Goal: Task Accomplishment & Management: Manage account settings

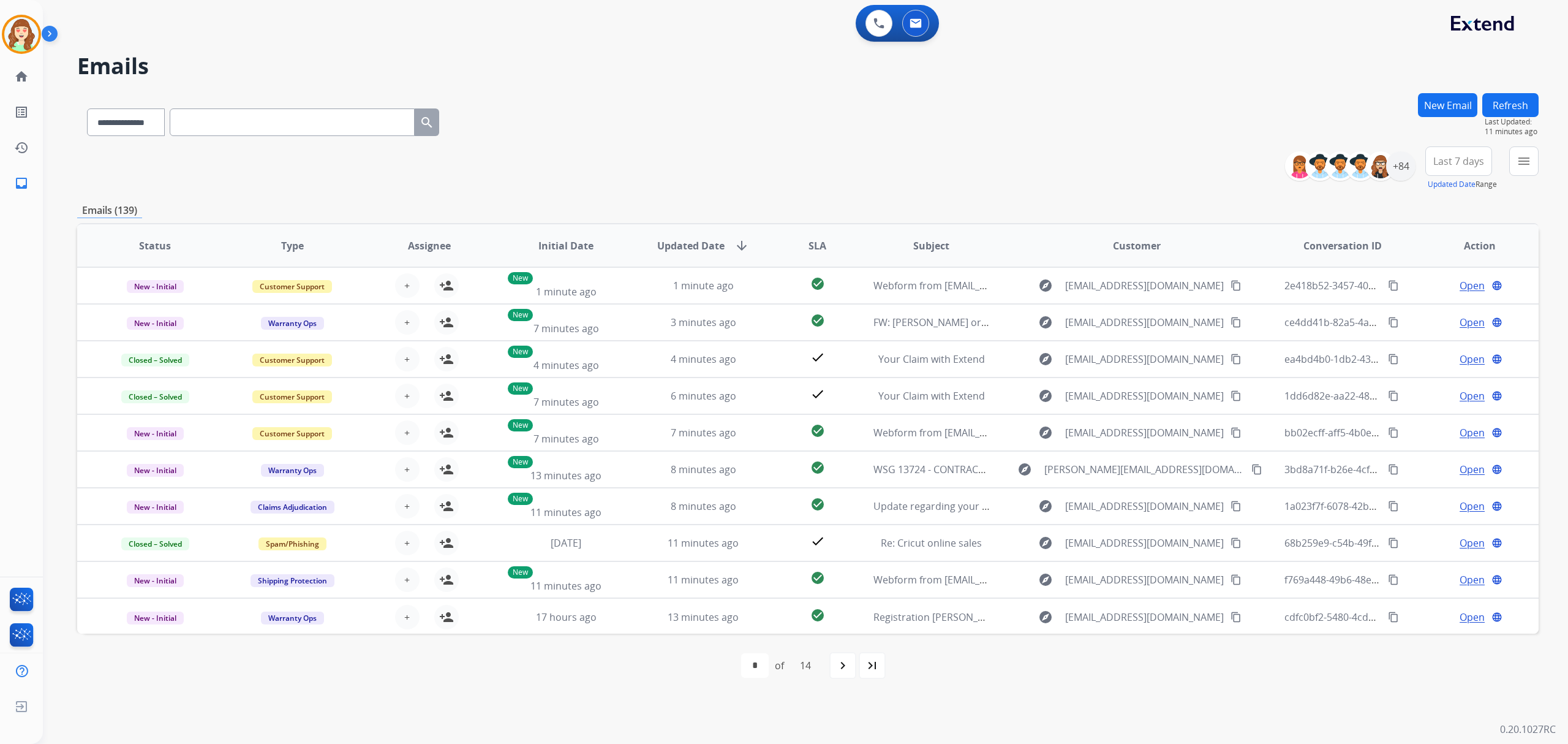
select select "**********"
click at [1516, 165] on button "menu Filters" at bounding box center [1524, 161] width 29 height 29
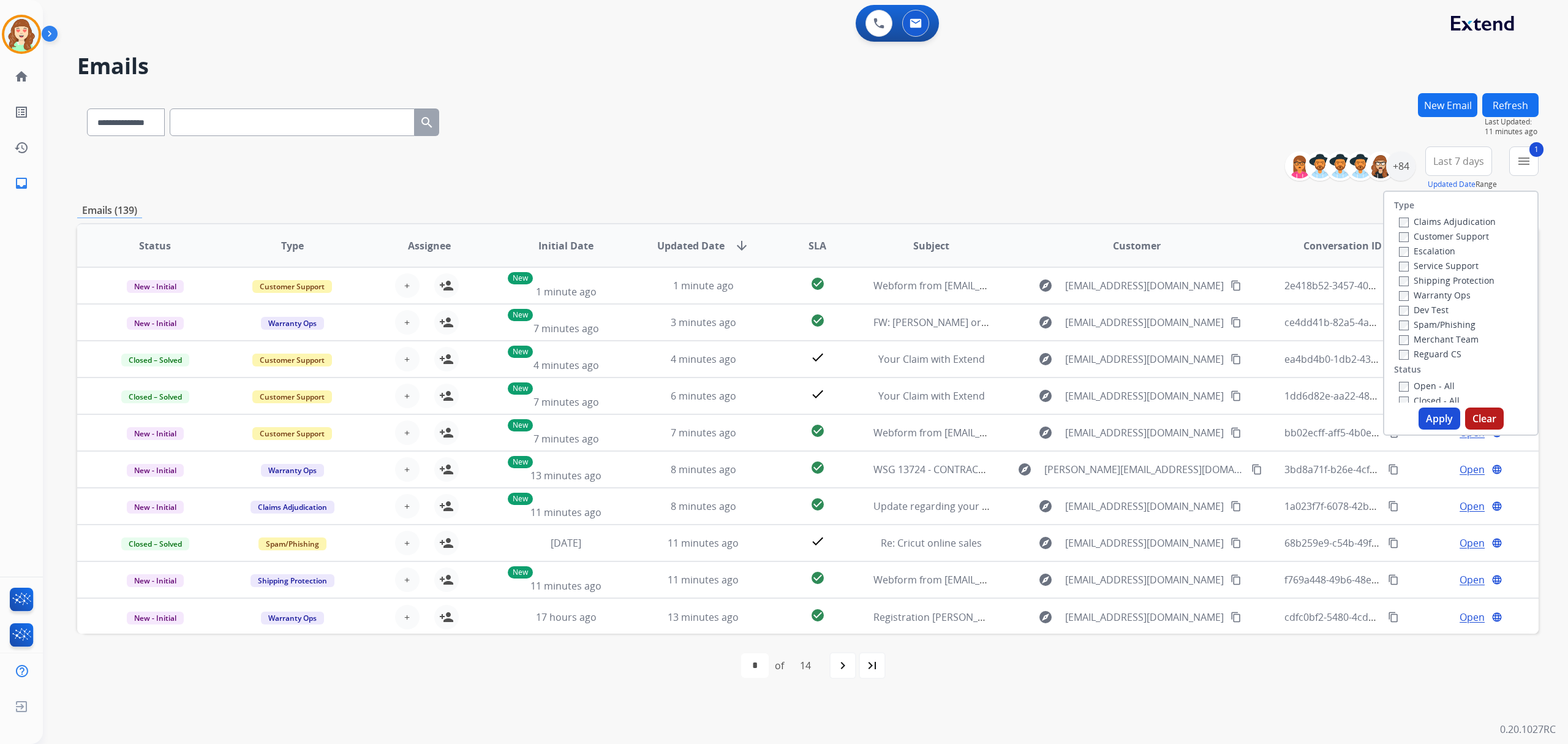
click at [1395, 277] on div "Claims Adjudication Customer Support Escalation Service Support Shipping Protec…" at bounding box center [1445, 287] width 102 height 147
drag, startPoint x: 1429, startPoint y: 420, endPoint x: 1438, endPoint y: 390, distance: 31.3
click at [1429, 420] on button "Apply" at bounding box center [1440, 419] width 42 height 22
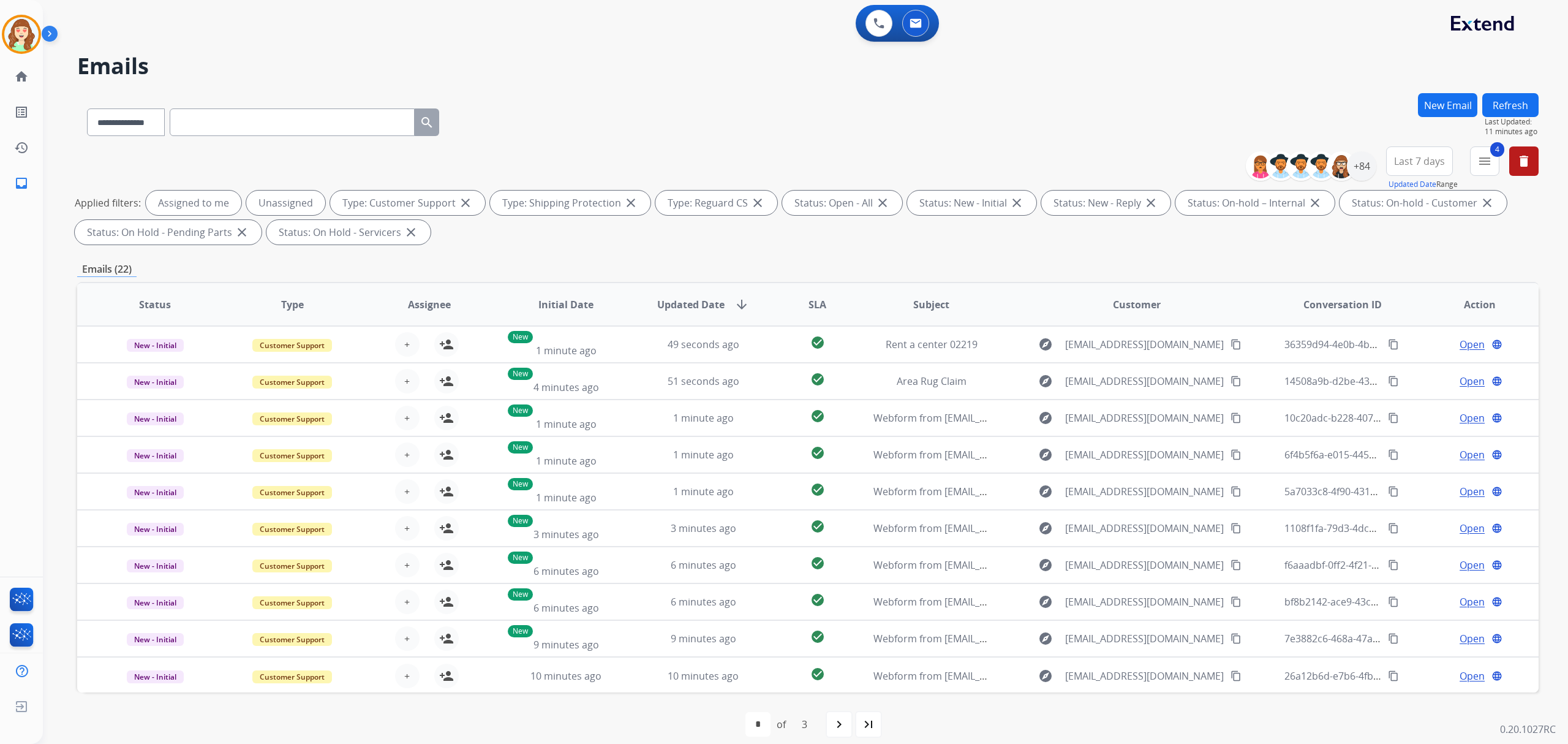
click at [1410, 164] on span "Last 7 days" at bounding box center [1420, 161] width 51 height 5
click at [1407, 295] on div "Last 30 days" at bounding box center [1416, 289] width 68 height 18
click at [1363, 169] on div "+84" at bounding box center [1362, 166] width 29 height 29
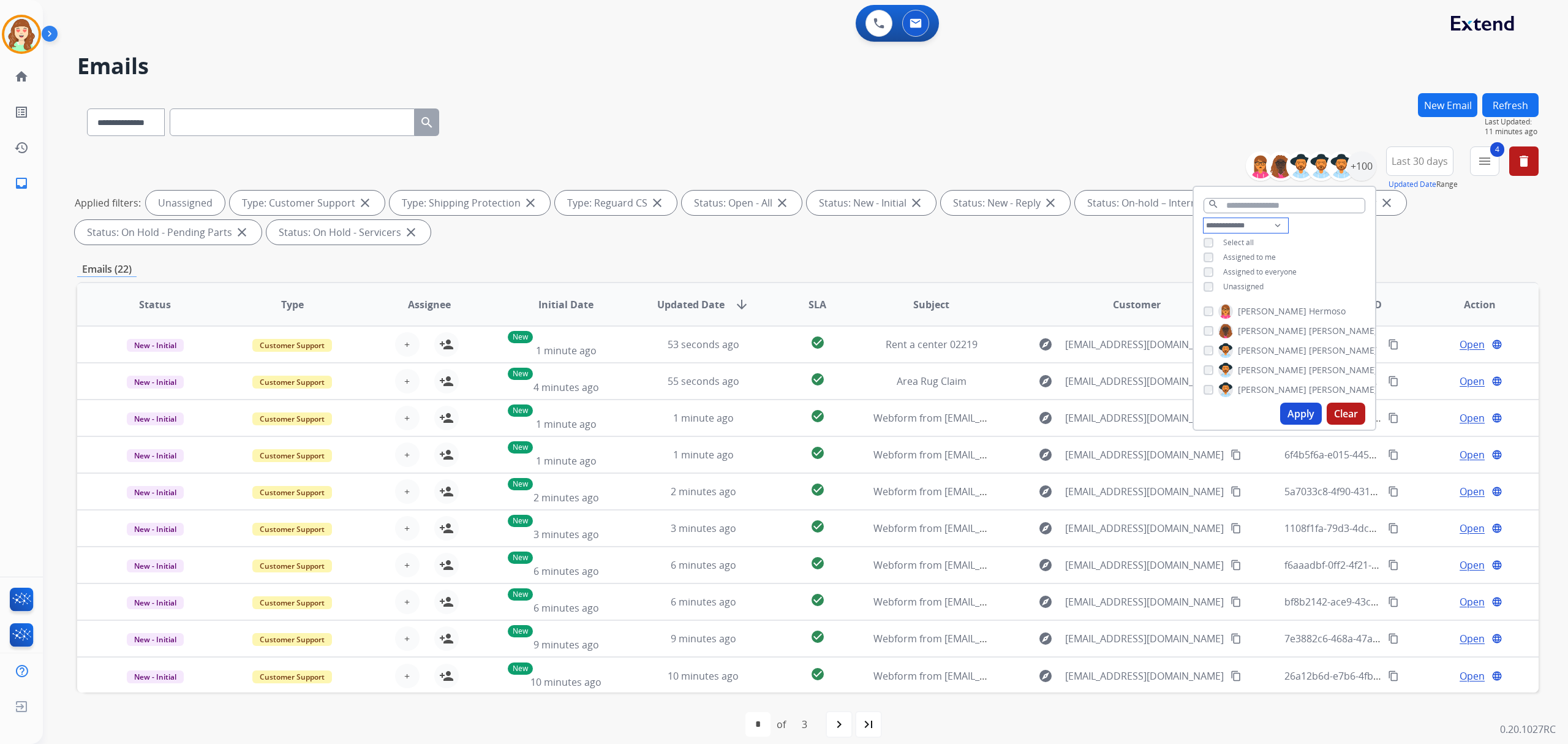
click at [1236, 223] on select "**********" at bounding box center [1246, 225] width 84 height 15
select select "**********"
click at [1204, 218] on select "**********" at bounding box center [1246, 225] width 84 height 15
click at [1206, 265] on div "**********" at bounding box center [1285, 250] width 181 height 64
click at [1307, 410] on button "Apply" at bounding box center [1301, 414] width 42 height 22
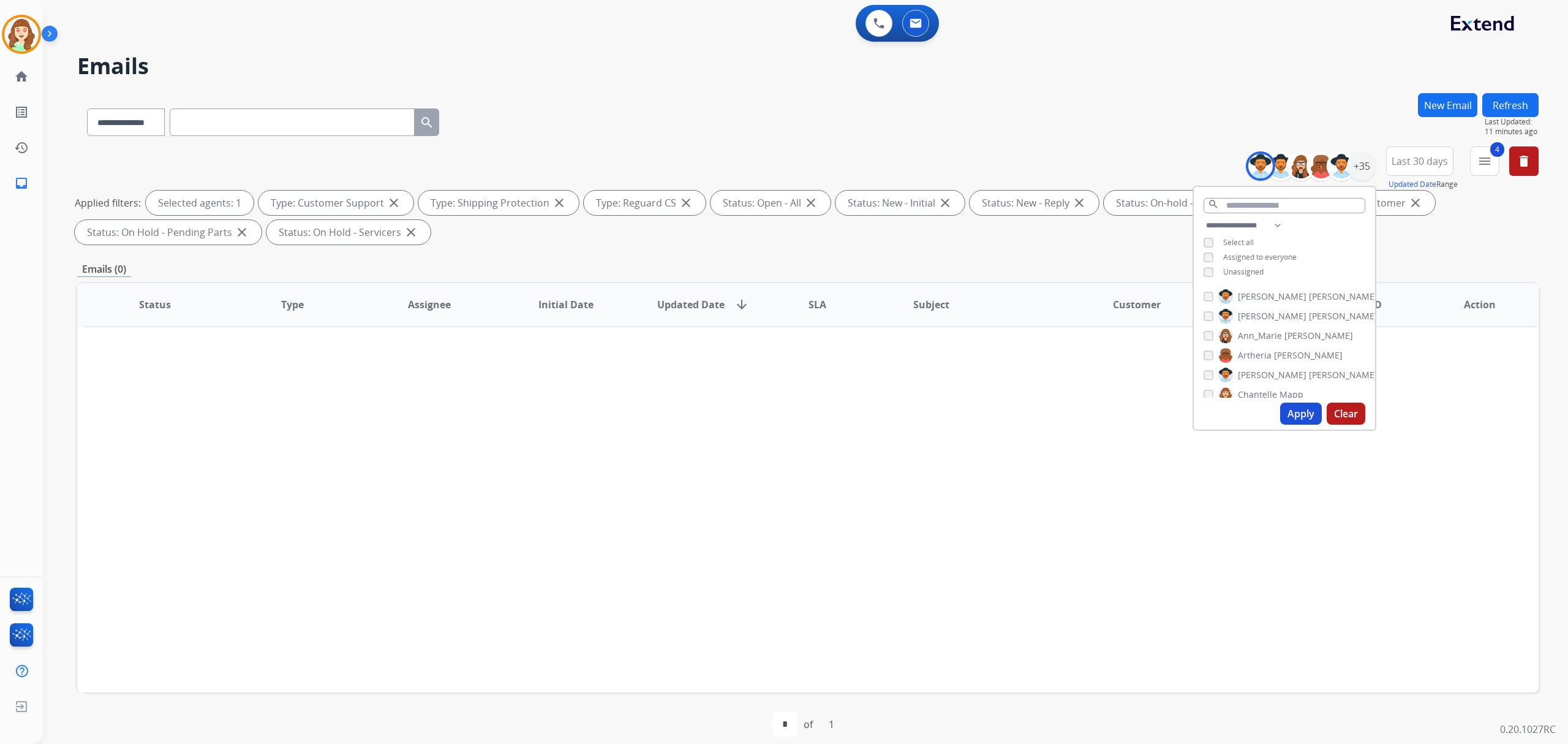
click at [1197, 295] on div "[PERSON_NAME] [PERSON_NAME] [PERSON_NAME] [PERSON_NAME] [PERSON_NAME] [PERSON_N…" at bounding box center [1285, 341] width 181 height 114
click at [1292, 415] on button "Apply" at bounding box center [1301, 414] width 42 height 22
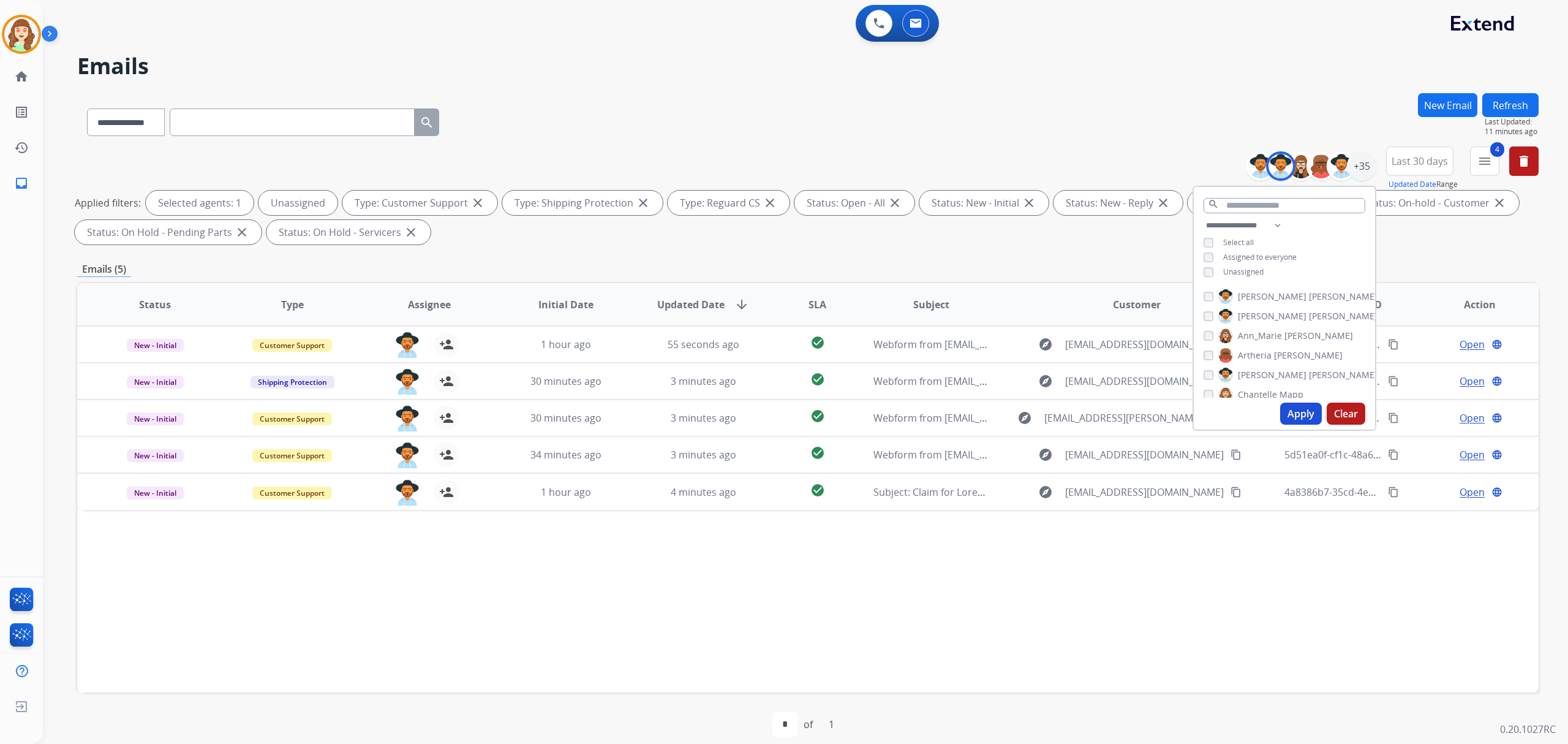
click at [1297, 405] on button "Apply" at bounding box center [1301, 414] width 42 height 22
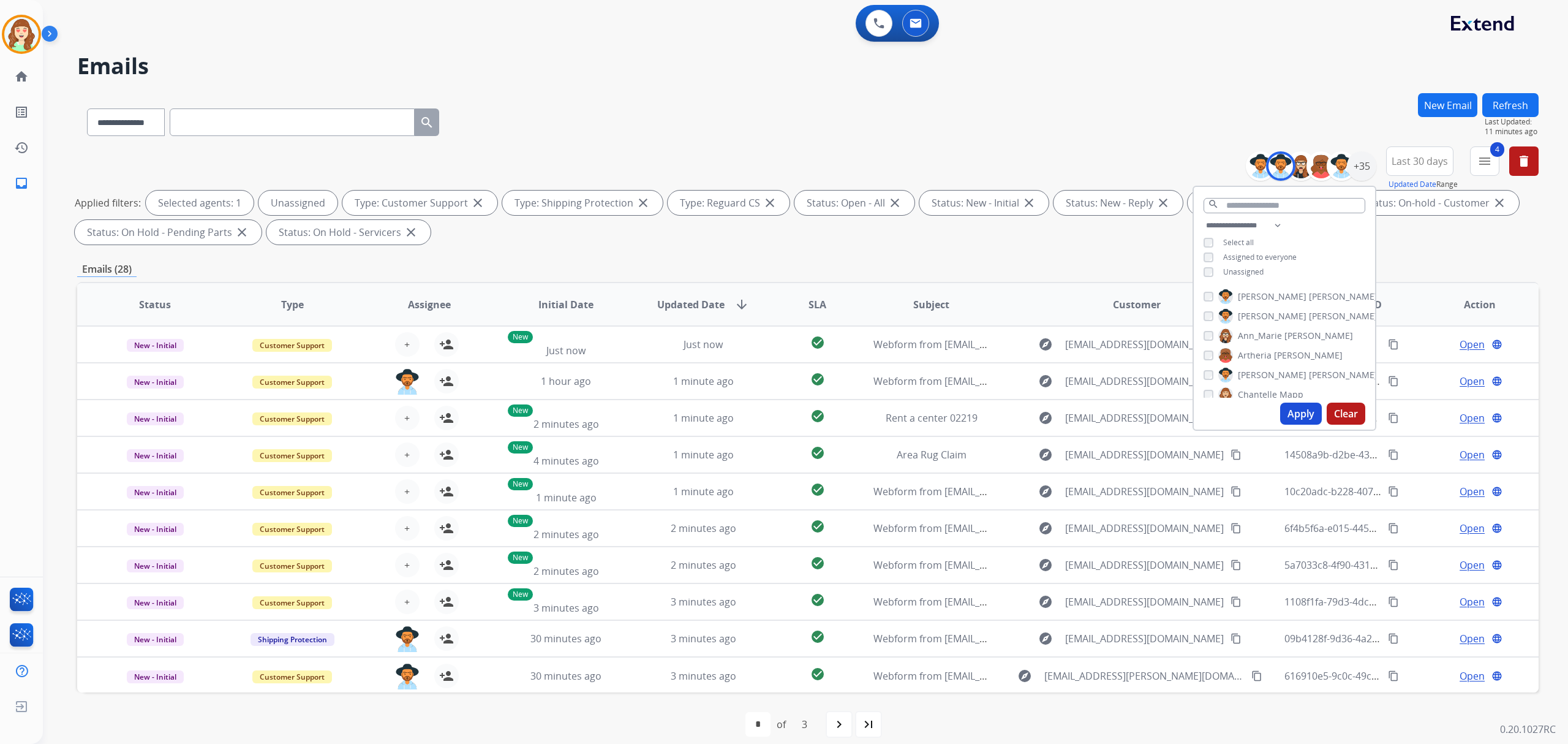
click at [808, 303] on span "SLA" at bounding box center [817, 304] width 18 height 15
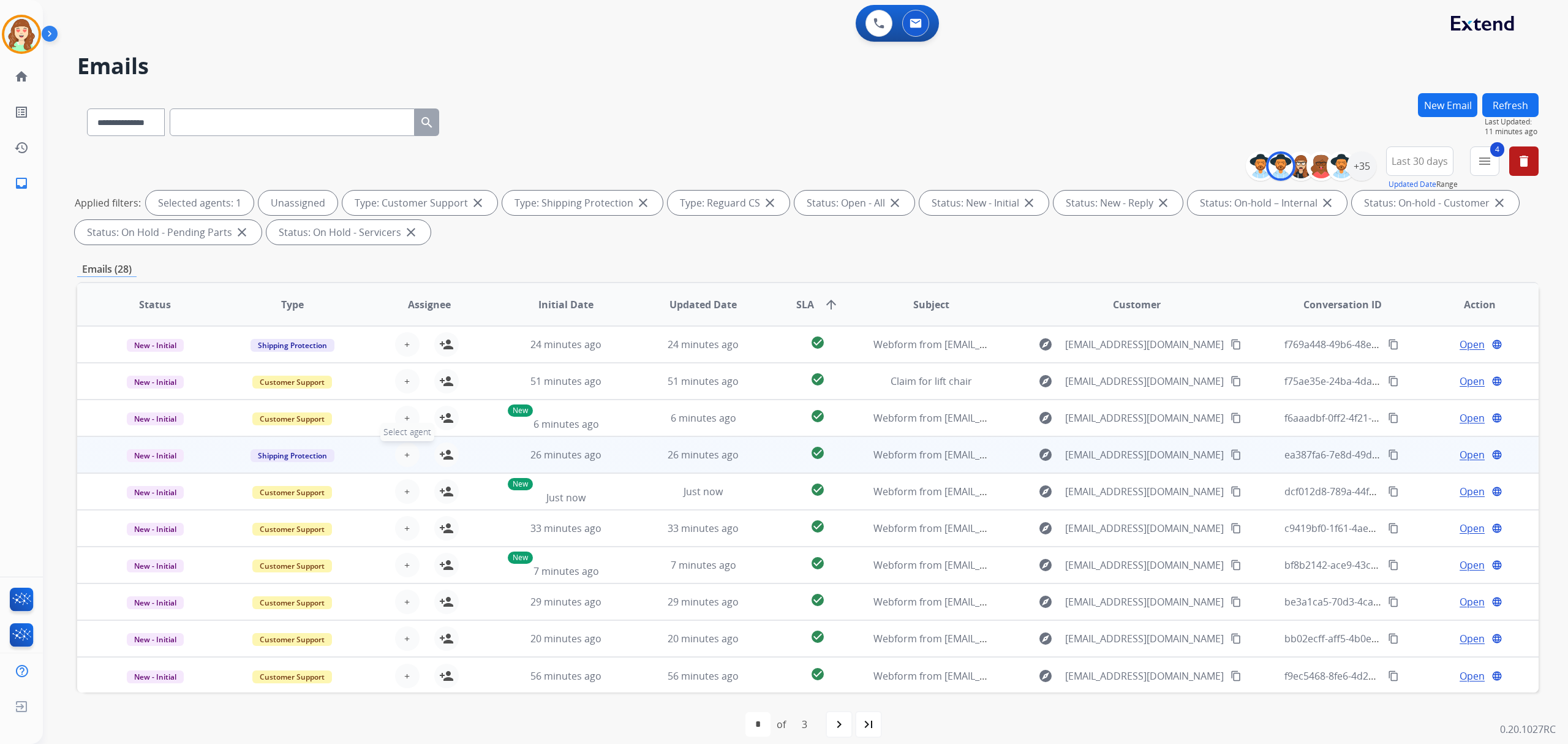
click at [405, 456] on span "+" at bounding box center [407, 454] width 6 height 15
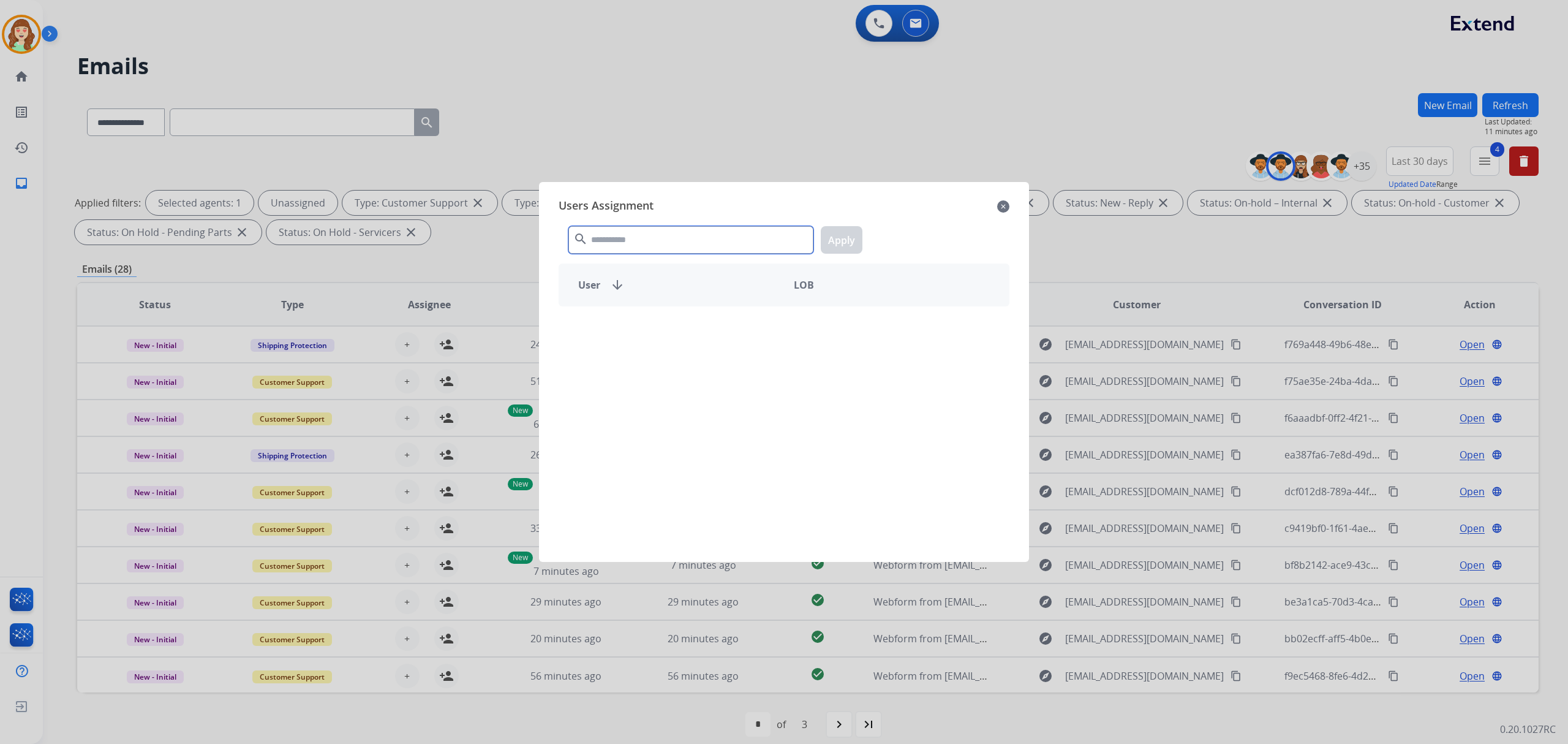
click at [700, 235] on input "text" at bounding box center [691, 240] width 245 height 28
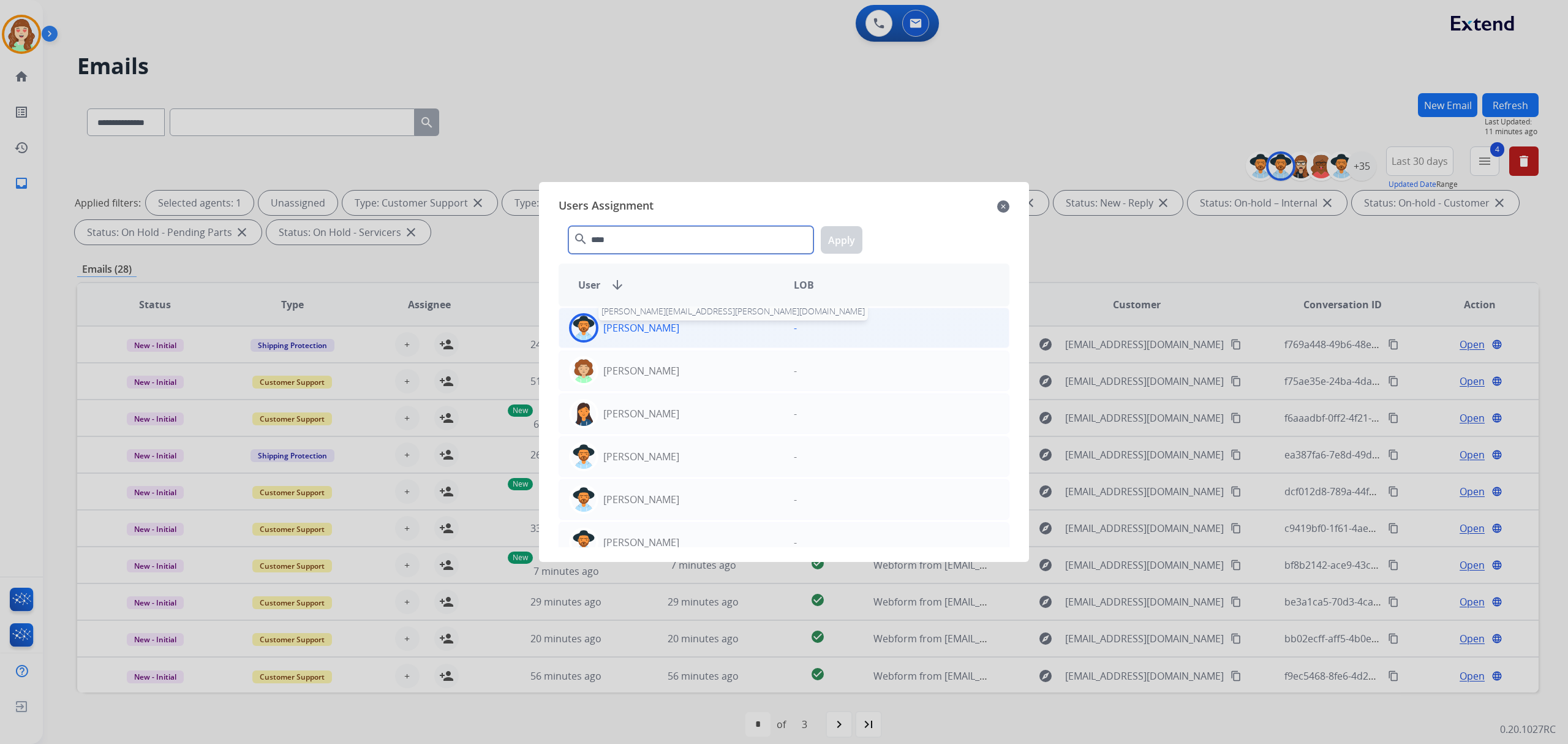
type input "****"
click at [641, 329] on p "[PERSON_NAME]" at bounding box center [641, 327] width 76 height 15
click at [863, 233] on div "**** search Apply" at bounding box center [784, 238] width 451 height 42
click at [841, 233] on button "Apply" at bounding box center [842, 240] width 42 height 28
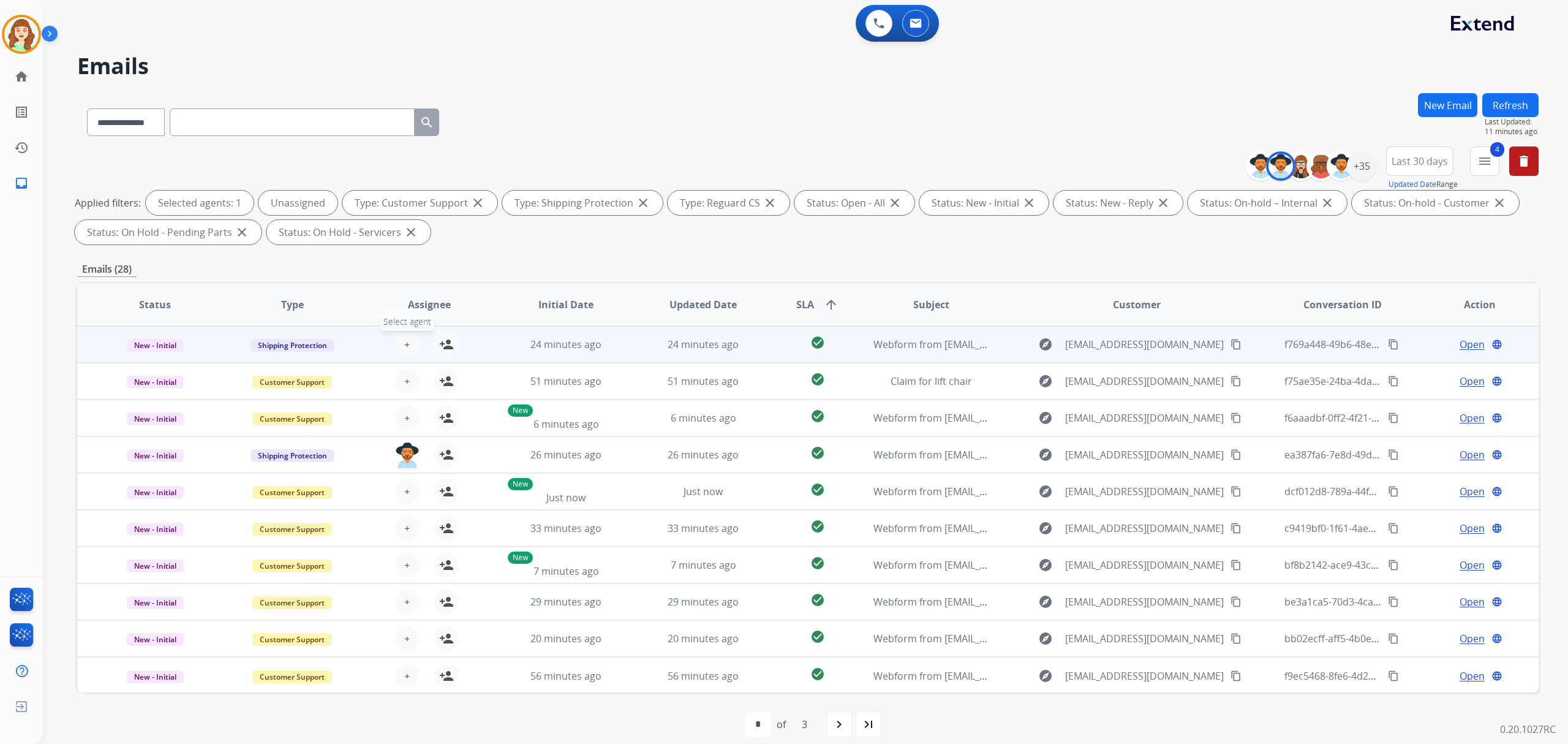
click at [407, 348] on span "+" at bounding box center [407, 344] width 6 height 15
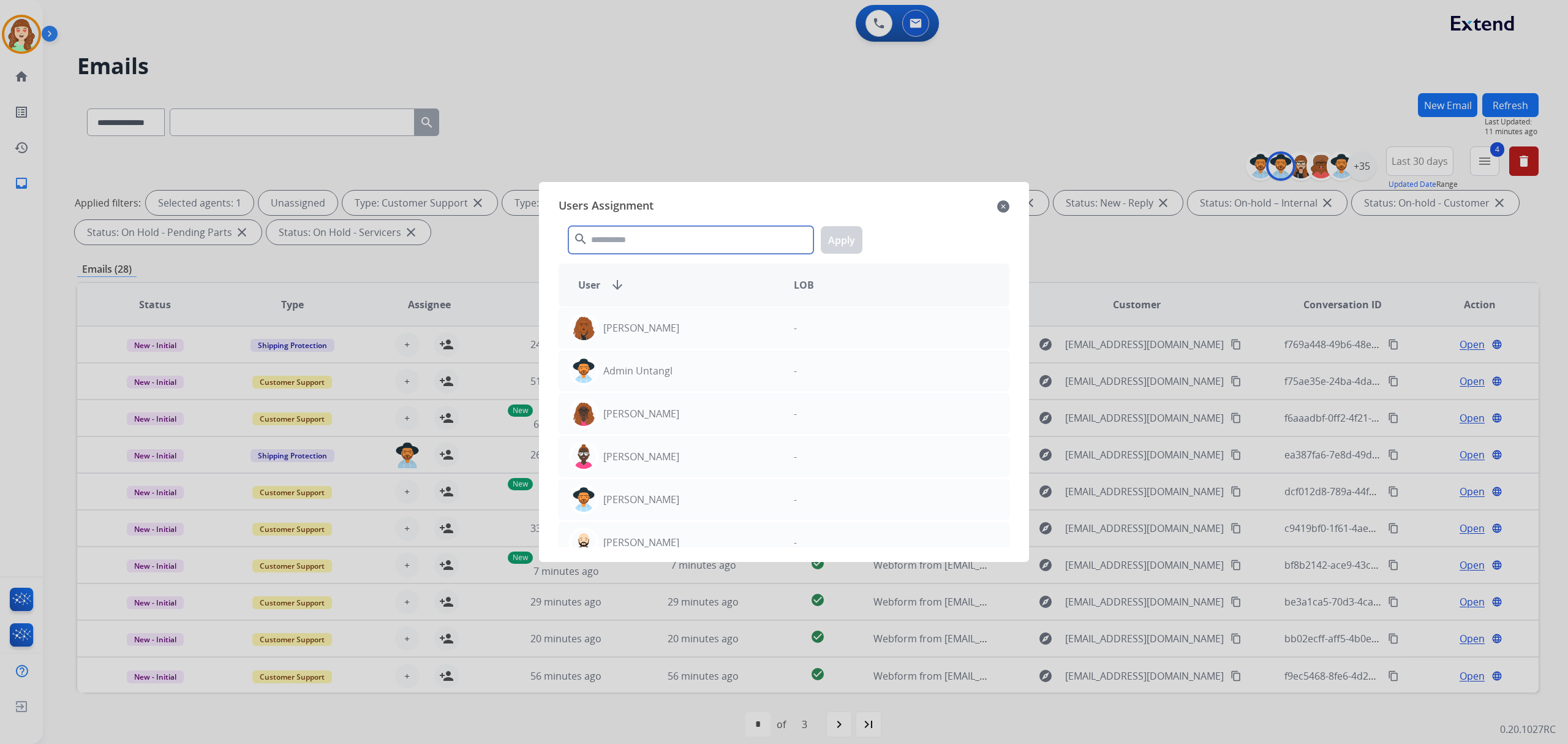
click at [684, 243] on input "text" at bounding box center [691, 240] width 245 height 28
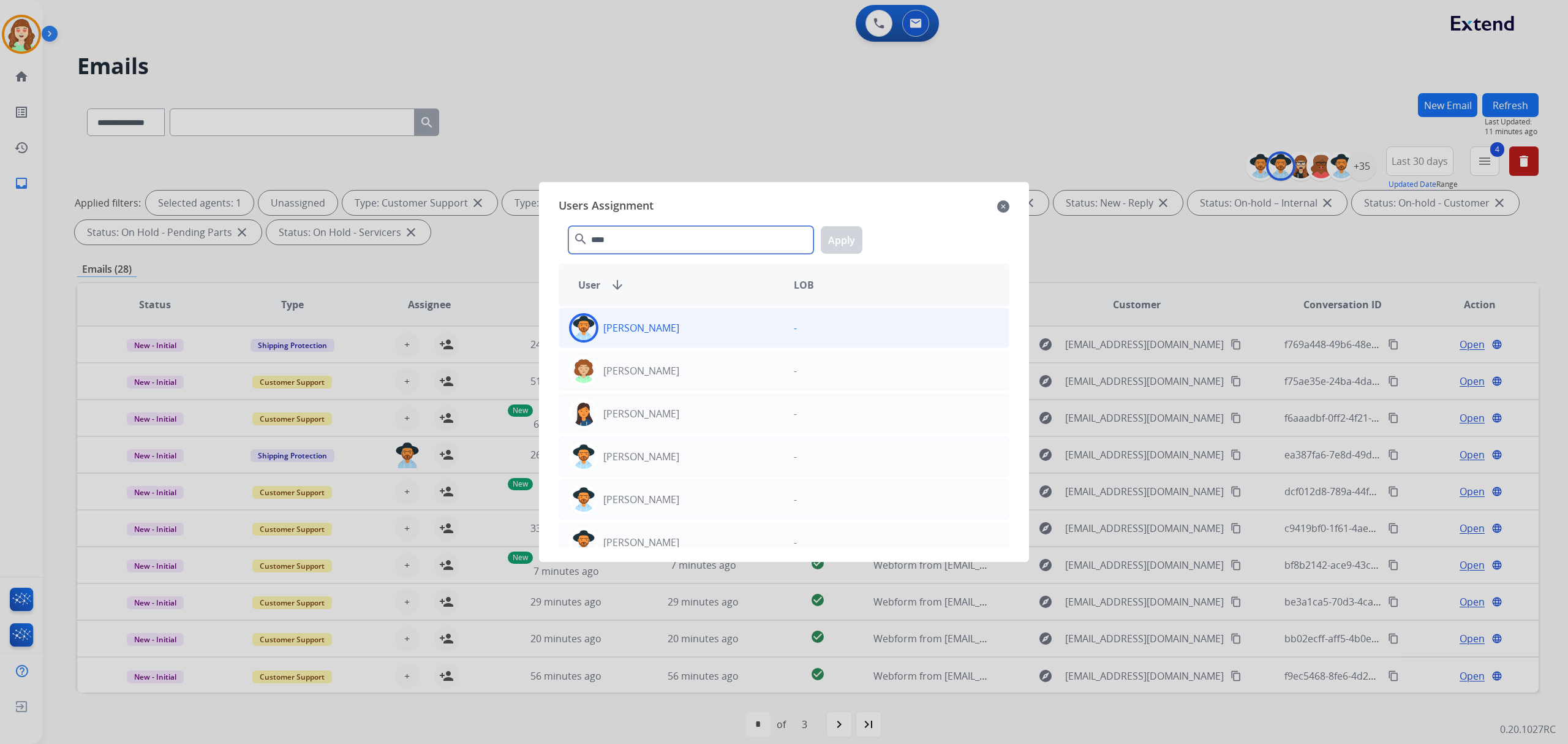
type input "****"
click at [716, 329] on div "[PERSON_NAME]" at bounding box center [671, 328] width 225 height 29
click at [852, 253] on div "**** search Apply" at bounding box center [784, 238] width 451 height 42
click at [849, 239] on button "Apply" at bounding box center [842, 240] width 42 height 28
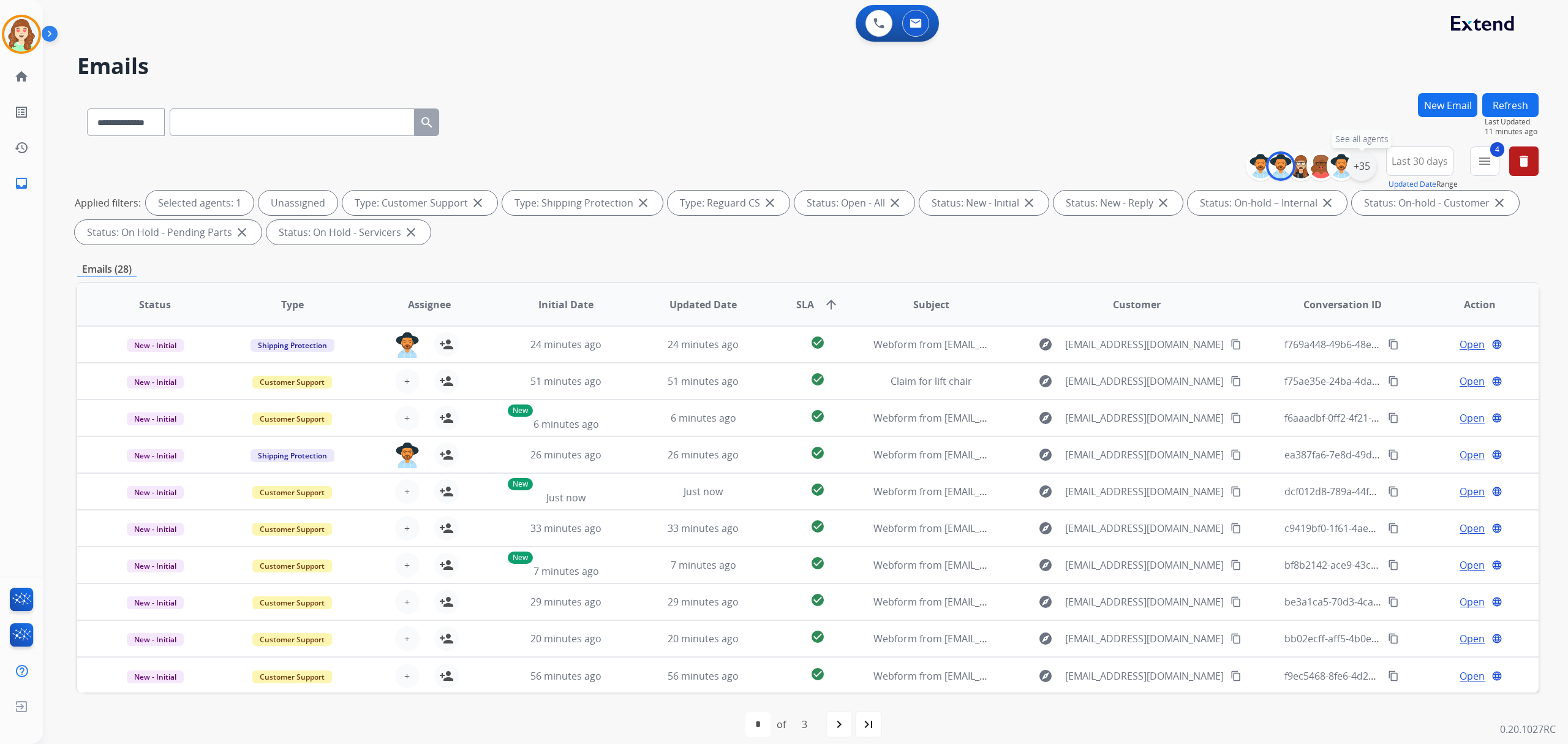
click at [1363, 166] on div "+35" at bounding box center [1362, 166] width 29 height 29
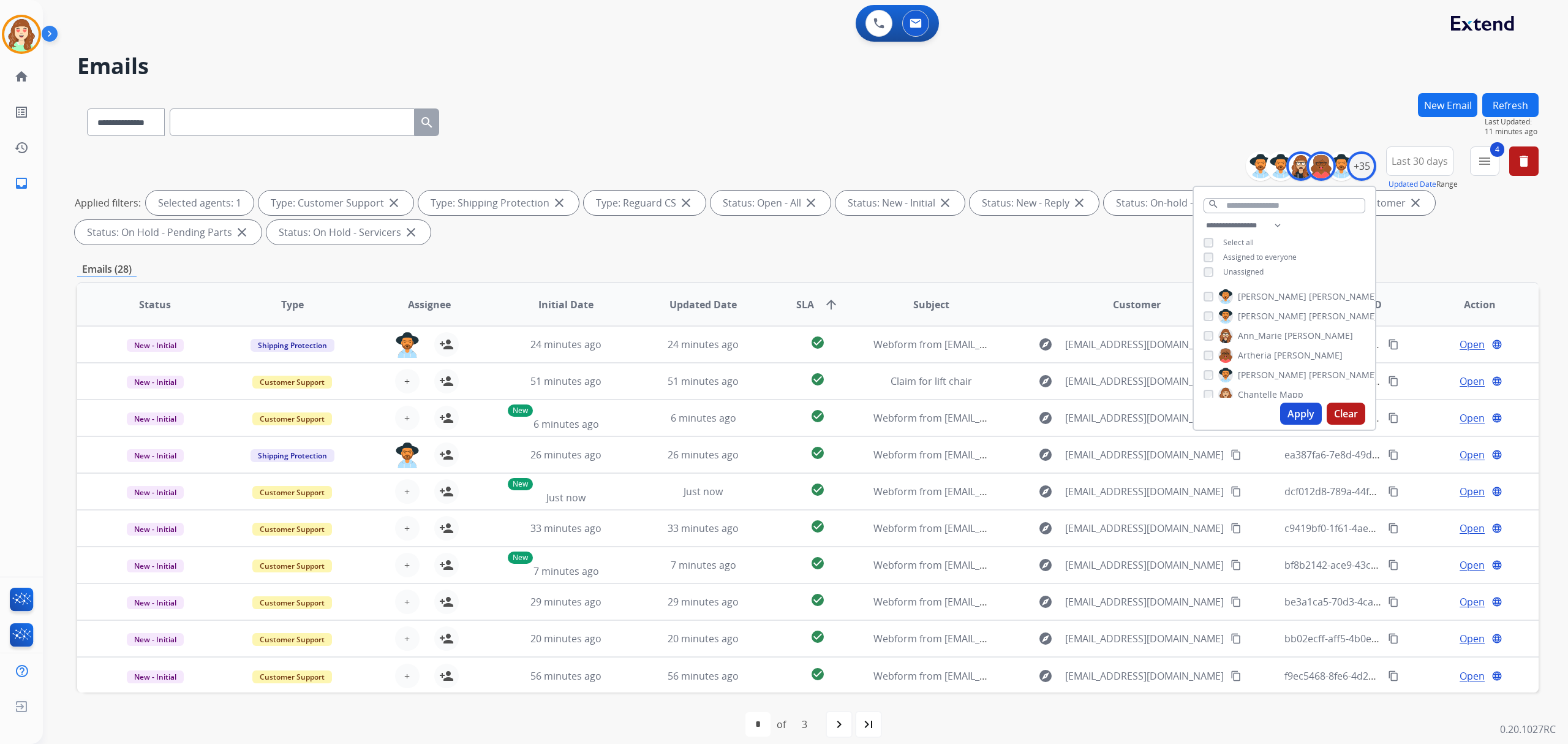
click at [1200, 379] on div "[PERSON_NAME] [PERSON_NAME] [PERSON_NAME] [PERSON_NAME] [PERSON_NAME] [PERSON_N…" at bounding box center [1285, 341] width 181 height 114
click at [1289, 405] on button "Apply" at bounding box center [1301, 414] width 42 height 22
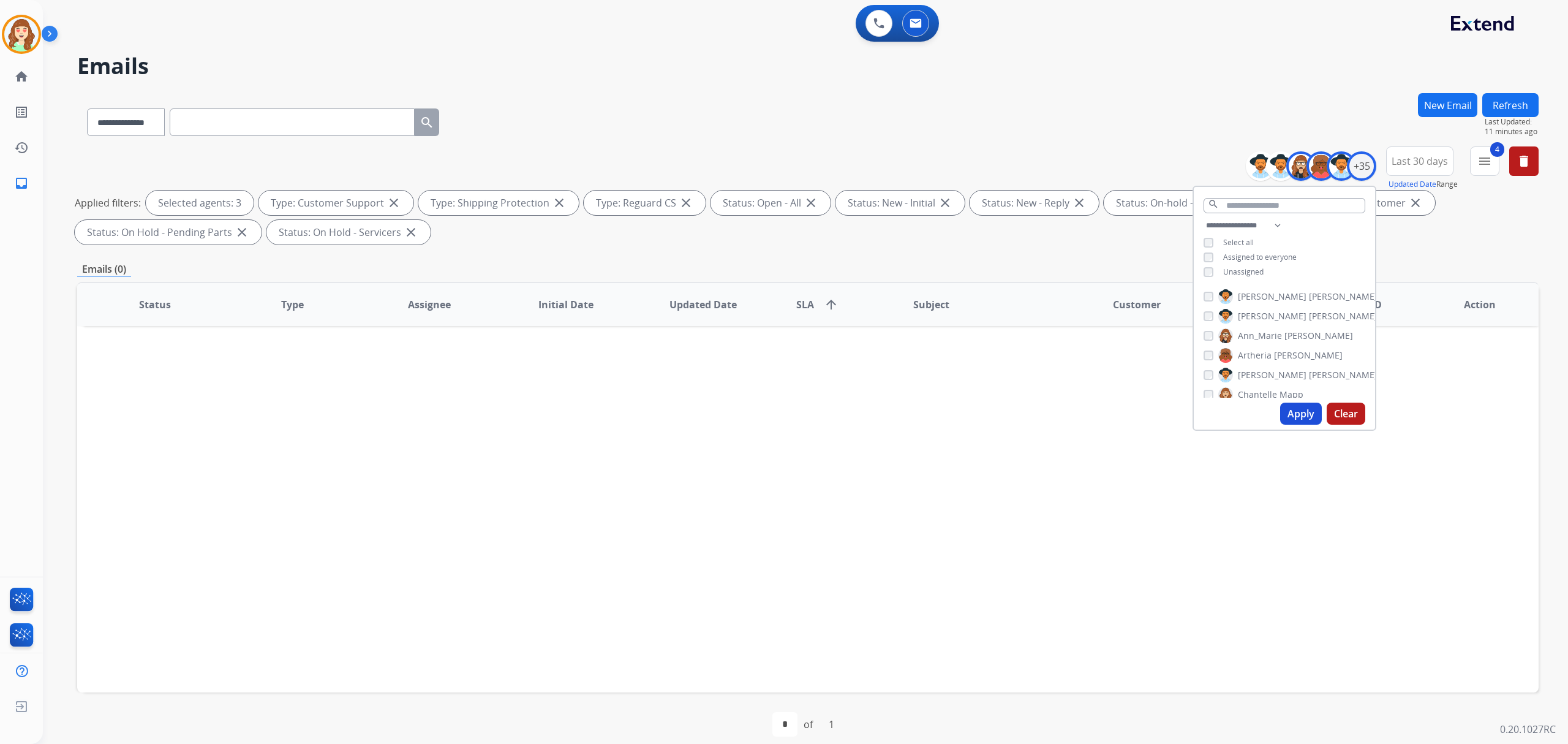
click at [1289, 418] on button "Apply" at bounding box center [1301, 414] width 42 height 22
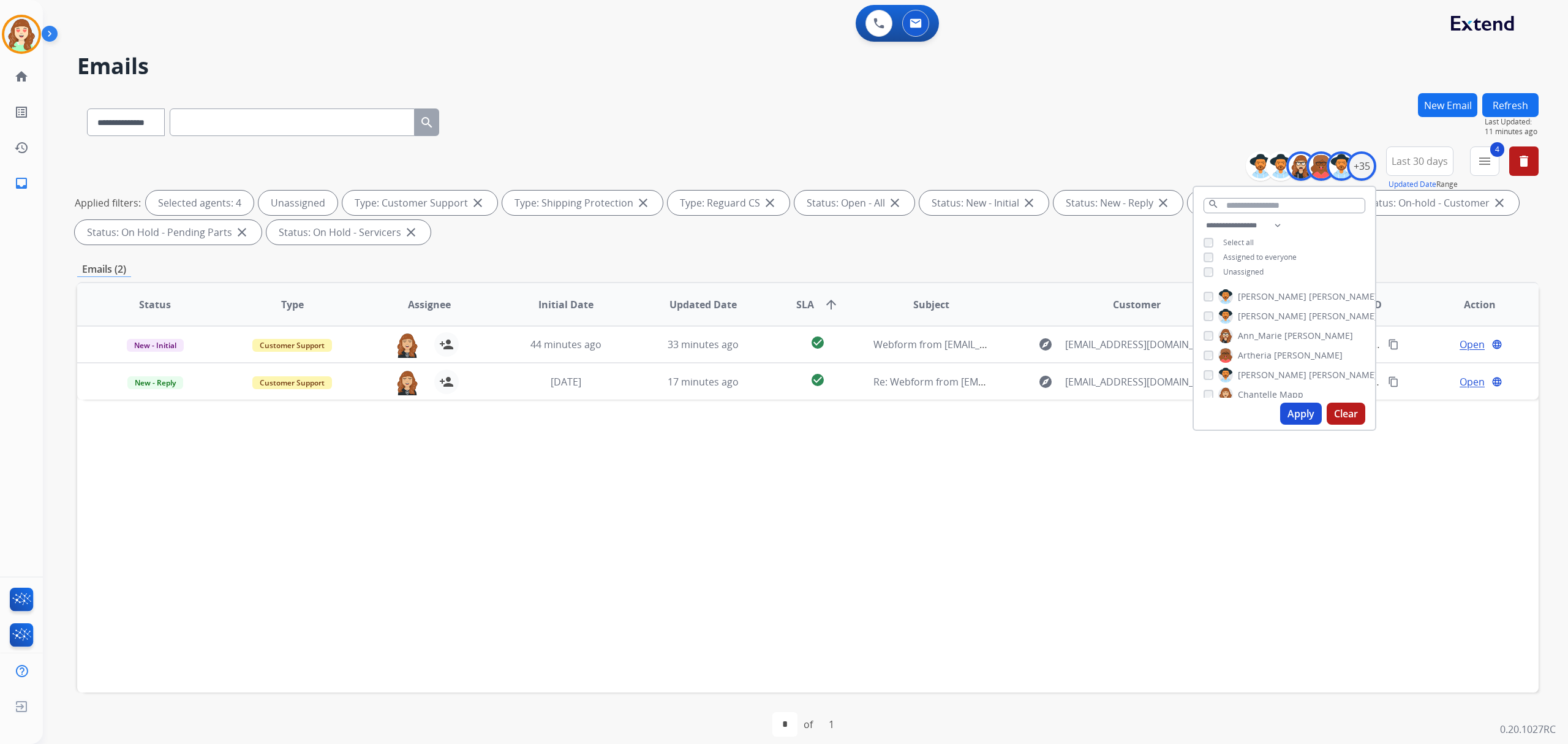
click at [1302, 410] on button "Apply" at bounding box center [1301, 414] width 42 height 22
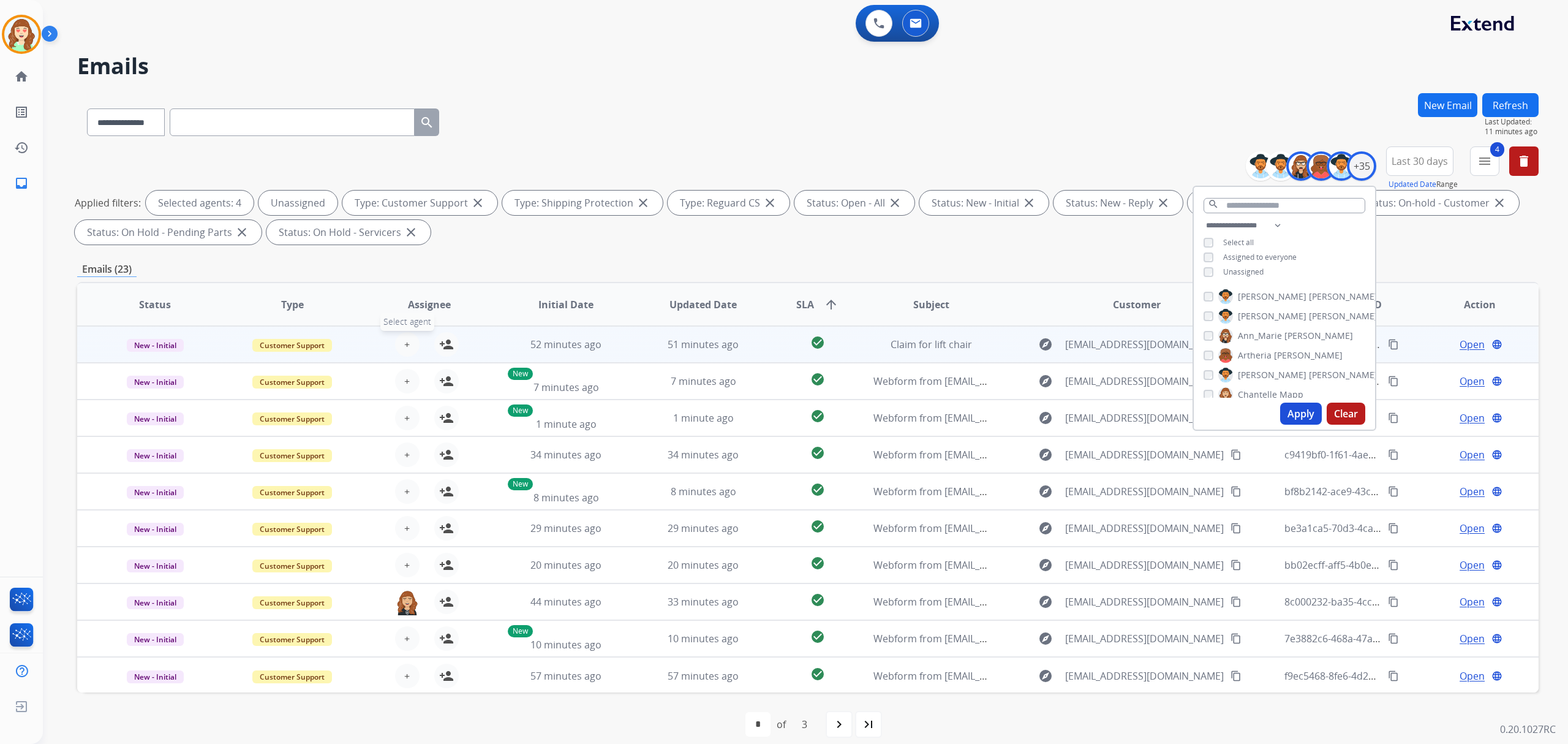
click at [405, 343] on span "+" at bounding box center [407, 344] width 6 height 15
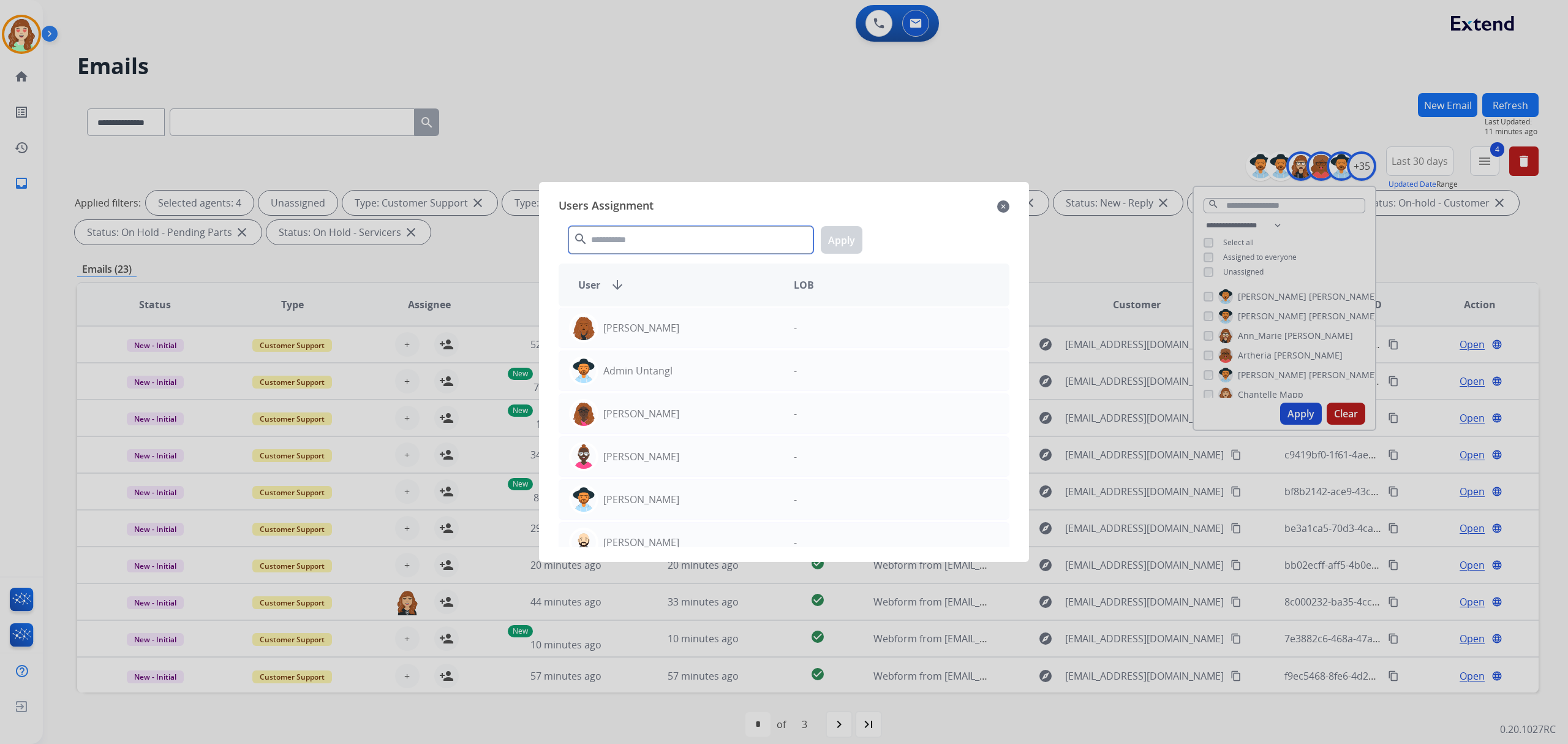
click at [616, 239] on input "text" at bounding box center [691, 240] width 245 height 28
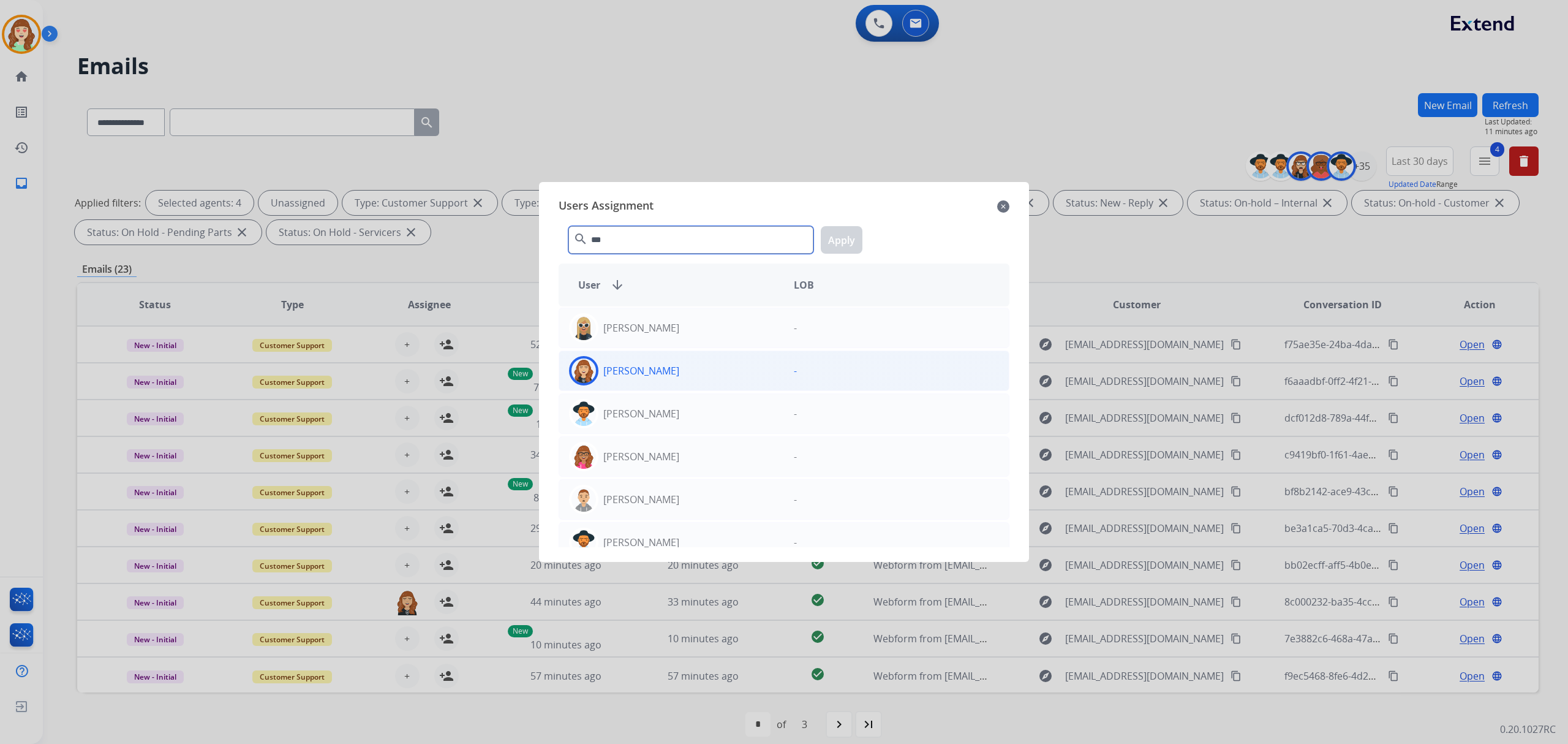
type input "***"
click at [685, 376] on div "[PERSON_NAME]" at bounding box center [671, 371] width 225 height 29
drag, startPoint x: 849, startPoint y: 243, endPoint x: 638, endPoint y: 278, distance: 213.9
click at [848, 244] on button "Apply" at bounding box center [842, 240] width 42 height 28
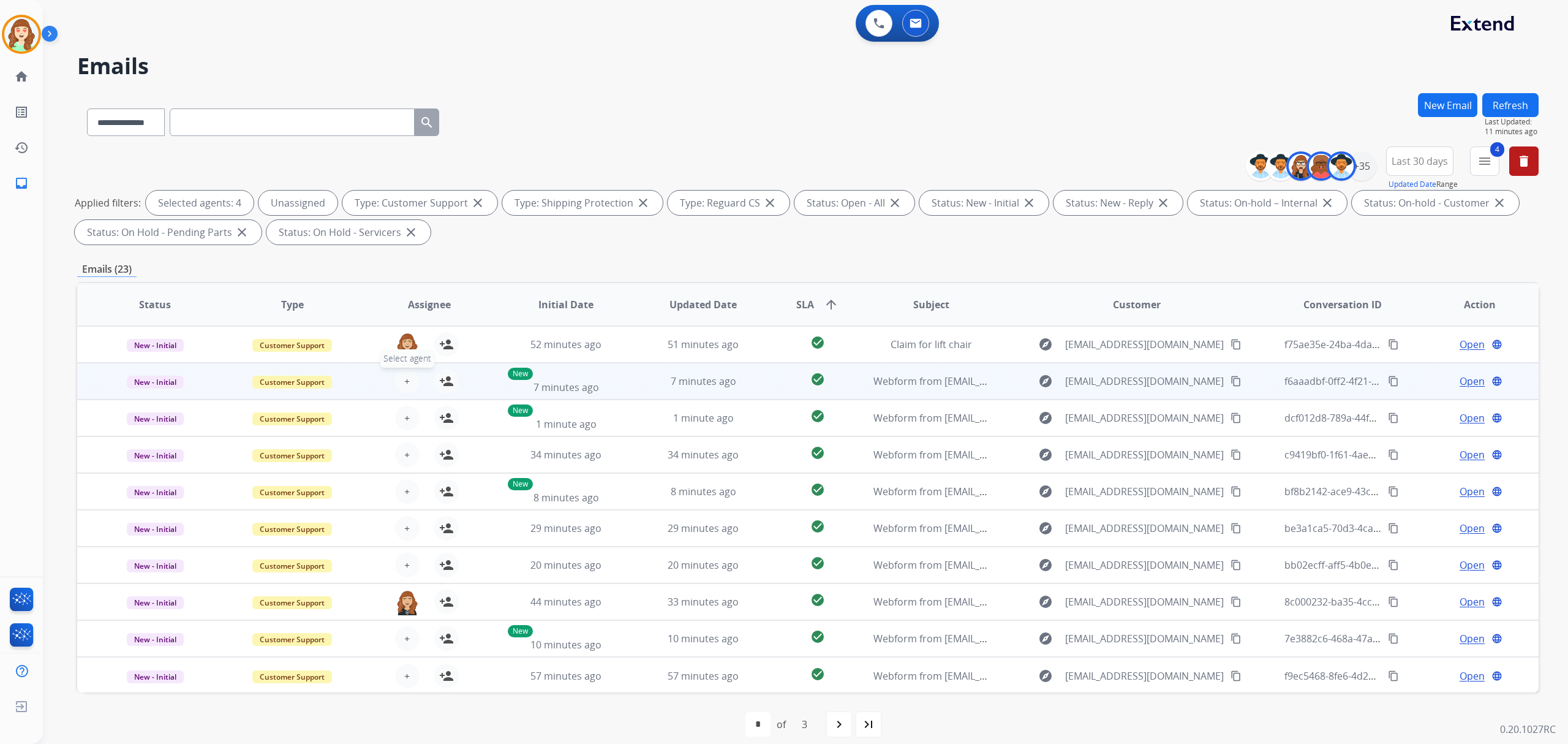
click at [405, 380] on span "+" at bounding box center [407, 381] width 6 height 15
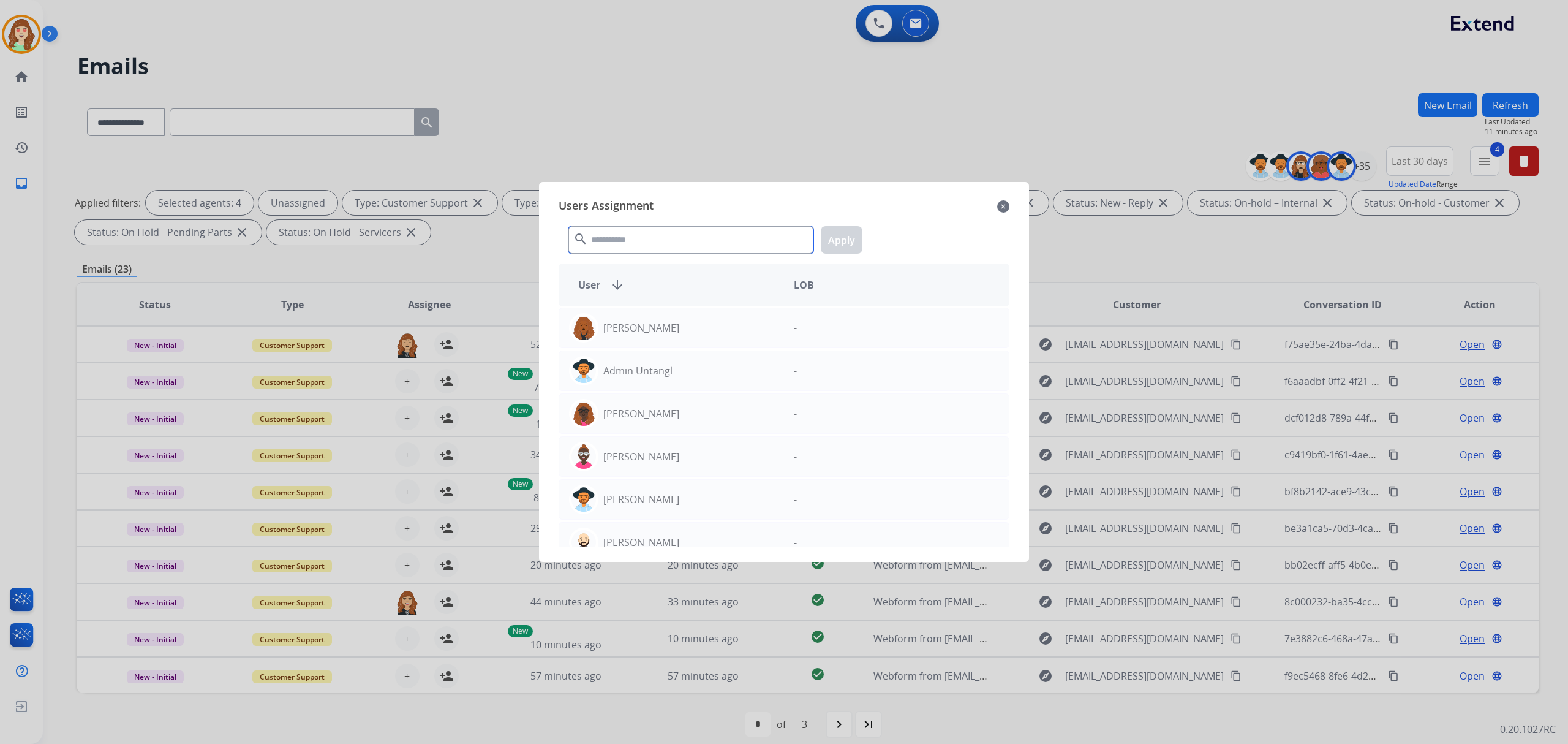
click at [648, 239] on input "text" at bounding box center [691, 240] width 245 height 28
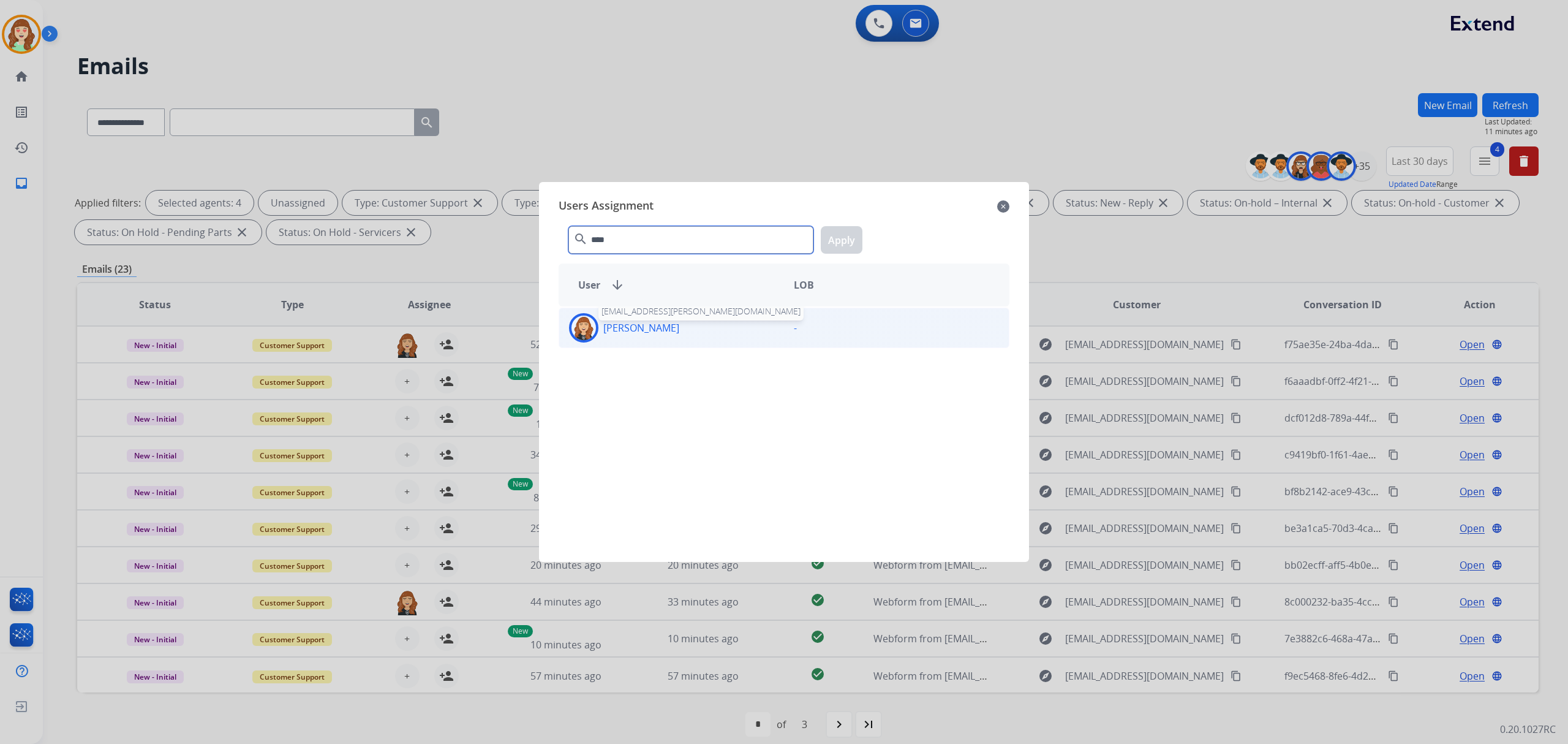
type input "****"
drag, startPoint x: 650, startPoint y: 331, endPoint x: 742, endPoint y: 307, distance: 95.1
click at [650, 331] on p "[PERSON_NAME]" at bounding box center [641, 327] width 76 height 15
click at [843, 241] on button "Apply" at bounding box center [842, 240] width 42 height 28
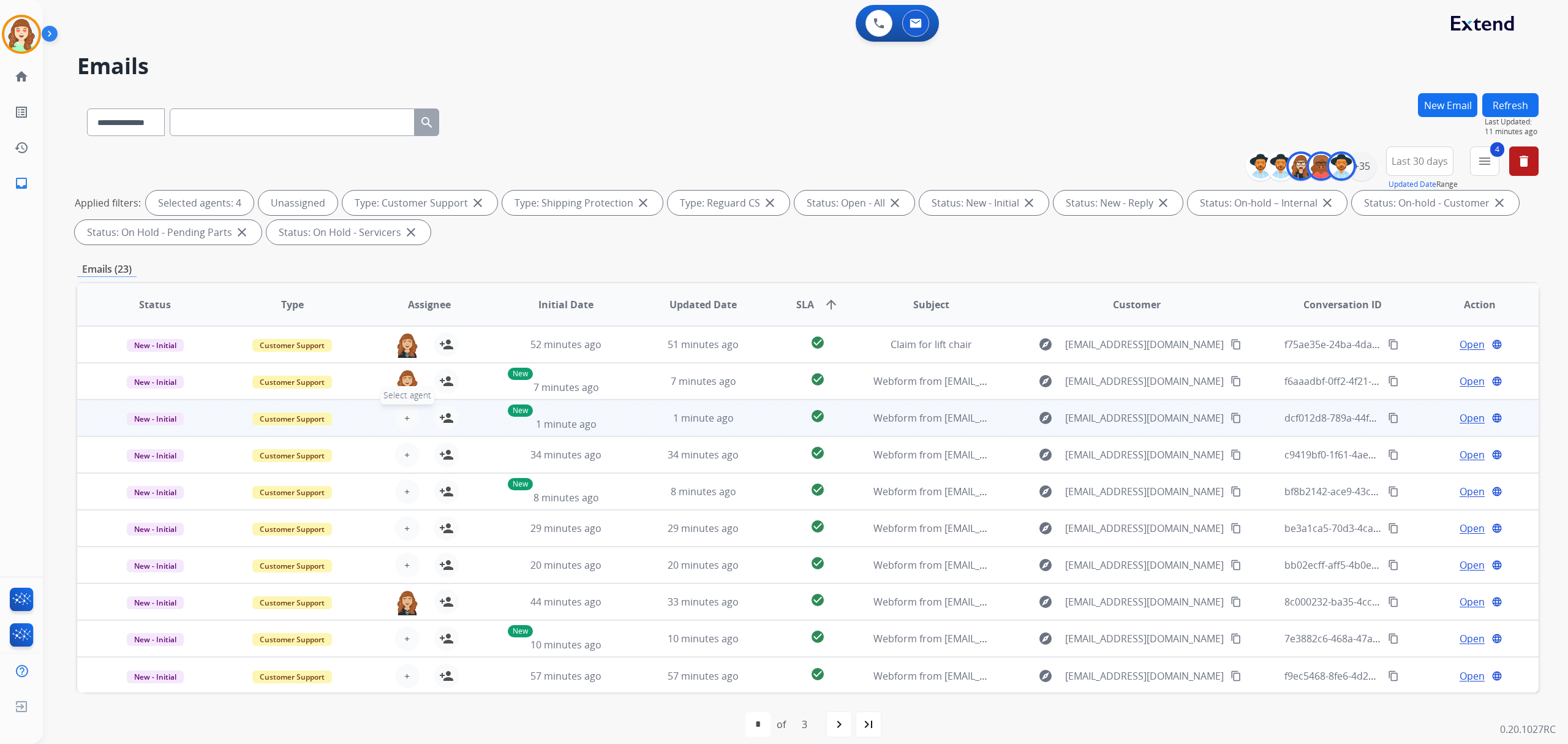
click at [407, 414] on span "+" at bounding box center [407, 417] width 6 height 15
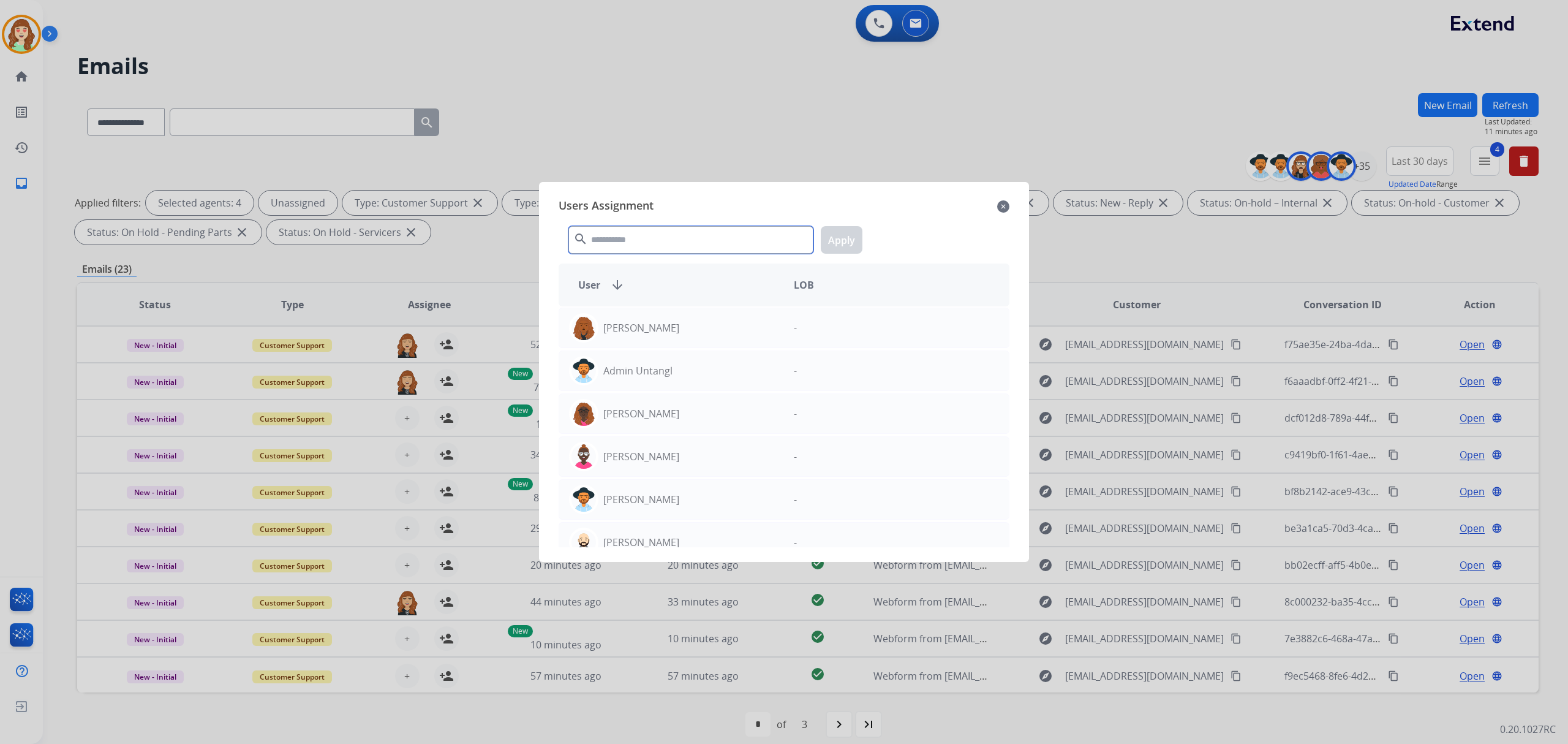
click at [658, 240] on input "text" at bounding box center [691, 240] width 245 height 28
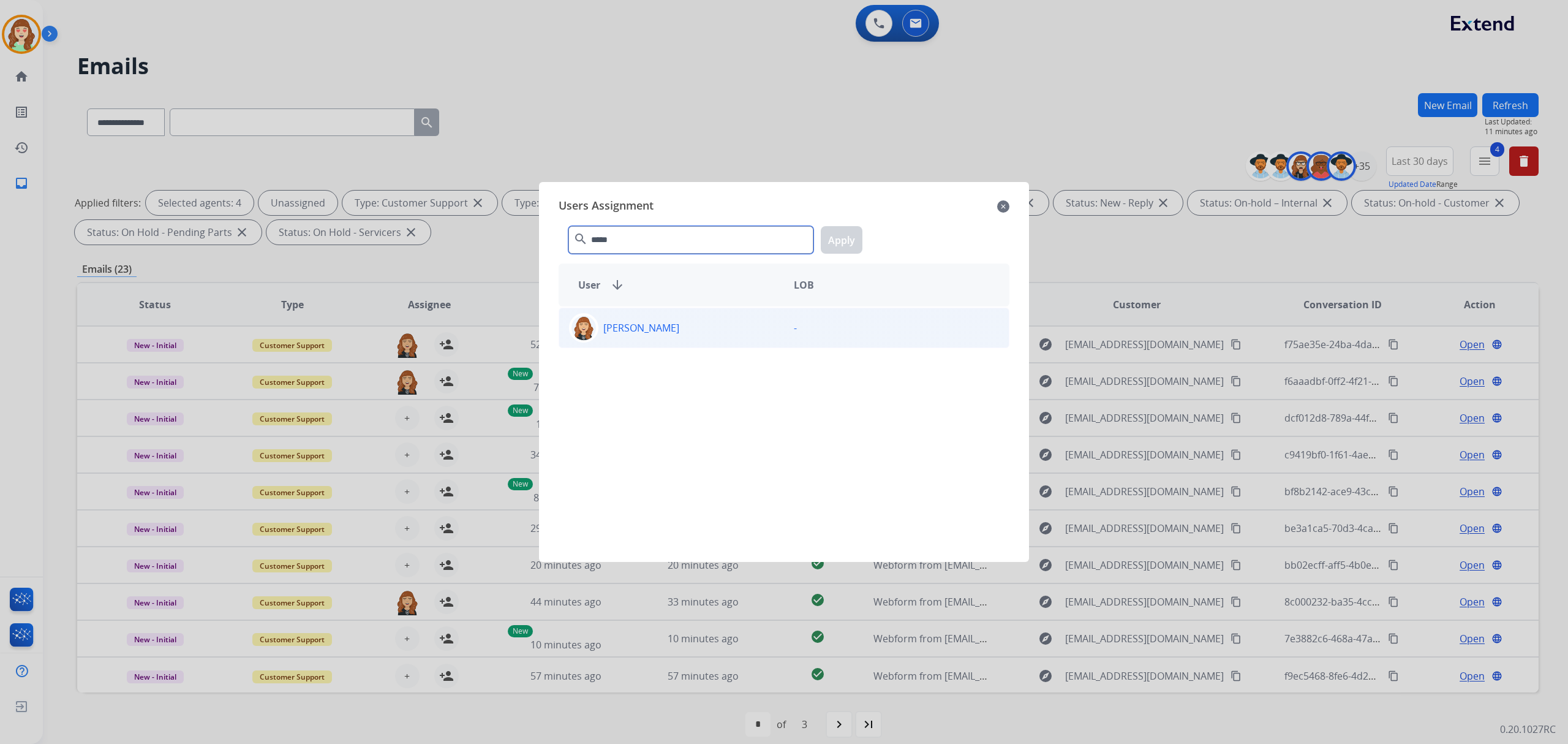
type input "*****"
click at [733, 329] on div "[PERSON_NAME]" at bounding box center [671, 328] width 225 height 29
click at [851, 241] on button "Apply" at bounding box center [842, 240] width 42 height 28
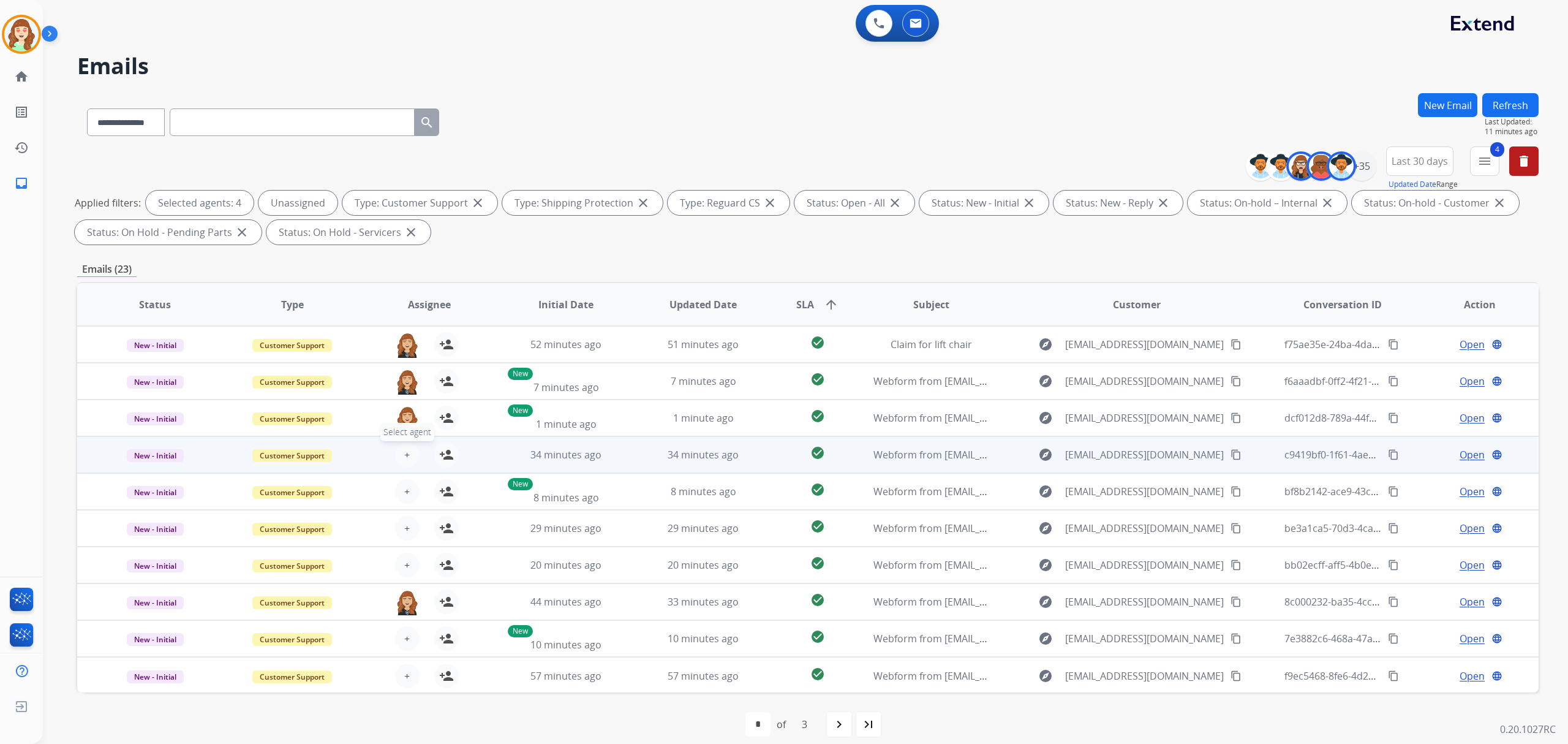
click at [403, 447] on button "+ Select agent" at bounding box center [407, 454] width 24 height 24
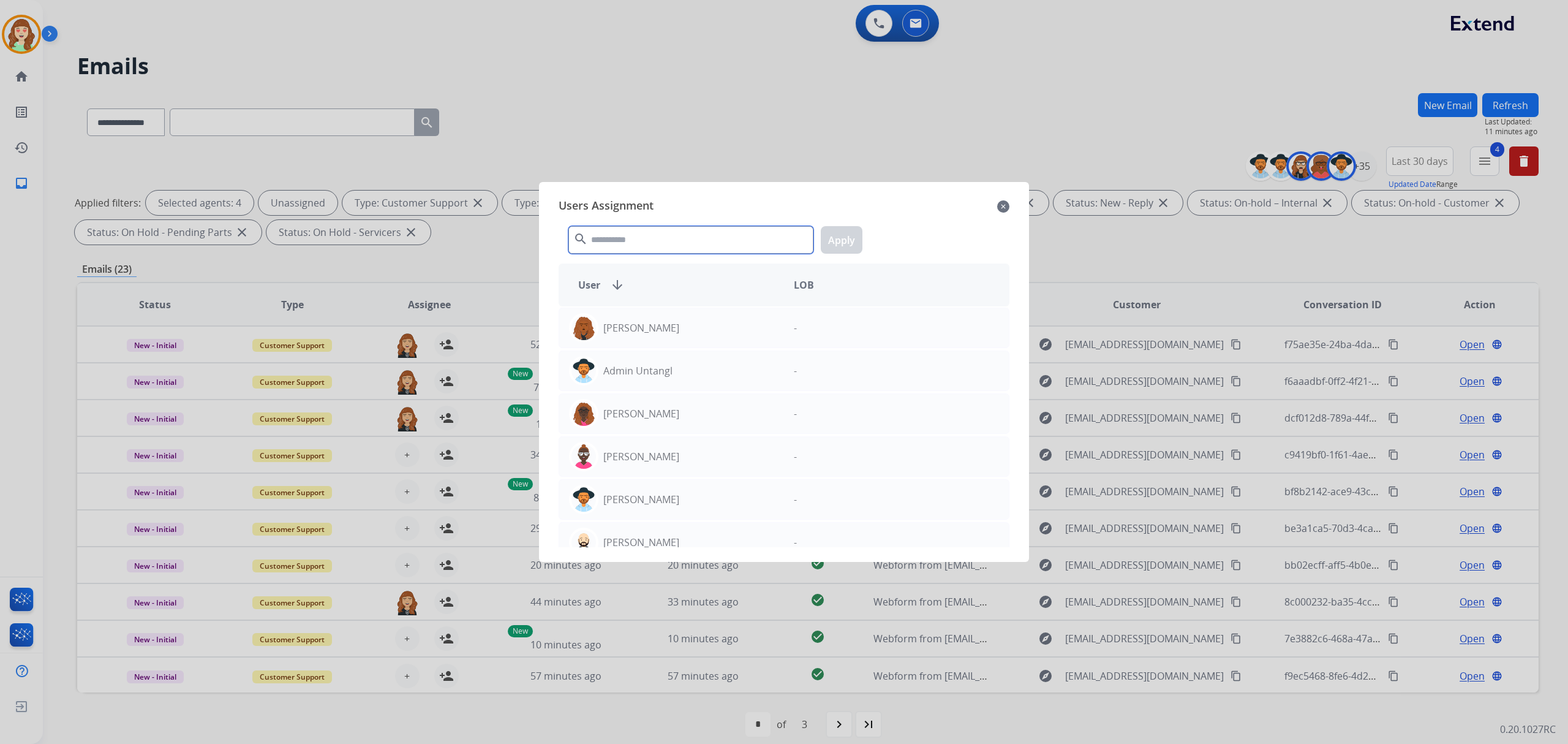
drag, startPoint x: 732, startPoint y: 235, endPoint x: 726, endPoint y: 247, distance: 13.4
click at [732, 235] on input "text" at bounding box center [691, 240] width 245 height 28
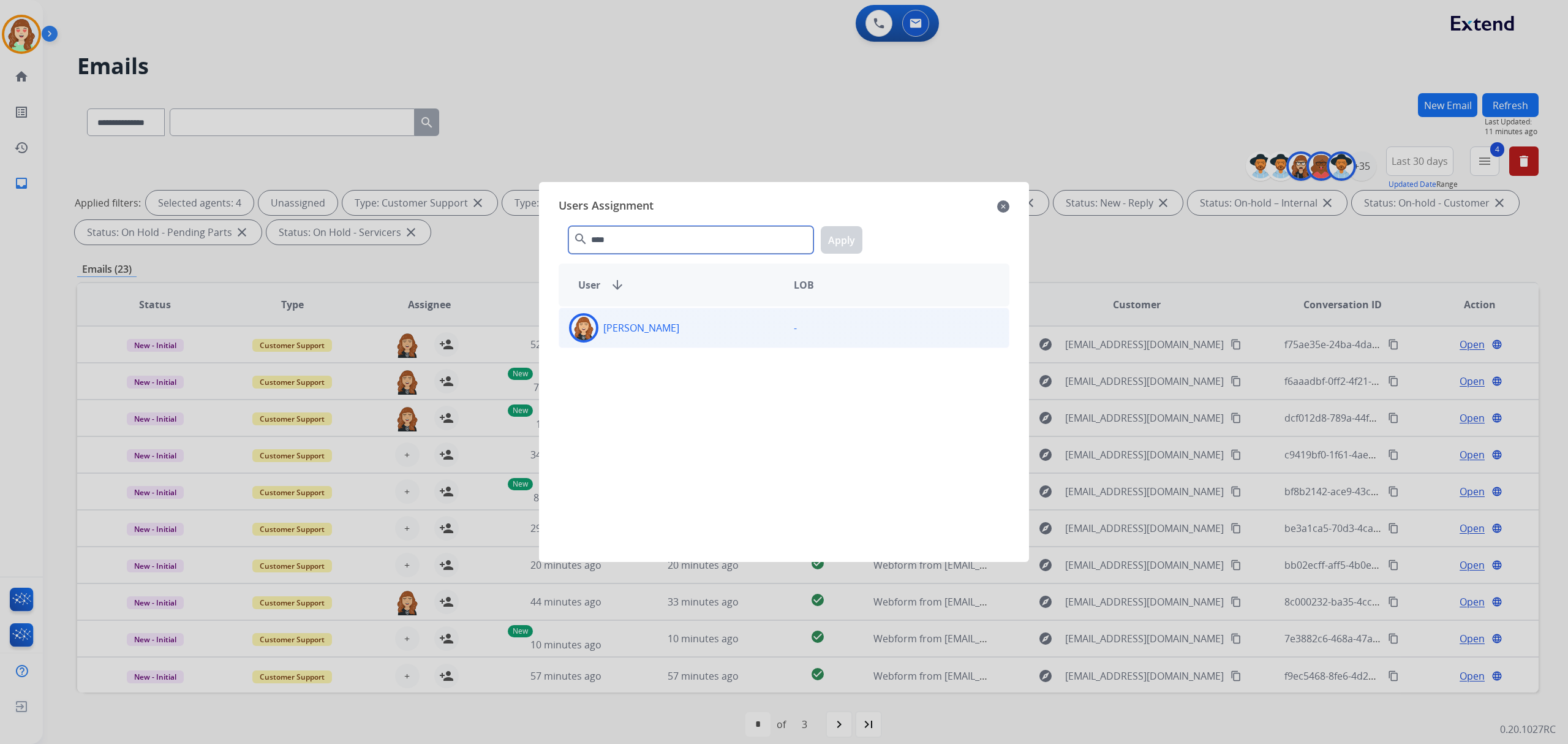
type input "****"
click at [723, 327] on div "[PERSON_NAME]" at bounding box center [671, 328] width 225 height 29
click at [836, 243] on button "Apply" at bounding box center [842, 240] width 42 height 28
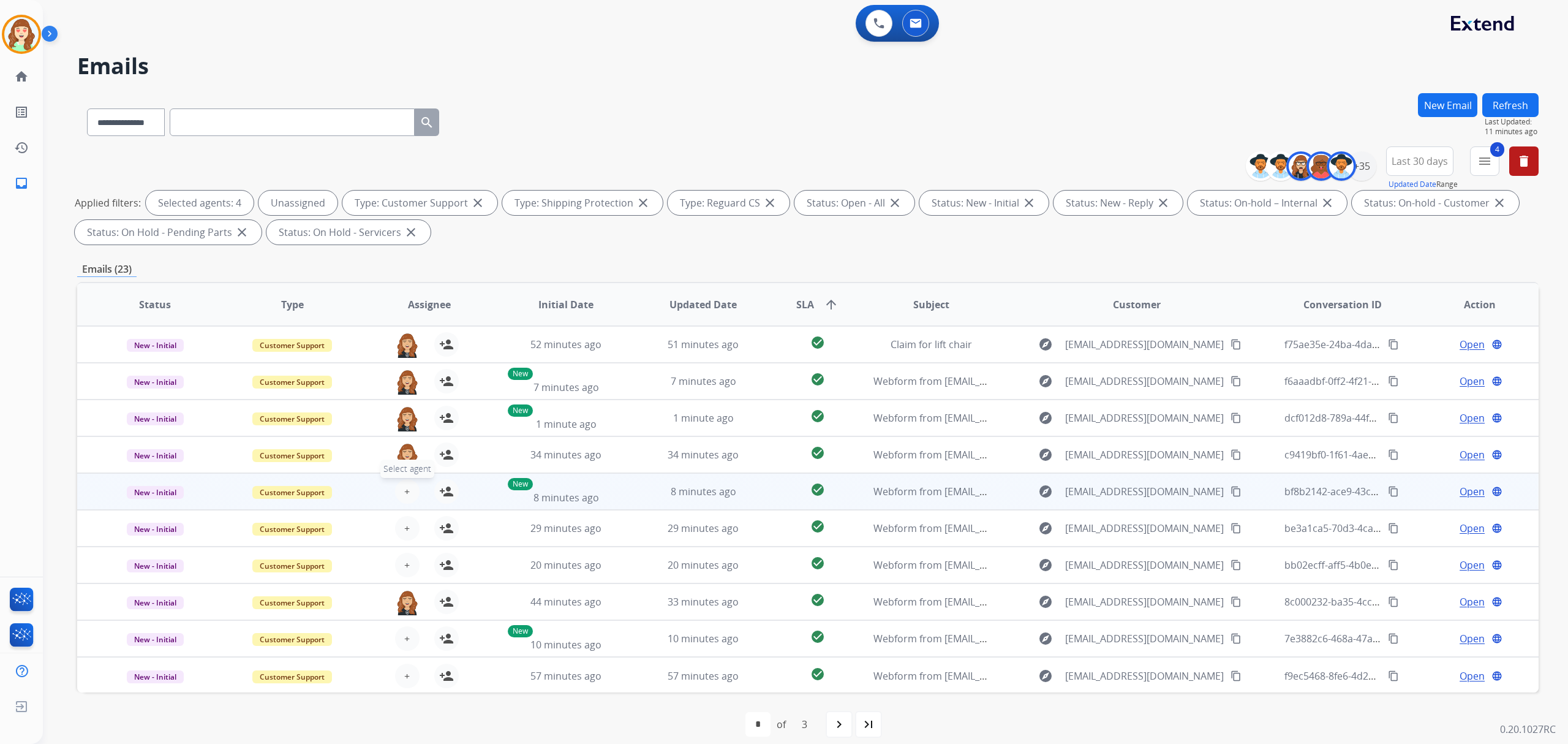
click at [405, 493] on span "+" at bounding box center [407, 491] width 6 height 15
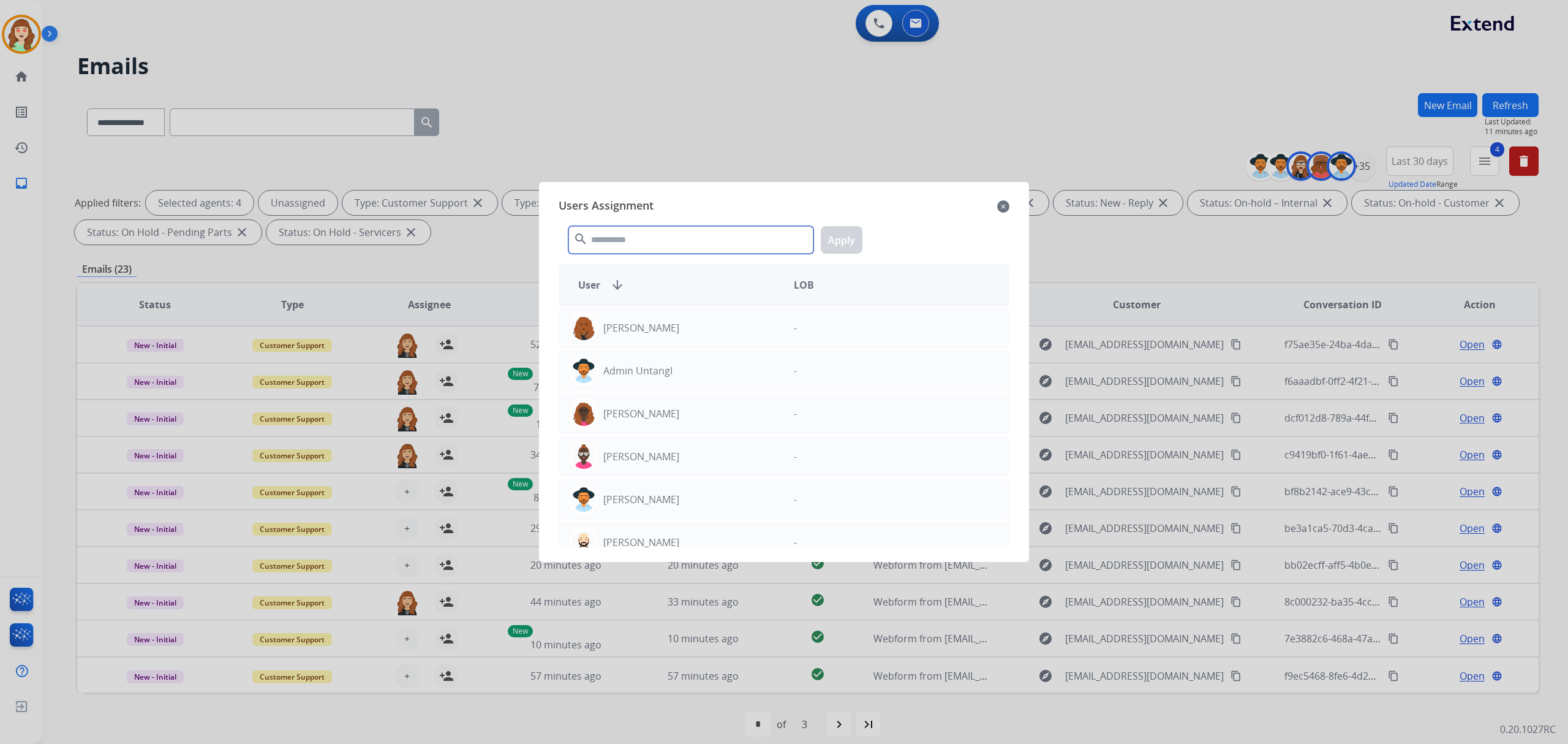
click at [738, 245] on input "text" at bounding box center [691, 240] width 245 height 28
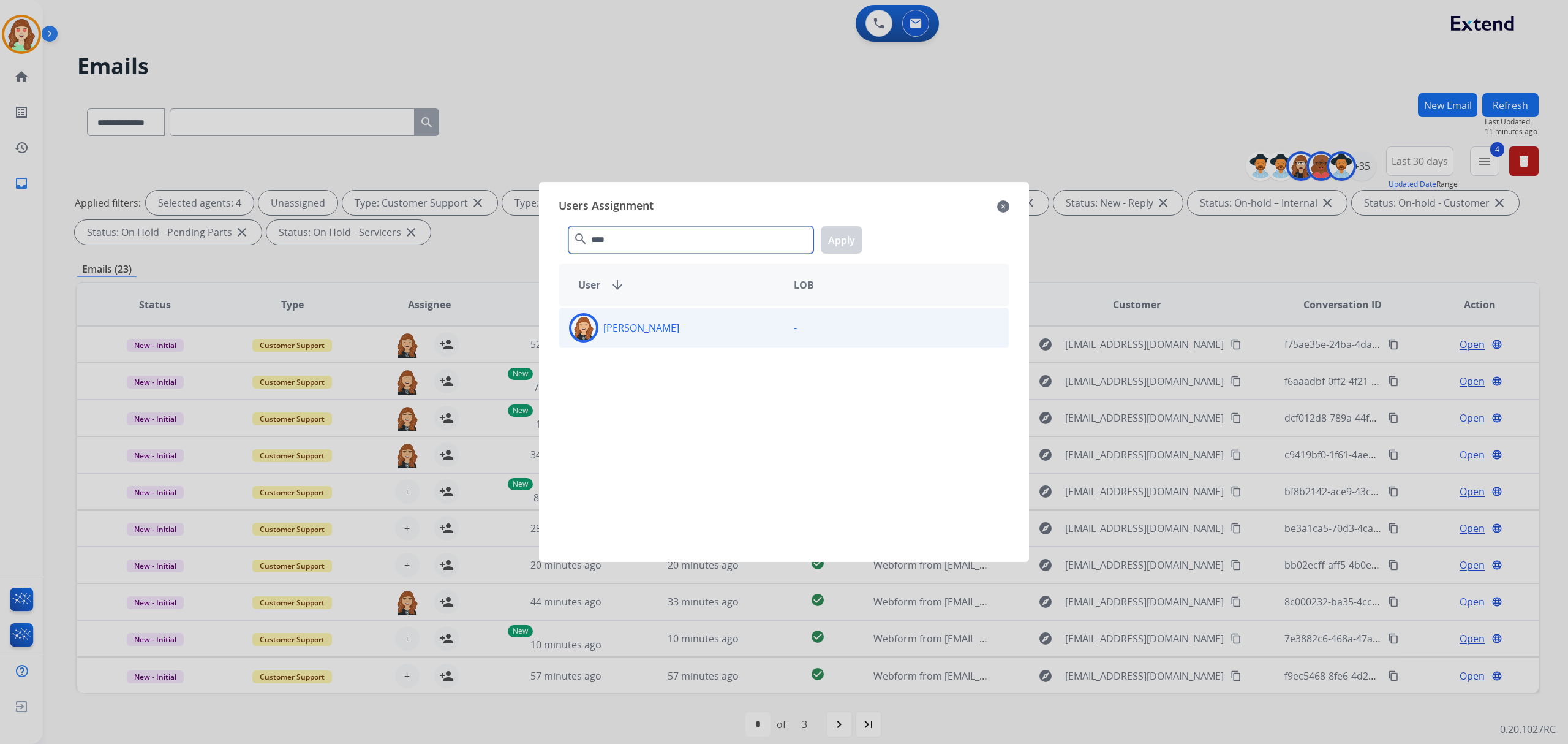
type input "****"
click at [737, 336] on div "[PERSON_NAME]" at bounding box center [671, 328] width 225 height 29
click at [846, 241] on button "Apply" at bounding box center [842, 240] width 42 height 28
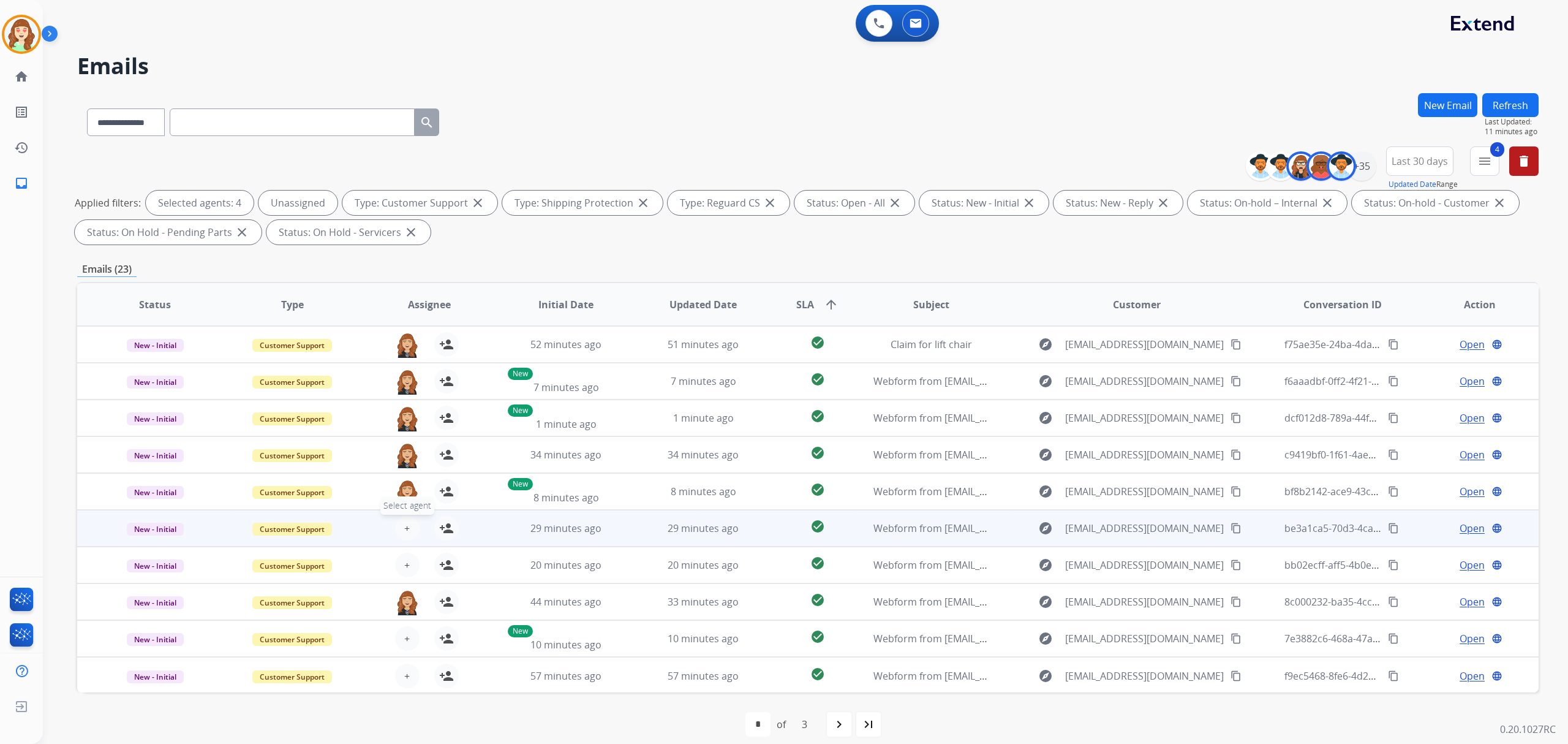
click at [405, 525] on span "+" at bounding box center [407, 528] width 6 height 15
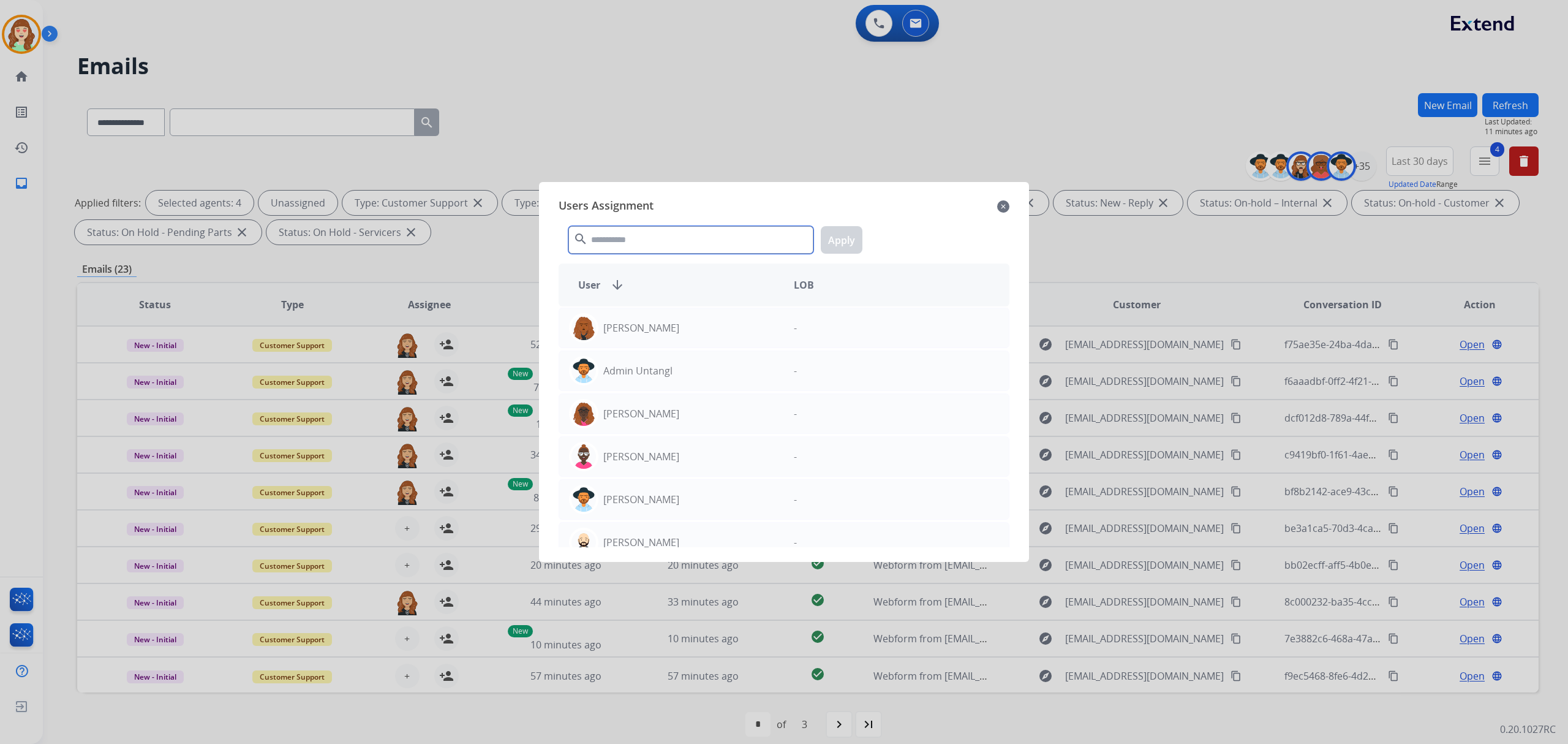
click at [774, 236] on input "text" at bounding box center [691, 240] width 245 height 28
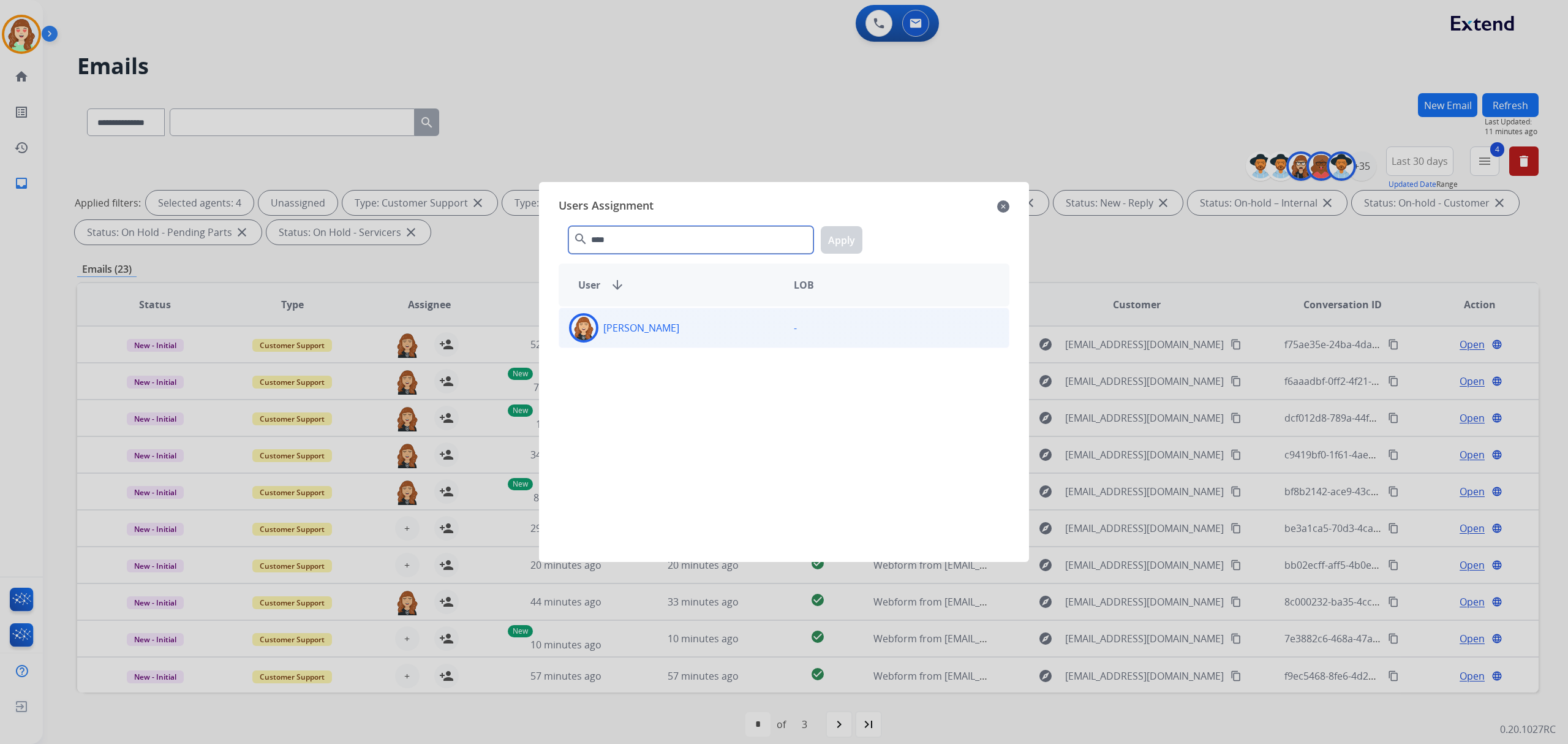
type input "****"
drag, startPoint x: 732, startPoint y: 329, endPoint x: 779, endPoint y: 272, distance: 73.9
click at [733, 326] on div "[PERSON_NAME]" at bounding box center [671, 328] width 225 height 29
click at [840, 232] on button "Apply" at bounding box center [842, 240] width 42 height 28
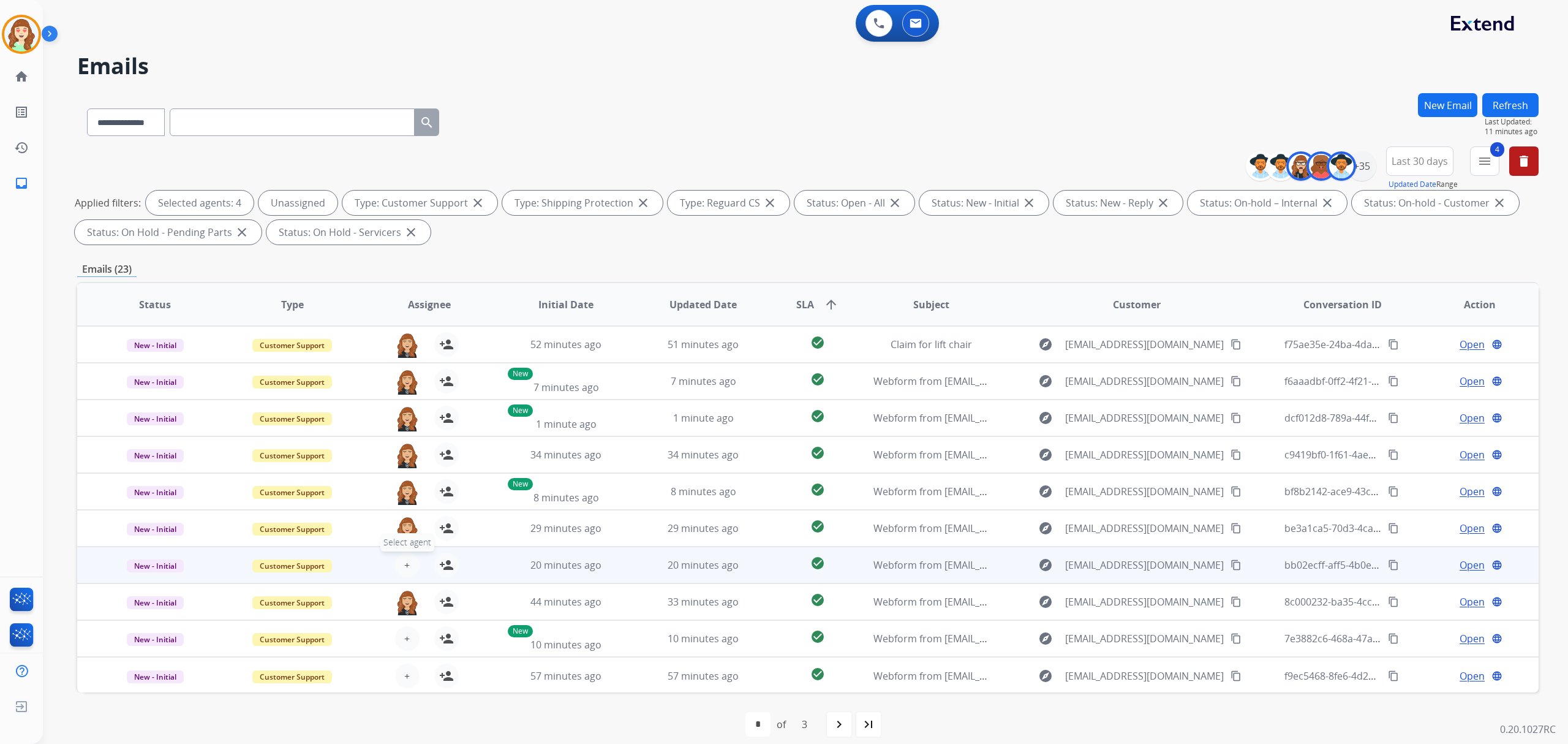
click at [398, 559] on button "+ Select agent" at bounding box center [407, 565] width 24 height 24
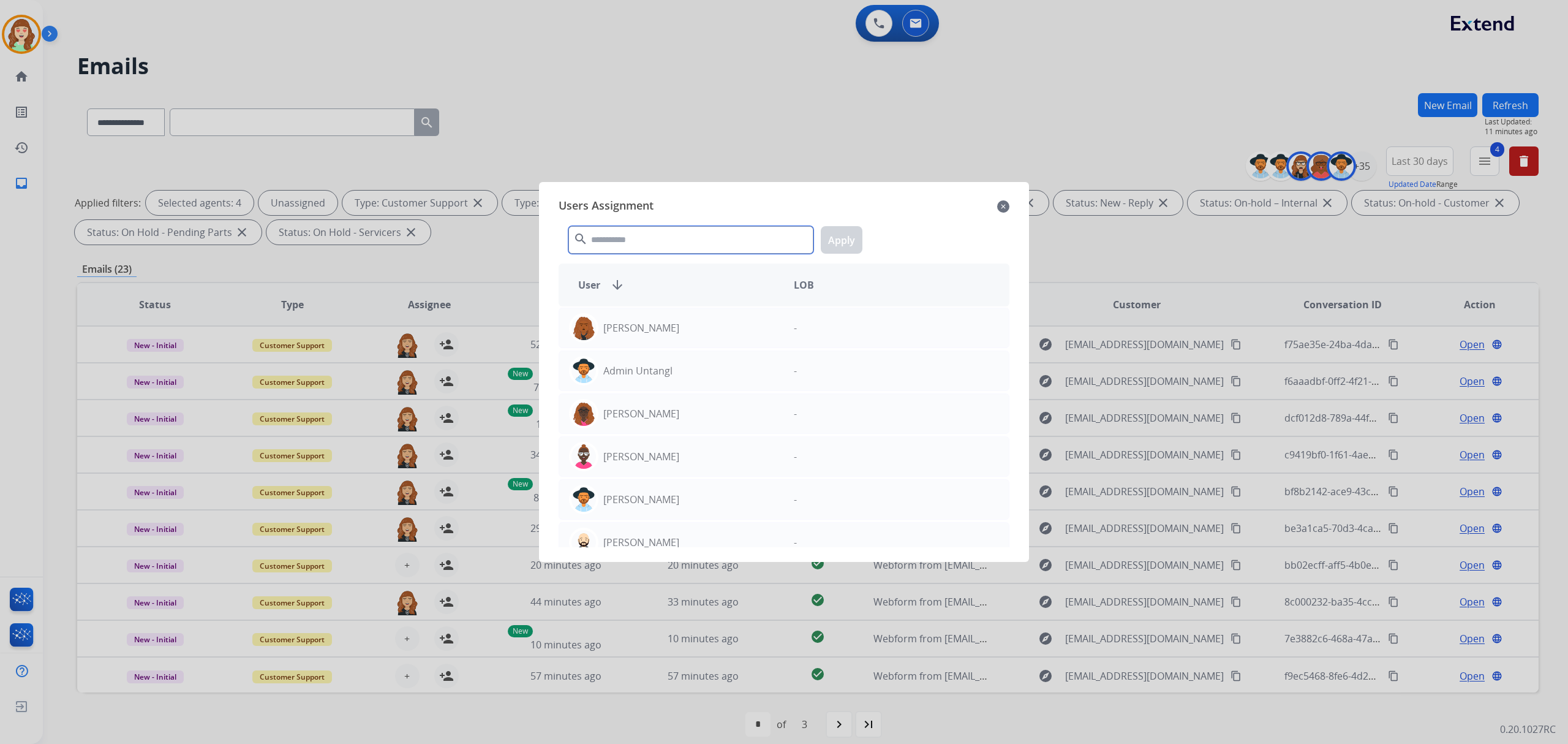
click at [706, 246] on input "text" at bounding box center [691, 240] width 245 height 28
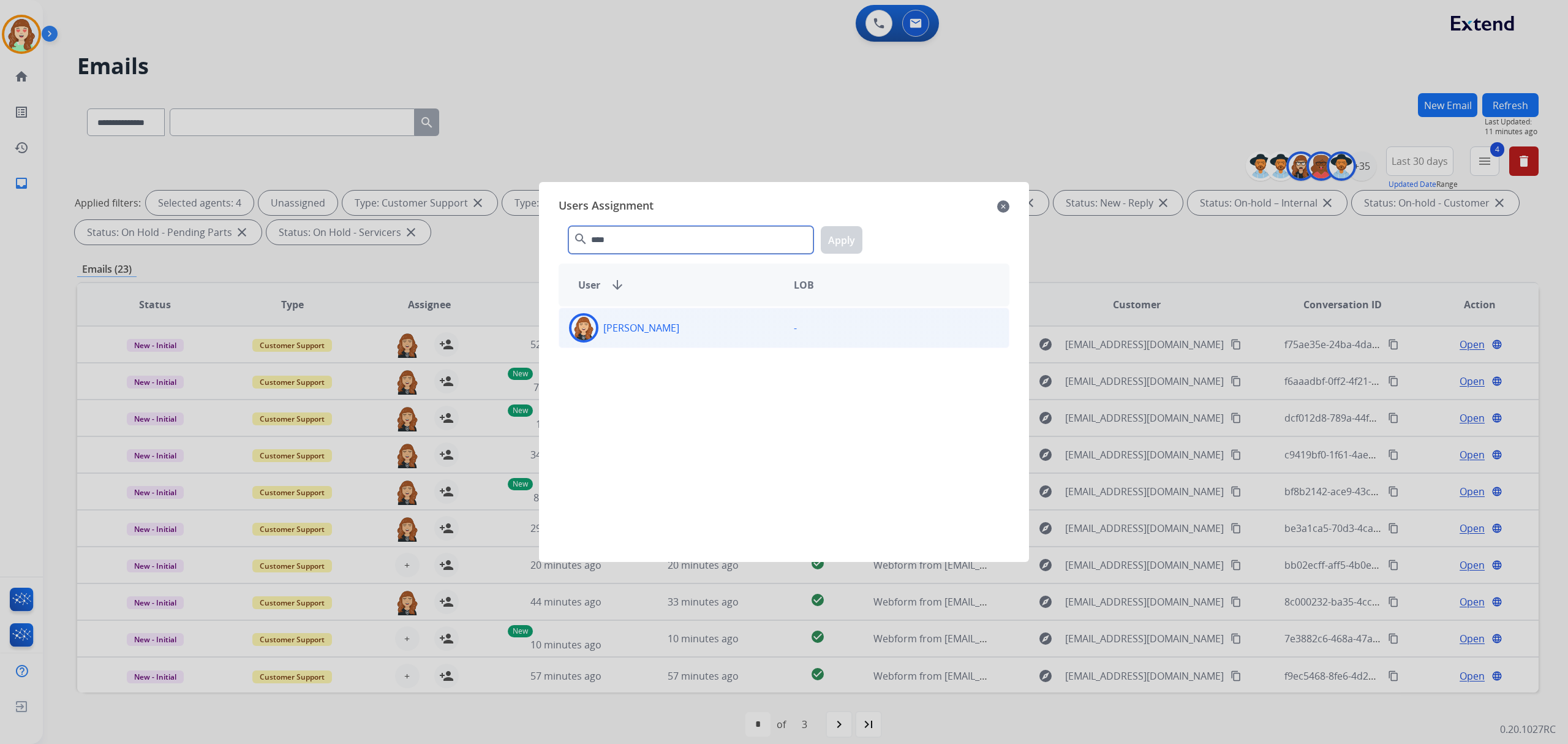
type input "****"
click at [726, 327] on div "[PERSON_NAME]" at bounding box center [671, 328] width 225 height 29
click at [845, 229] on button "Apply" at bounding box center [842, 240] width 42 height 28
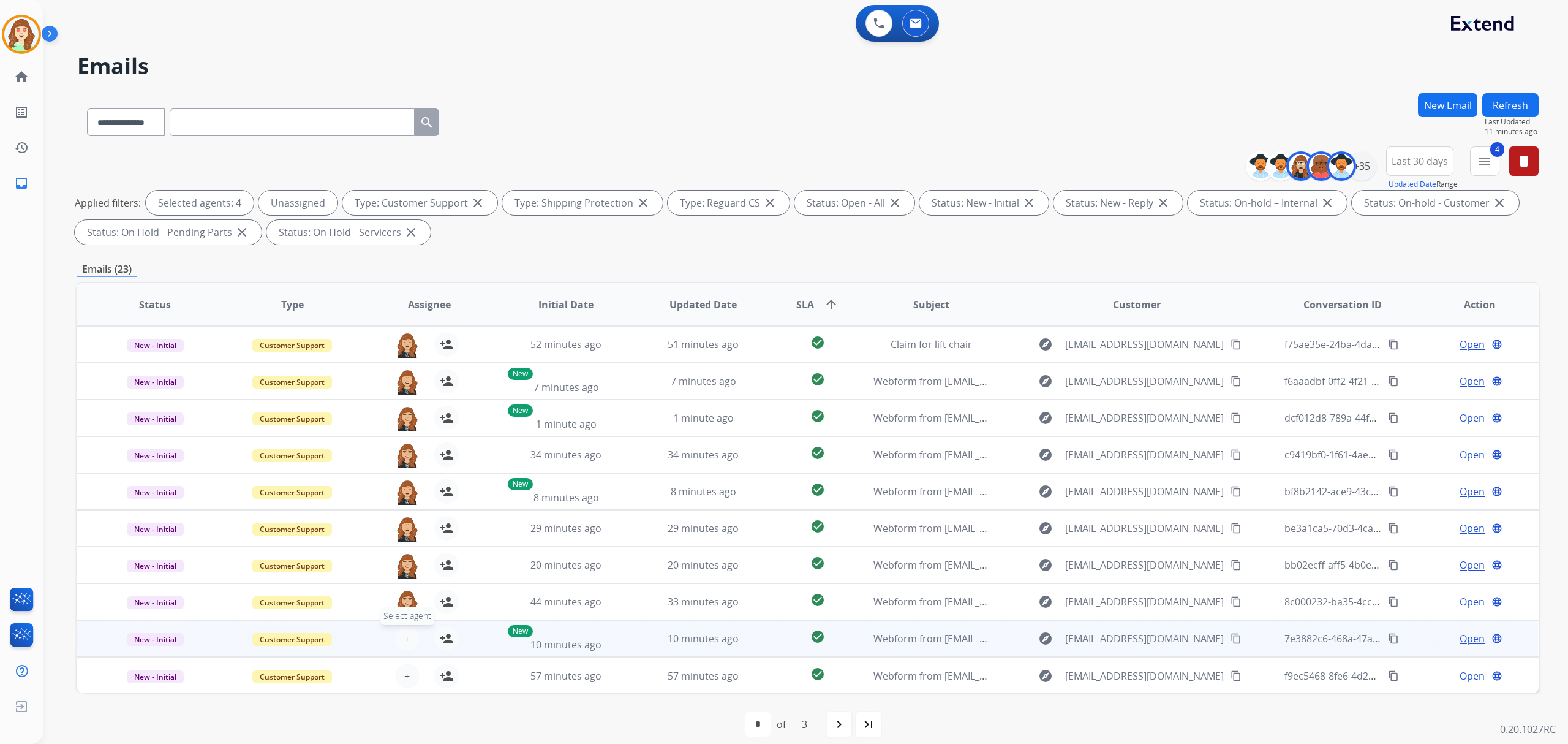
click at [411, 630] on button "+ Select agent" at bounding box center [407, 638] width 24 height 24
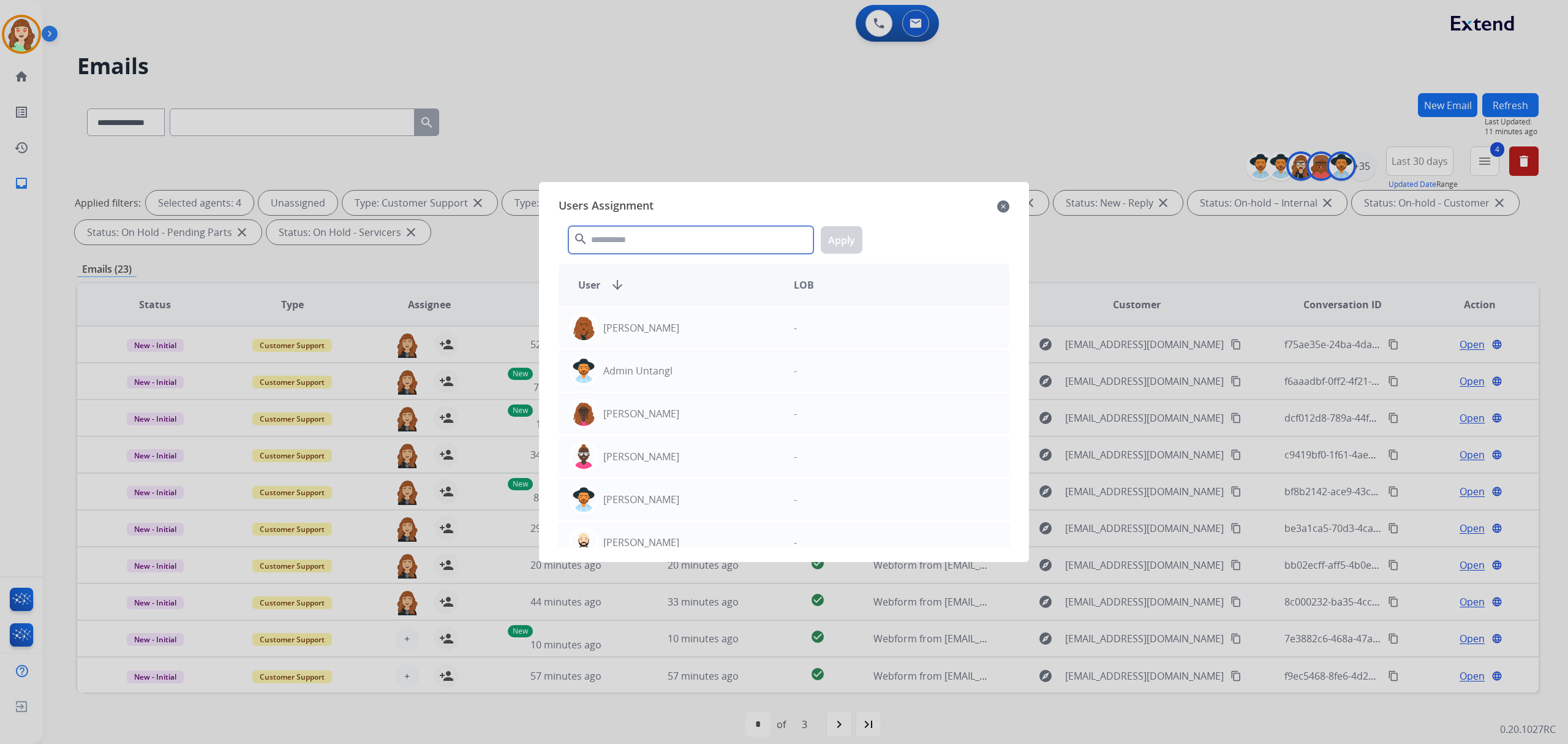
click at [616, 247] on input "text" at bounding box center [691, 240] width 245 height 28
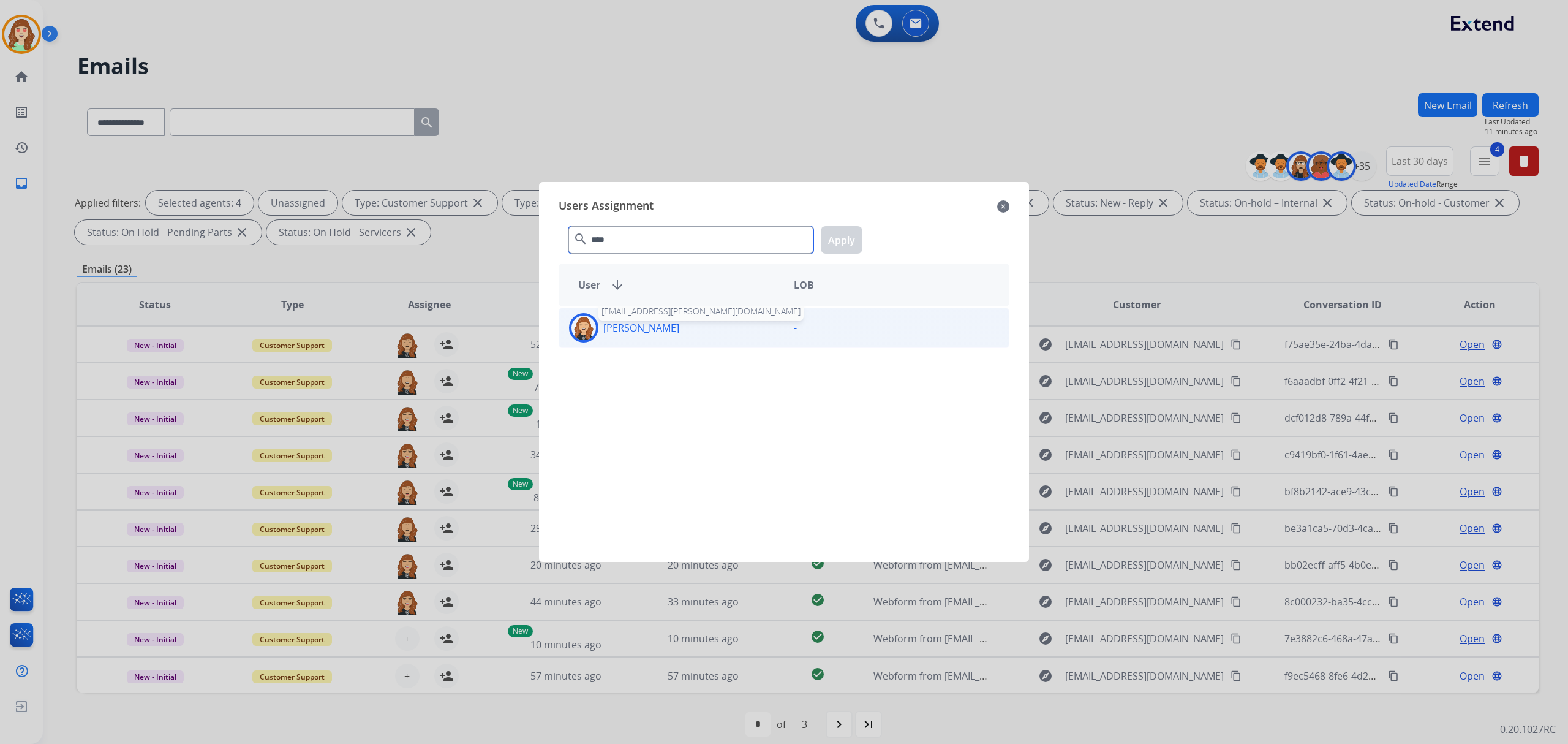
type input "****"
click at [671, 325] on p "[PERSON_NAME]" at bounding box center [641, 327] width 76 height 15
drag, startPoint x: 847, startPoint y: 245, endPoint x: 586, endPoint y: 488, distance: 356.6
click at [842, 246] on button "Apply" at bounding box center [842, 240] width 42 height 28
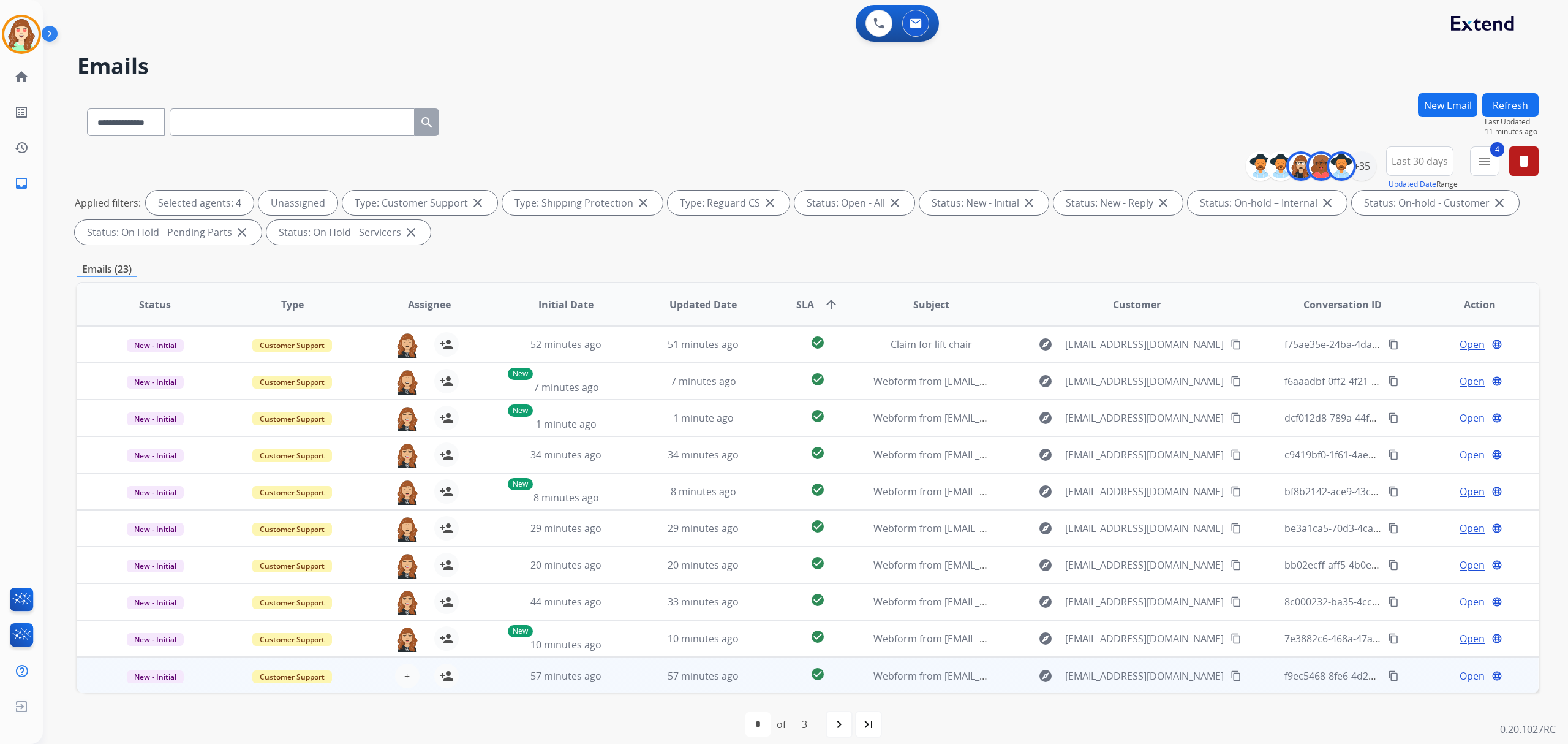
click at [423, 667] on div "+ Select agent person_add Assign to Me" at bounding box center [419, 676] width 79 height 24
click at [407, 677] on span "+" at bounding box center [407, 675] width 6 height 15
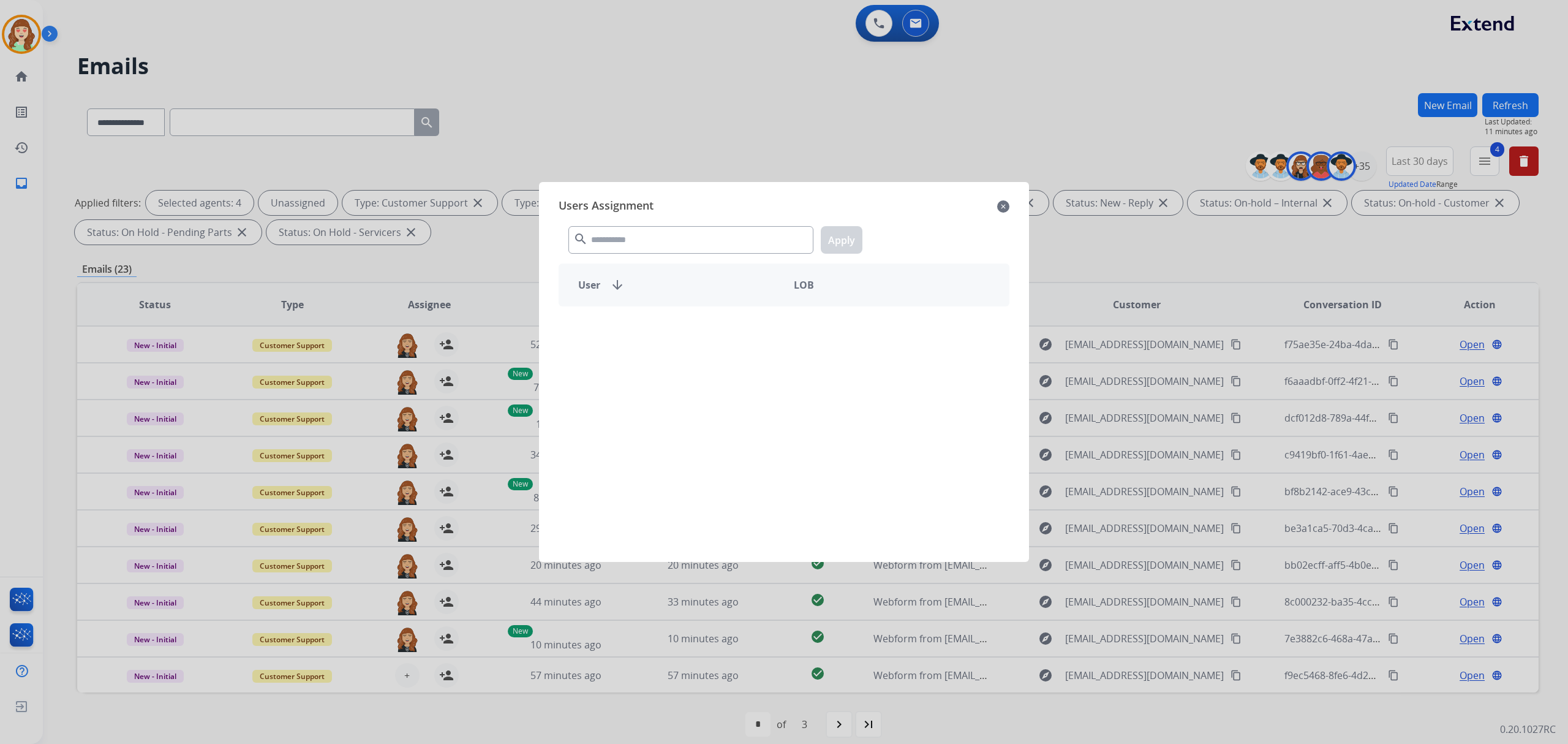
scroll to position [54, 0]
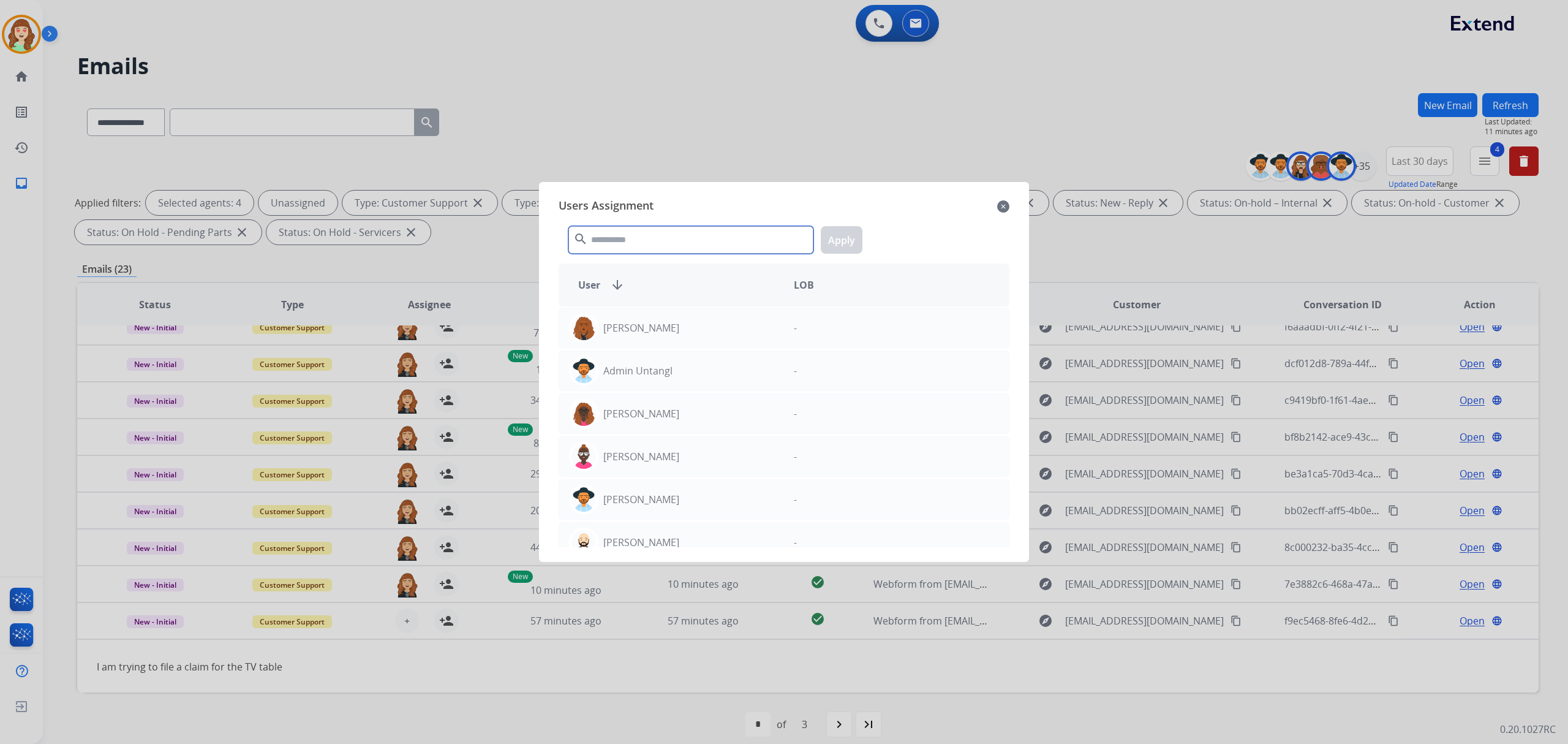
click at [677, 243] on input "text" at bounding box center [691, 240] width 245 height 28
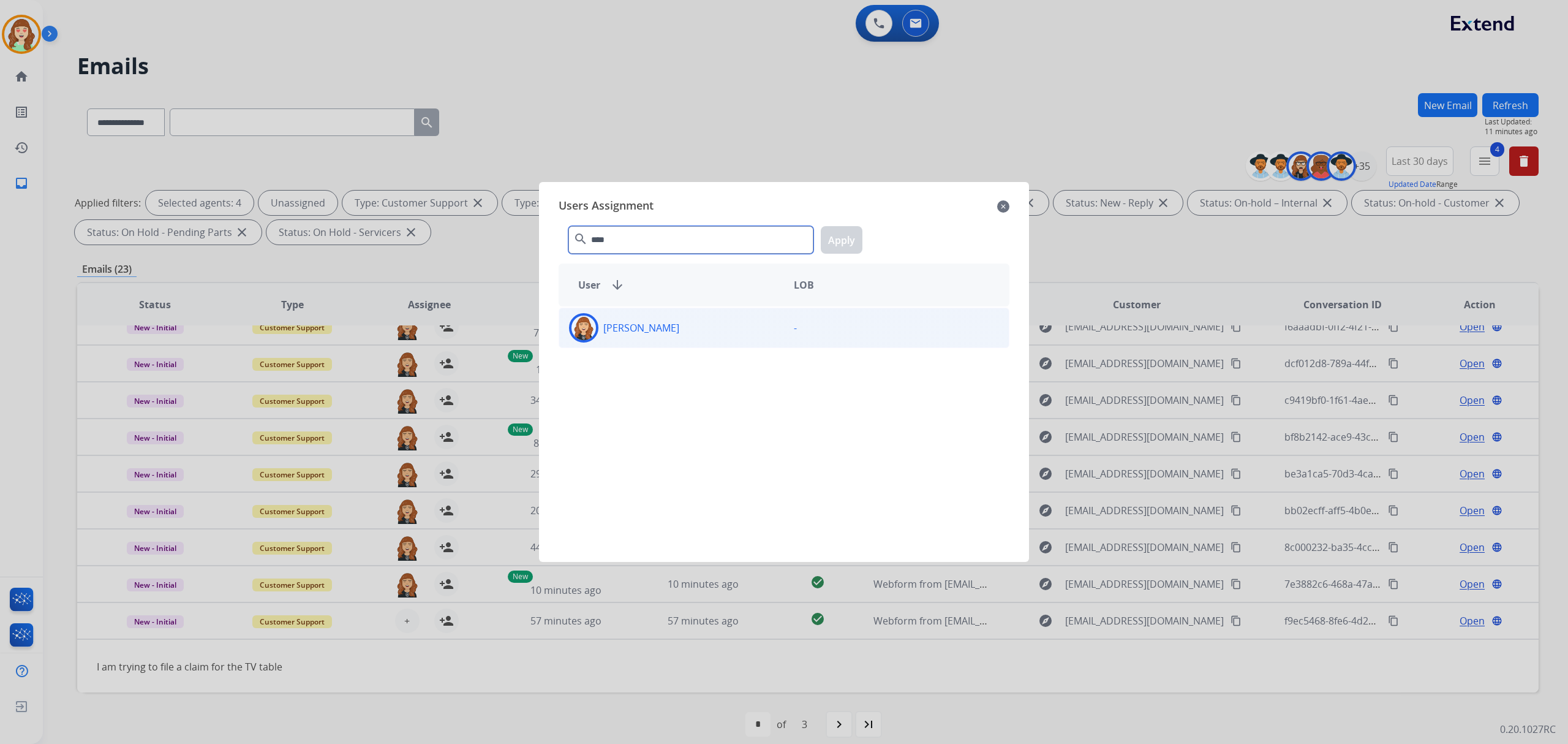
type input "****"
click at [671, 341] on div "[PERSON_NAME]" at bounding box center [671, 328] width 225 height 29
click at [838, 238] on button "Apply" at bounding box center [842, 240] width 42 height 28
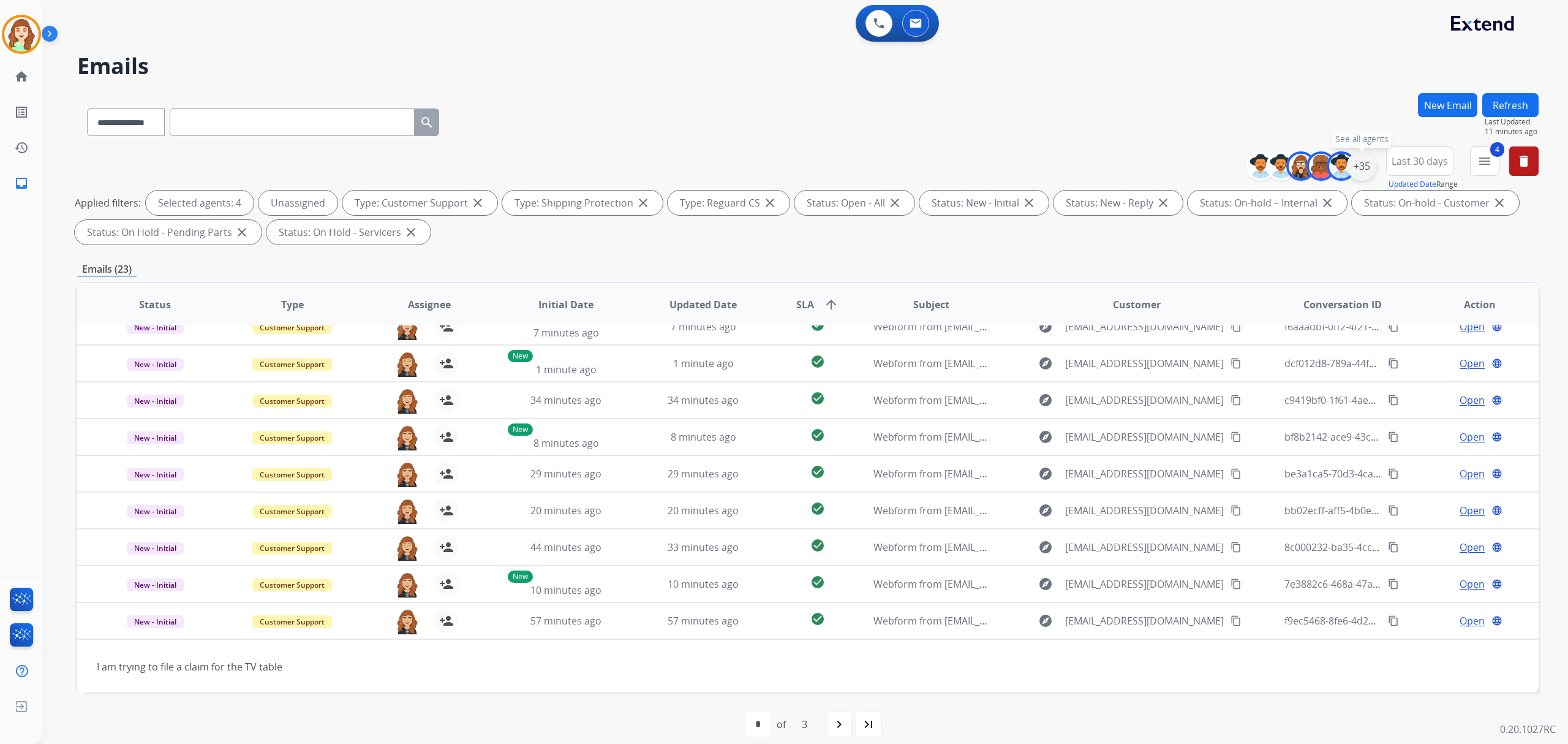
click at [1360, 163] on div "+35" at bounding box center [1362, 166] width 29 height 29
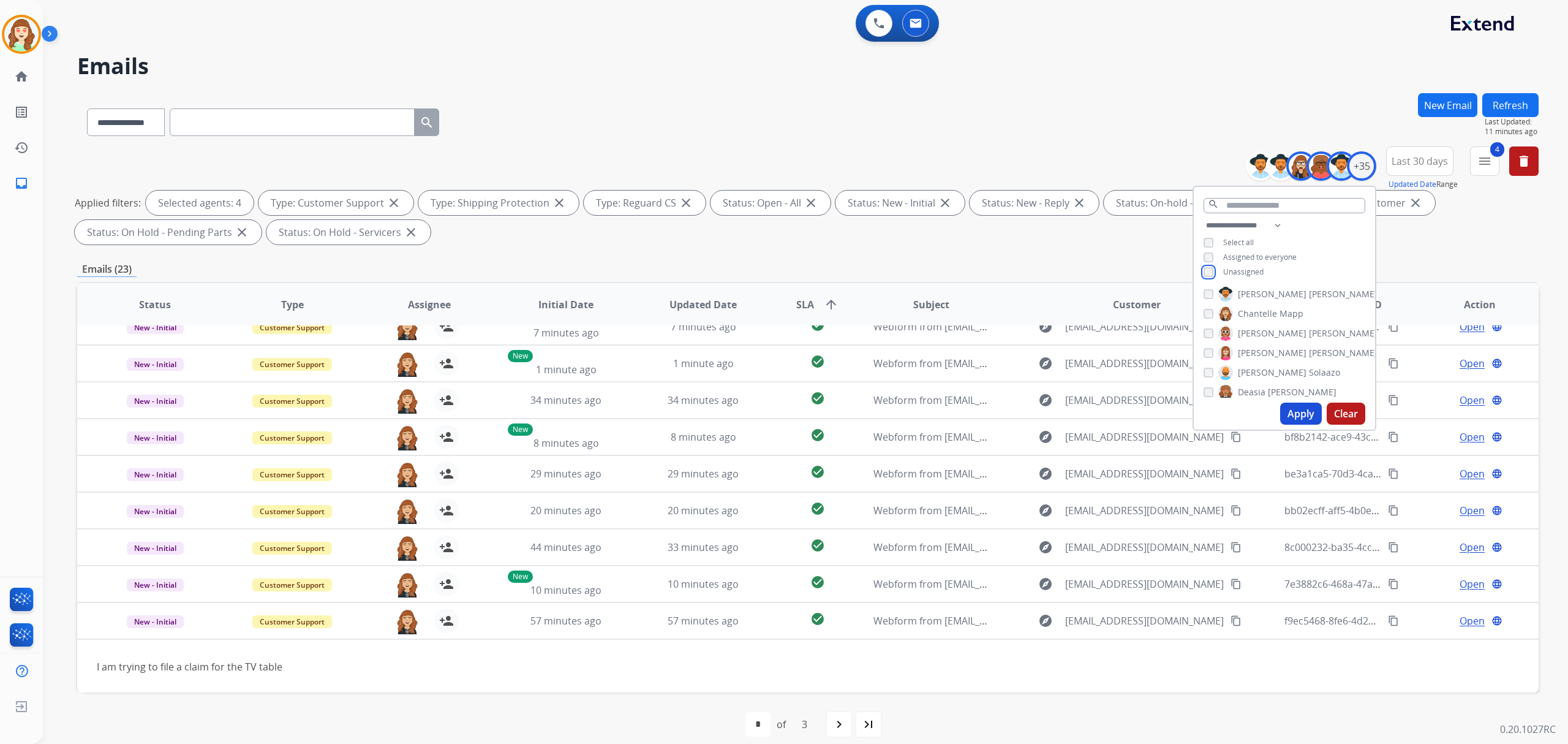
scroll to position [82, 0]
click at [1199, 322] on div "[PERSON_NAME] [PERSON_NAME] [PERSON_NAME] [PERSON_NAME] [PERSON_NAME] [PERSON_N…" at bounding box center [1285, 341] width 181 height 114
click at [1200, 350] on div "[PERSON_NAME] [PERSON_NAME] [PERSON_NAME] [PERSON_NAME] [PERSON_NAME] [PERSON_N…" at bounding box center [1285, 341] width 181 height 114
click at [1292, 417] on button "Apply" at bounding box center [1301, 414] width 42 height 22
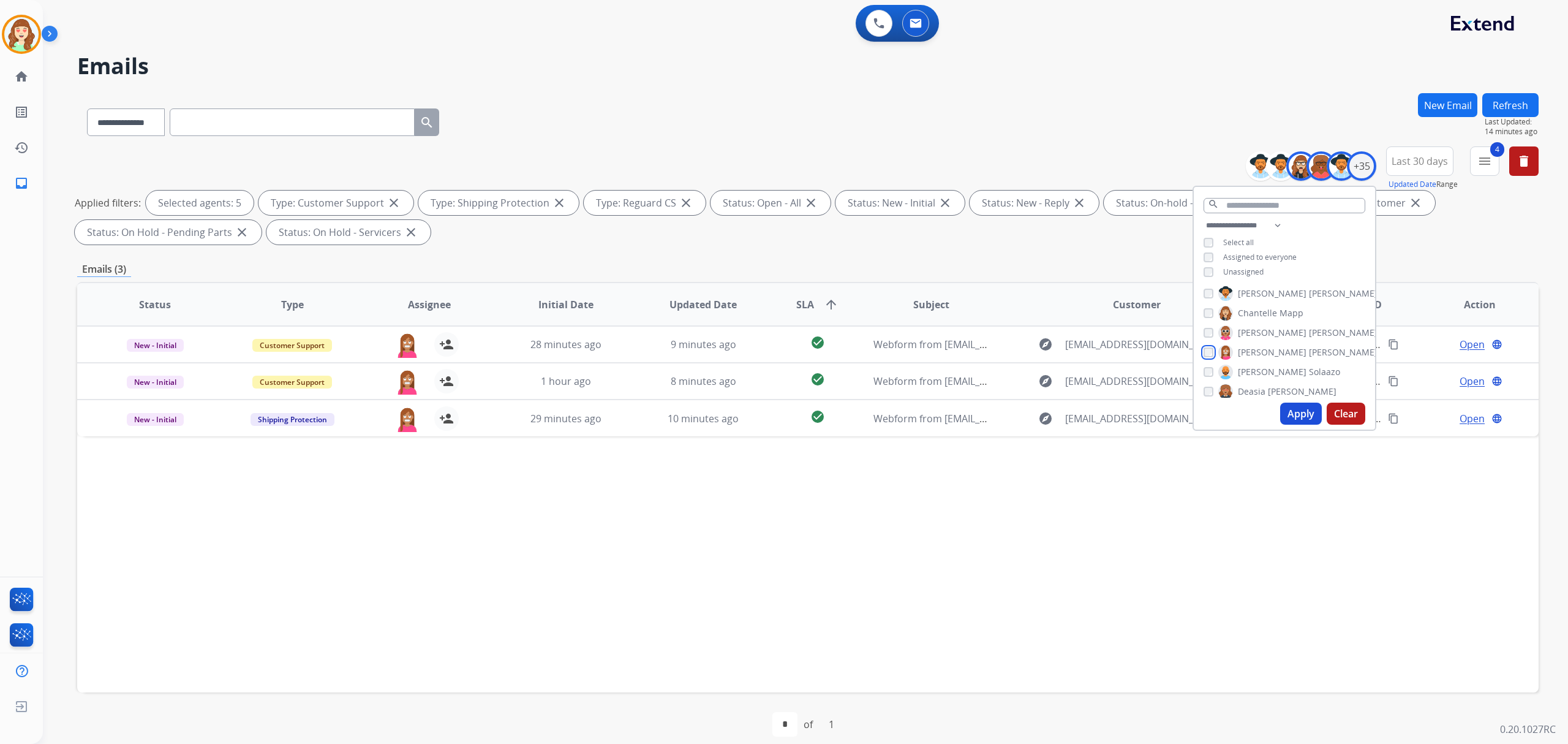
scroll to position [163, 0]
click at [1287, 412] on button "Apply" at bounding box center [1301, 414] width 42 height 22
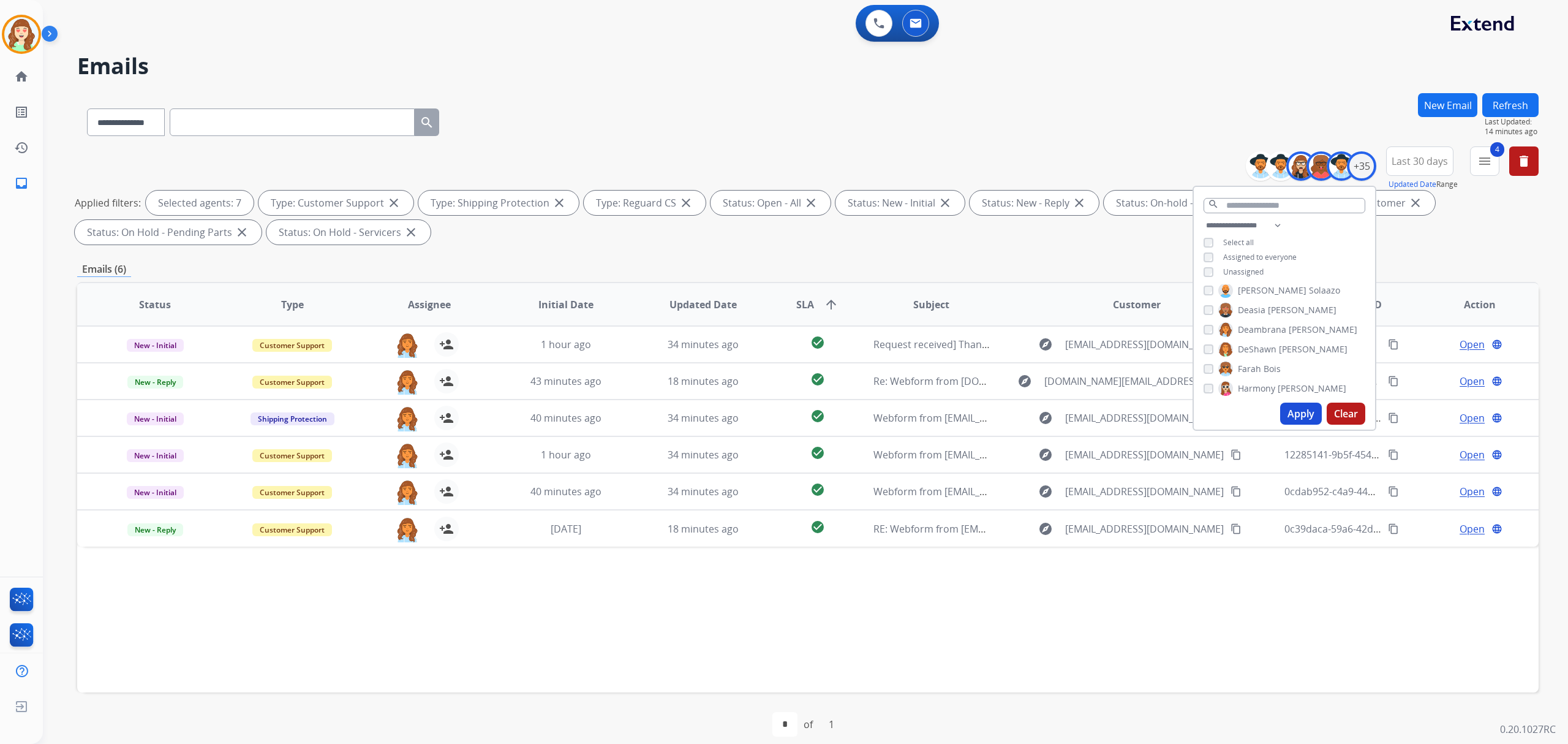
click at [1297, 417] on button "Apply" at bounding box center [1301, 414] width 42 height 22
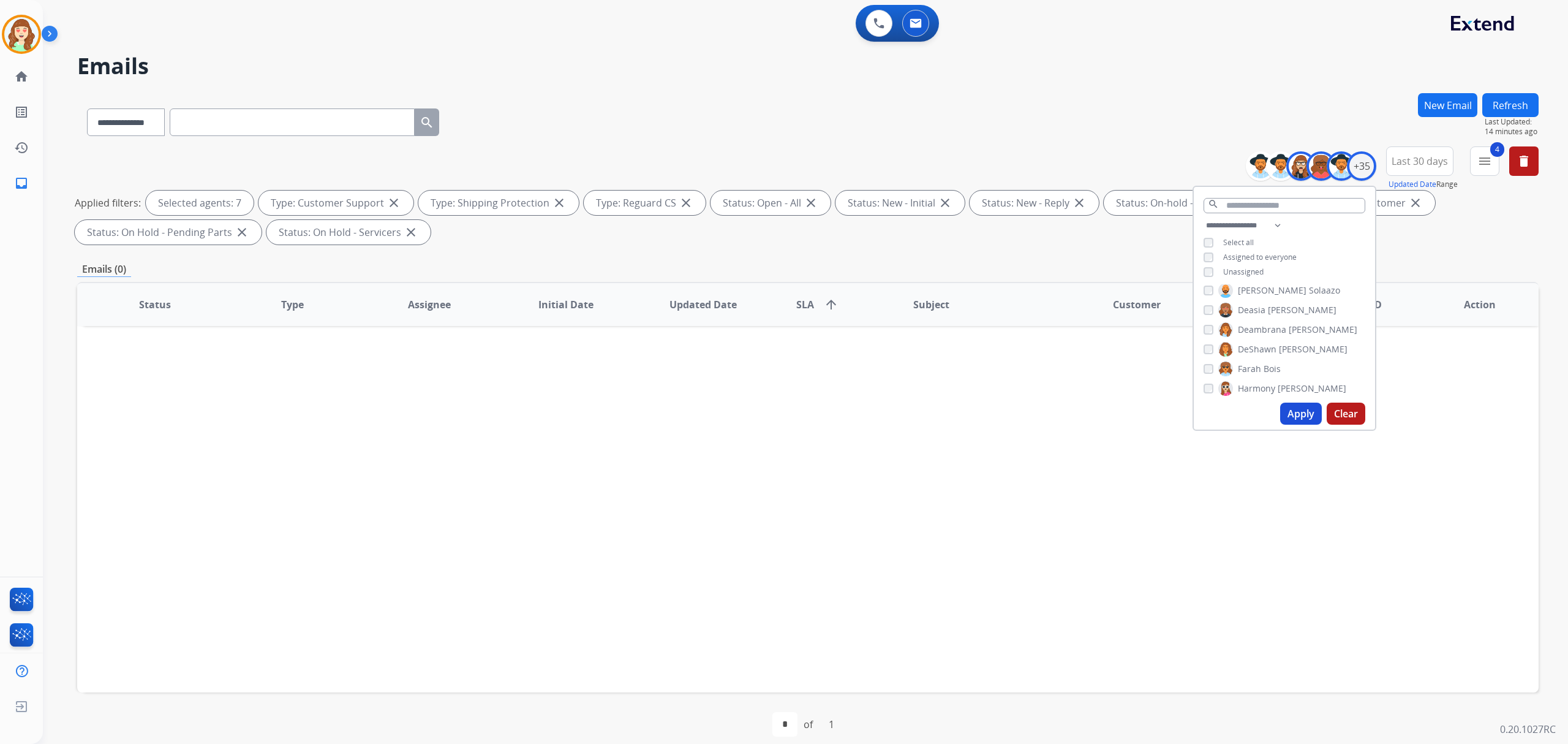
click at [1205, 265] on div "**********" at bounding box center [1285, 250] width 181 height 64
click at [1294, 422] on button "Apply" at bounding box center [1301, 414] width 42 height 22
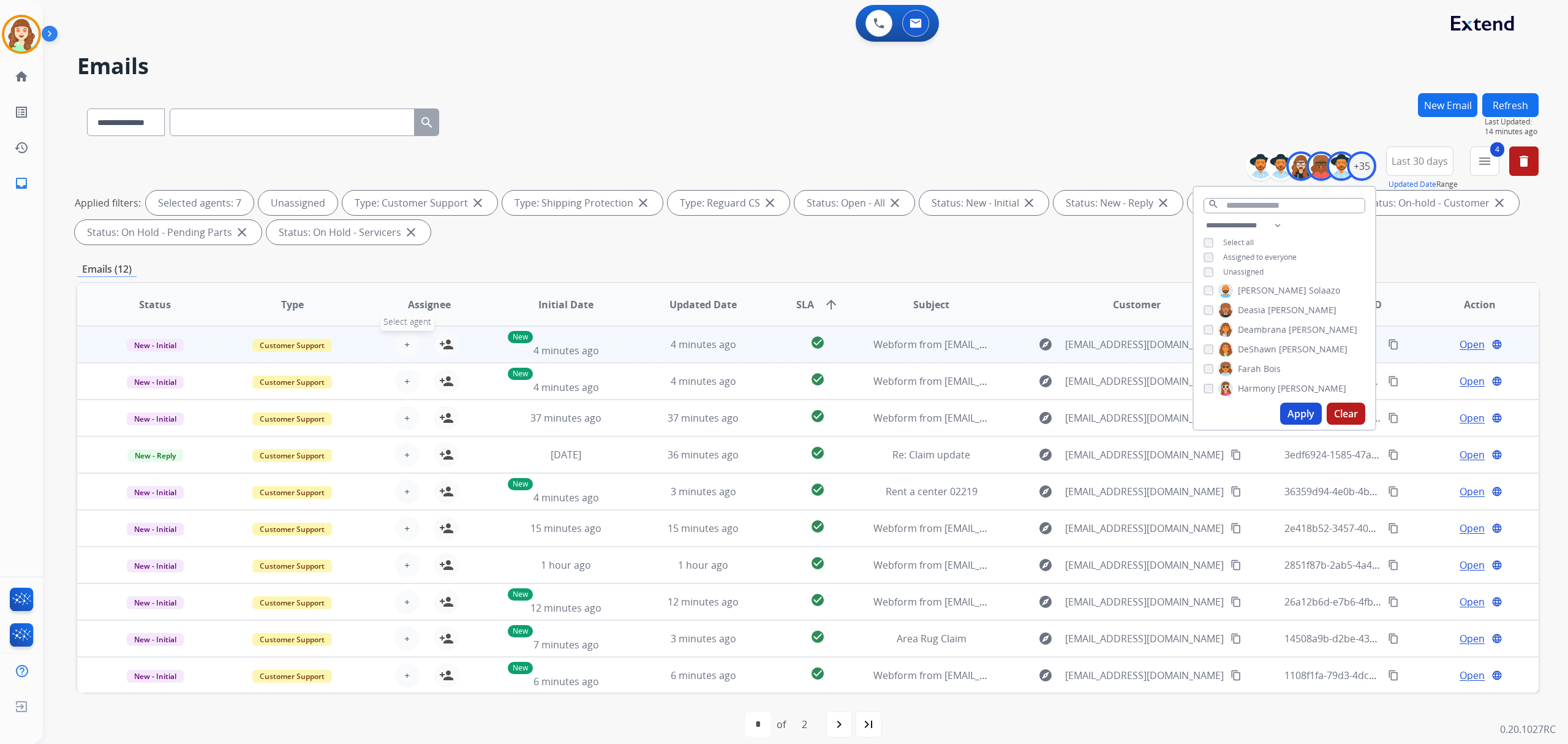
click at [407, 343] on button "+ Select agent" at bounding box center [407, 344] width 24 height 24
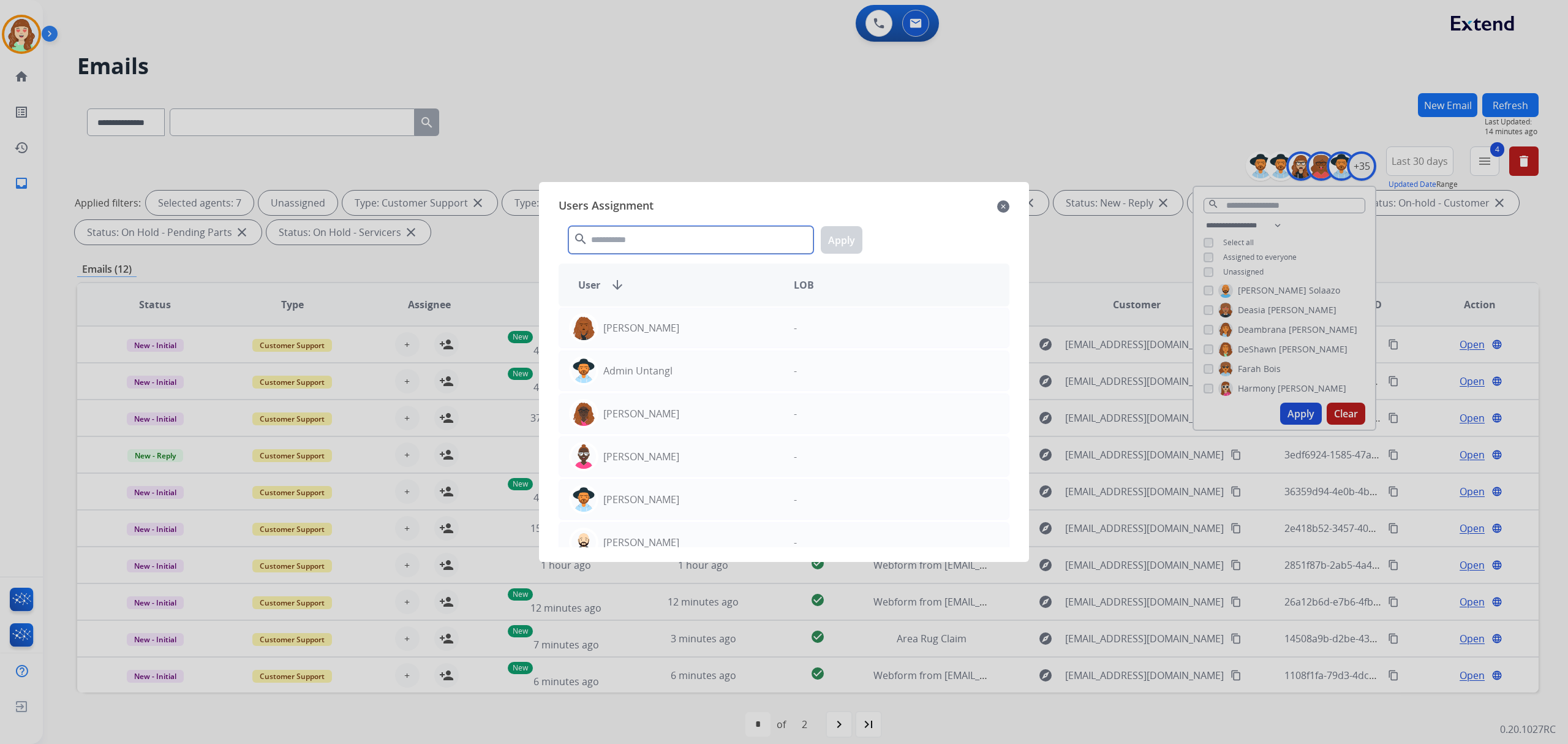
click at [613, 248] on input "text" at bounding box center [691, 240] width 245 height 28
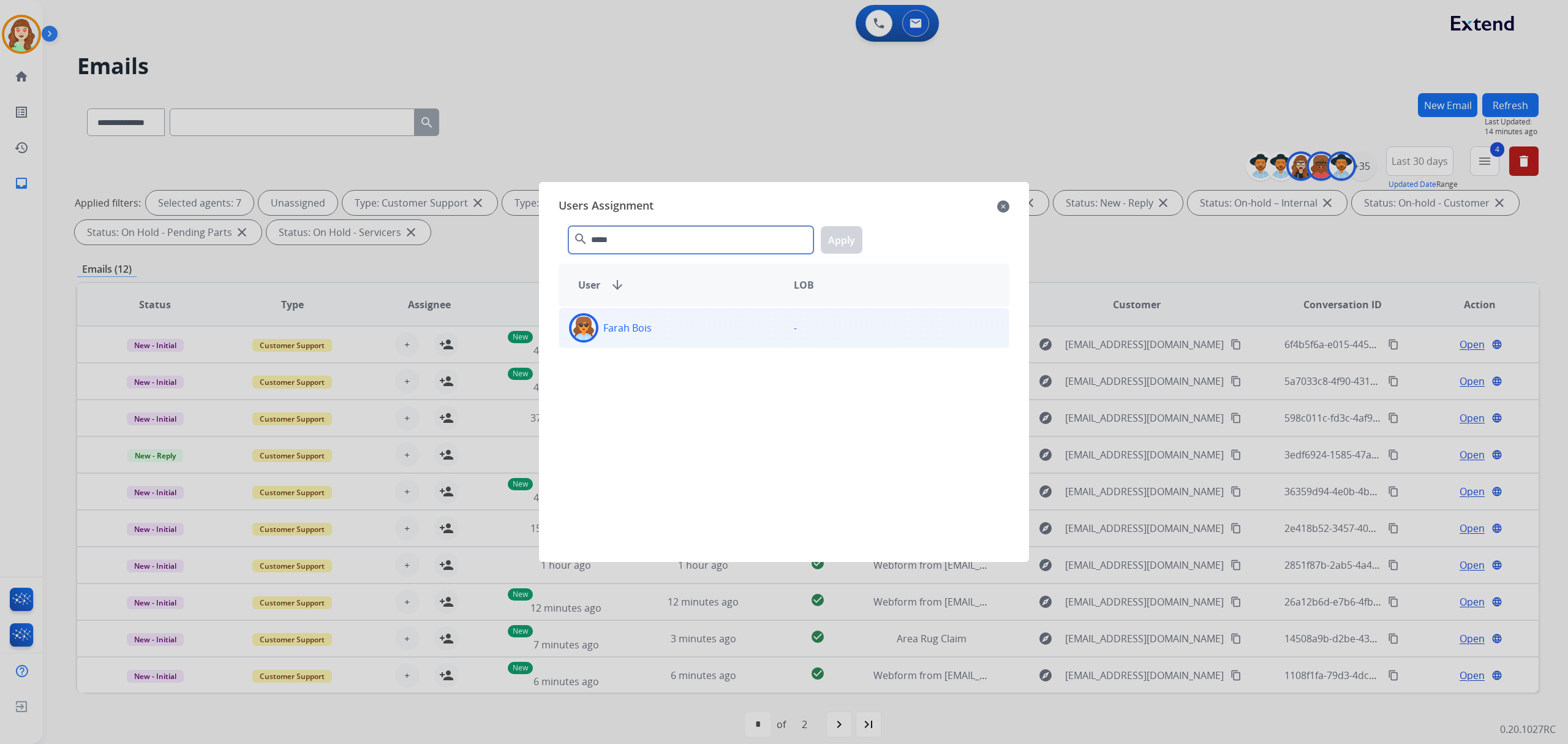
type input "*****"
click at [658, 325] on div "Farah Bois" at bounding box center [671, 328] width 225 height 29
click at [850, 241] on button "Apply" at bounding box center [842, 240] width 42 height 28
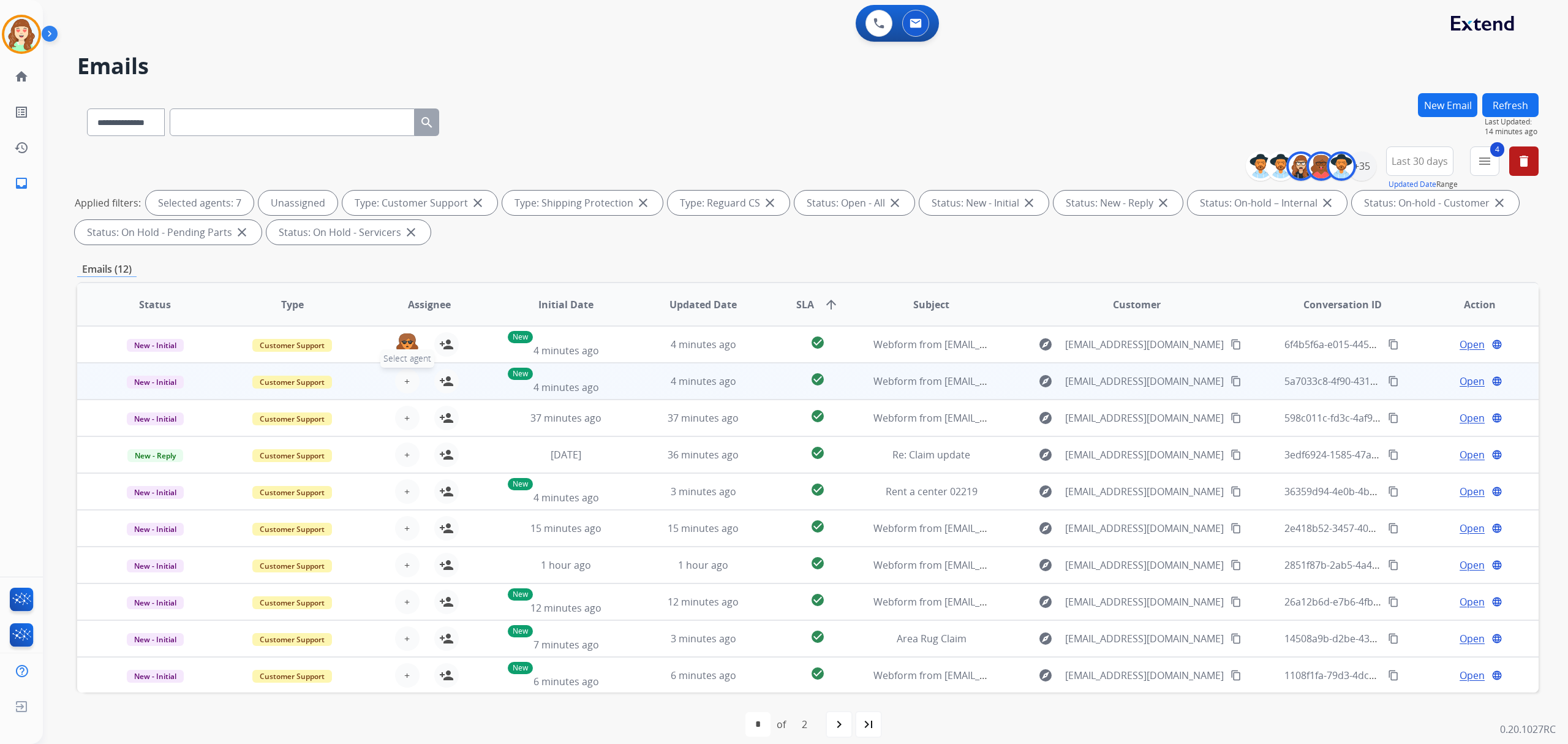
click at [405, 380] on span "+" at bounding box center [407, 381] width 6 height 15
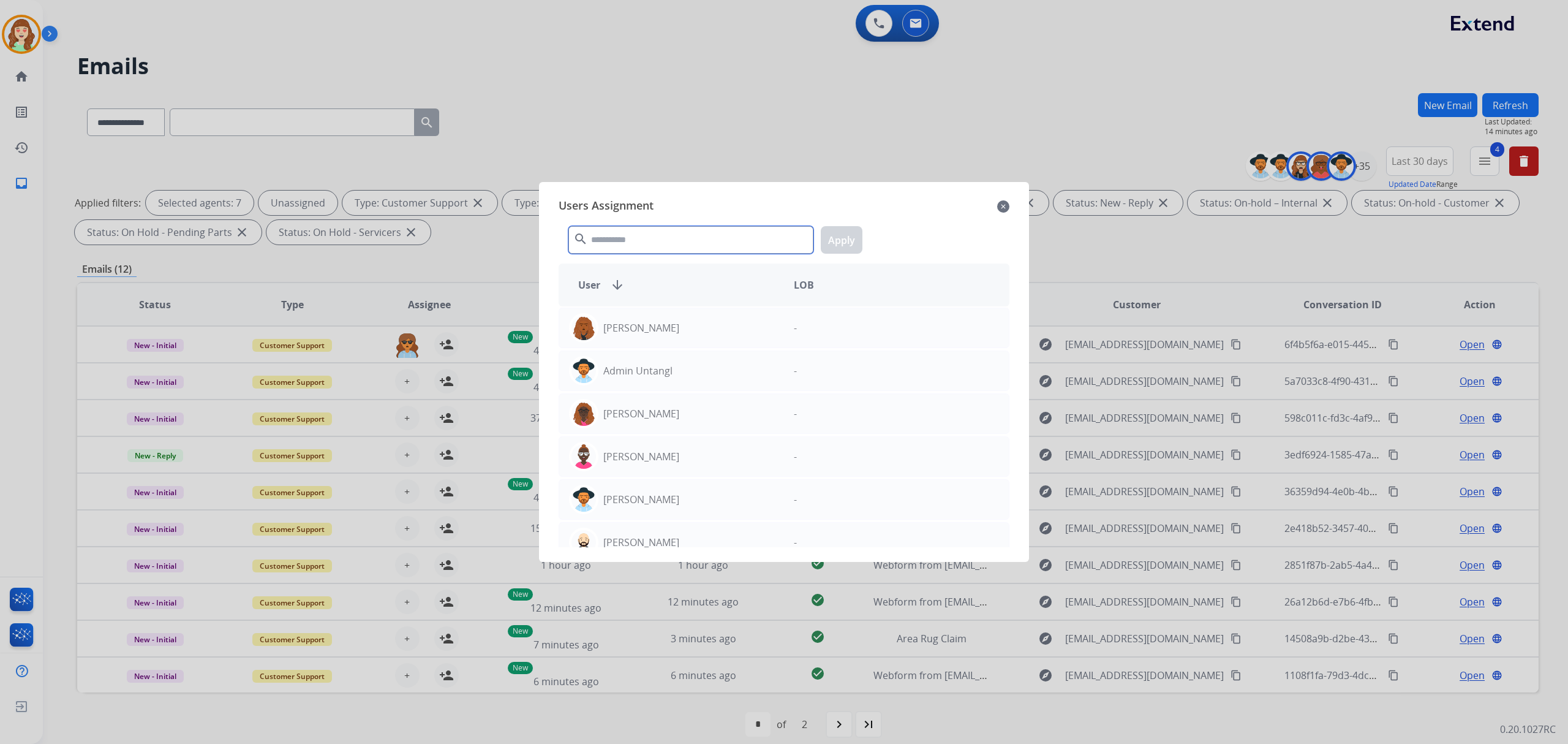
click at [597, 247] on input "text" at bounding box center [691, 240] width 245 height 28
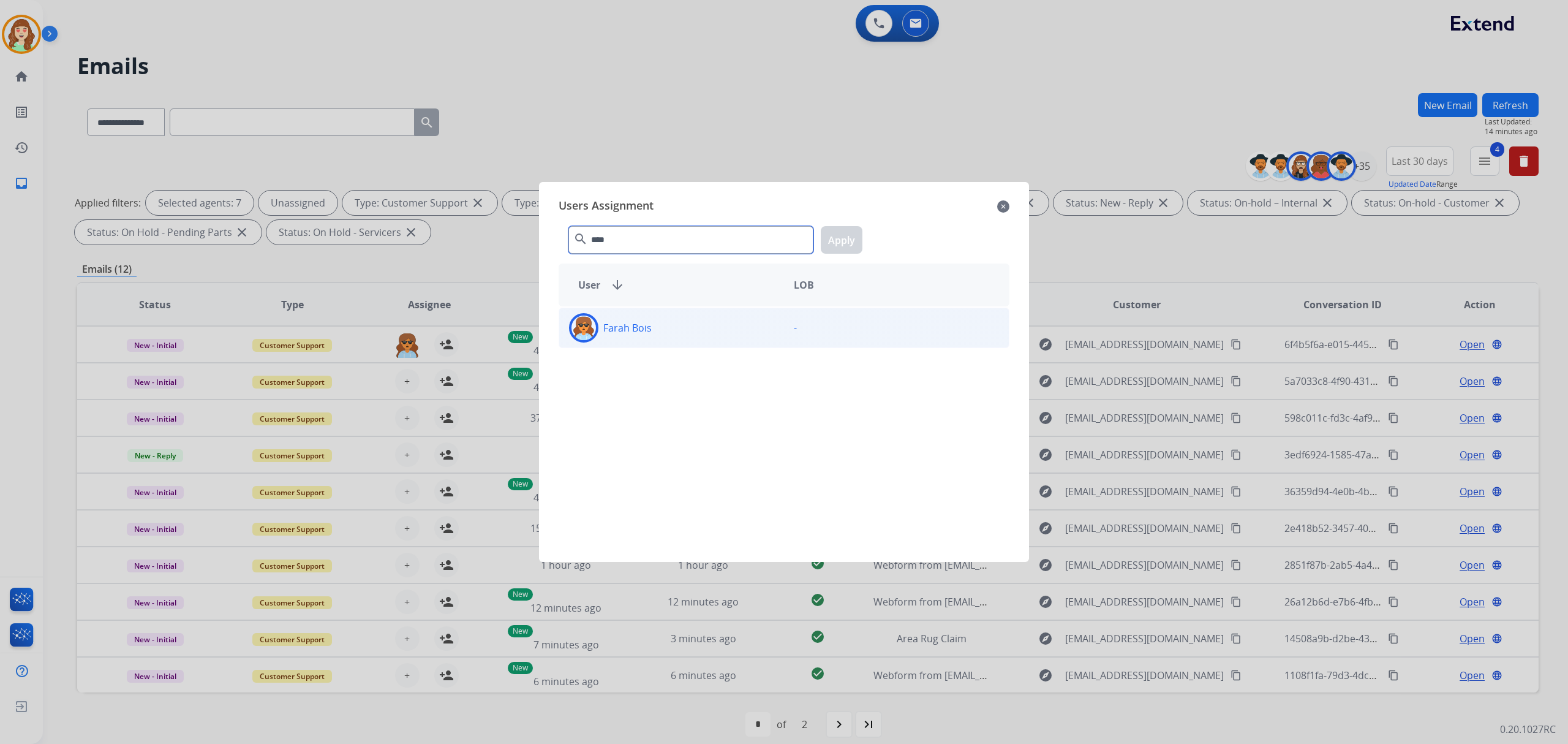
type input "****"
click at [655, 331] on div "Farah Bois" at bounding box center [671, 328] width 225 height 29
click at [837, 242] on button "Apply" at bounding box center [842, 240] width 42 height 28
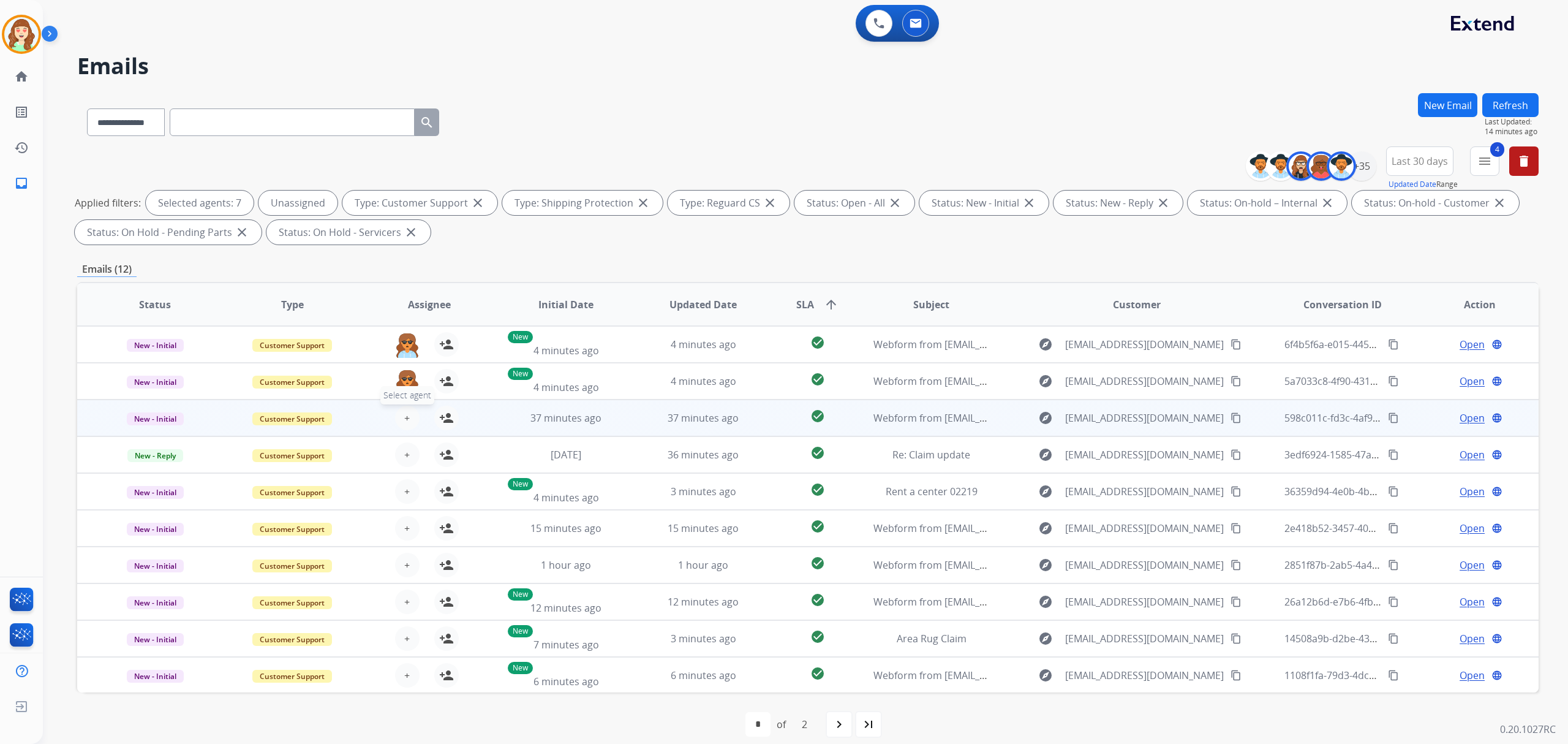
click at [398, 417] on button "+ Select agent" at bounding box center [407, 417] width 24 height 24
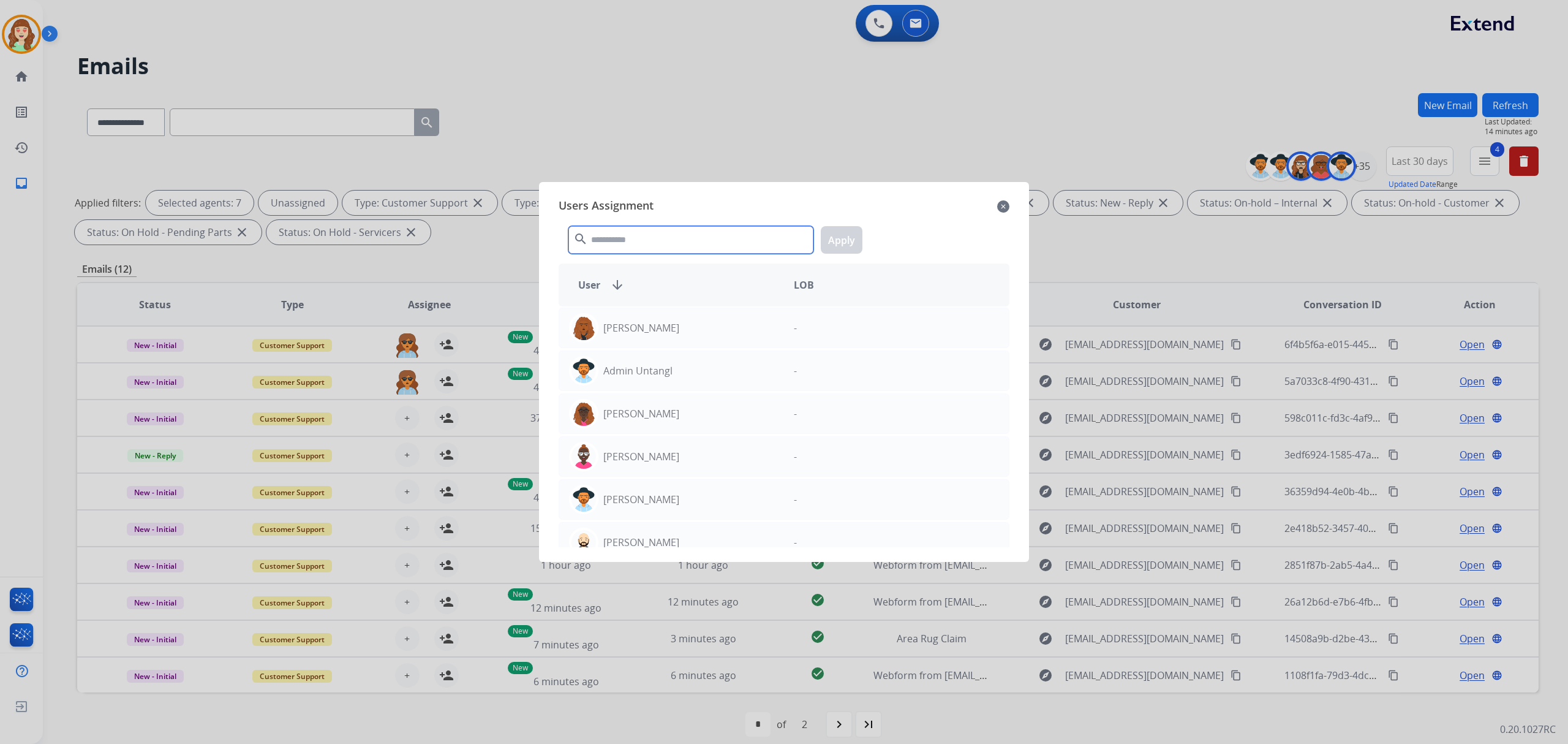
click at [604, 232] on input "text" at bounding box center [691, 240] width 245 height 28
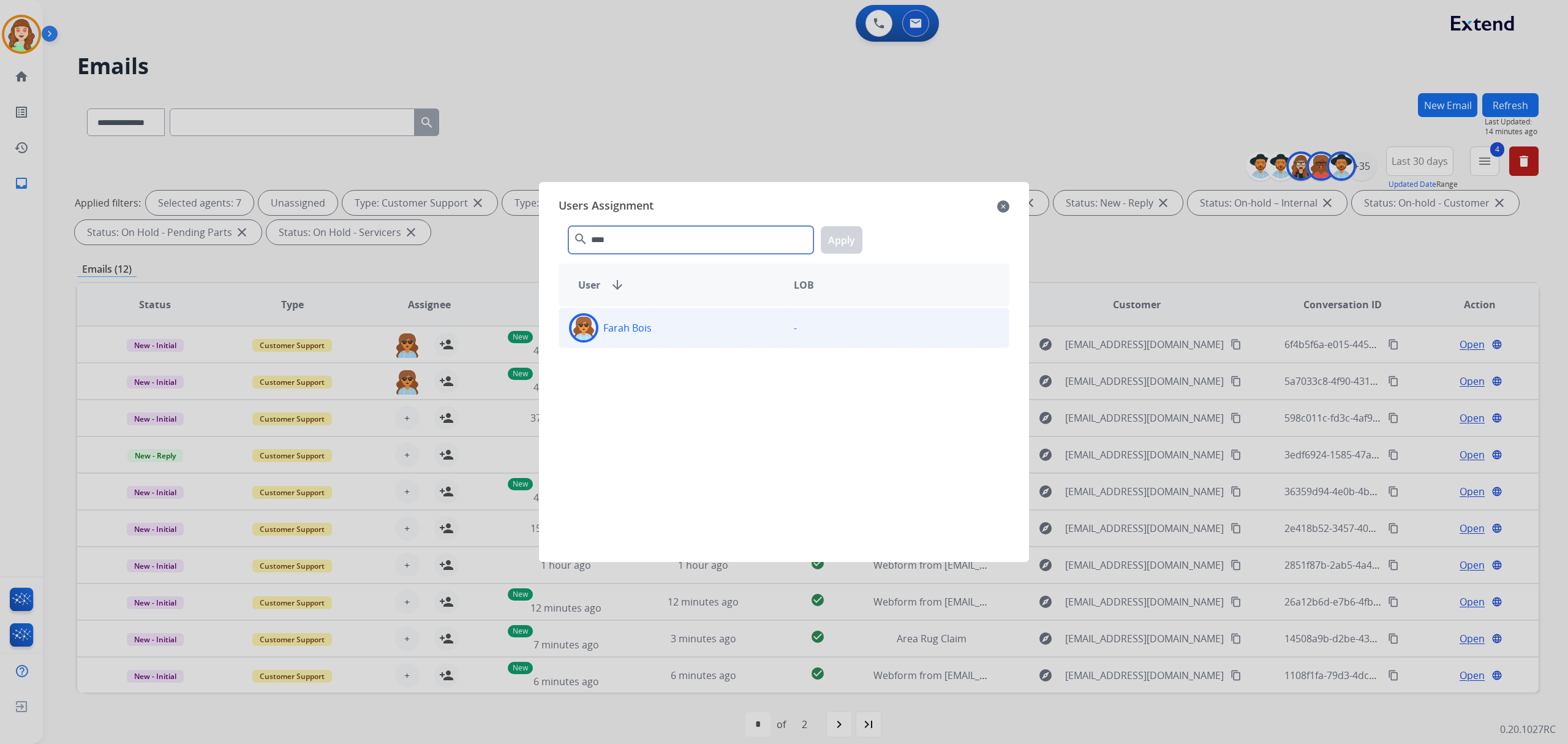
type input "****"
drag, startPoint x: 762, startPoint y: 325, endPoint x: 797, endPoint y: 304, distance: 40.8
click at [762, 325] on div "Farah Bois" at bounding box center [671, 328] width 225 height 29
click at [850, 238] on button "Apply" at bounding box center [842, 240] width 42 height 28
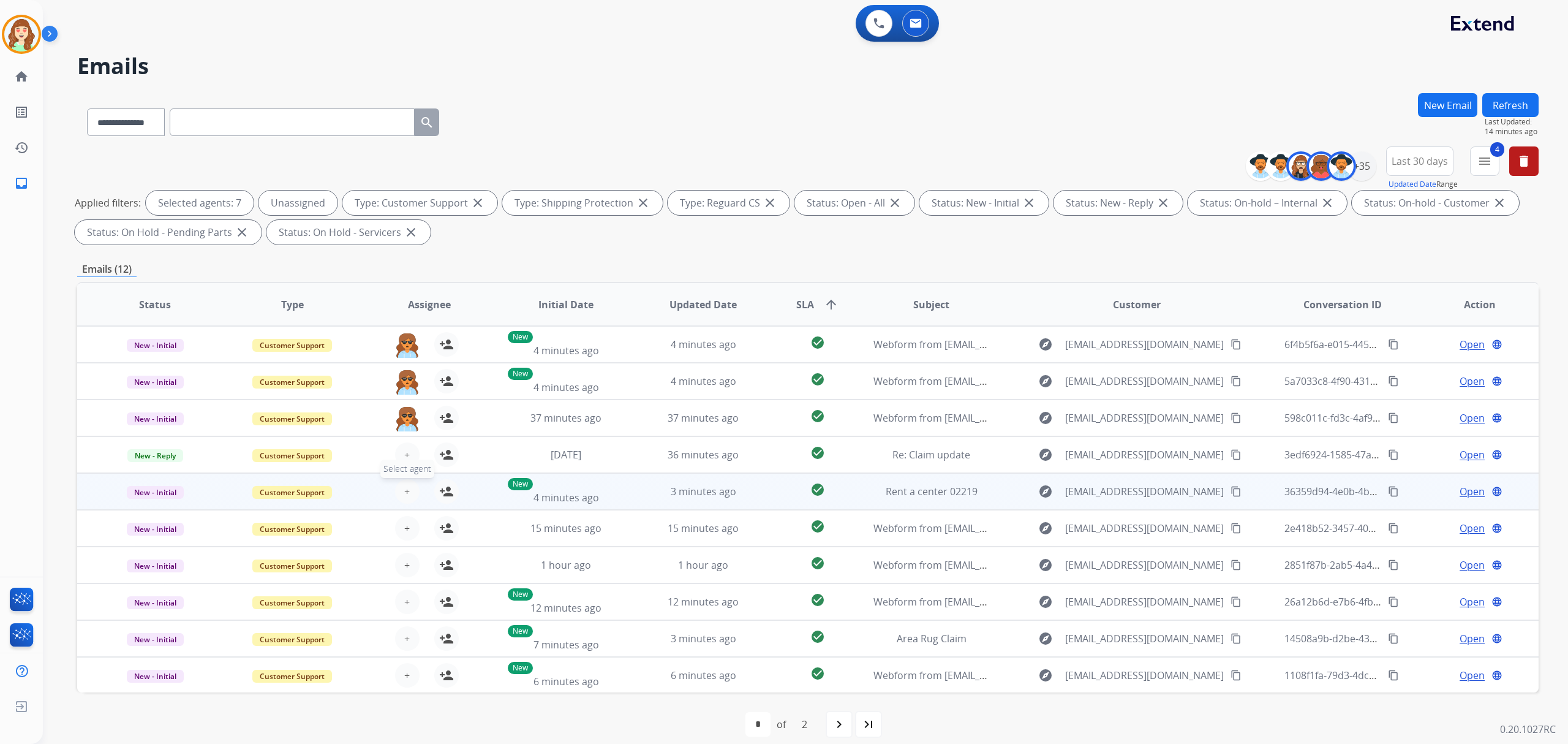
click at [405, 484] on span "+" at bounding box center [407, 491] width 6 height 15
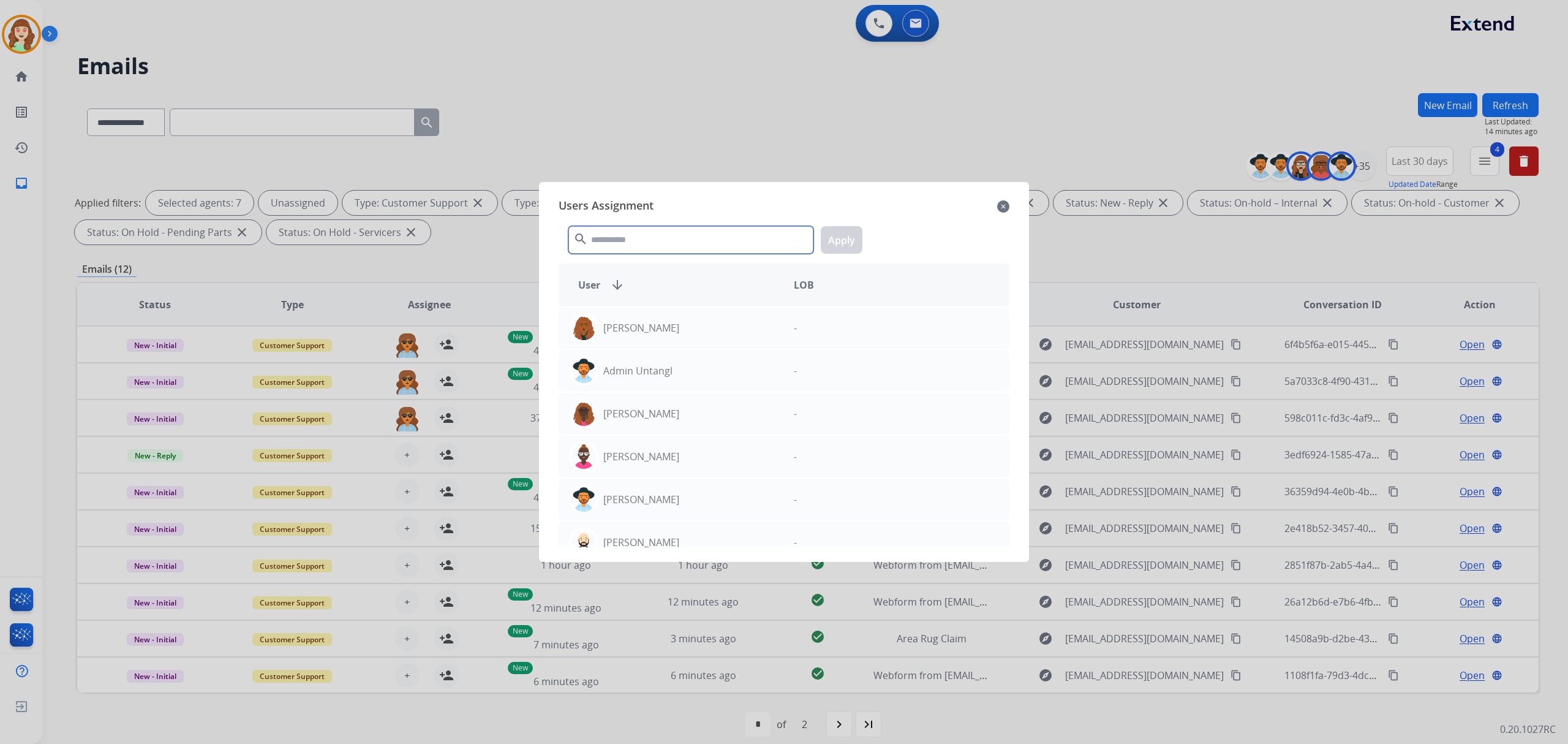
click at [670, 253] on input "text" at bounding box center [691, 240] width 245 height 28
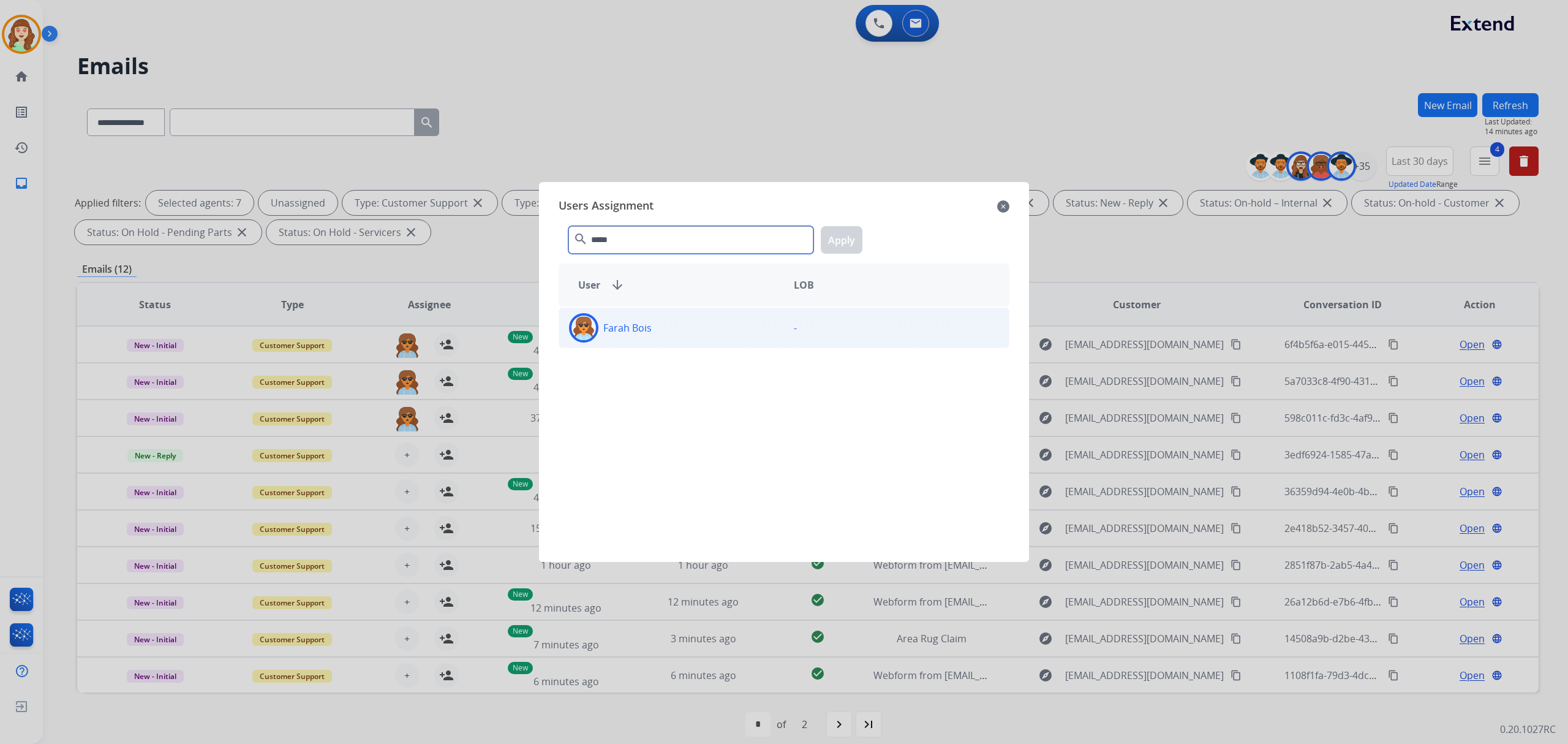
type input "*****"
drag, startPoint x: 744, startPoint y: 339, endPoint x: 787, endPoint y: 300, distance: 58.1
click at [746, 337] on div "Farah Bois" at bounding box center [671, 328] width 225 height 29
click at [842, 238] on button "Apply" at bounding box center [842, 240] width 42 height 28
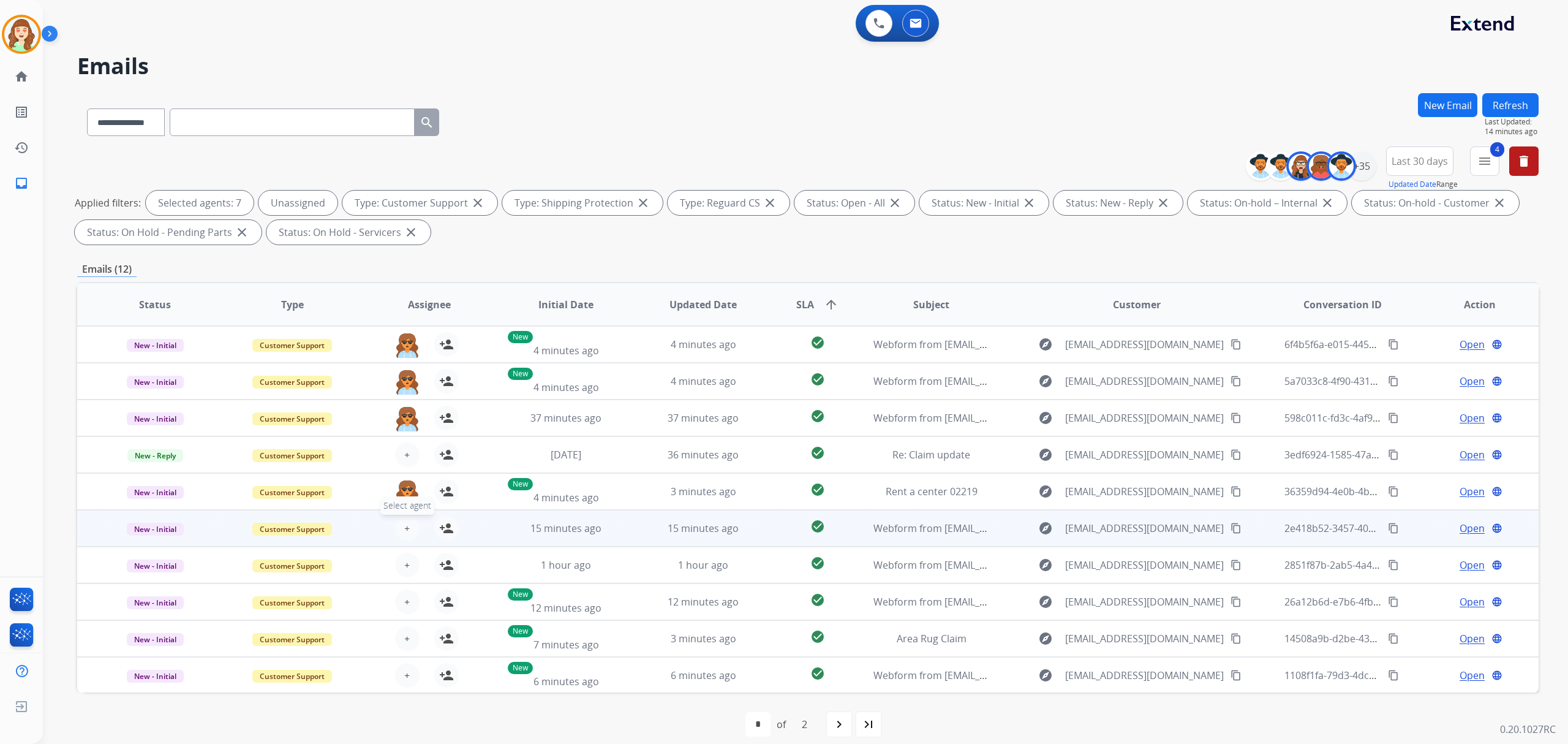
click at [400, 523] on button "+ Select agent" at bounding box center [407, 528] width 24 height 24
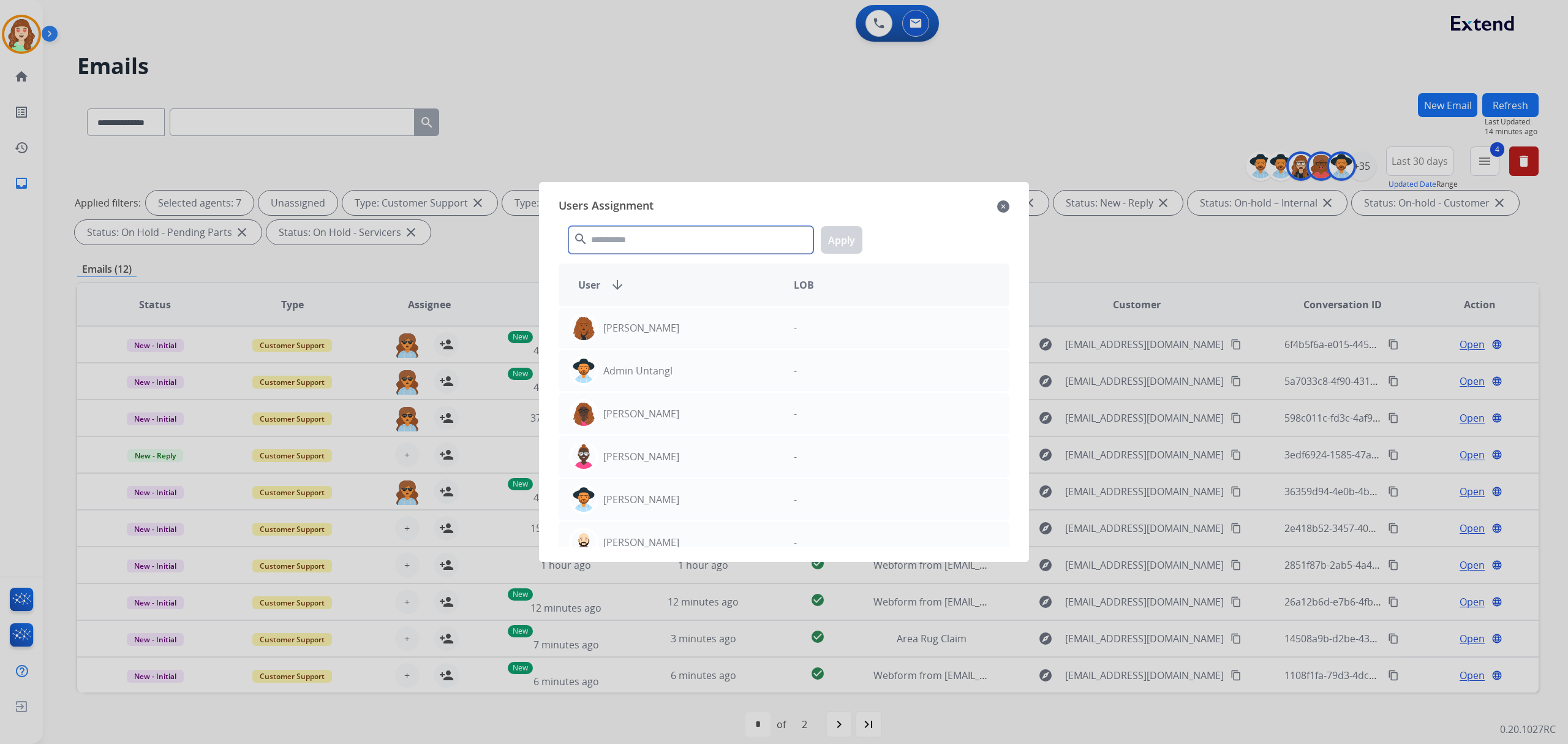
click at [591, 244] on input "text" at bounding box center [691, 240] width 245 height 28
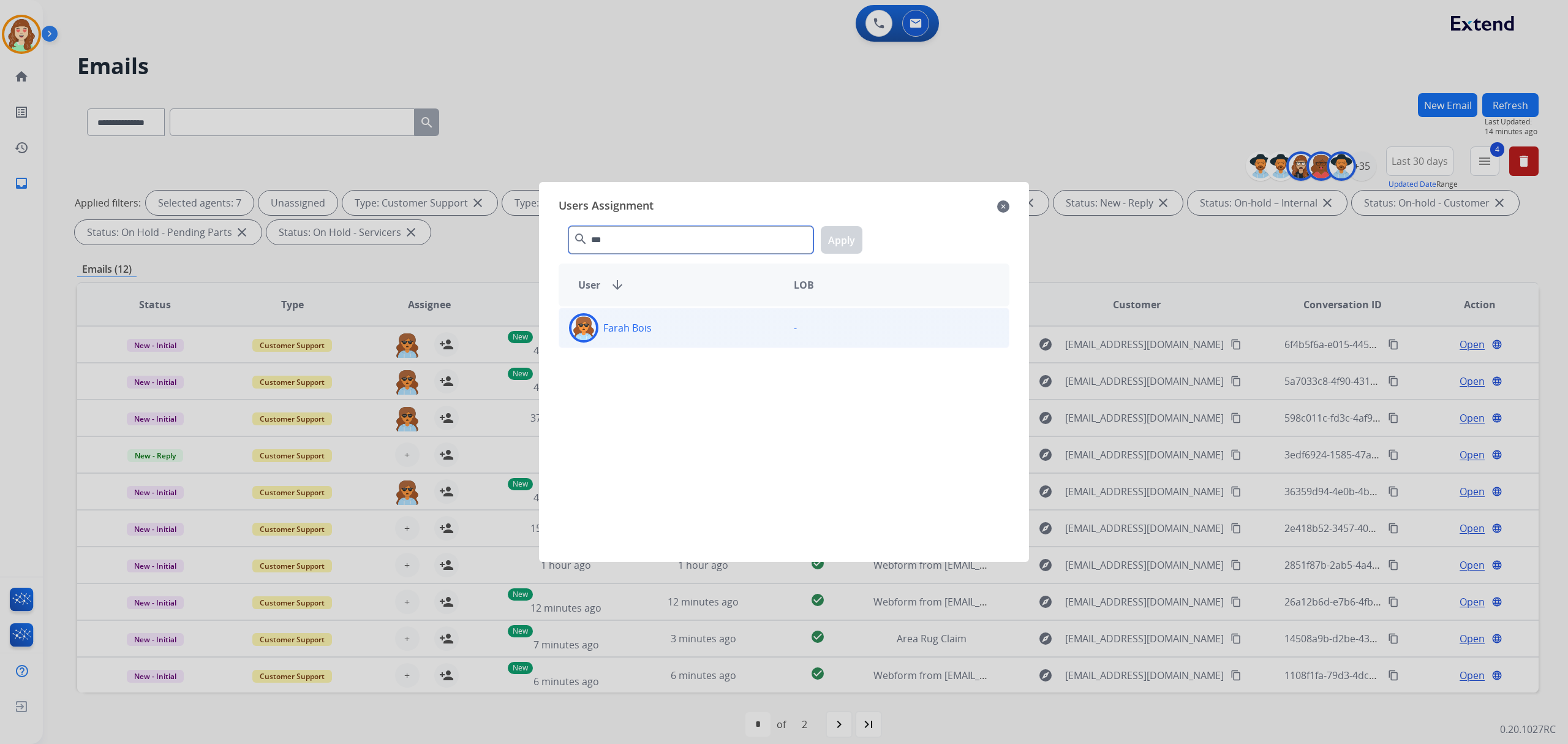
type input "***"
click at [693, 339] on div "Farah Bois" at bounding box center [671, 328] width 225 height 29
click at [844, 234] on button "Apply" at bounding box center [842, 240] width 42 height 28
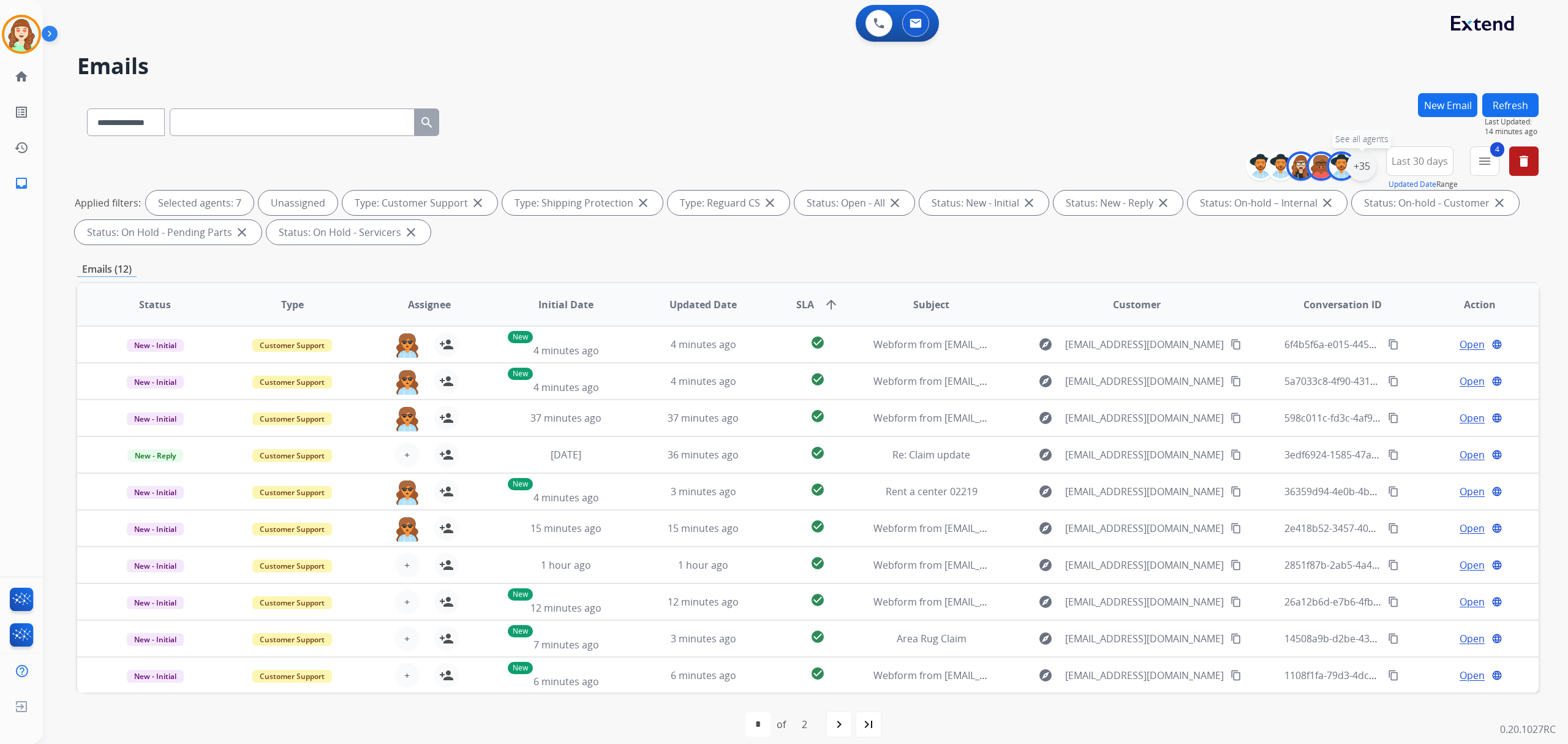
click at [1358, 163] on div "+35" at bounding box center [1362, 166] width 29 height 29
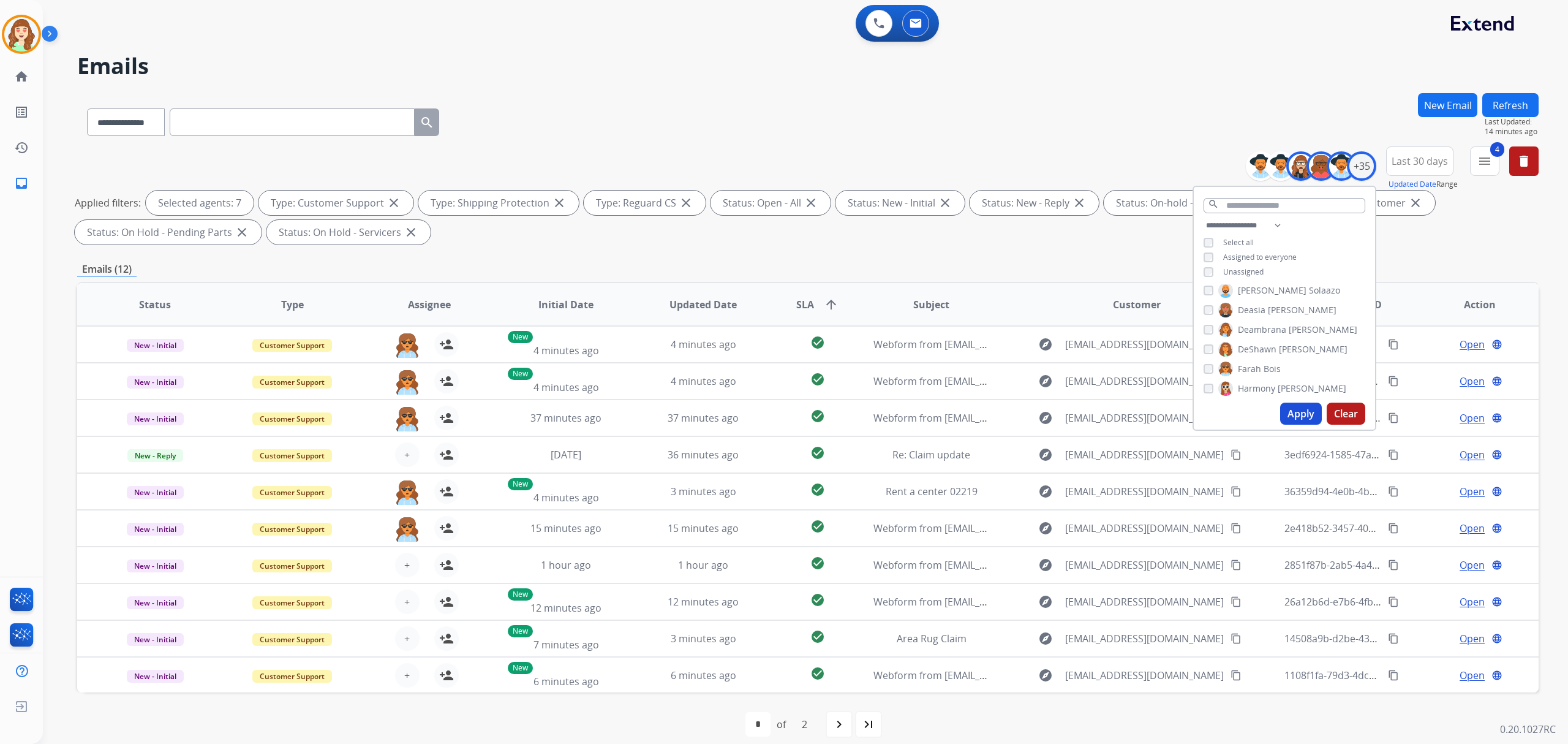
click at [1297, 408] on button "Apply" at bounding box center [1301, 414] width 42 height 22
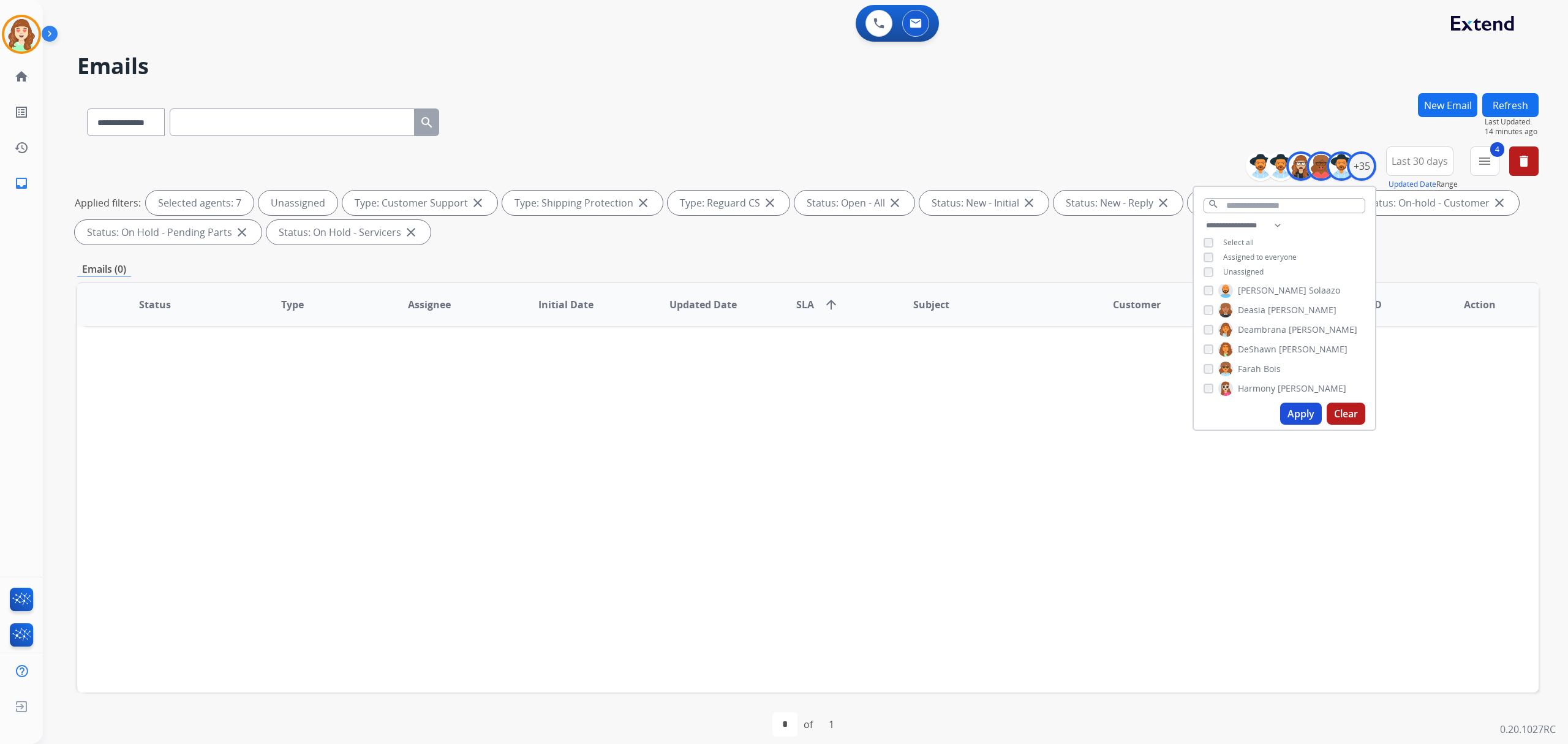
click at [1301, 408] on button "Apply" at bounding box center [1301, 414] width 42 height 22
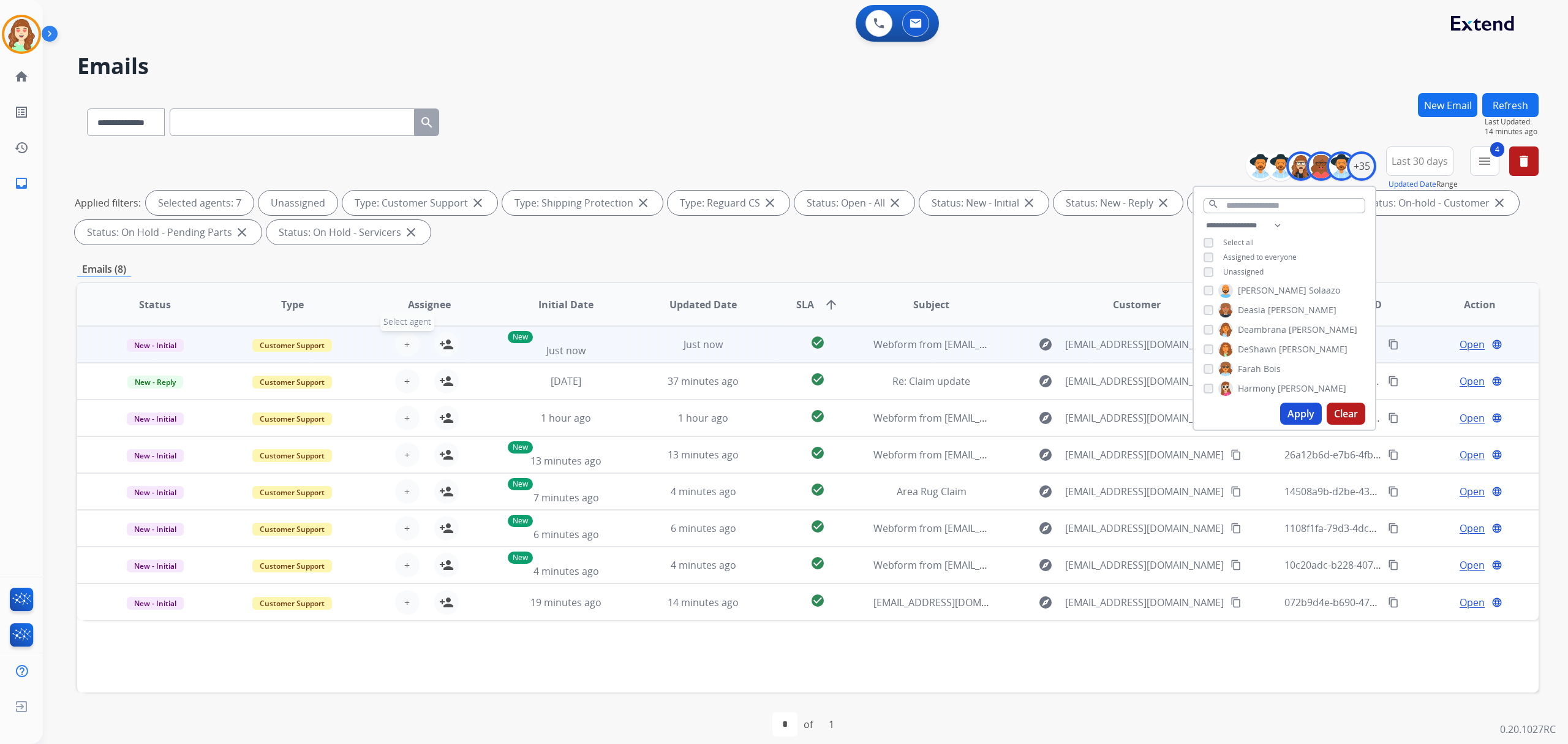
click at [395, 341] on button "+ Select agent" at bounding box center [407, 344] width 24 height 24
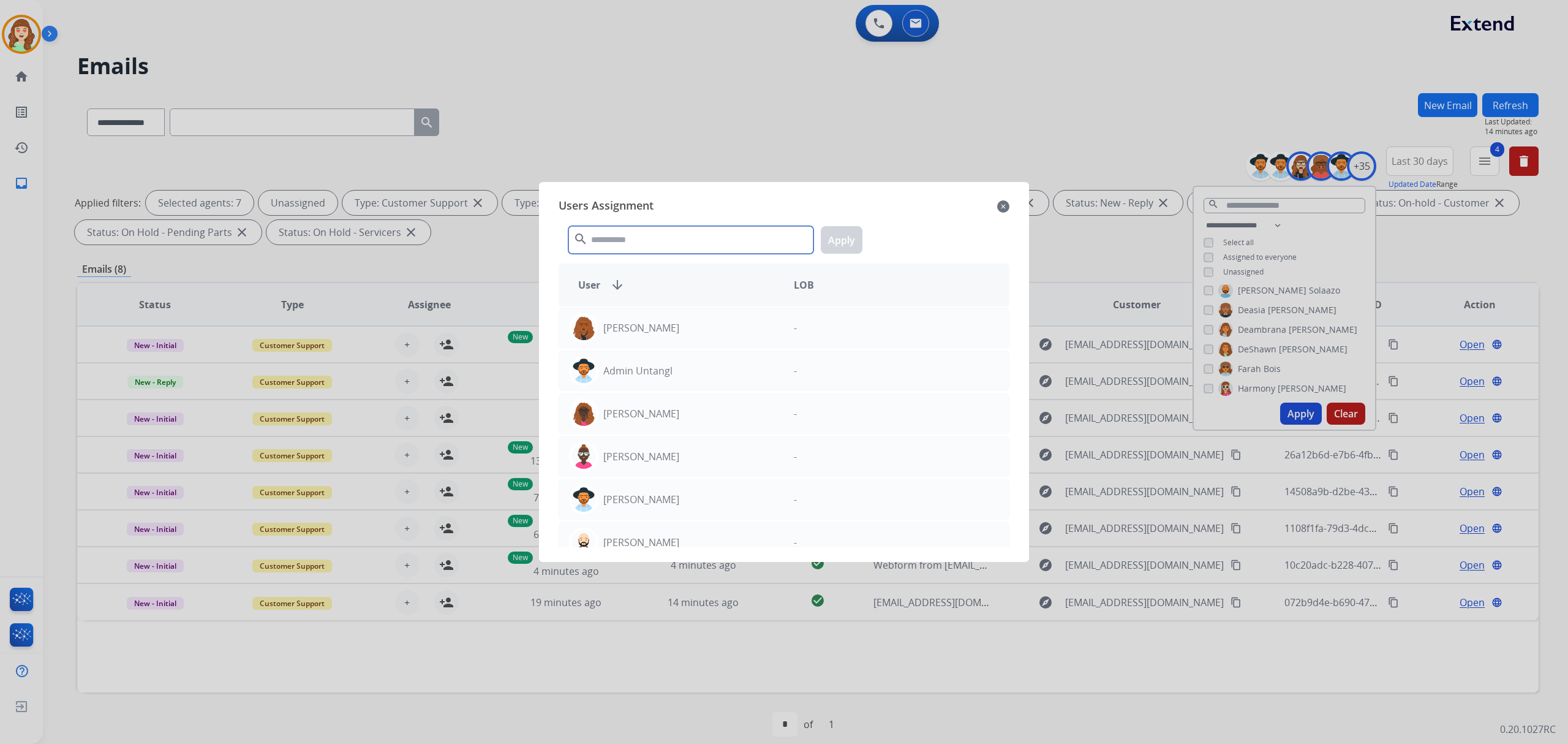
click at [642, 240] on input "text" at bounding box center [691, 240] width 245 height 28
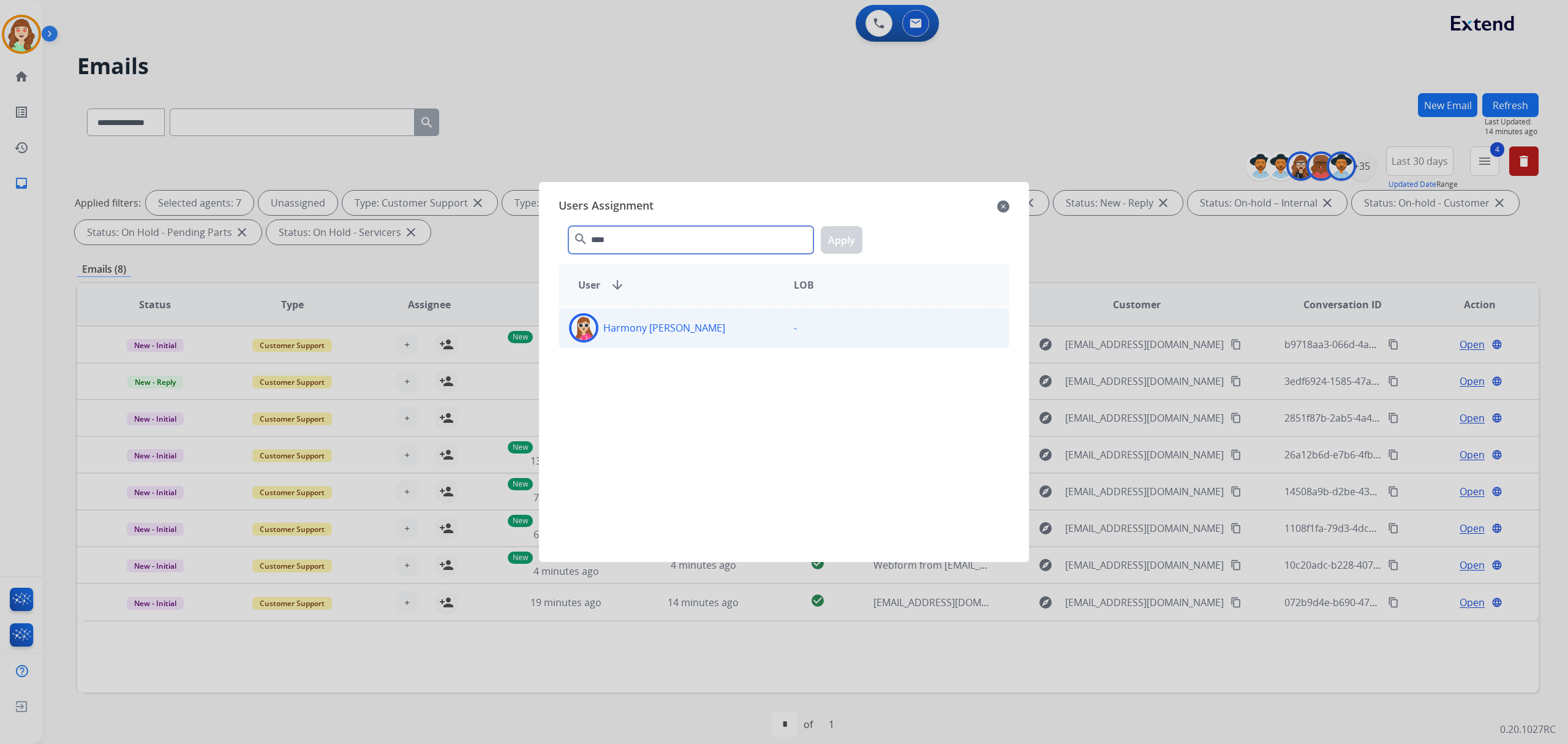
type input "****"
drag, startPoint x: 701, startPoint y: 329, endPoint x: 775, endPoint y: 226, distance: 126.8
click at [701, 329] on div "Harmony [PERSON_NAME]" at bounding box center [671, 328] width 225 height 29
drag, startPoint x: 829, startPoint y: 241, endPoint x: 563, endPoint y: 313, distance: 275.6
click at [826, 238] on button "Apply" at bounding box center [842, 240] width 42 height 28
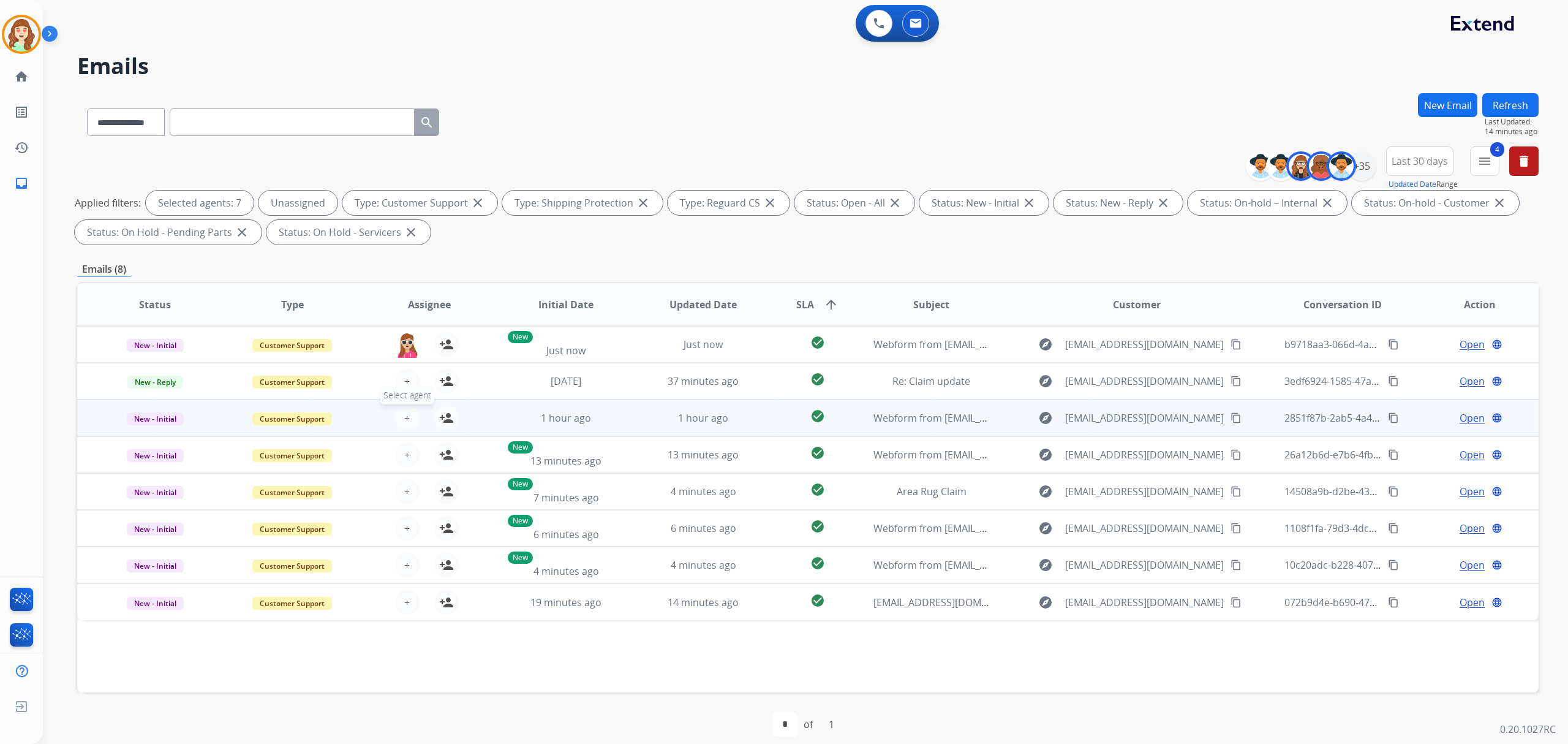
click at [410, 414] on button "+ Select agent" at bounding box center [407, 417] width 24 height 24
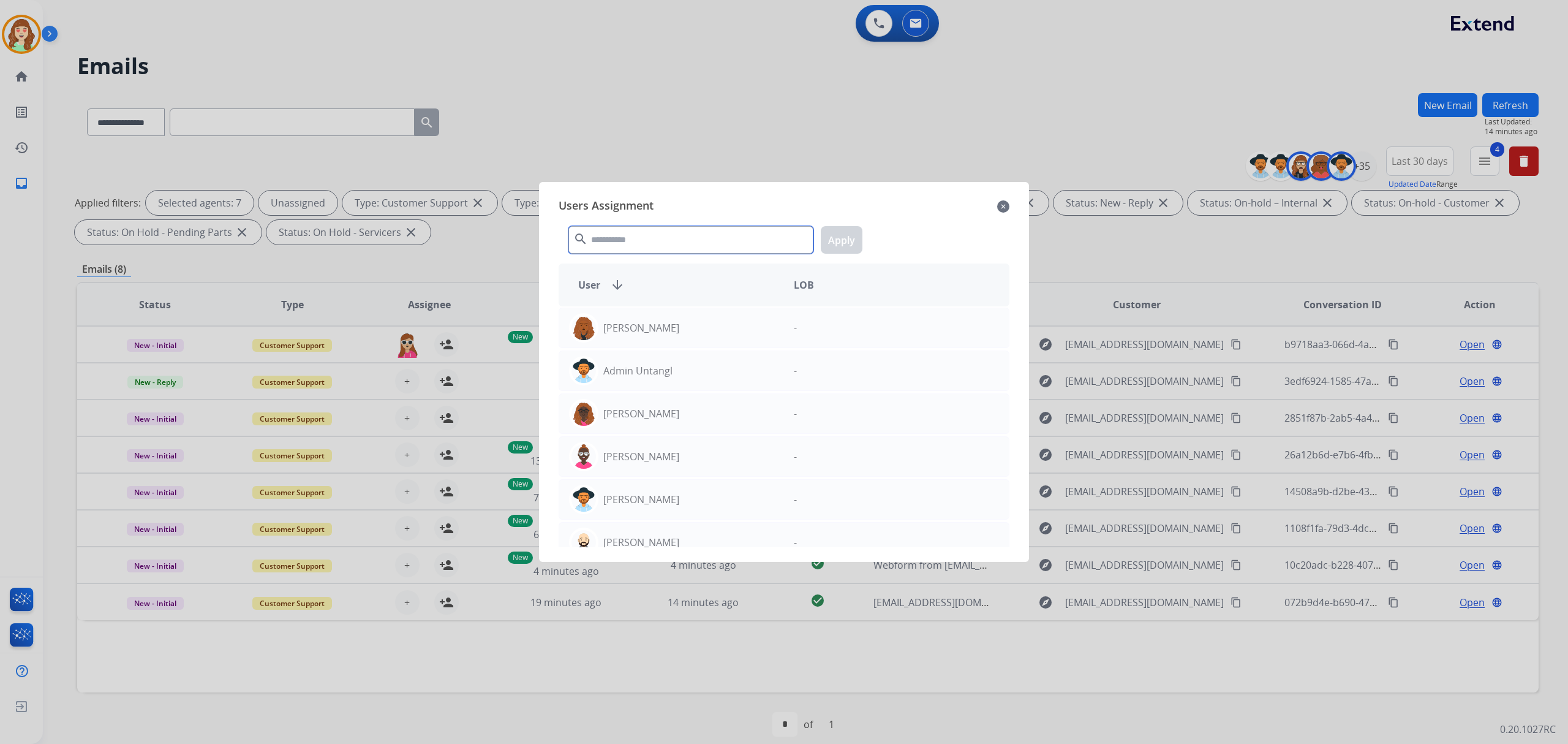
click at [627, 237] on input "text" at bounding box center [691, 240] width 245 height 28
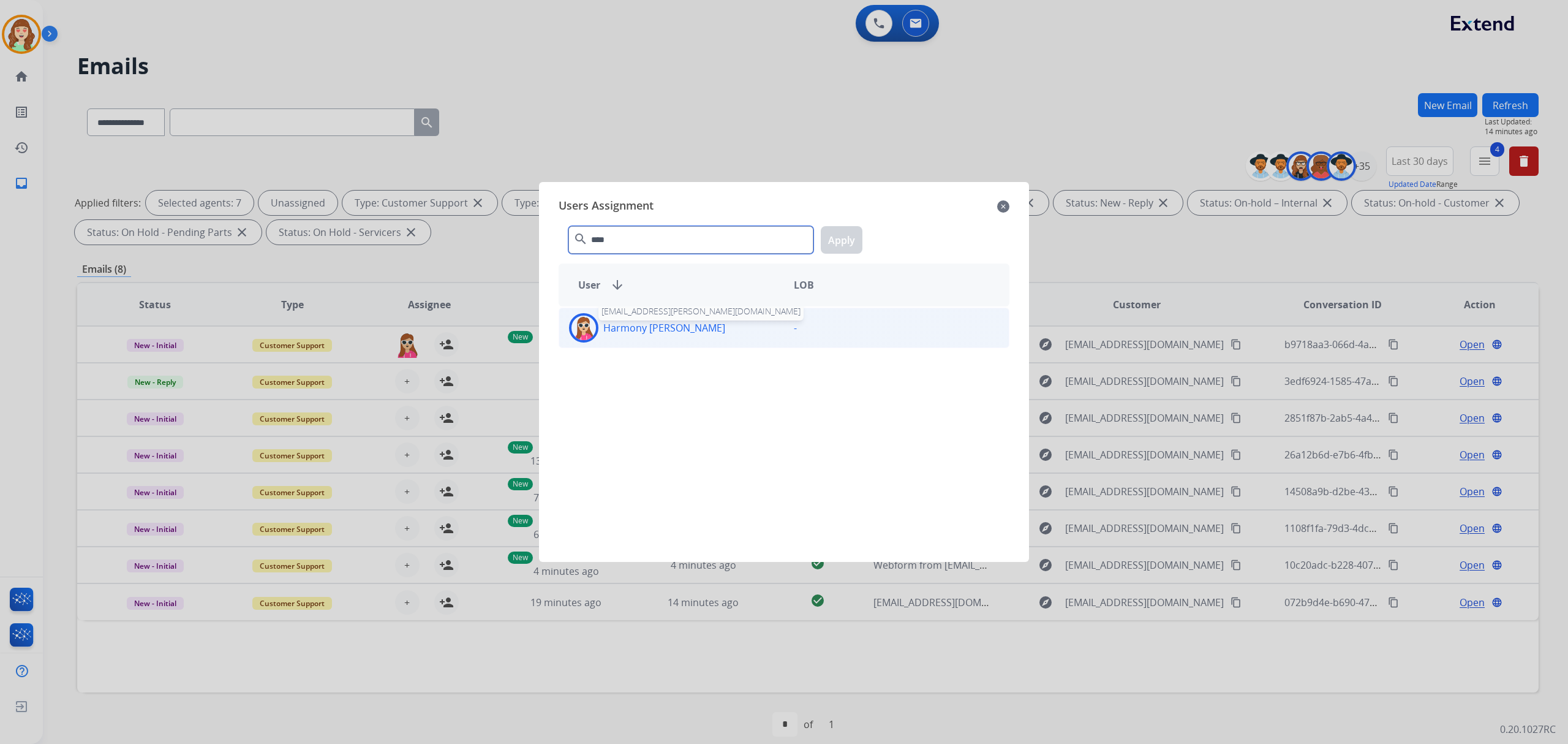
type input "****"
drag, startPoint x: 671, startPoint y: 331, endPoint x: 681, endPoint y: 322, distance: 13.5
click at [675, 329] on p "Harmony [PERSON_NAME]" at bounding box center [664, 327] width 122 height 15
click at [833, 238] on button "Apply" at bounding box center [842, 240] width 42 height 28
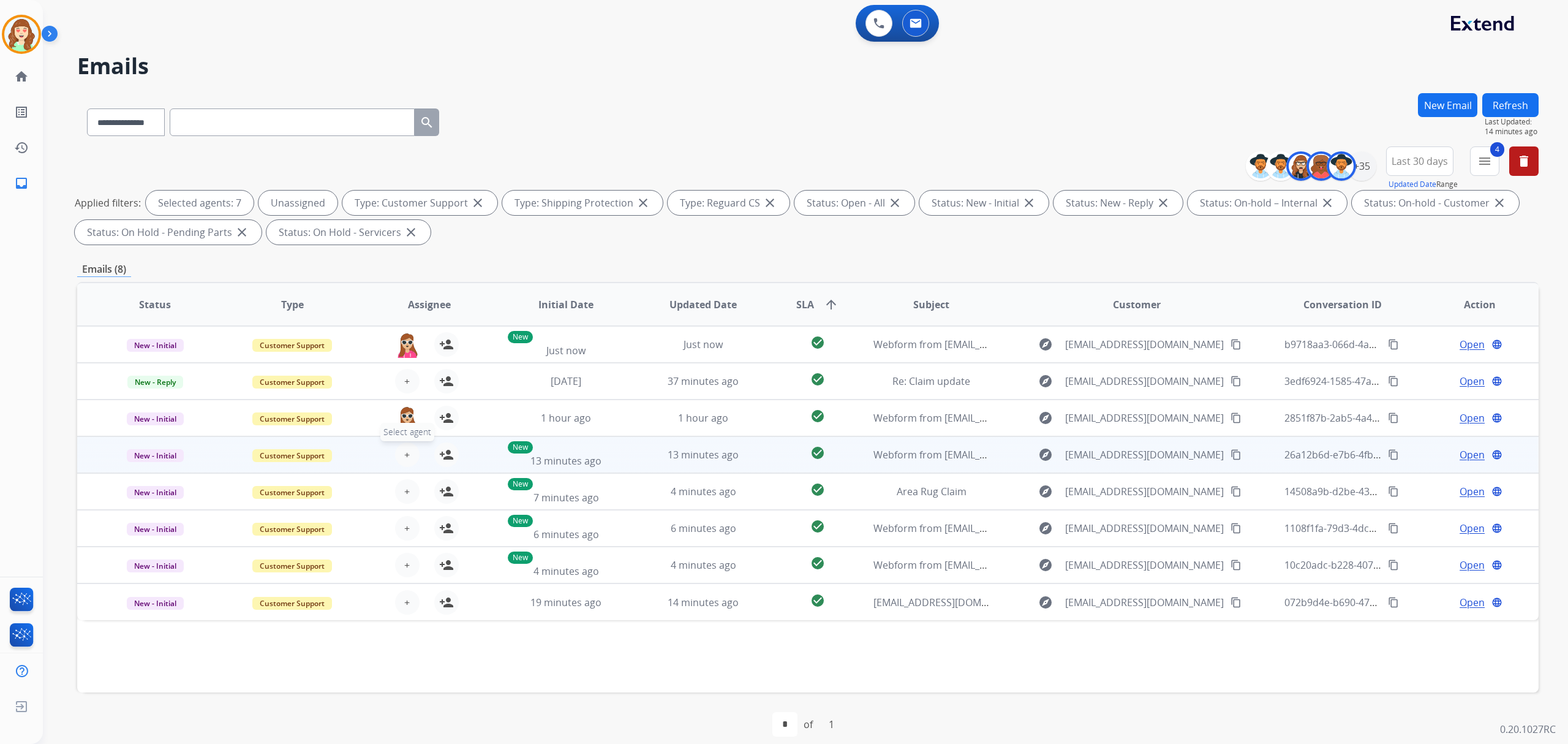
click at [400, 447] on button "+ Select agent" at bounding box center [407, 454] width 24 height 24
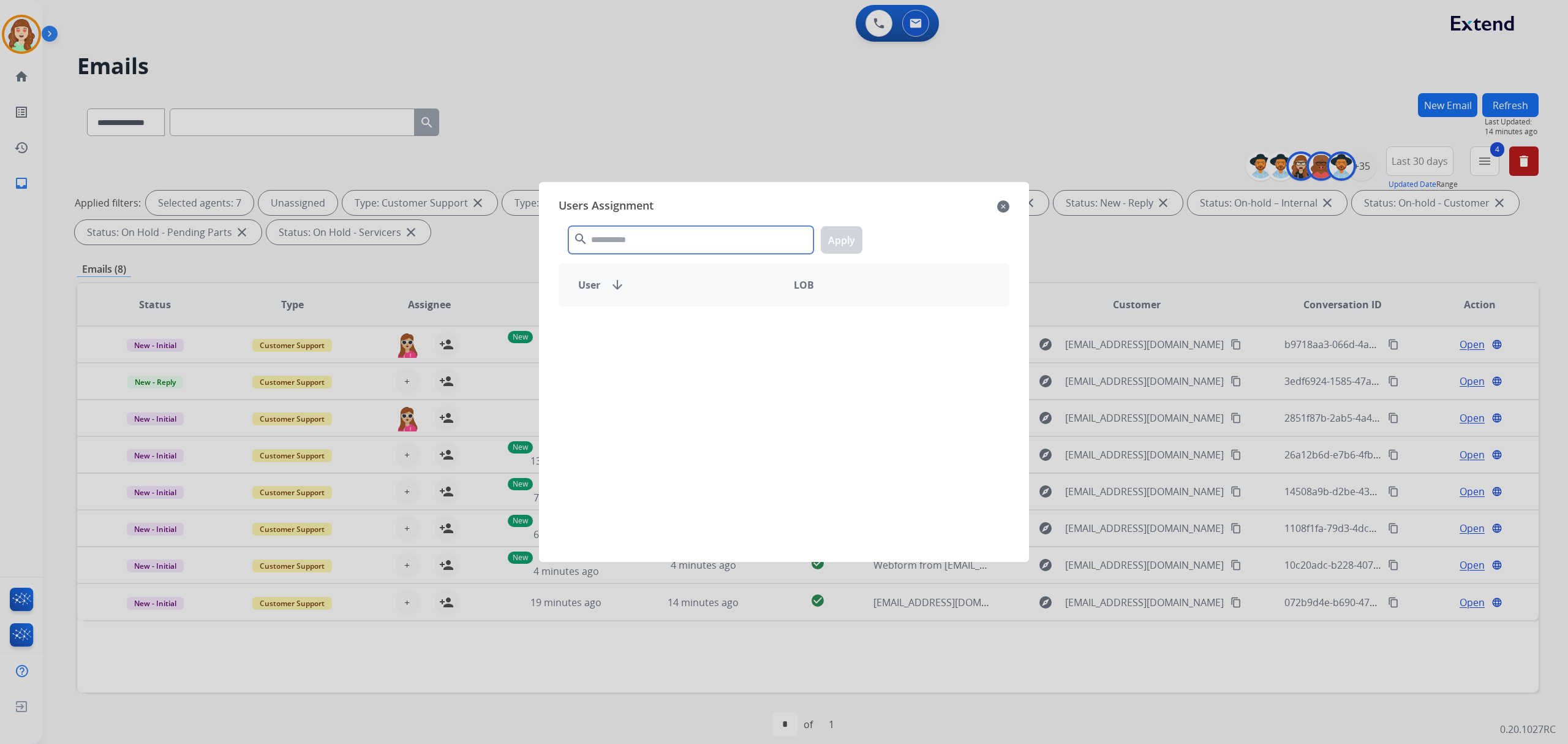
click at [619, 242] on input "text" at bounding box center [691, 240] width 245 height 28
type input "****"
drag, startPoint x: 640, startPoint y: 332, endPoint x: 768, endPoint y: 217, distance: 172.1
click at [647, 329] on p "Harmony [PERSON_NAME]" at bounding box center [664, 327] width 122 height 15
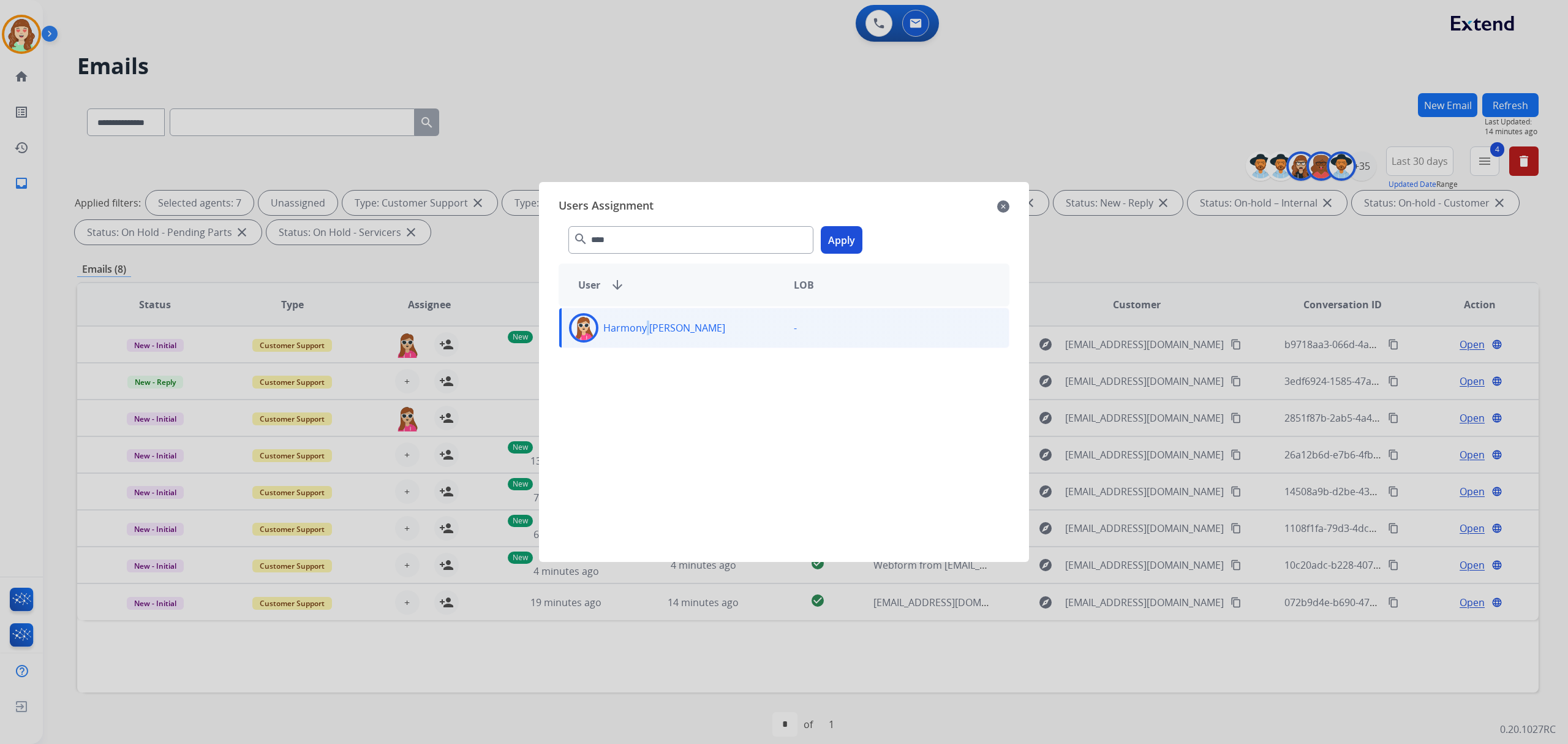
click at [836, 238] on button "Apply" at bounding box center [842, 240] width 42 height 28
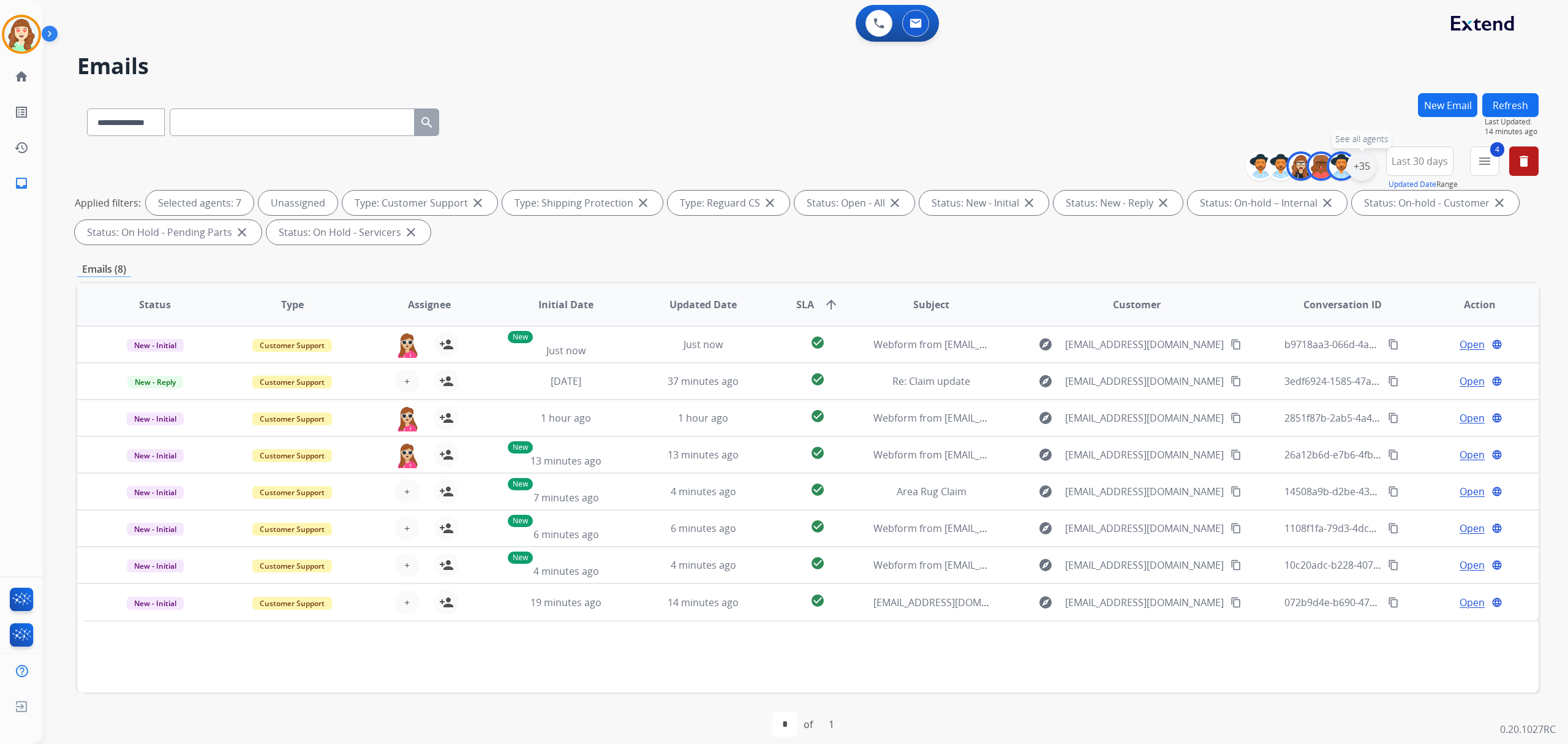
click at [1355, 167] on div "+35" at bounding box center [1362, 166] width 29 height 29
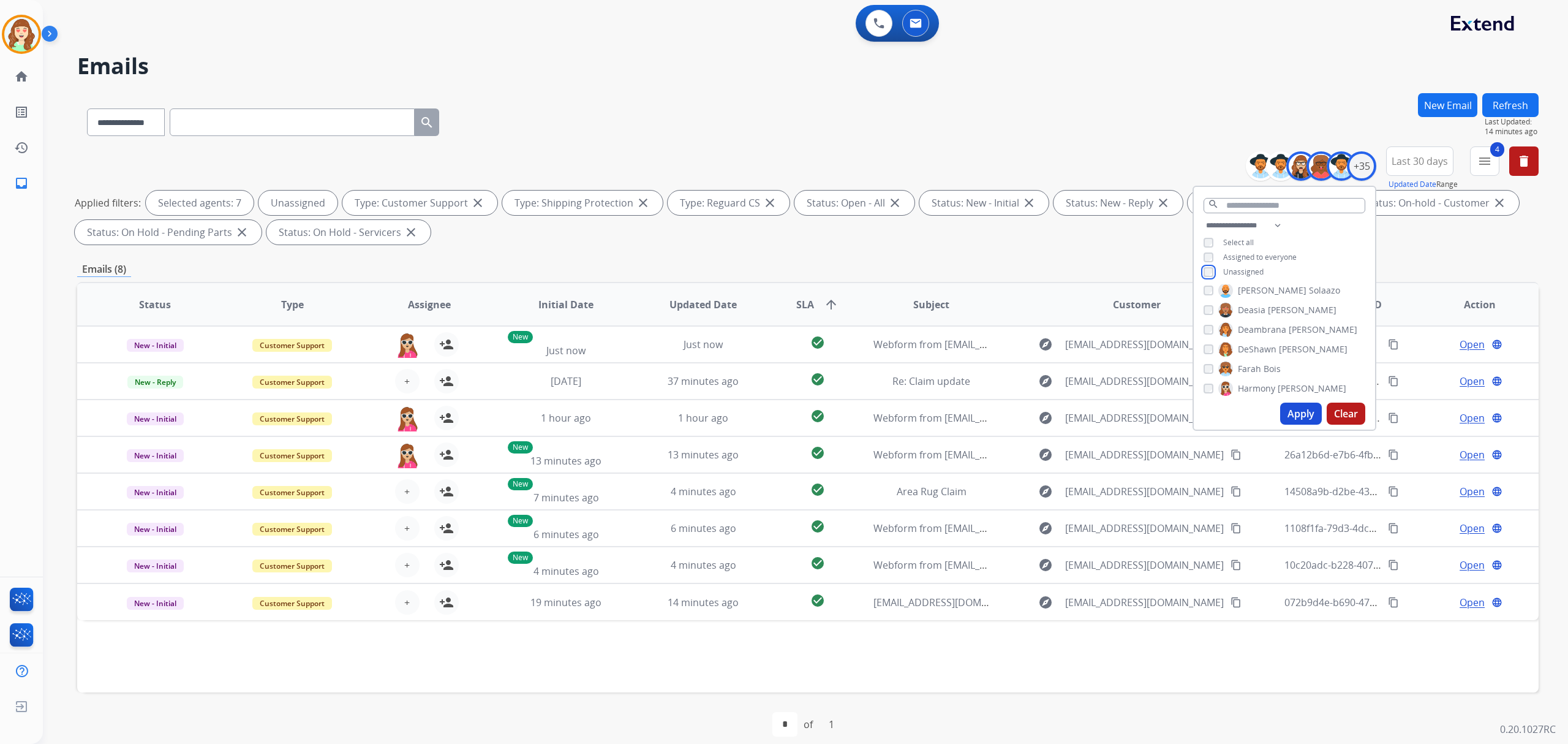
click at [1200, 271] on div "**********" at bounding box center [1285, 250] width 181 height 64
click at [1301, 410] on button "Apply" at bounding box center [1301, 414] width 42 height 22
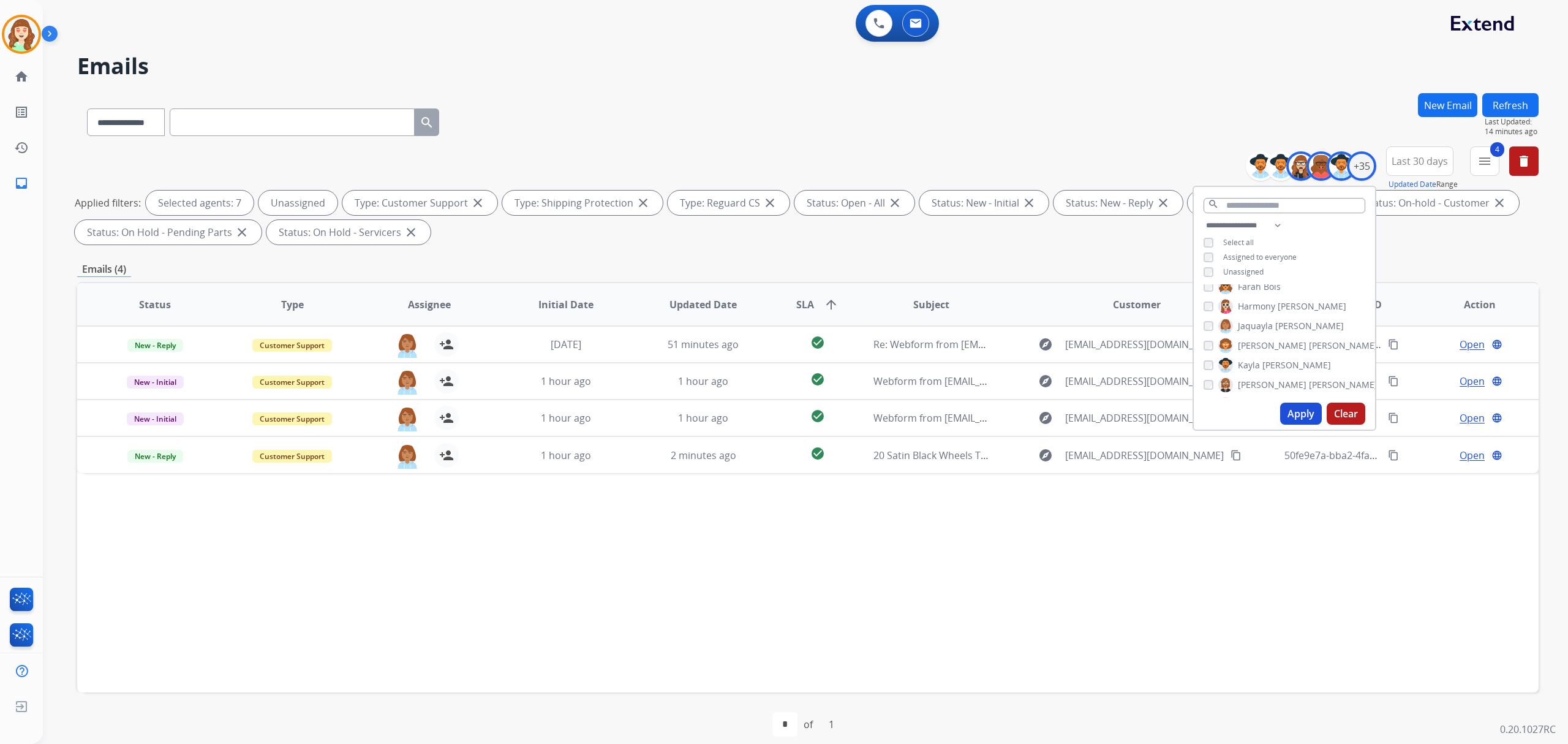
click at [1300, 408] on button "Apply" at bounding box center [1301, 414] width 42 height 22
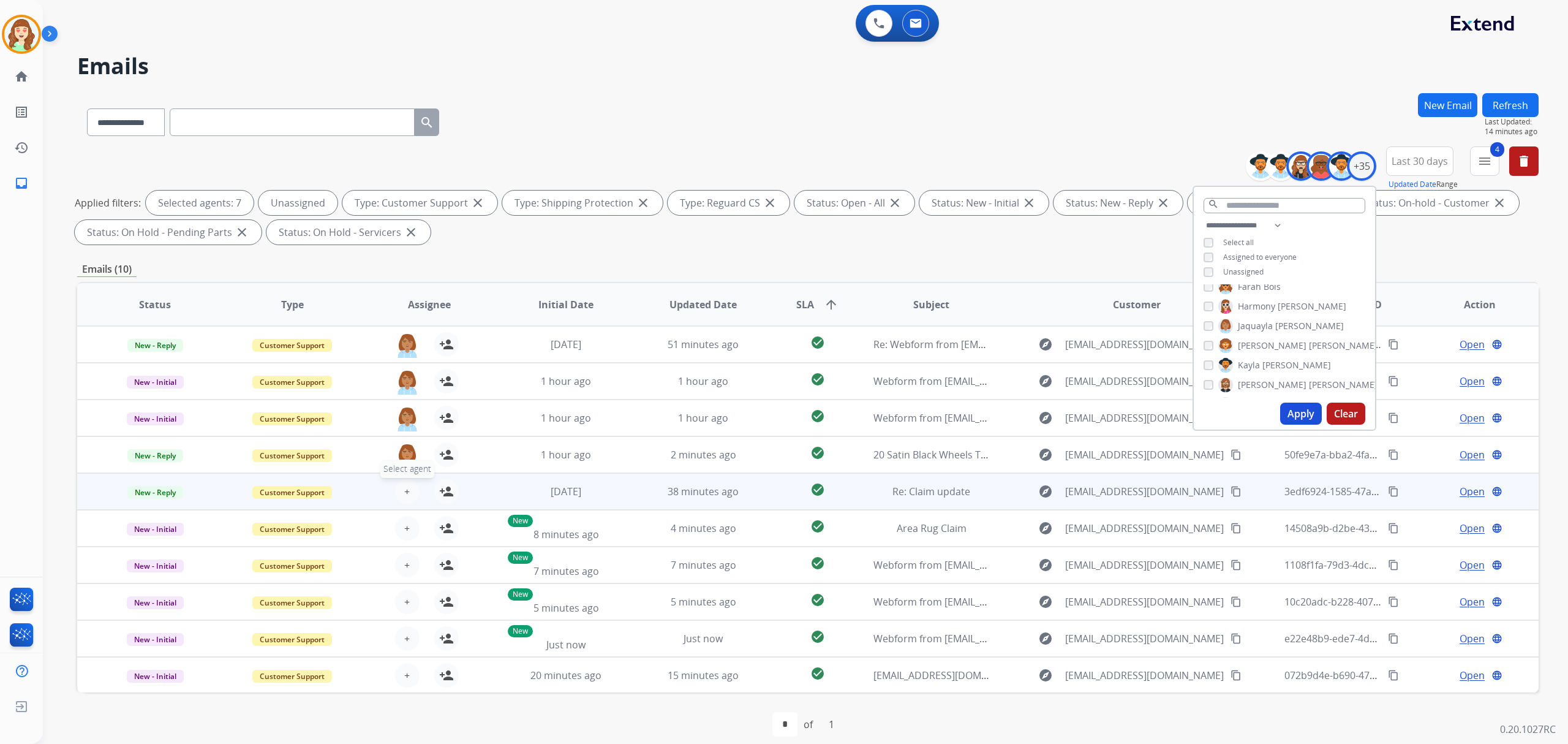
click at [405, 493] on span "+" at bounding box center [407, 491] width 6 height 15
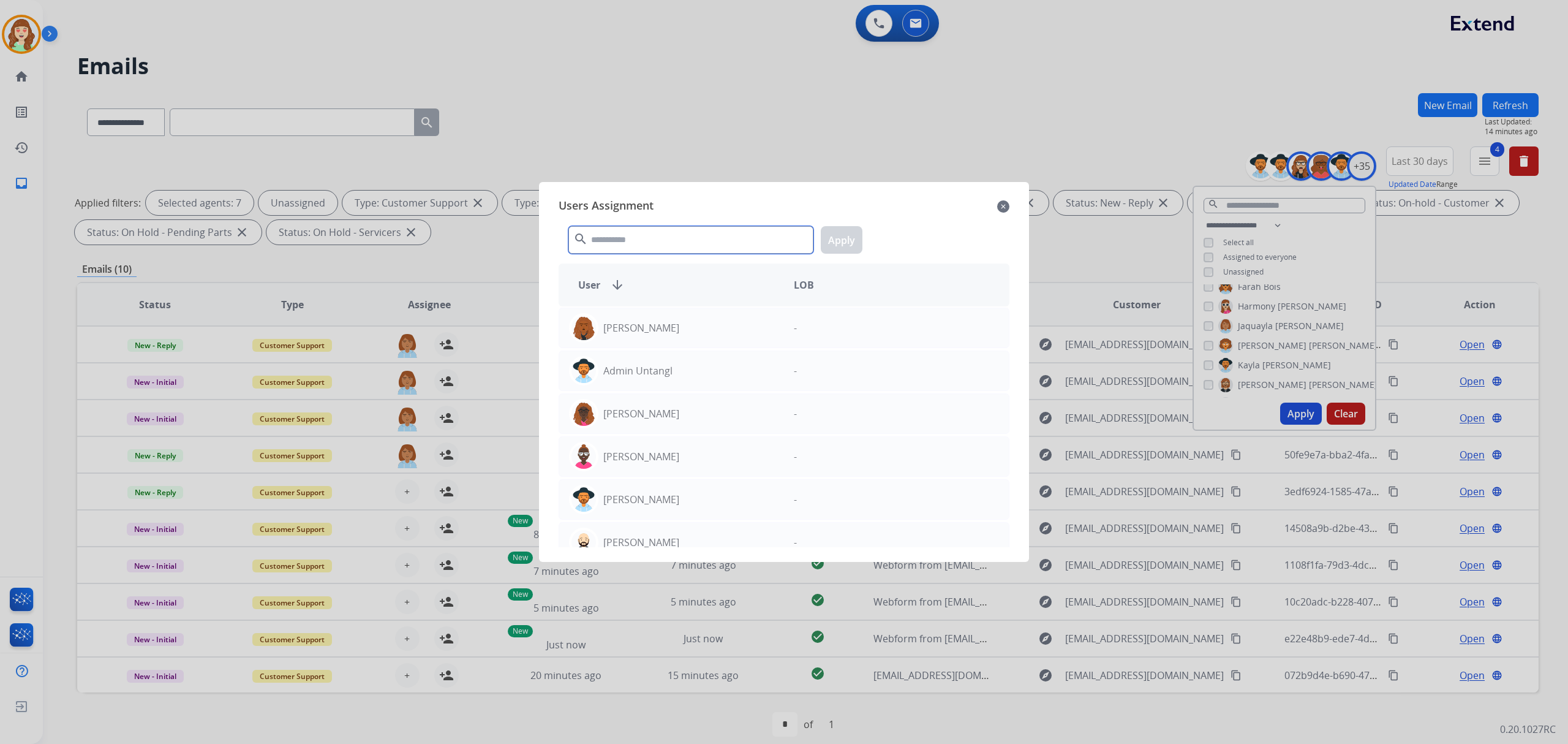
click at [628, 239] on input "text" at bounding box center [691, 240] width 245 height 28
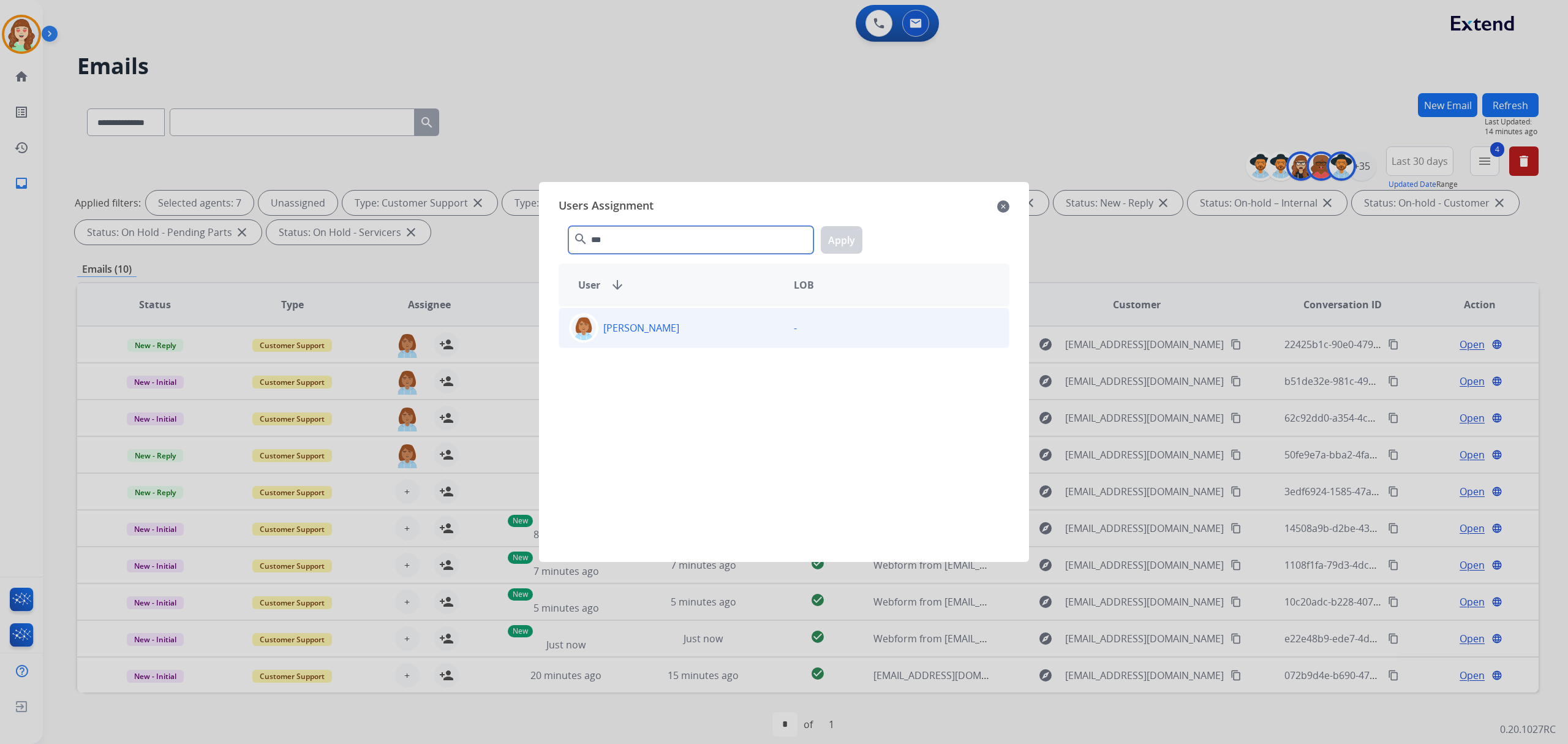
type input "***"
click at [697, 339] on div "[PERSON_NAME]" at bounding box center [671, 328] width 225 height 29
drag, startPoint x: 837, startPoint y: 238, endPoint x: 890, endPoint y: 285, distance: 70.8
click at [836, 238] on button "Apply" at bounding box center [842, 240] width 42 height 28
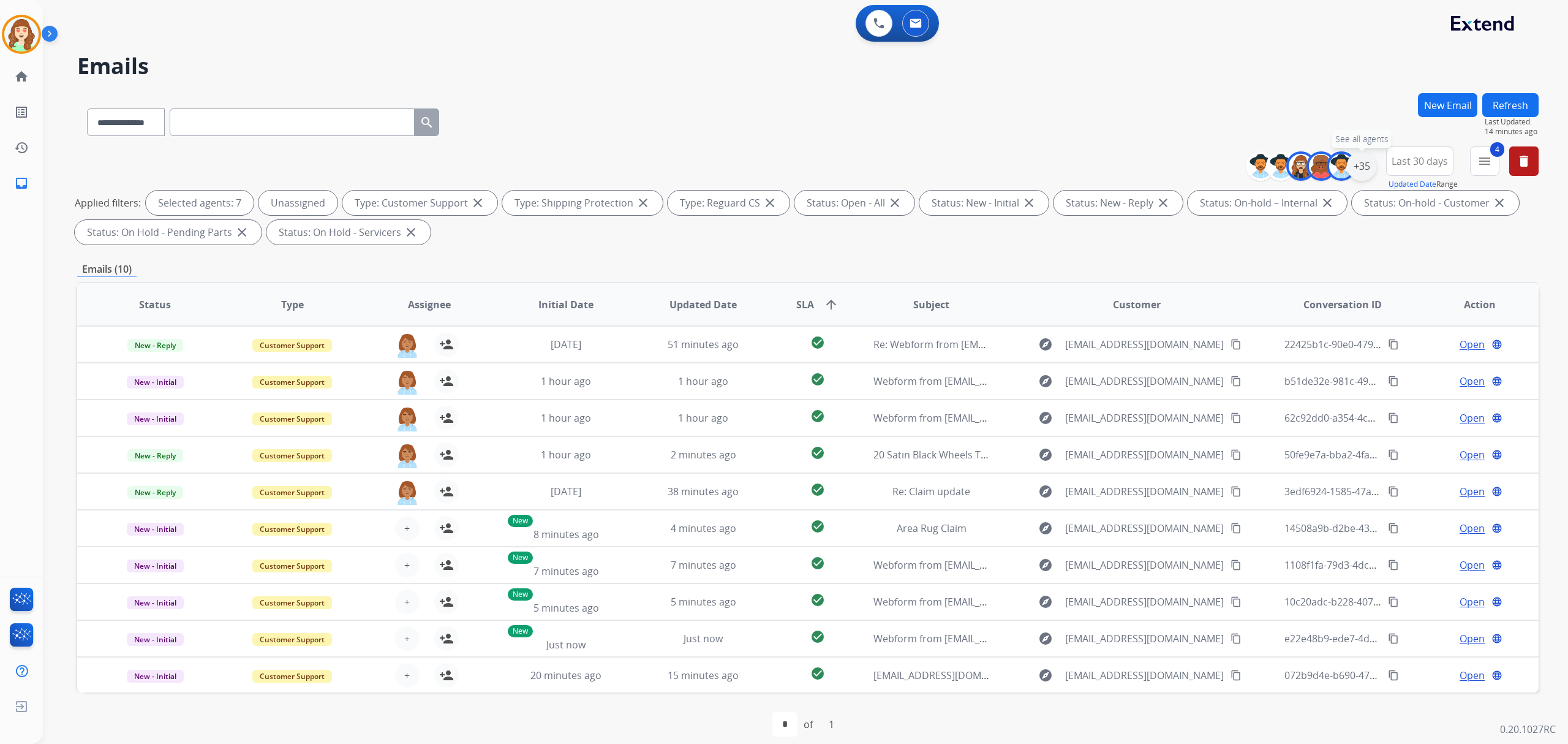
click at [1358, 163] on div "+35" at bounding box center [1362, 166] width 29 height 29
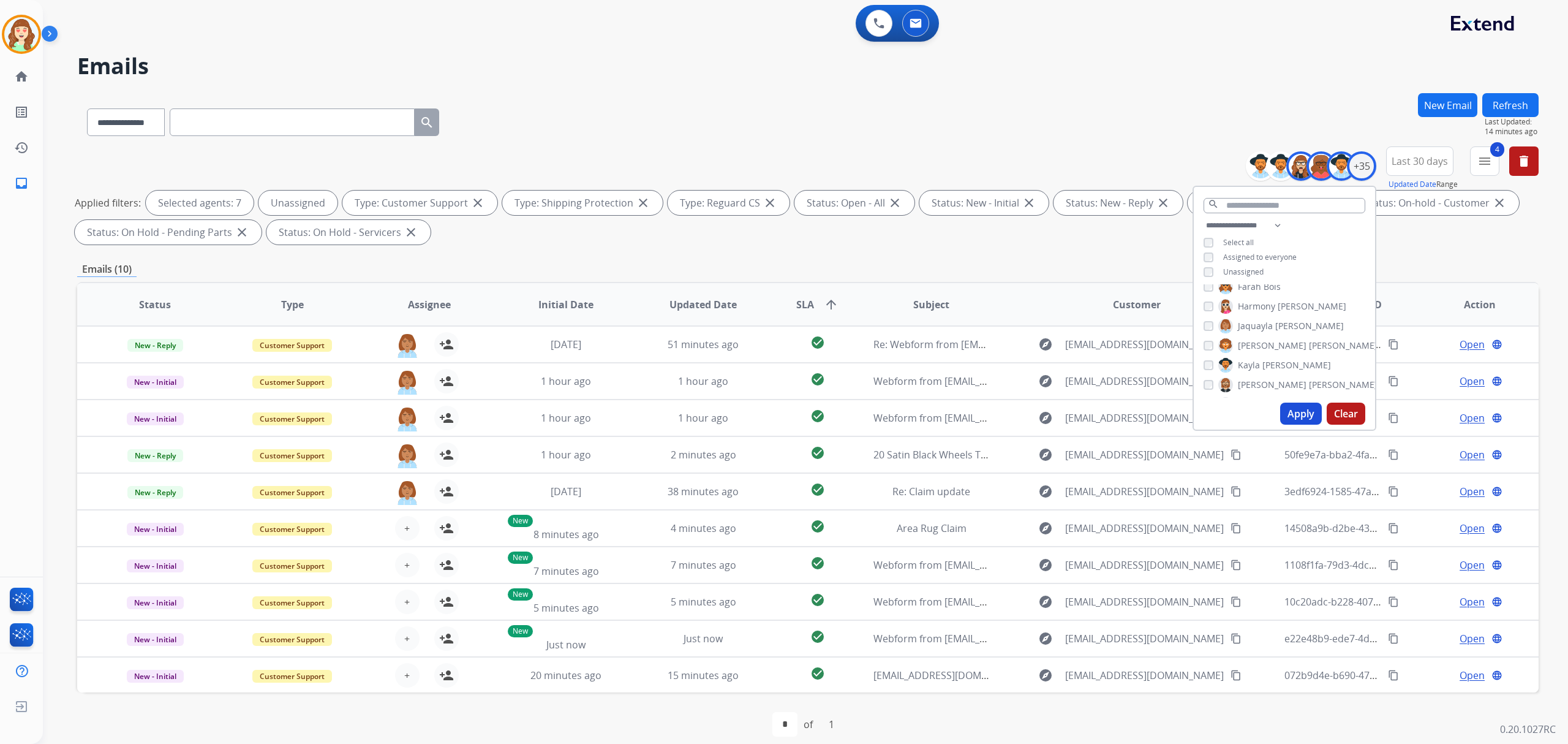
click at [1197, 319] on div "[PERSON_NAME] [PERSON_NAME] [PERSON_NAME] [PERSON_NAME] [PERSON_NAME] [PERSON_N…" at bounding box center [1285, 341] width 181 height 114
click at [1212, 268] on div "Unassigned" at bounding box center [1234, 272] width 60 height 10
click at [1300, 416] on button "Apply" at bounding box center [1301, 414] width 42 height 22
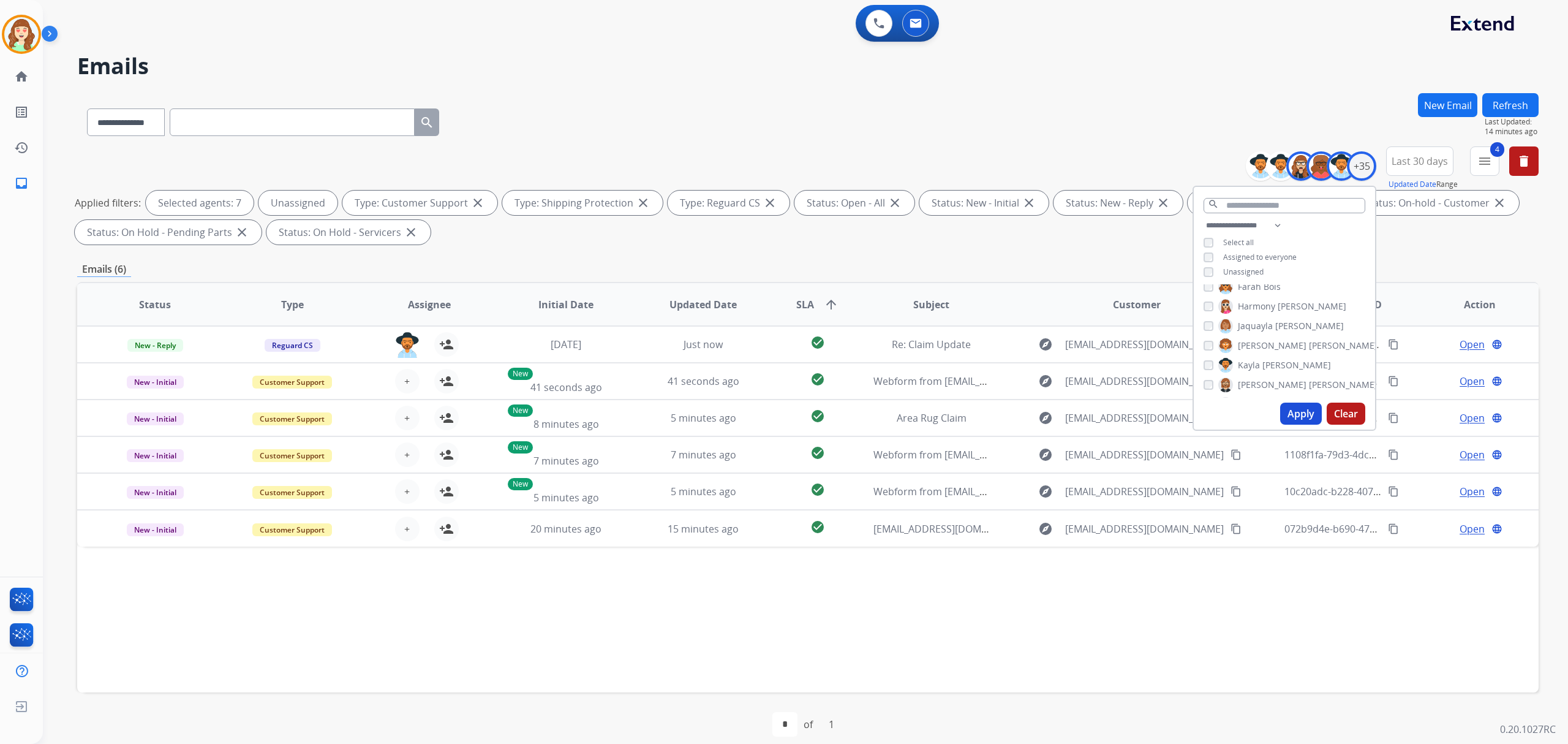
click at [1302, 412] on button "Apply" at bounding box center [1301, 414] width 42 height 22
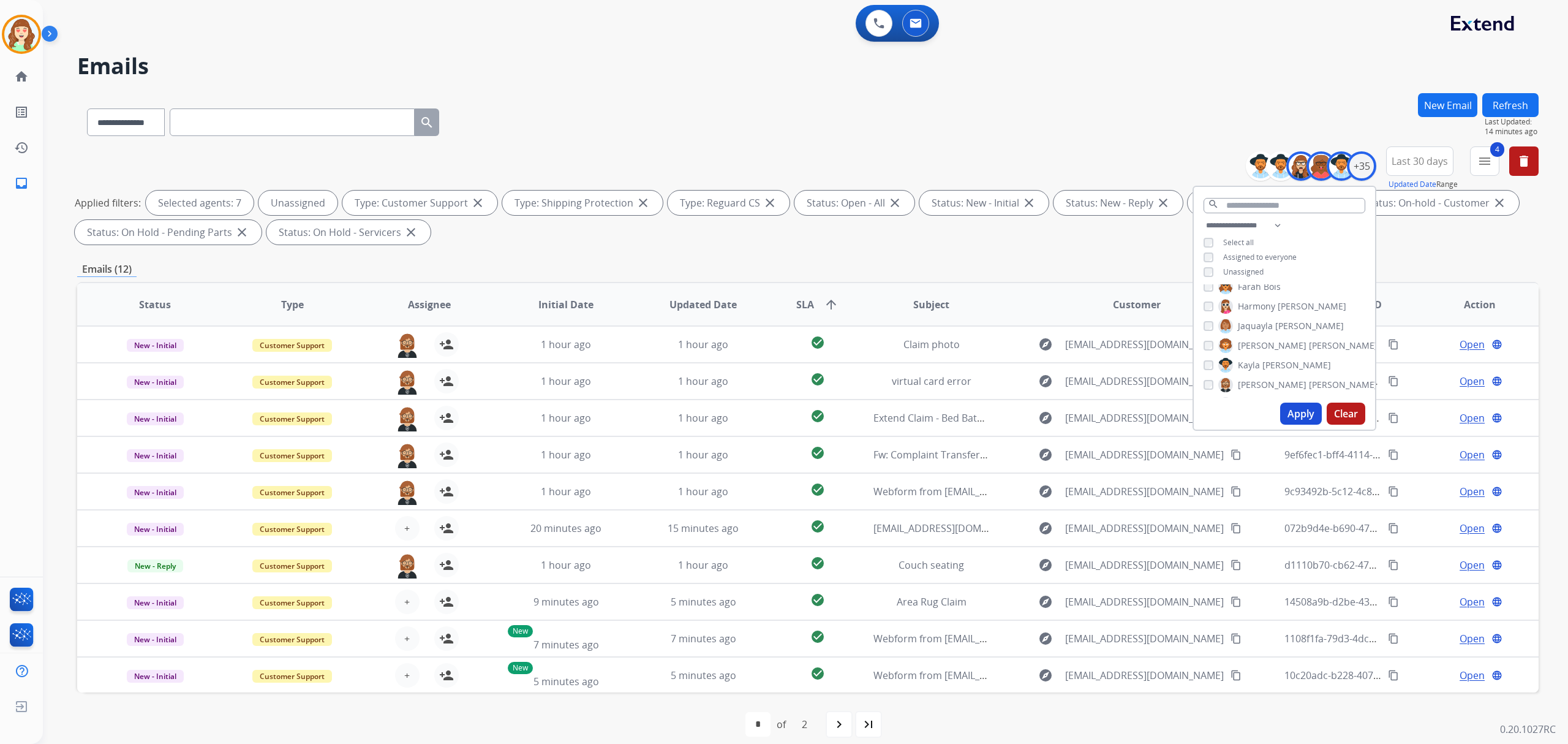
click at [1302, 414] on button "Apply" at bounding box center [1301, 414] width 42 height 22
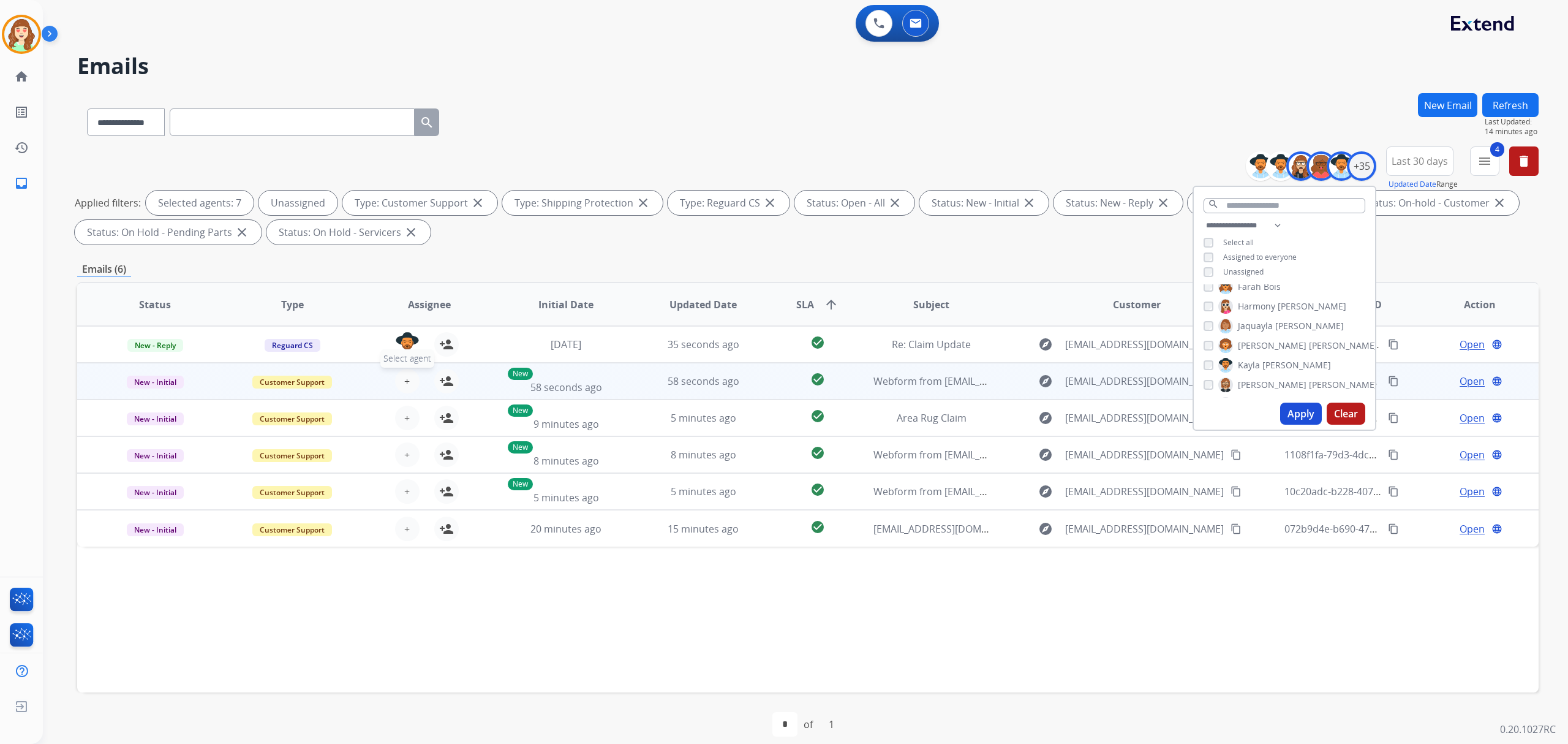
click at [407, 378] on button "+ Select agent" at bounding box center [407, 381] width 24 height 24
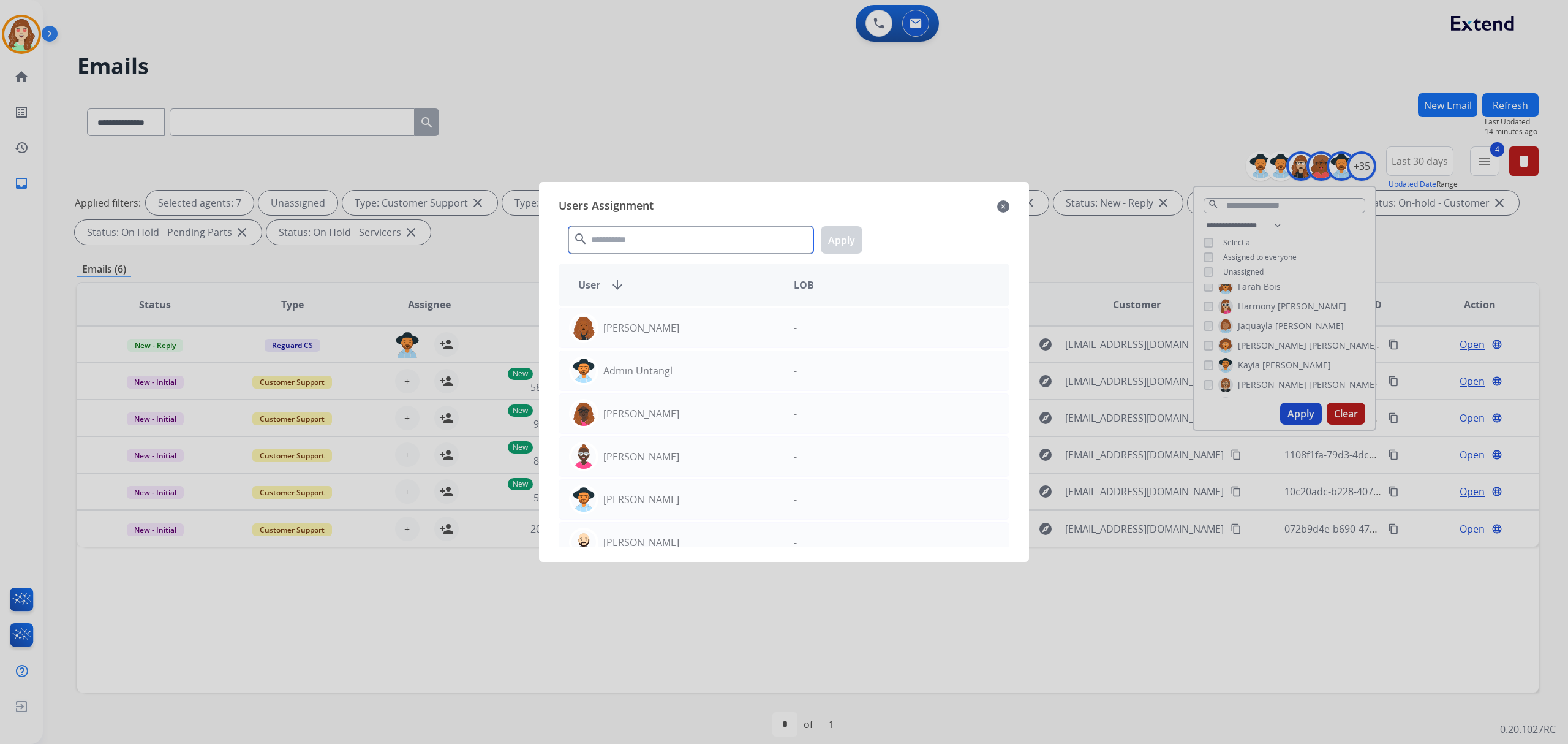
click at [633, 249] on input "text" at bounding box center [691, 240] width 245 height 28
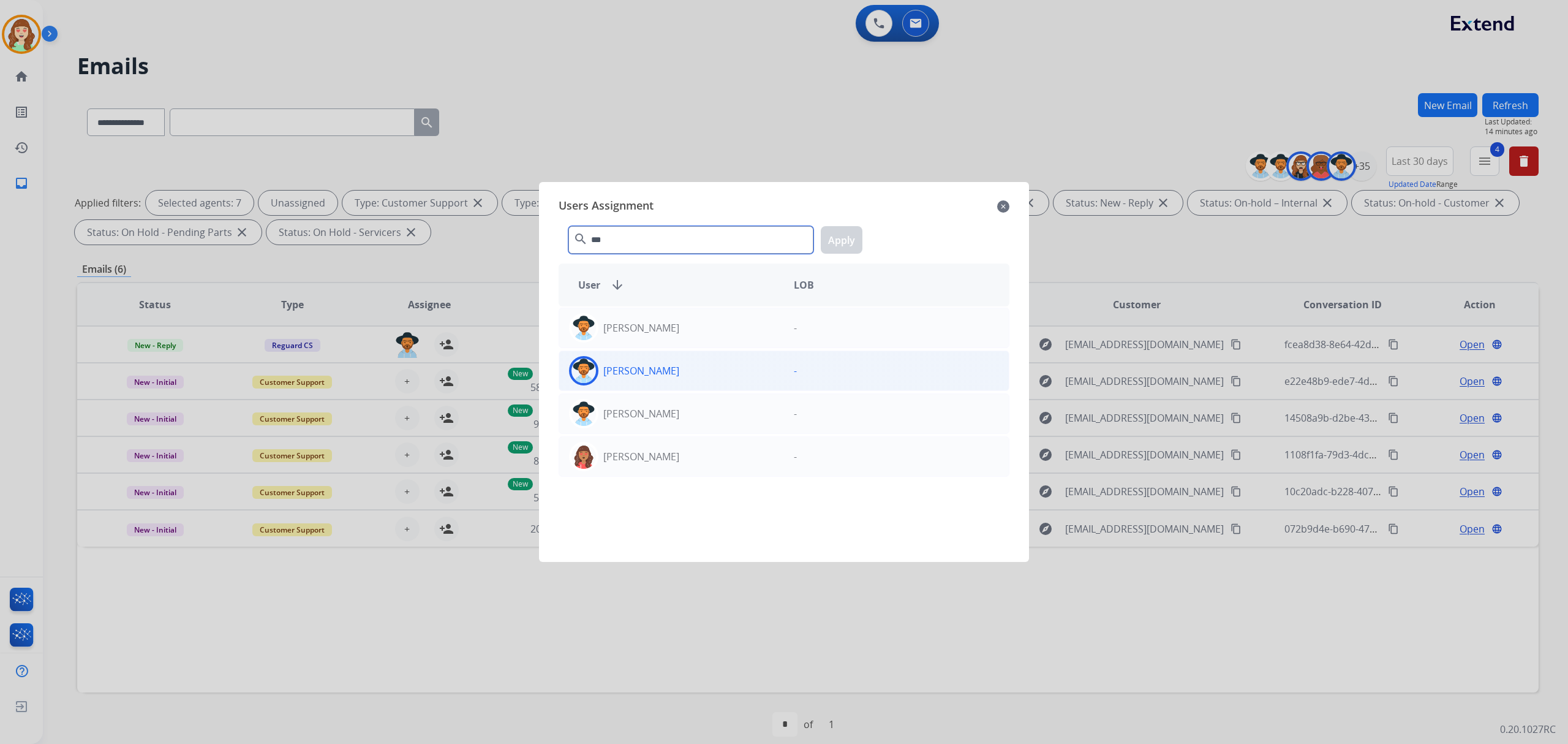
type input "***"
click at [684, 360] on div "[PERSON_NAME]" at bounding box center [671, 371] width 225 height 29
drag, startPoint x: 850, startPoint y: 237, endPoint x: 521, endPoint y: 428, distance: 380.4
click at [846, 237] on button "Apply" at bounding box center [842, 240] width 42 height 28
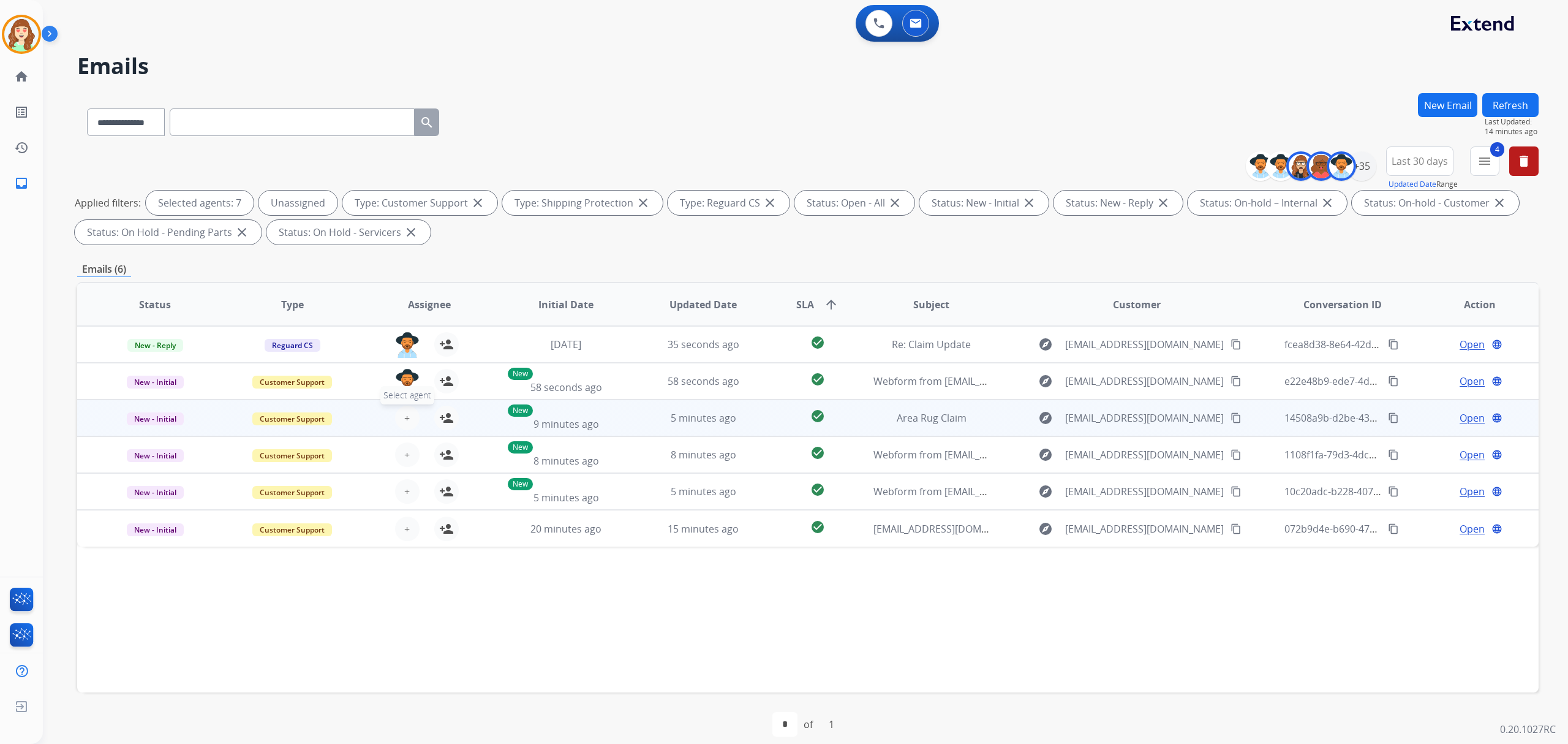
click at [405, 418] on button "+ Select agent" at bounding box center [407, 417] width 24 height 24
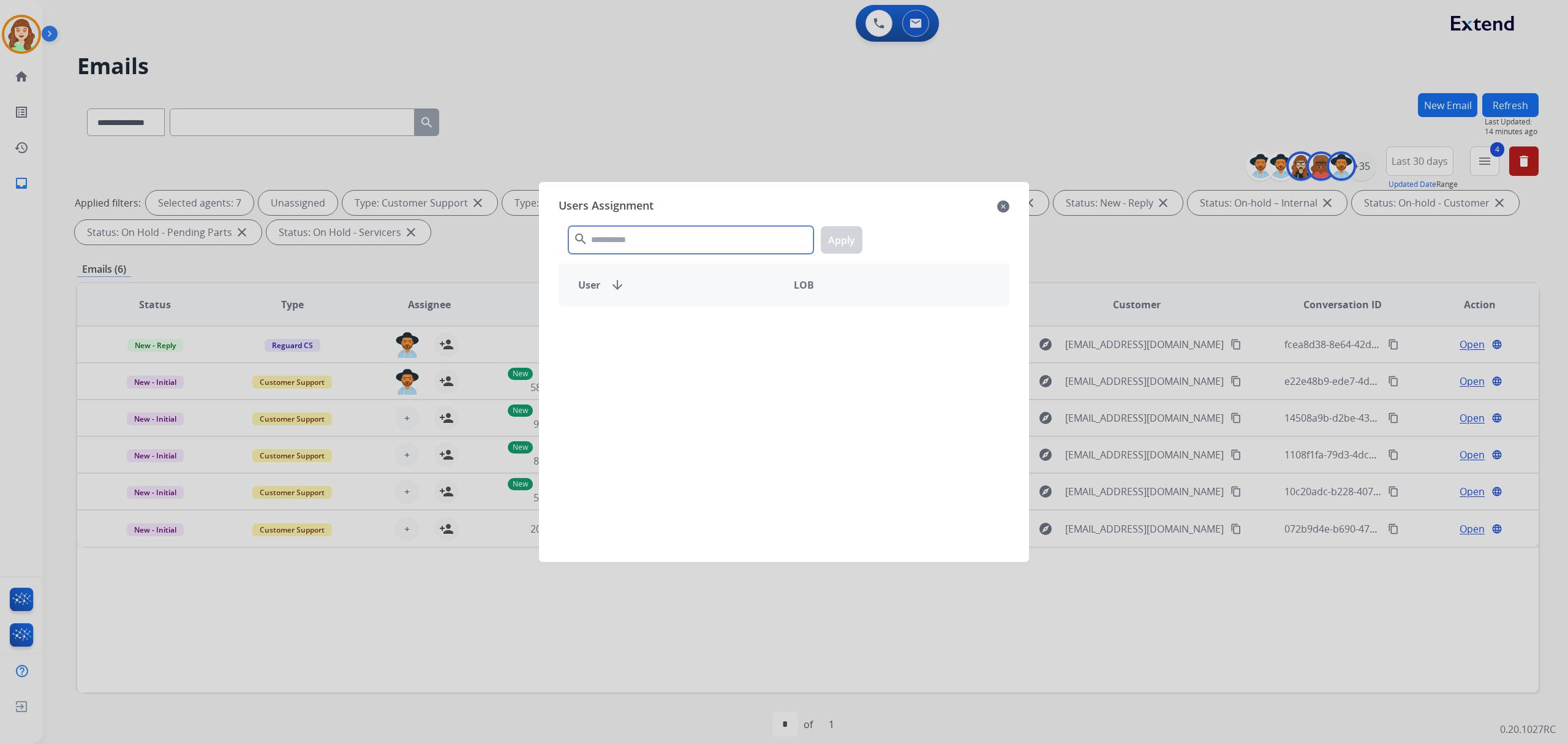
click at [620, 239] on input "text" at bounding box center [691, 240] width 245 height 28
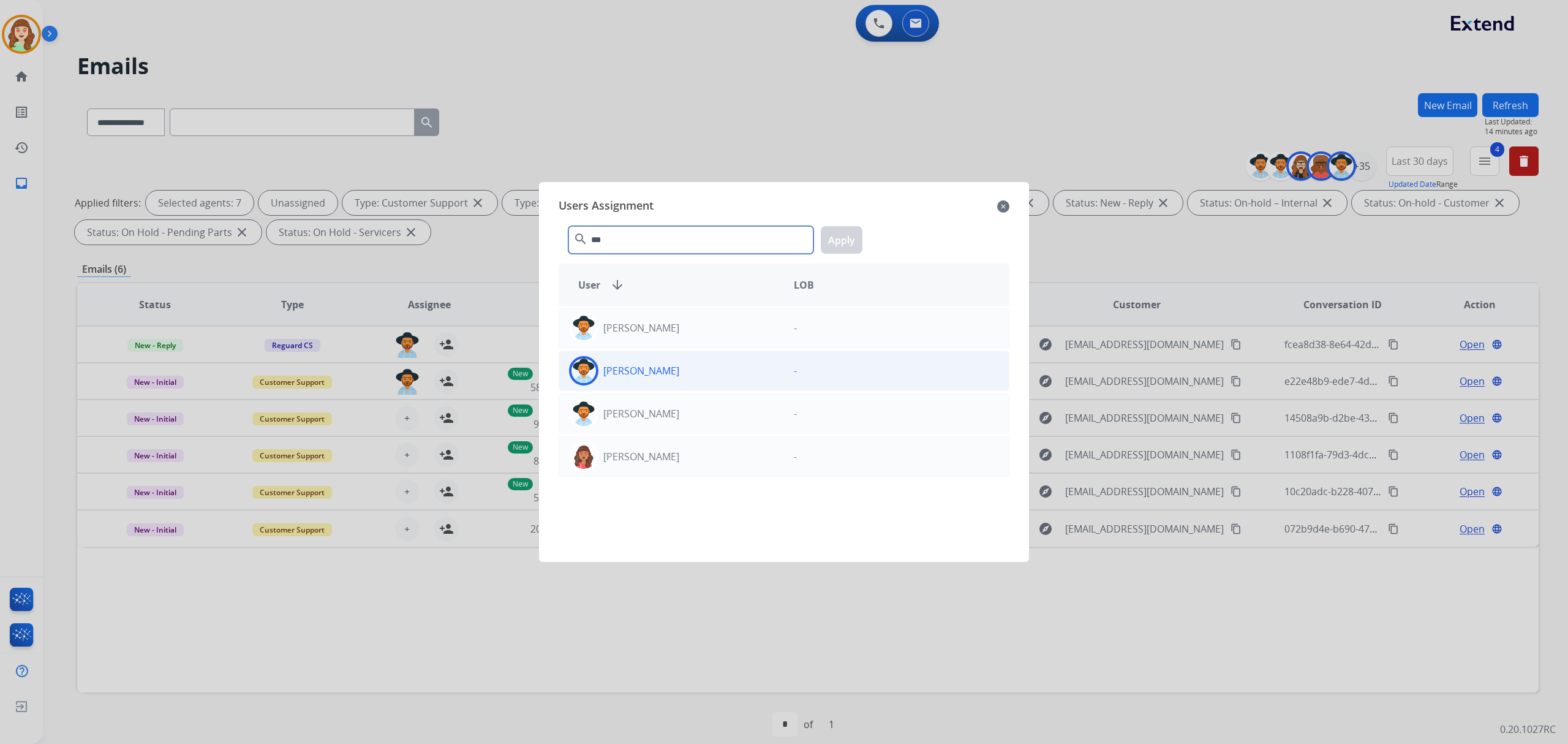
type input "***"
drag, startPoint x: 682, startPoint y: 376, endPoint x: 762, endPoint y: 305, distance: 107.0
click at [682, 376] on div "[PERSON_NAME]" at bounding box center [671, 371] width 225 height 29
drag, startPoint x: 839, startPoint y: 241, endPoint x: 586, endPoint y: 394, distance: 295.7
click at [838, 241] on button "Apply" at bounding box center [842, 240] width 42 height 28
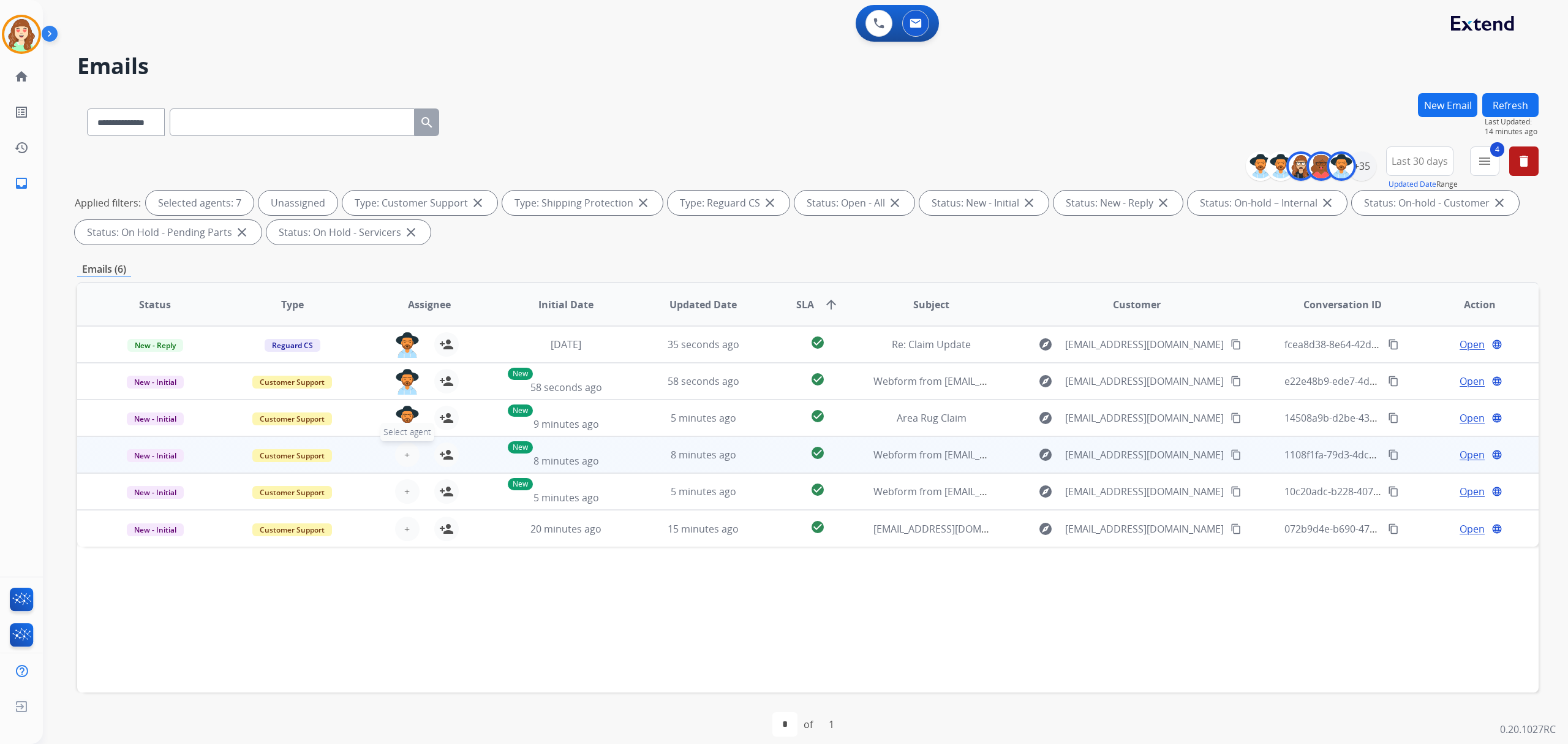
click at [405, 449] on span "+" at bounding box center [407, 454] width 6 height 15
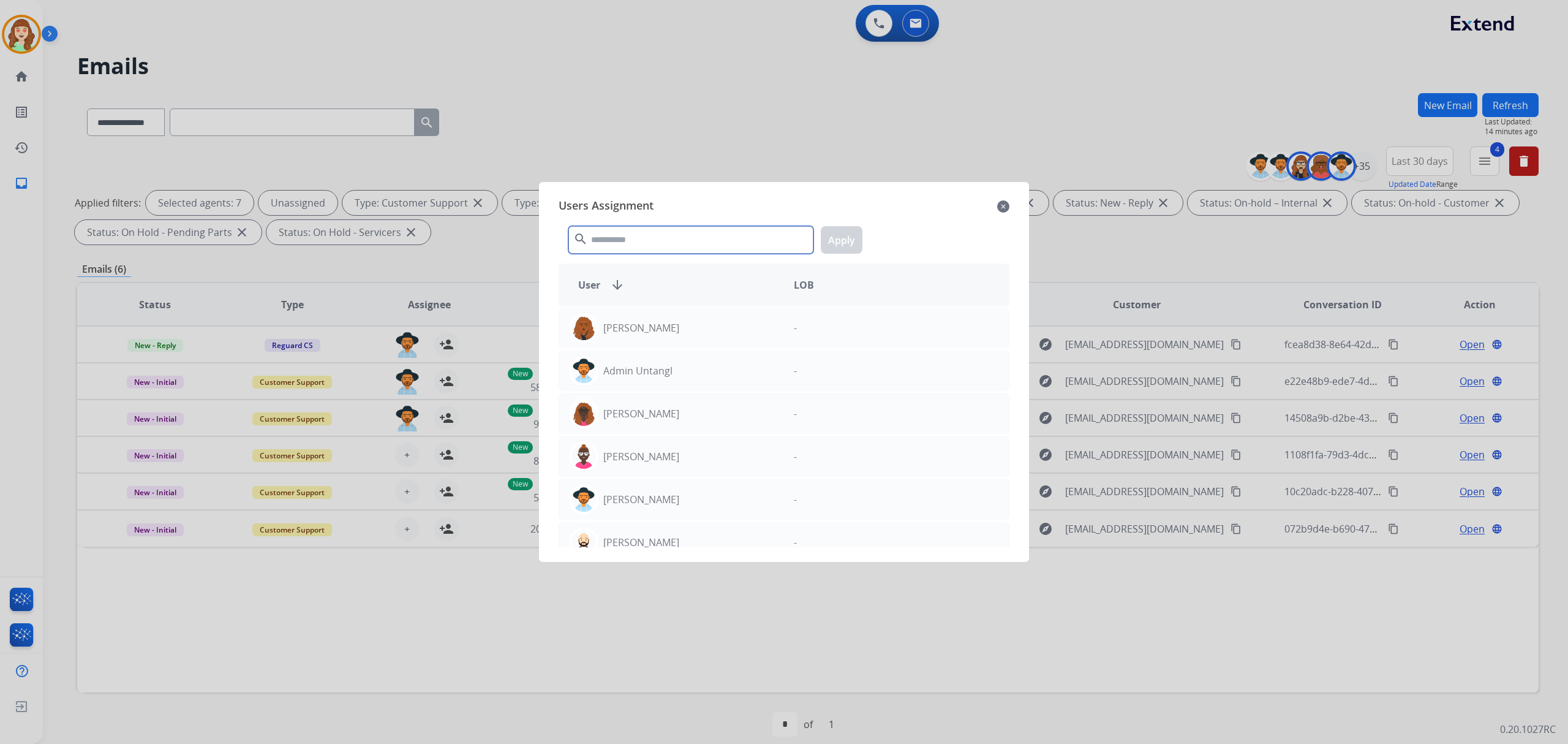
click at [728, 240] on input "text" at bounding box center [691, 240] width 245 height 28
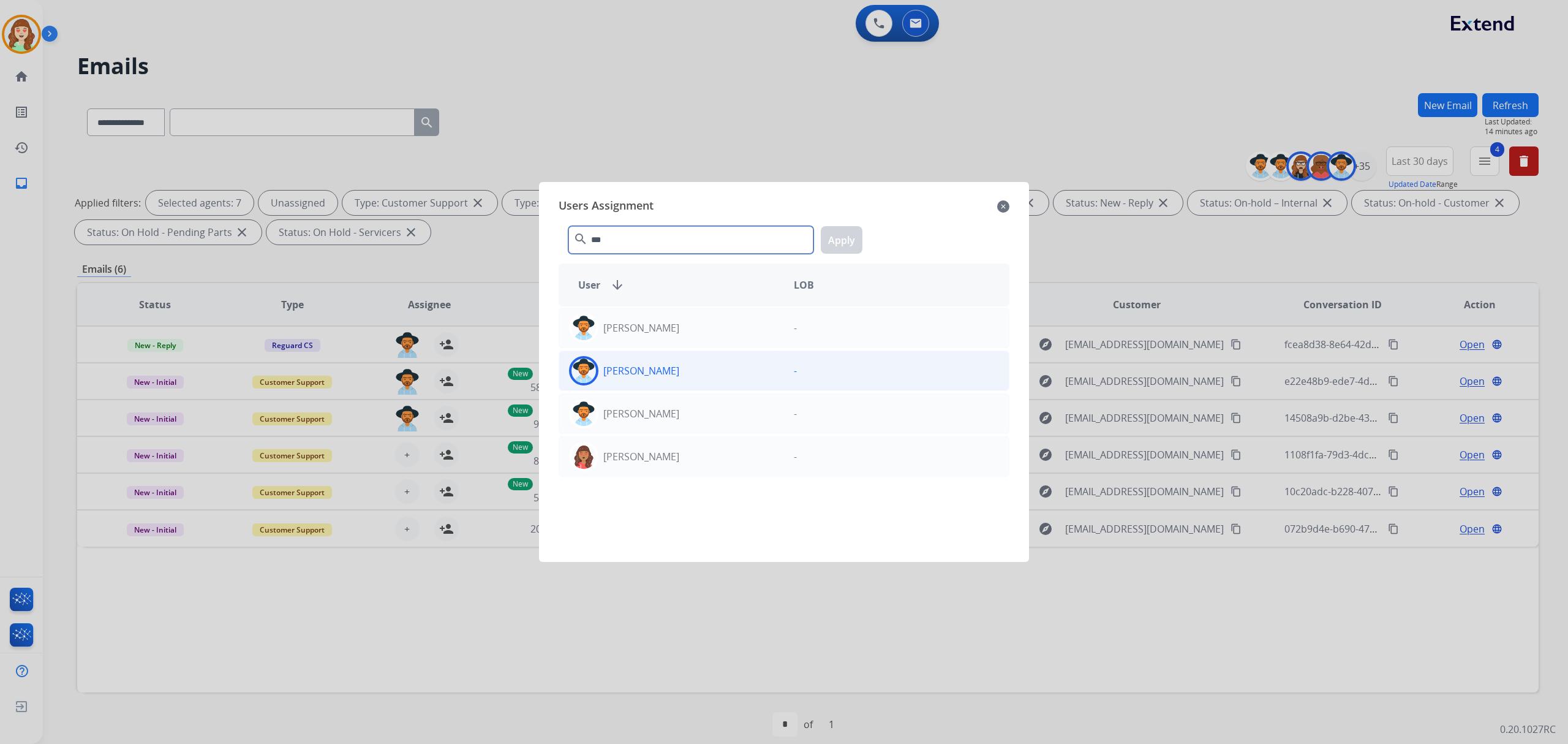
type input "***"
click at [744, 373] on div "[PERSON_NAME]" at bounding box center [671, 371] width 225 height 29
click at [847, 238] on button "Apply" at bounding box center [842, 240] width 42 height 28
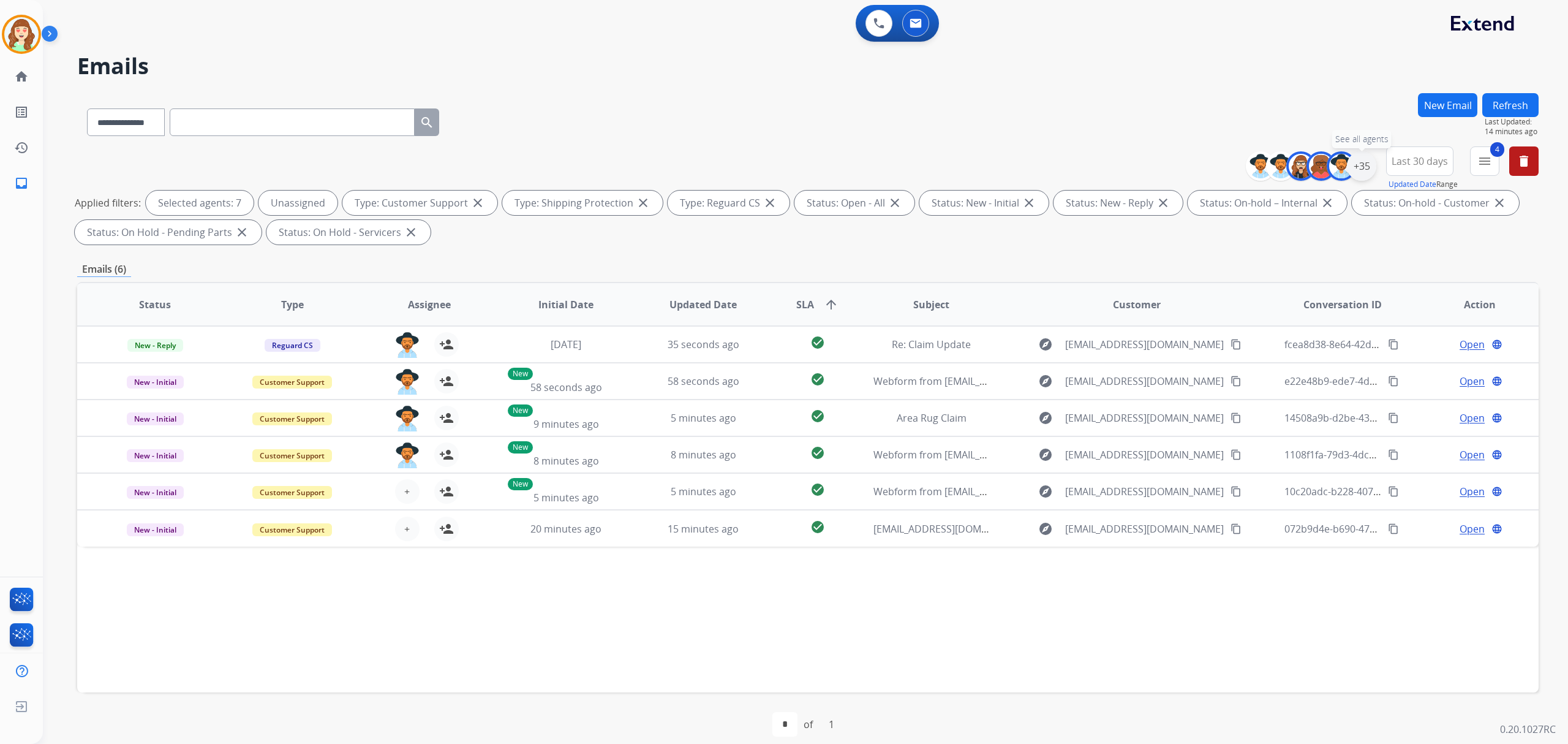
click at [1355, 164] on div "+35" at bounding box center [1362, 166] width 29 height 29
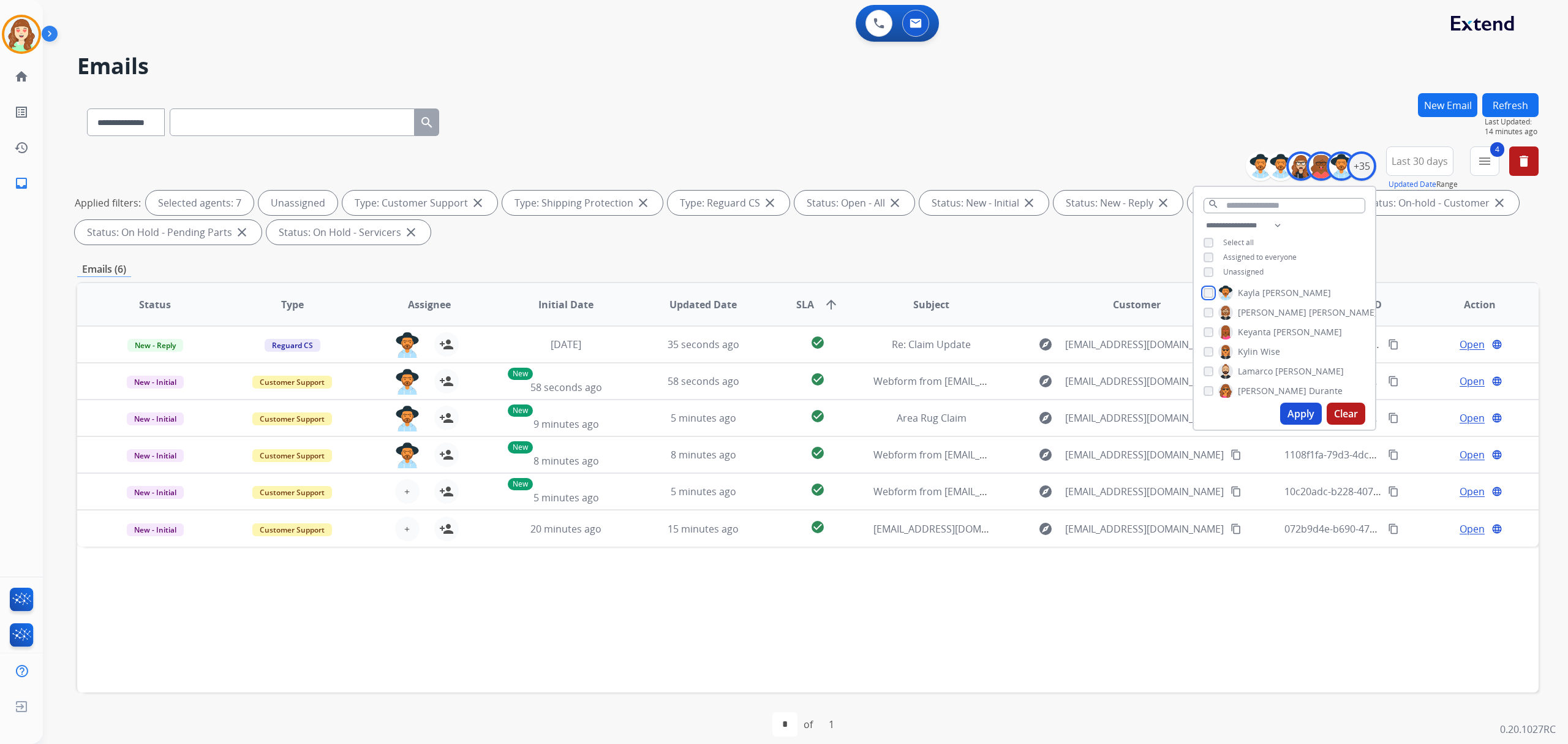
scroll to position [327, 0]
click at [1287, 410] on button "Apply" at bounding box center [1301, 414] width 42 height 22
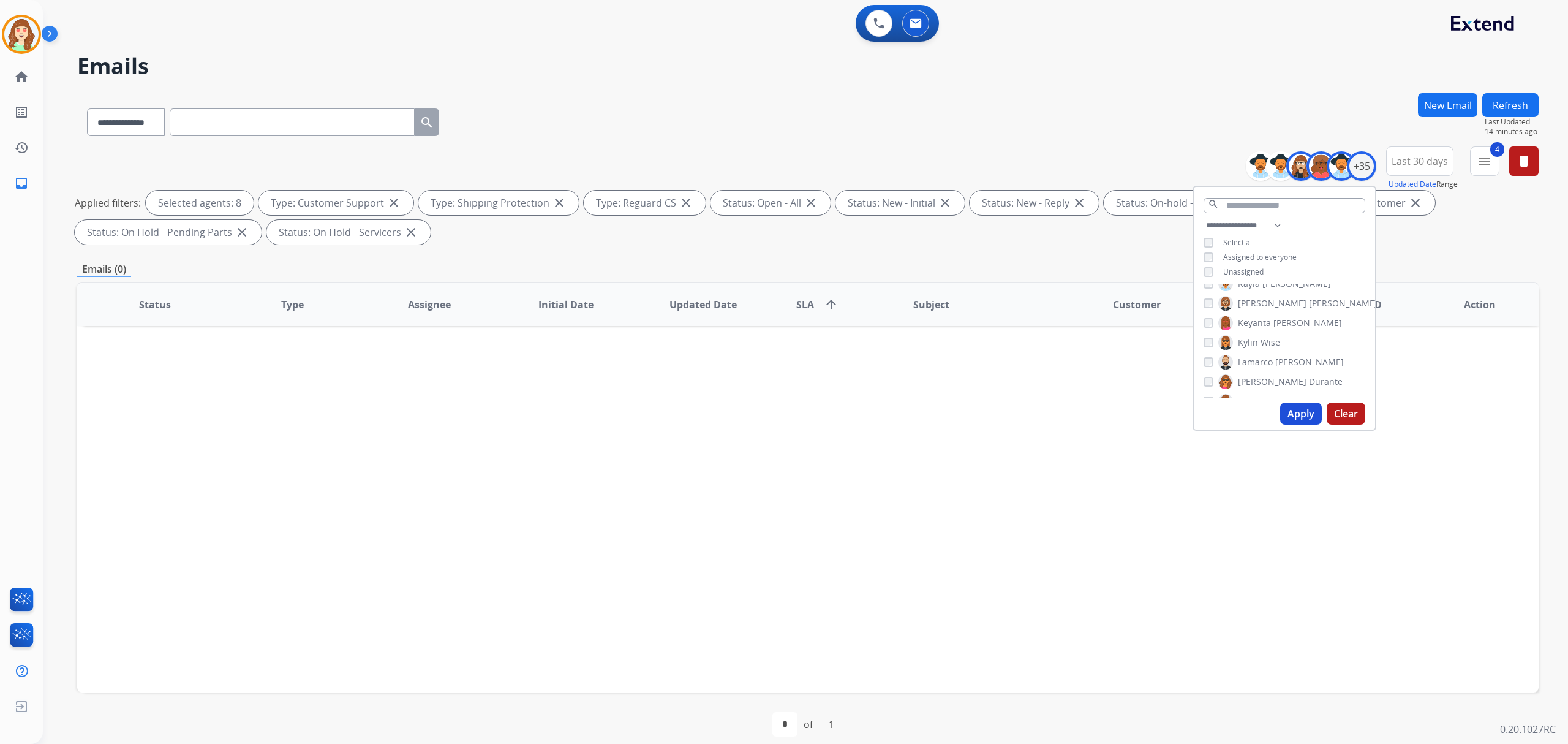
click at [1297, 415] on button "Apply" at bounding box center [1301, 414] width 42 height 22
click at [1292, 419] on button "Apply" at bounding box center [1301, 414] width 42 height 22
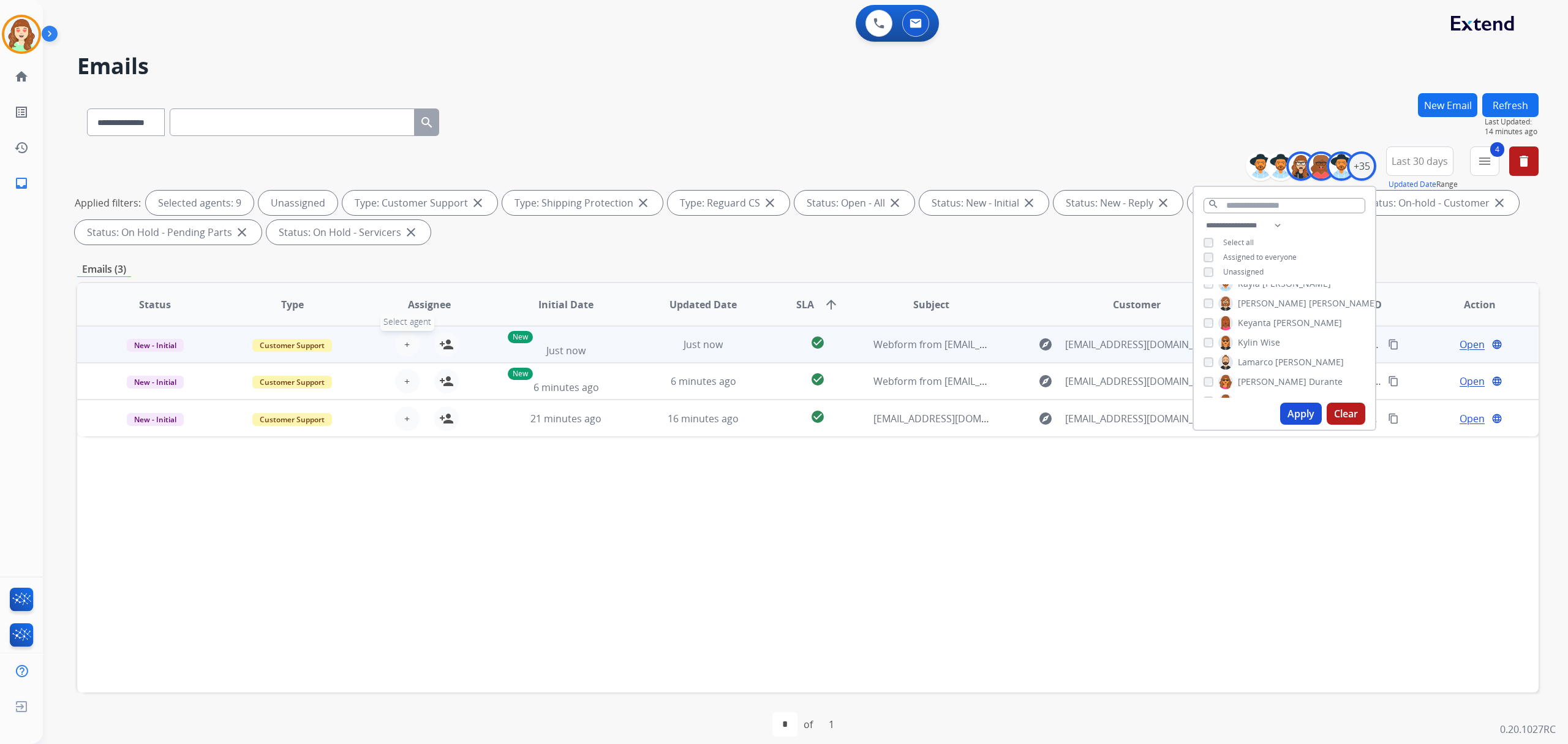
click at [407, 351] on button "+ Select agent" at bounding box center [407, 344] width 24 height 24
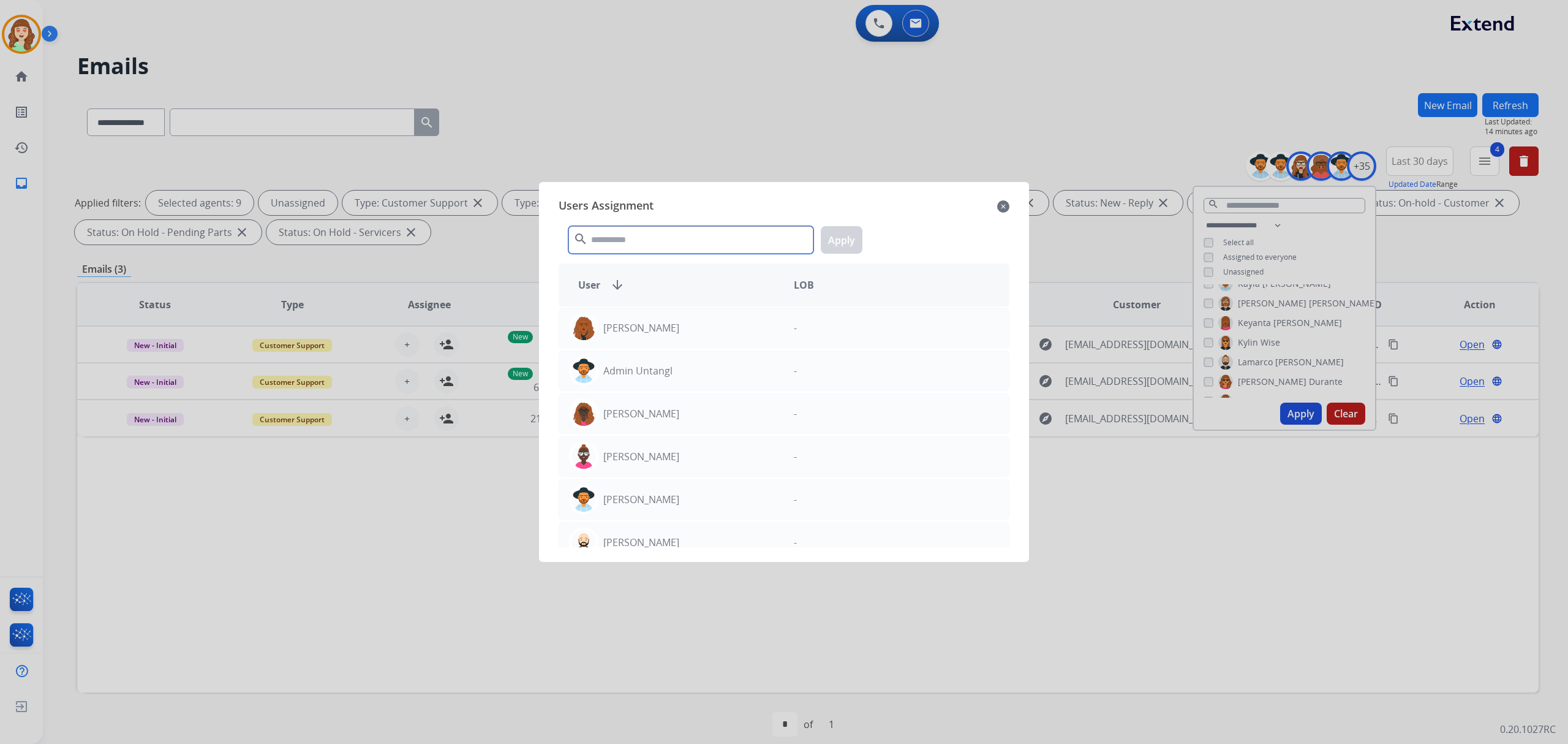
click at [716, 245] on input "text" at bounding box center [691, 240] width 245 height 28
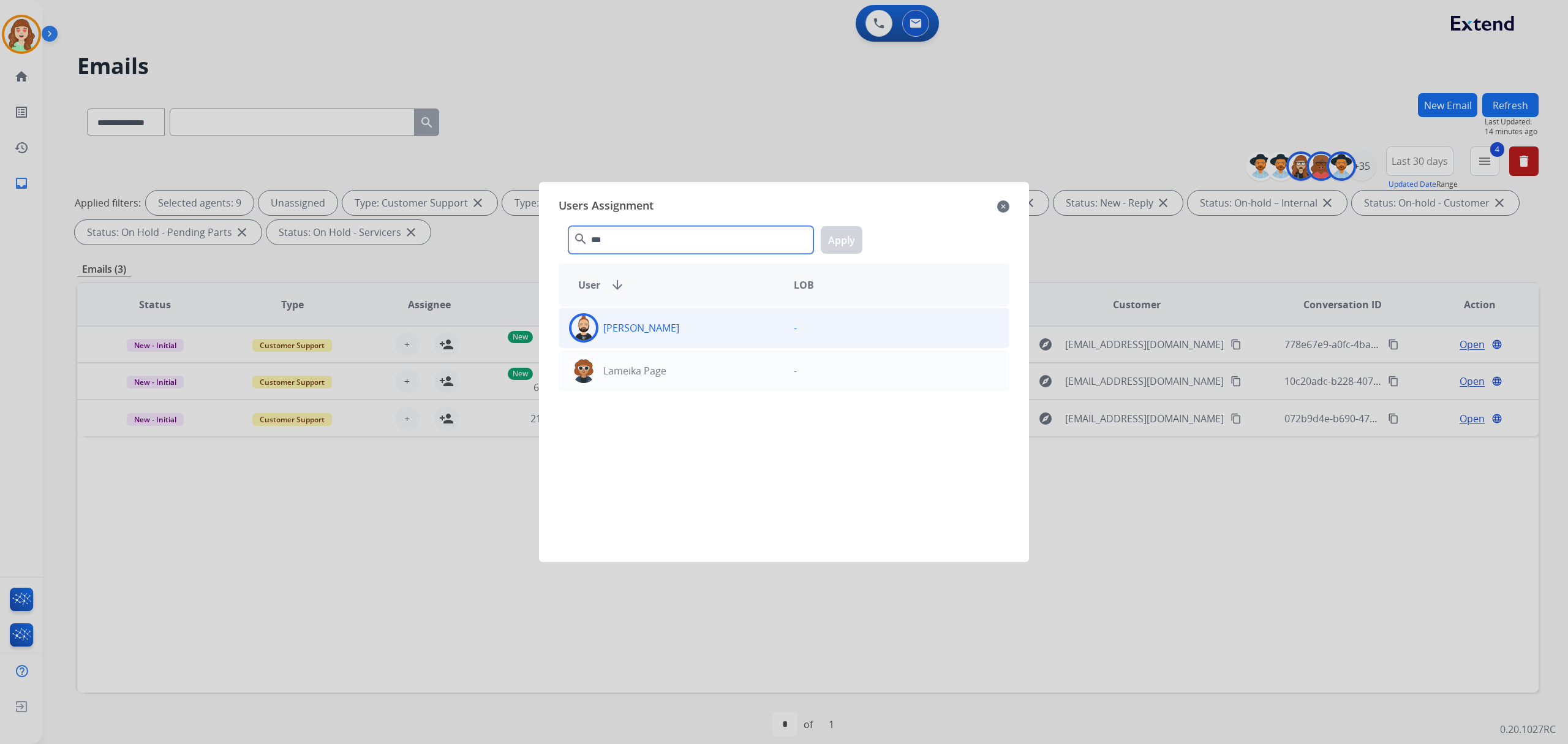
type input "***"
drag, startPoint x: 745, startPoint y: 322, endPoint x: 773, endPoint y: 314, distance: 29.1
click at [752, 325] on div "[PERSON_NAME]" at bounding box center [671, 328] width 225 height 29
click at [845, 239] on button "Apply" at bounding box center [842, 240] width 42 height 28
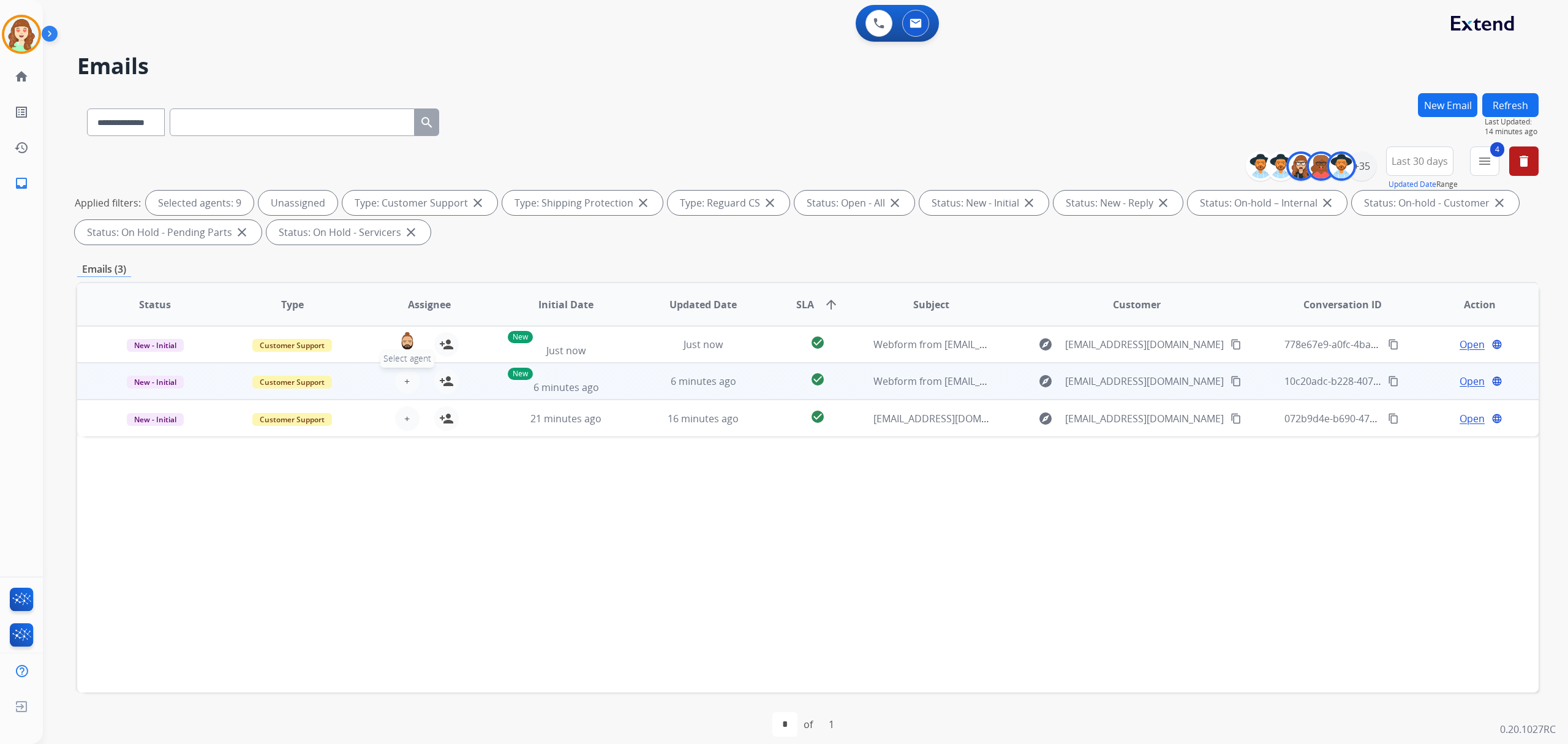
click at [405, 375] on span "+" at bounding box center [407, 381] width 6 height 15
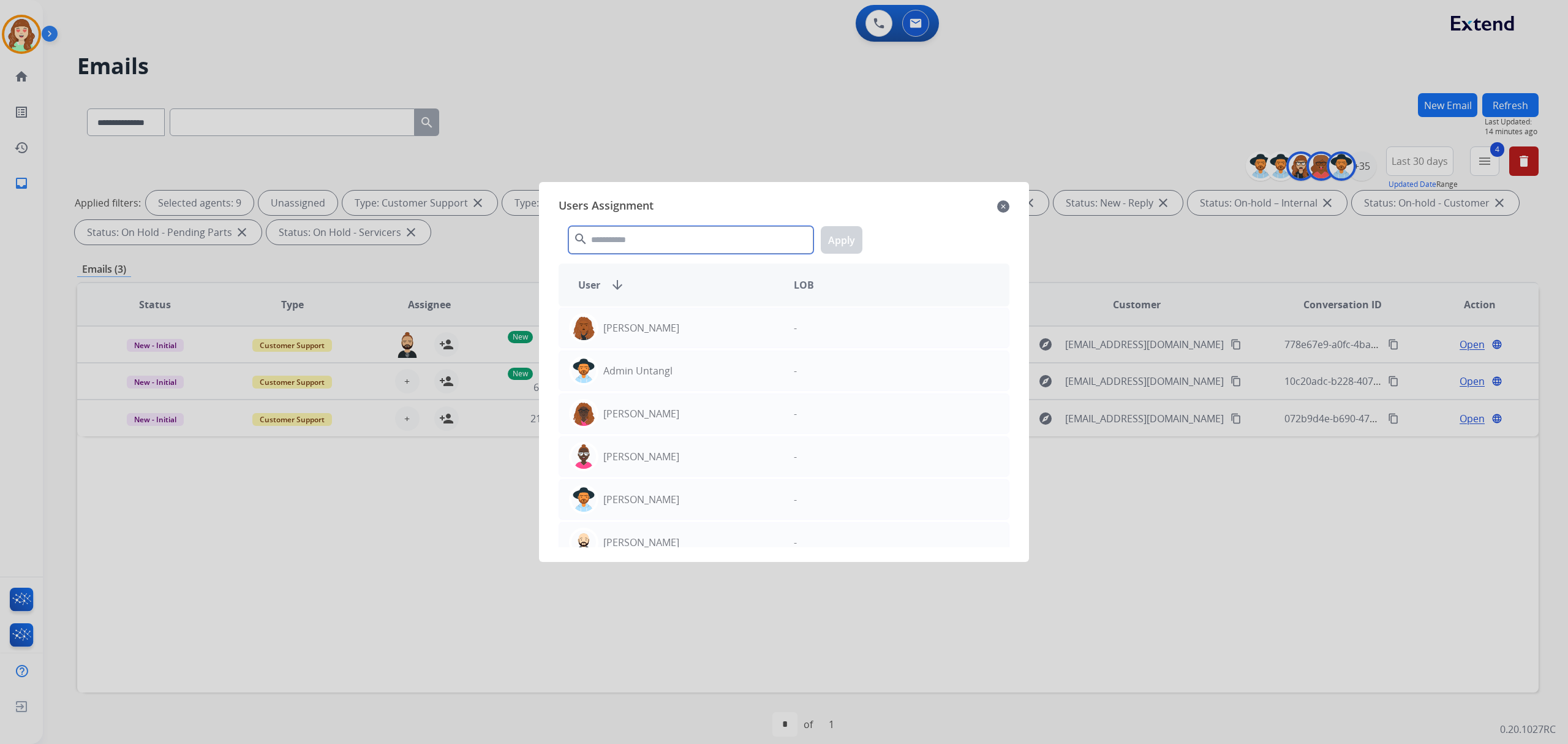
click at [726, 240] on input "text" at bounding box center [691, 240] width 245 height 28
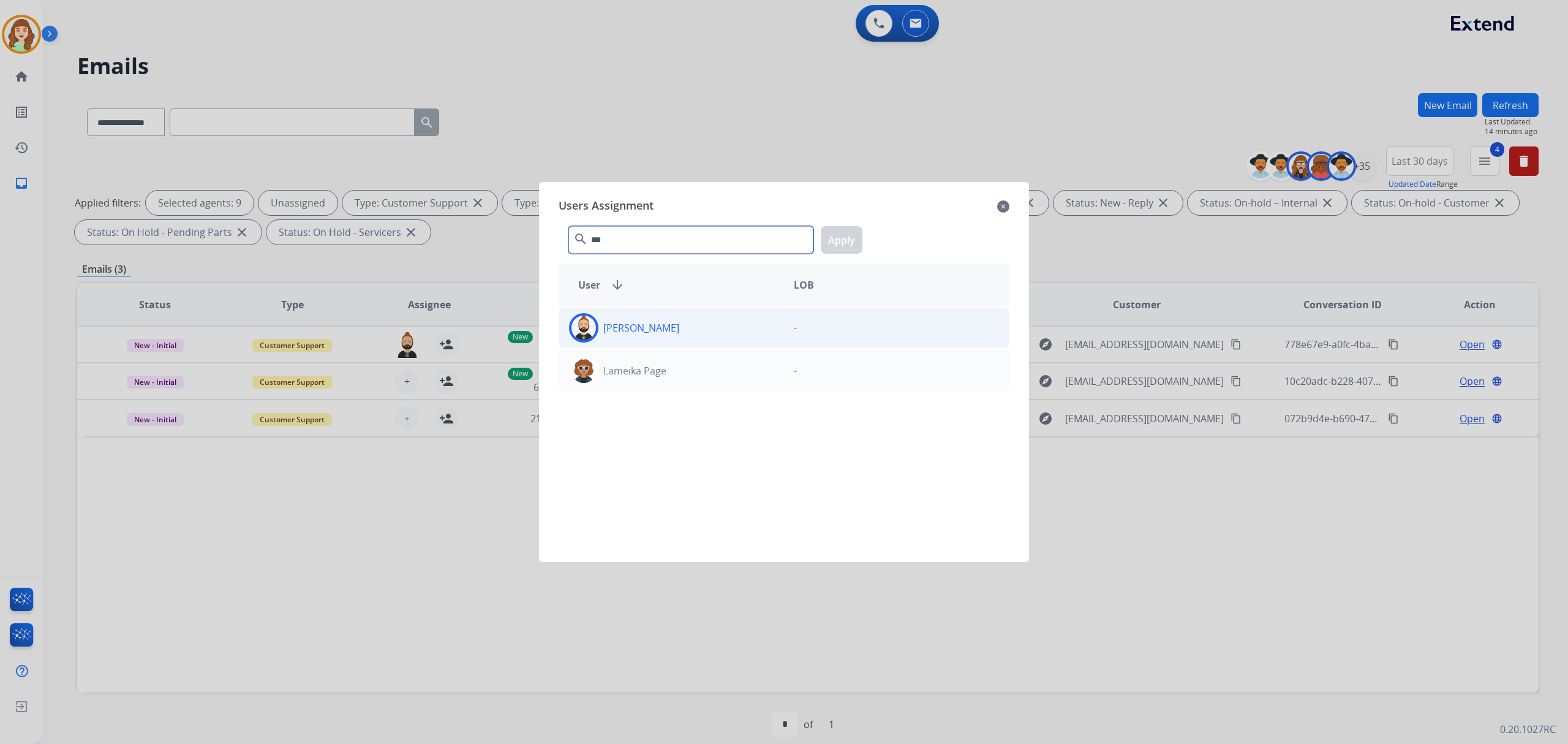
type input "***"
click at [772, 325] on div "[PERSON_NAME]" at bounding box center [671, 328] width 225 height 29
click at [836, 242] on button "Apply" at bounding box center [842, 240] width 42 height 28
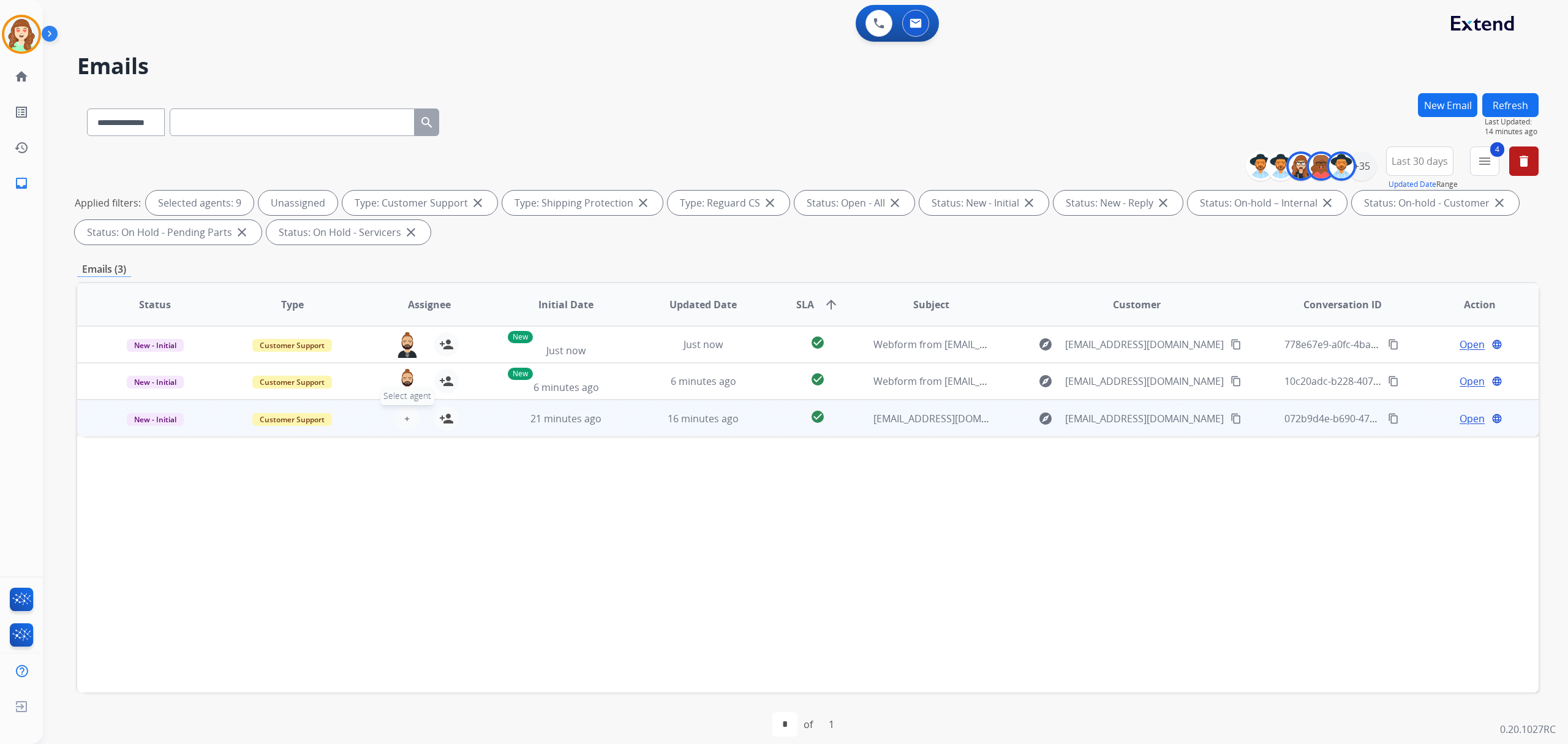
click at [407, 415] on span "+" at bounding box center [407, 418] width 6 height 15
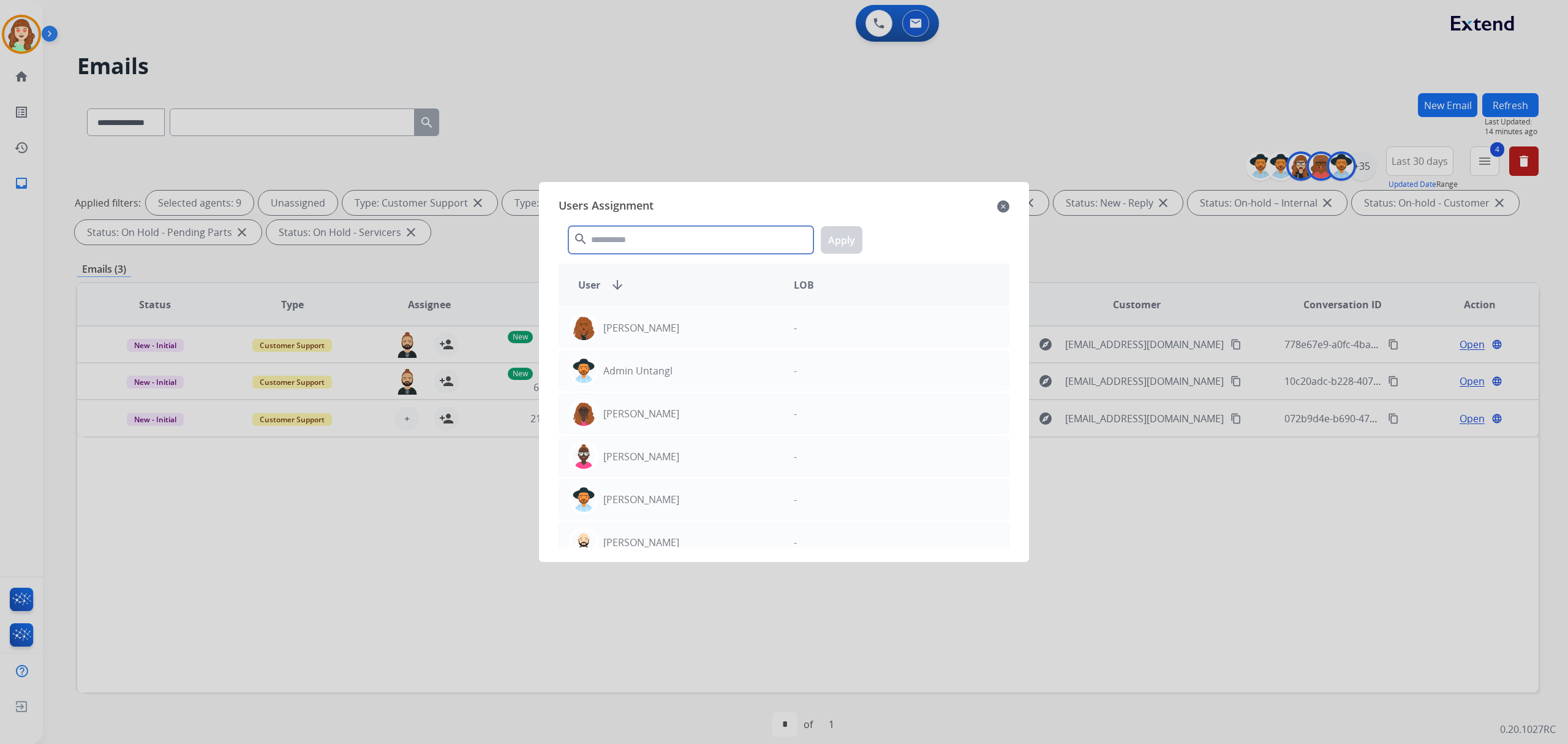
click at [640, 242] on input "text" at bounding box center [691, 240] width 245 height 28
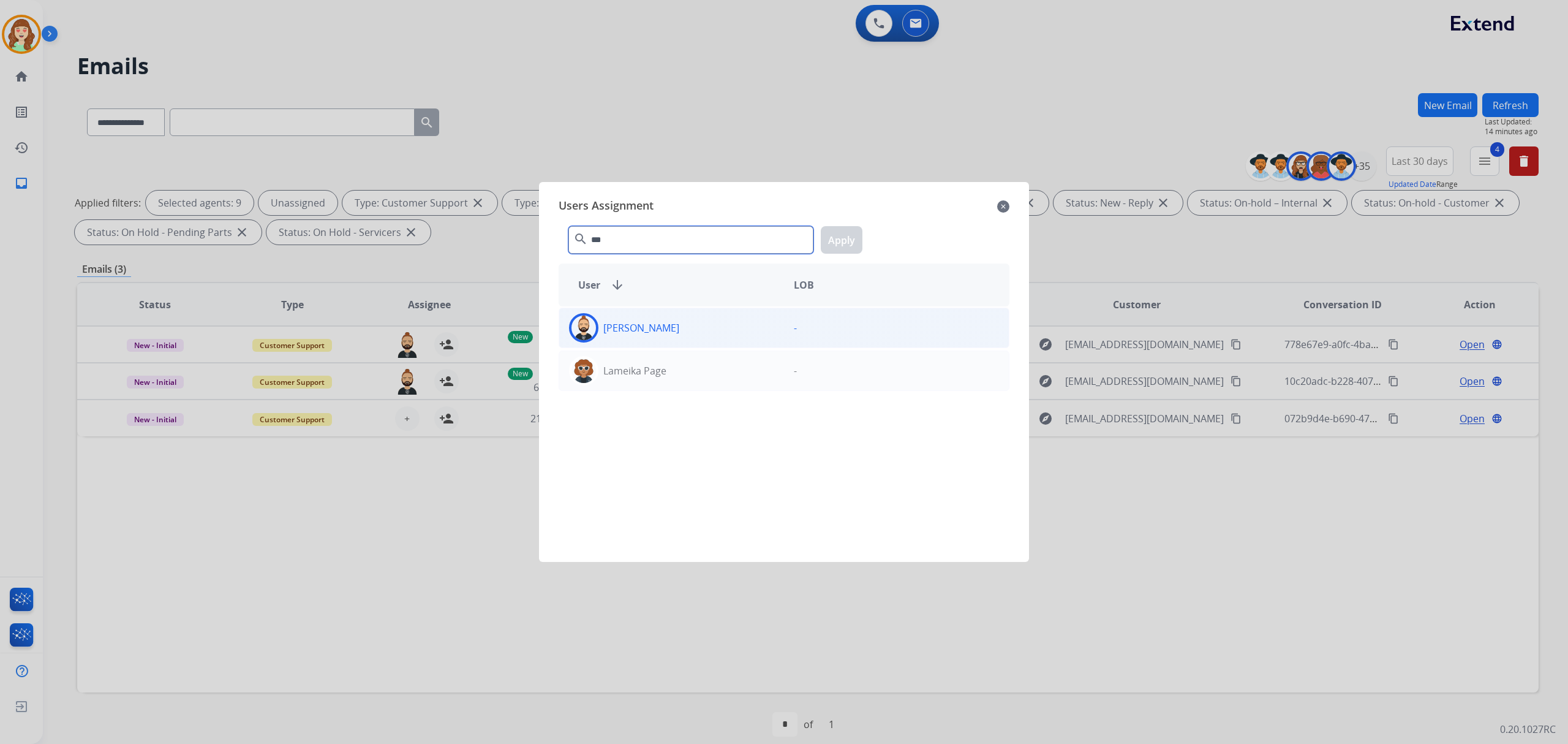
type input "***"
drag, startPoint x: 797, startPoint y: 324, endPoint x: 826, endPoint y: 278, distance: 54.4
click at [797, 325] on div "-" at bounding box center [896, 328] width 225 height 29
click at [832, 239] on button "Apply" at bounding box center [842, 240] width 42 height 28
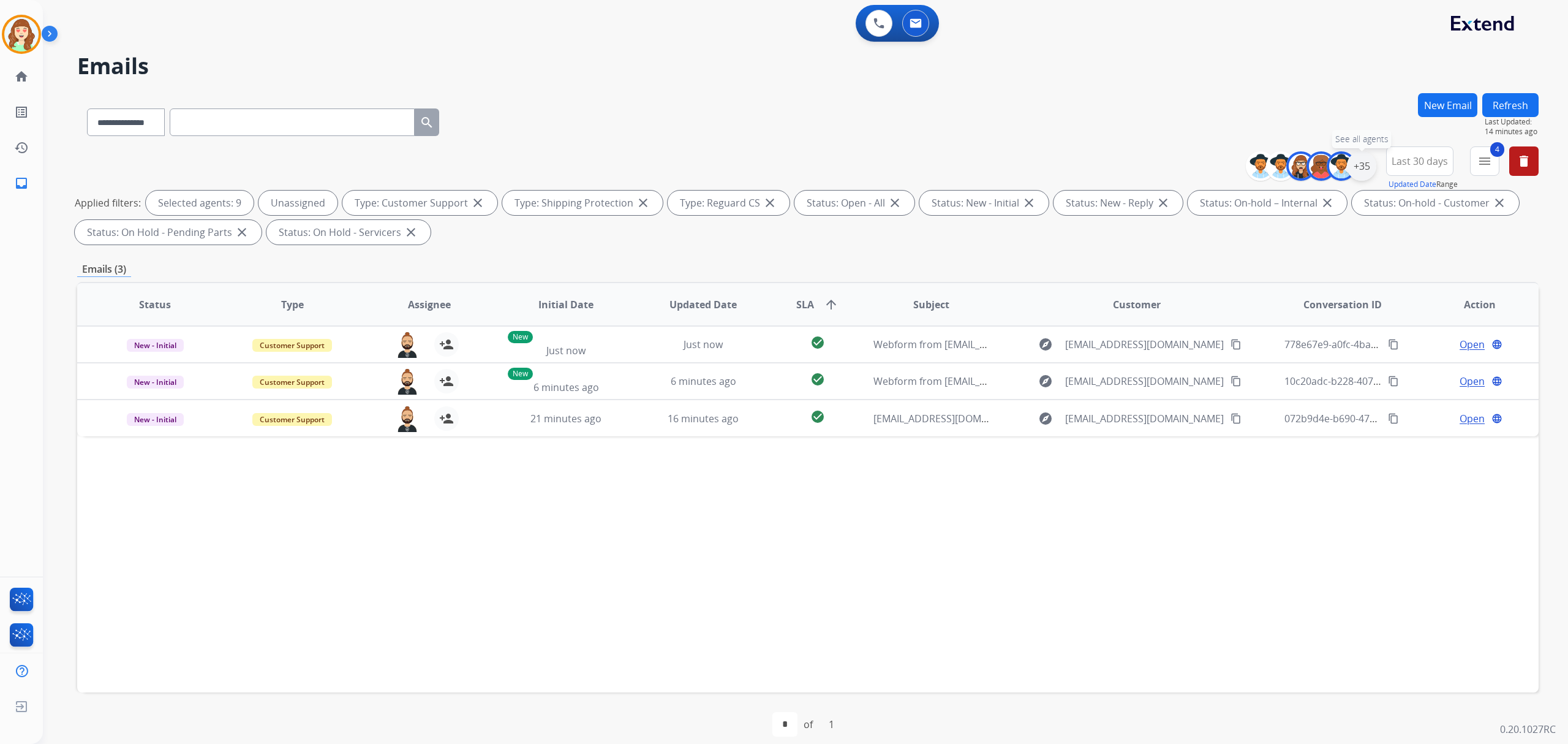
click at [1356, 164] on div "+35" at bounding box center [1362, 166] width 29 height 29
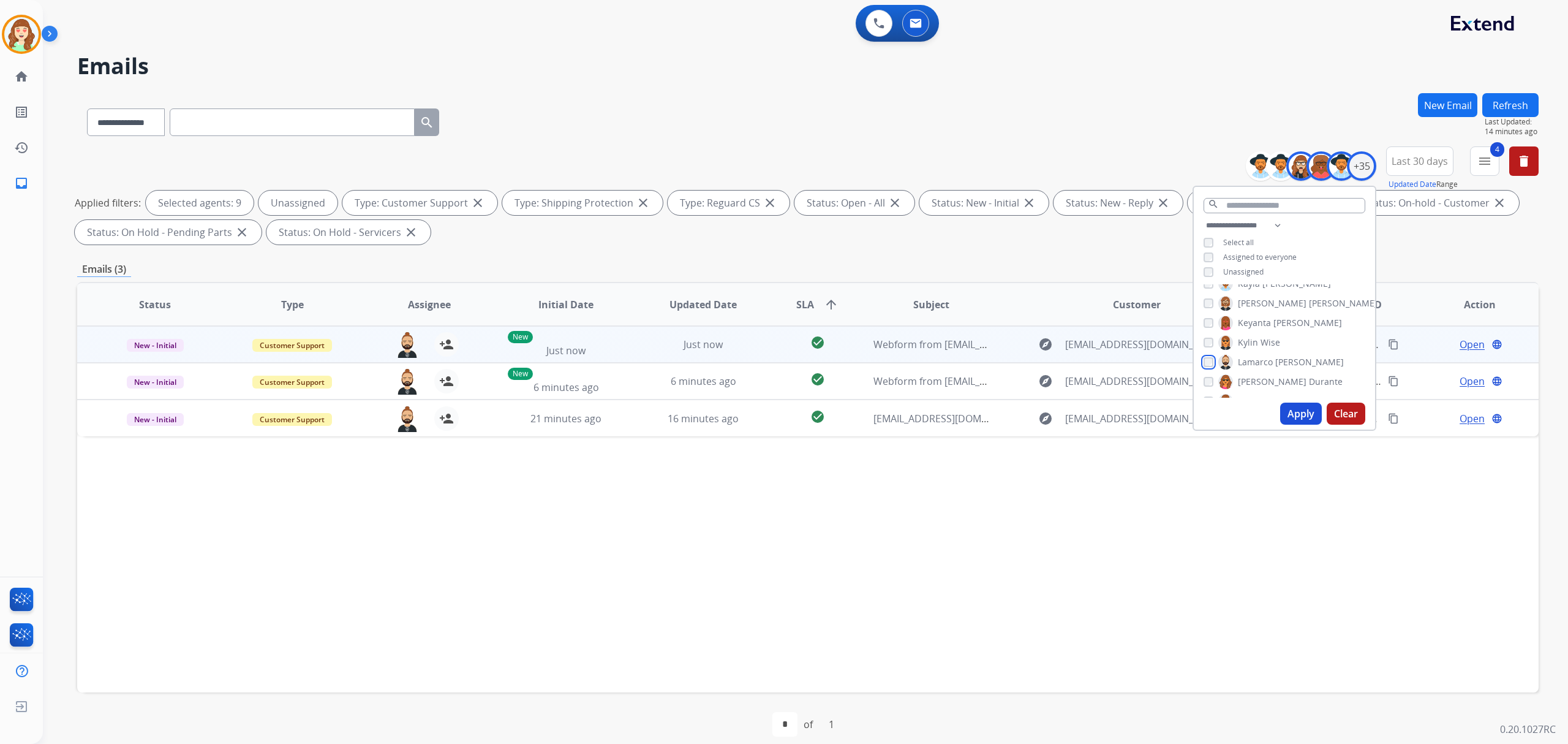
click at [1205, 355] on div "[PERSON_NAME]" at bounding box center [1273, 362] width 140 height 15
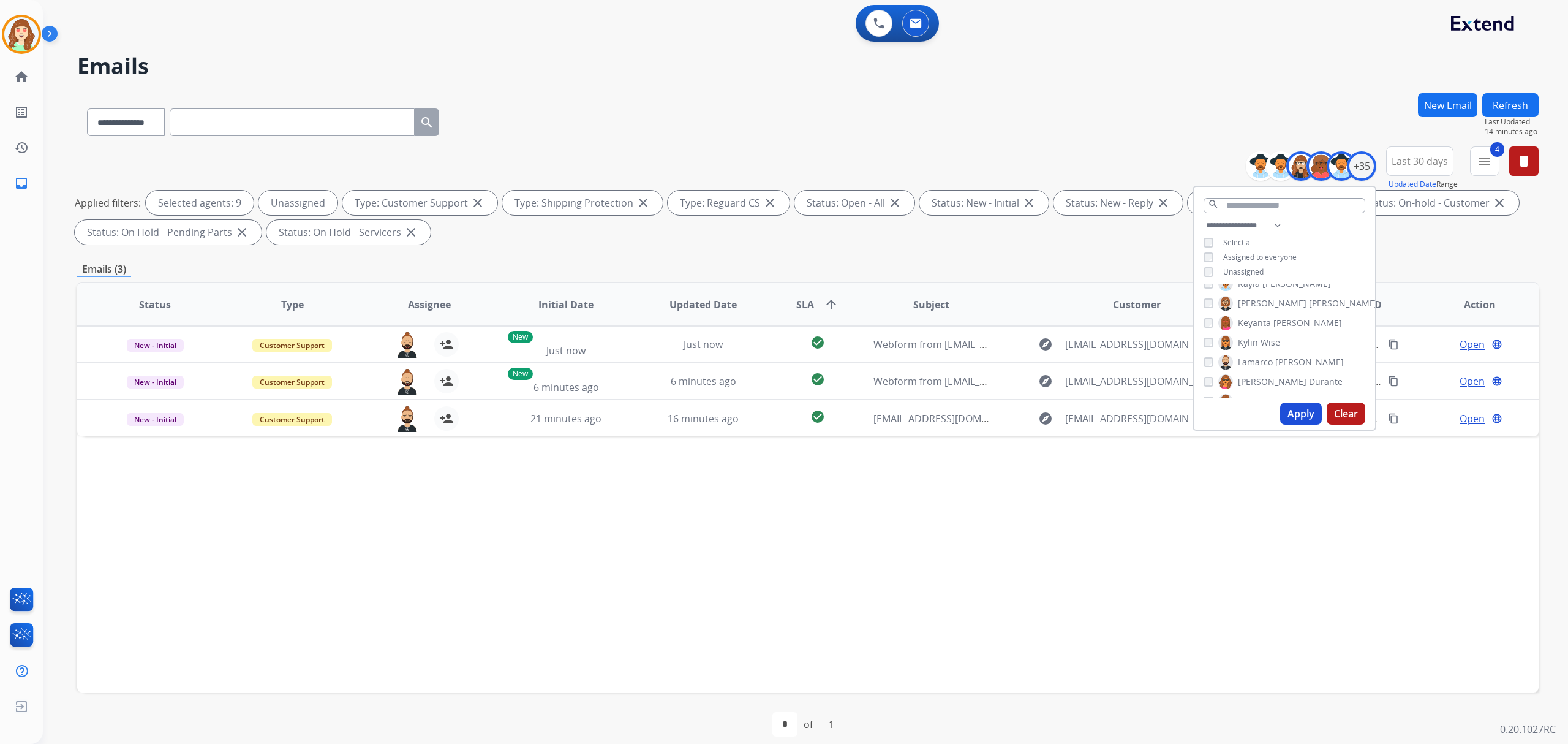
click at [1200, 357] on div "[PERSON_NAME] [PERSON_NAME] [PERSON_NAME] [PERSON_NAME] [PERSON_NAME] [PERSON_N…" at bounding box center [1285, 341] width 181 height 114
click at [1200, 302] on div "[PERSON_NAME] [PERSON_NAME] [PERSON_NAME] [PERSON_NAME] [PERSON_NAME] [PERSON_N…" at bounding box center [1285, 341] width 181 height 114
click at [1302, 410] on button "Apply" at bounding box center [1301, 414] width 42 height 22
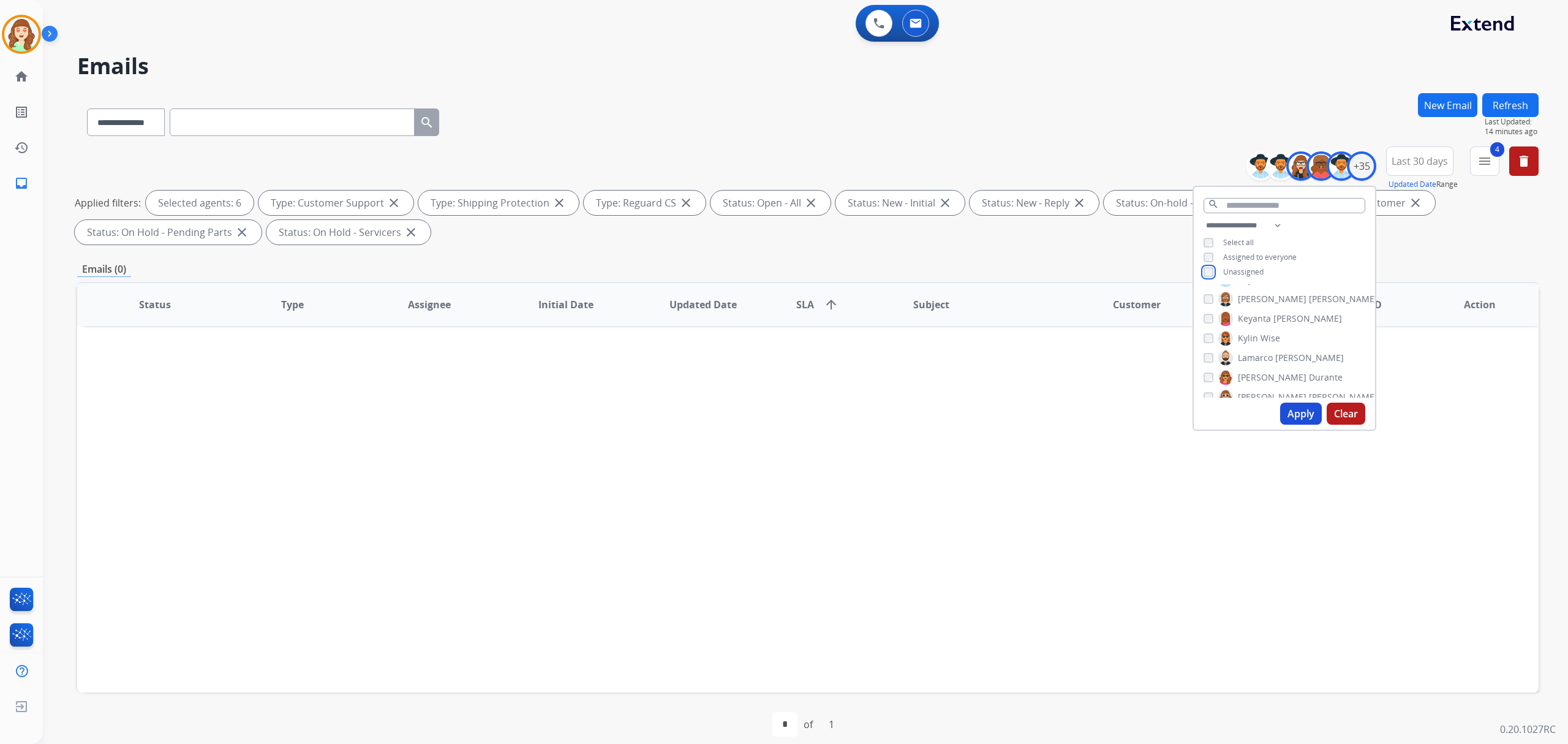
scroll to position [327, 0]
click at [1295, 412] on button "Apply" at bounding box center [1301, 414] width 42 height 22
click at [1292, 420] on button "Apply" at bounding box center [1301, 414] width 42 height 22
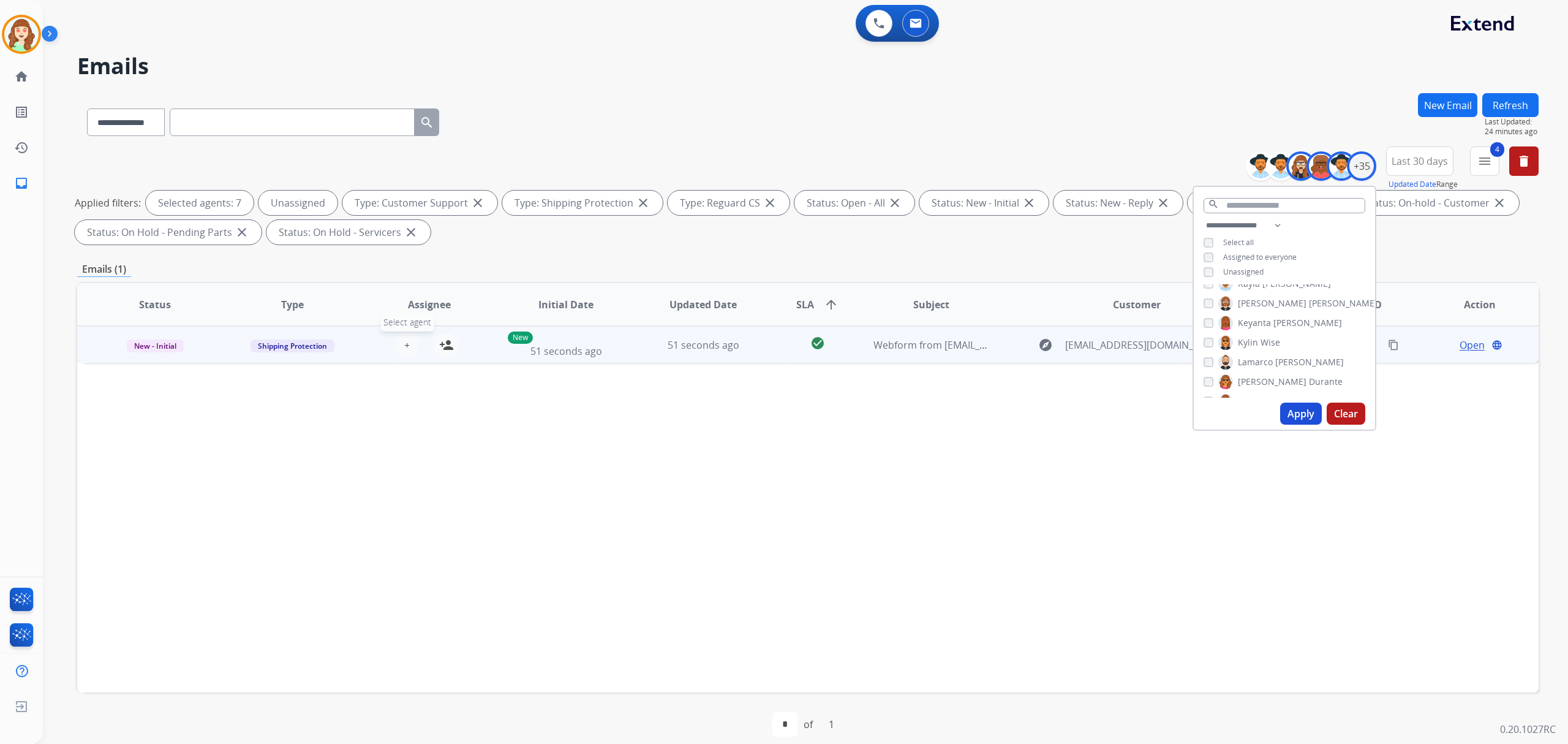
click at [411, 339] on button "+ Select agent" at bounding box center [407, 345] width 24 height 24
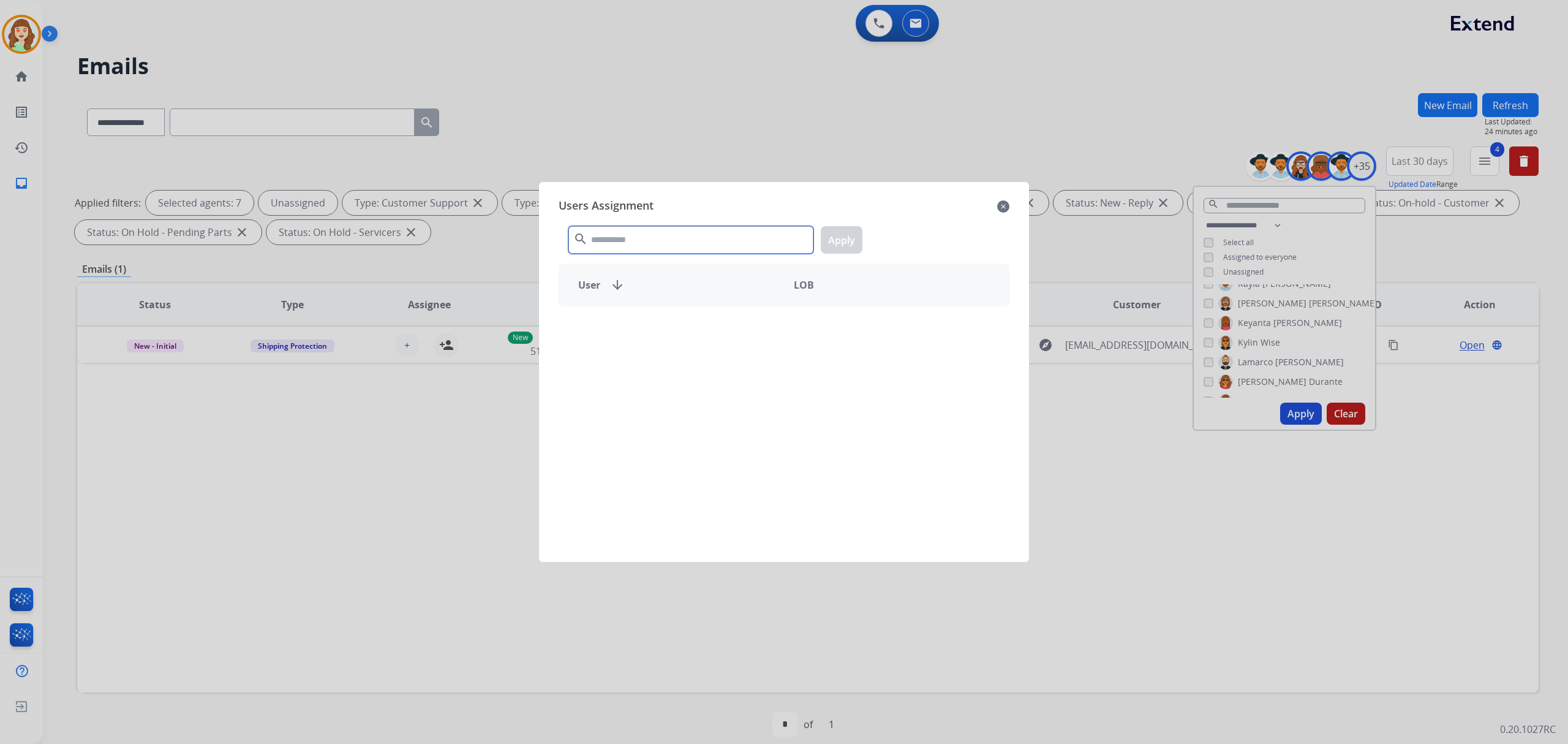
click at [629, 247] on input "text" at bounding box center [691, 240] width 245 height 28
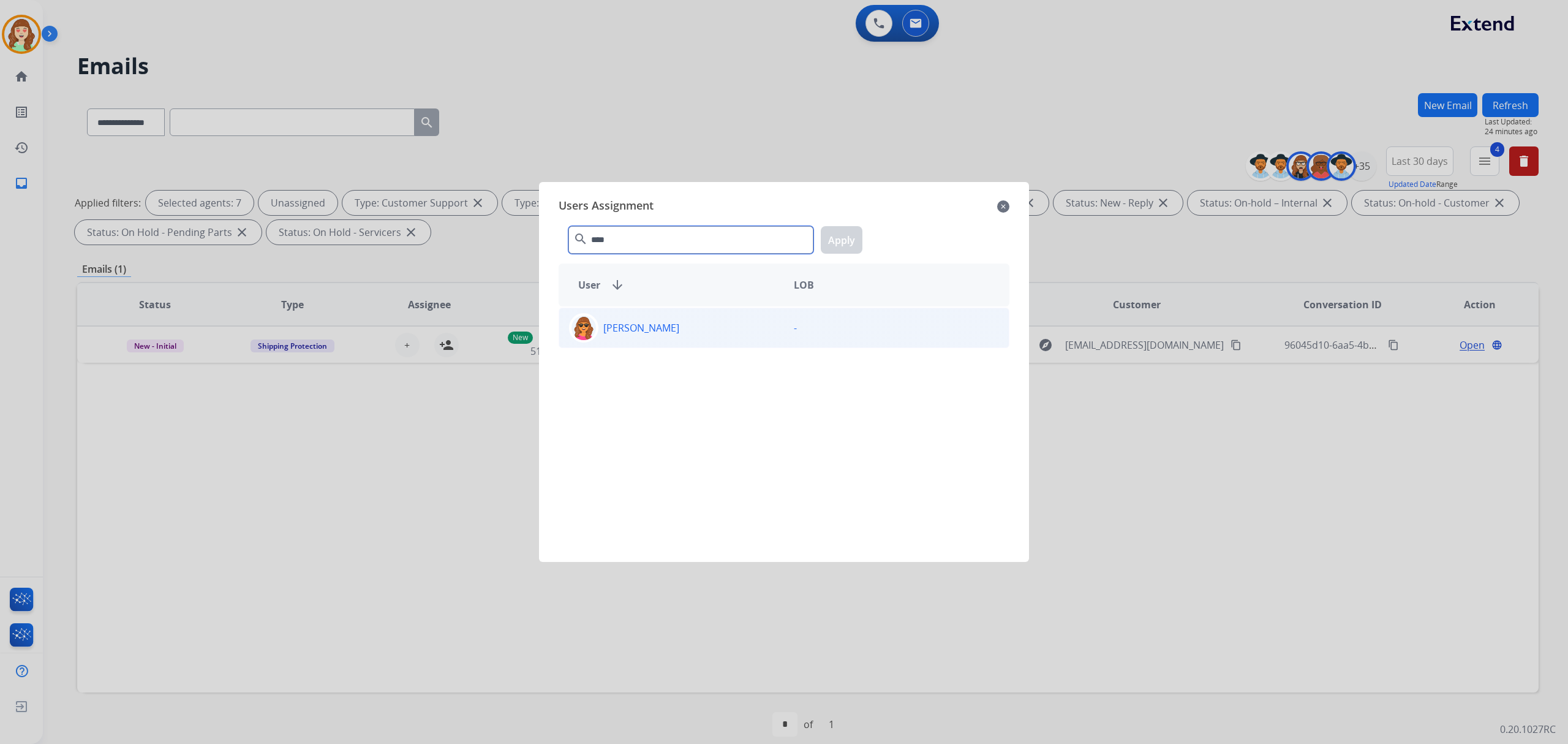
type input "****"
click at [696, 329] on div "[PERSON_NAME]" at bounding box center [671, 328] width 225 height 29
click at [845, 233] on button "Apply" at bounding box center [842, 240] width 42 height 28
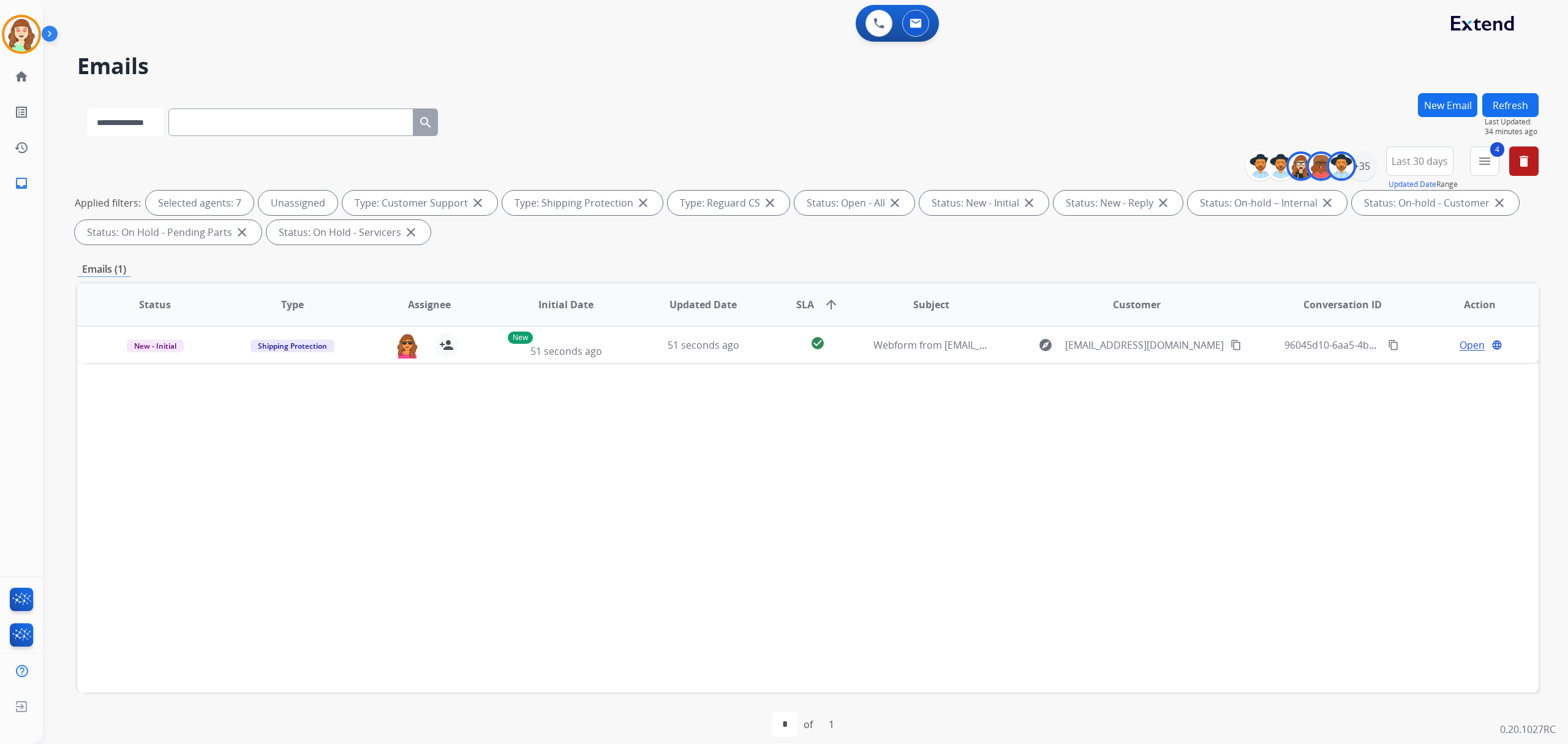
drag, startPoint x: 150, startPoint y: 120, endPoint x: 150, endPoint y: 131, distance: 11.0
click at [150, 120] on select "**********" at bounding box center [125, 123] width 77 height 28
select select "**********"
click at [87, 109] on select "**********" at bounding box center [125, 123] width 77 height 28
paste input "**********"
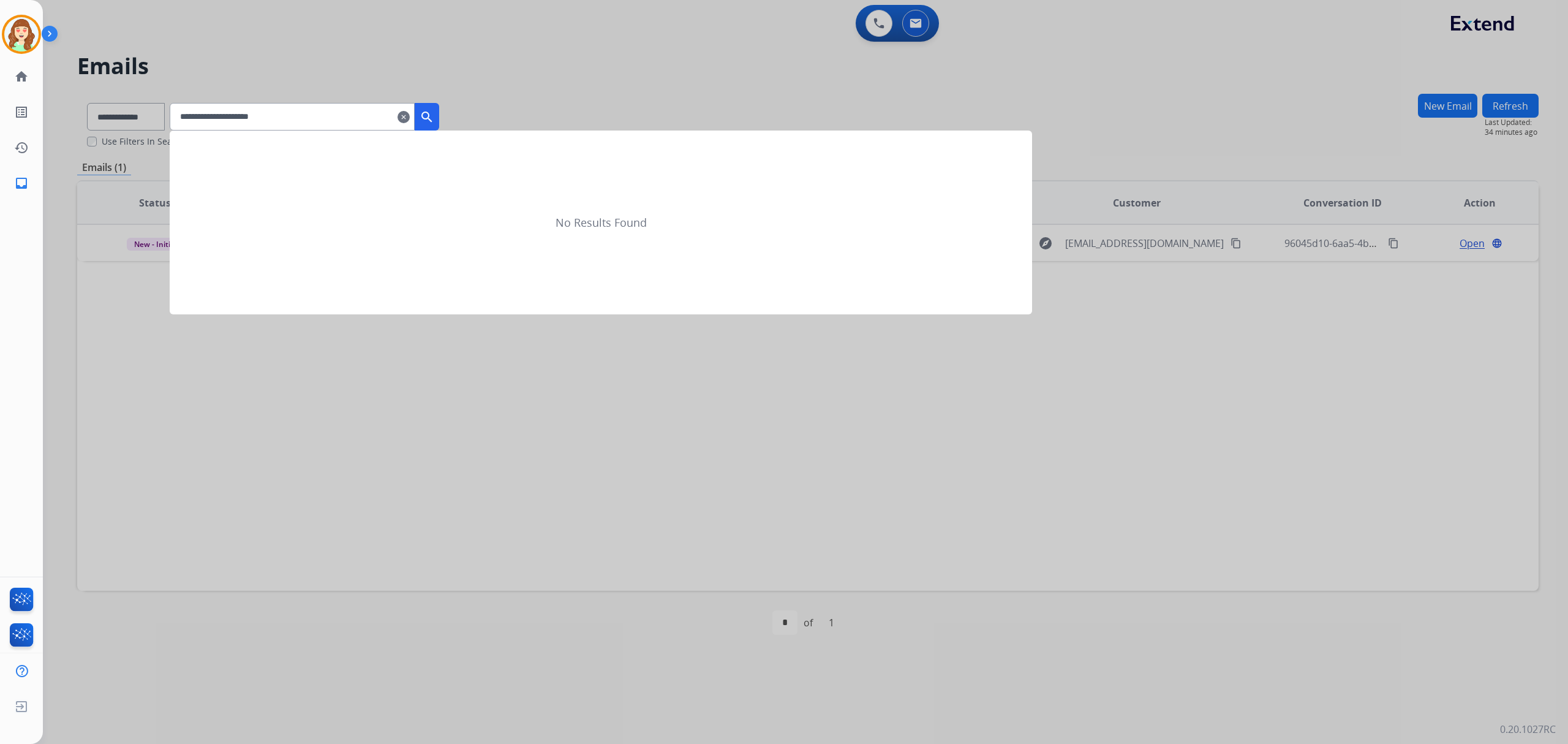
type input "**********"
click at [439, 109] on button "search" at bounding box center [427, 117] width 24 height 28
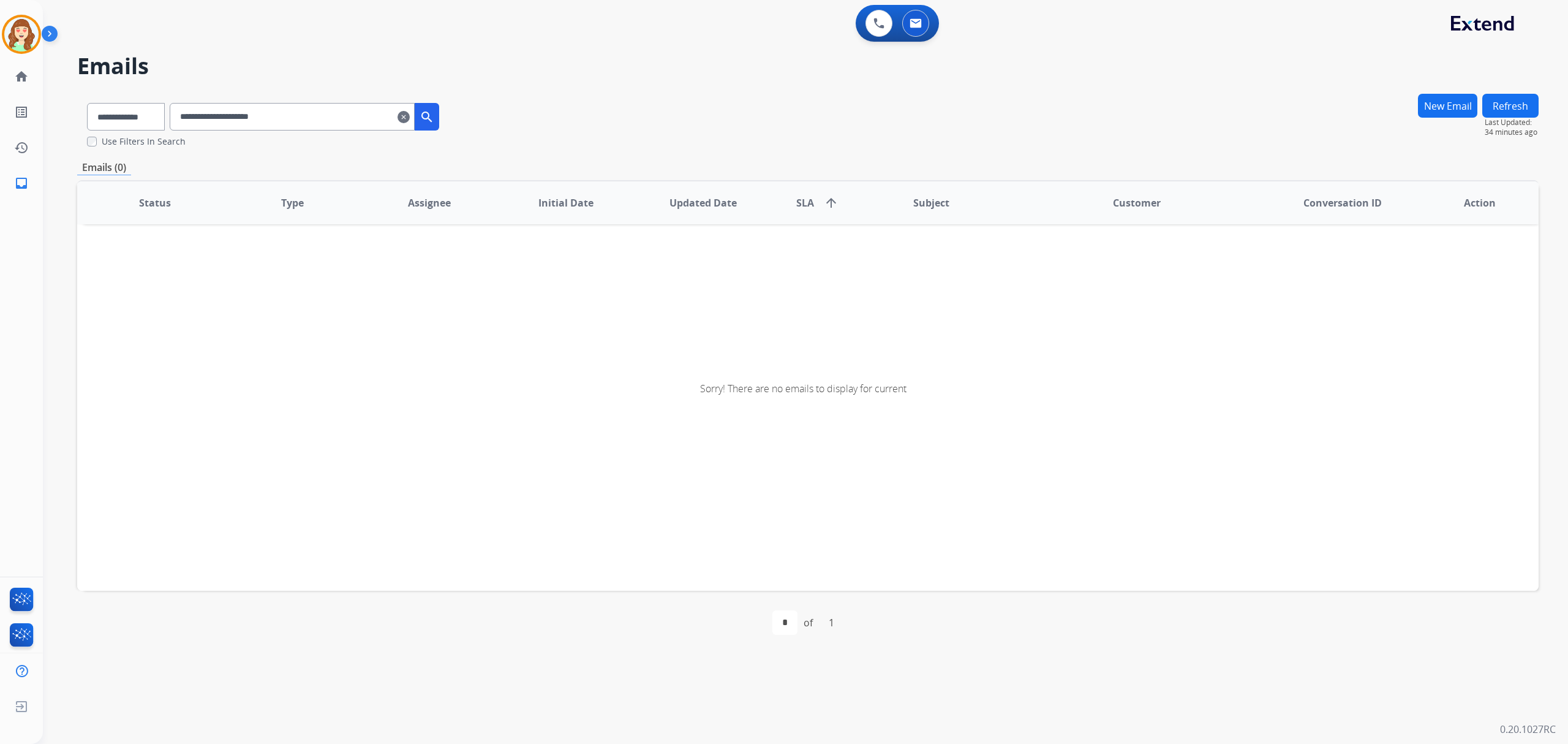
drag, startPoint x: 195, startPoint y: 121, endPoint x: 294, endPoint y: 100, distance: 101.2
click at [201, 120] on input "**********" at bounding box center [292, 117] width 245 height 28
click at [434, 114] on mat-icon "search" at bounding box center [427, 116] width 15 height 15
click at [1451, 89] on div "**********" at bounding box center [791, 394] width 1496 height 700
click at [1447, 100] on button "New Email" at bounding box center [1448, 106] width 59 height 24
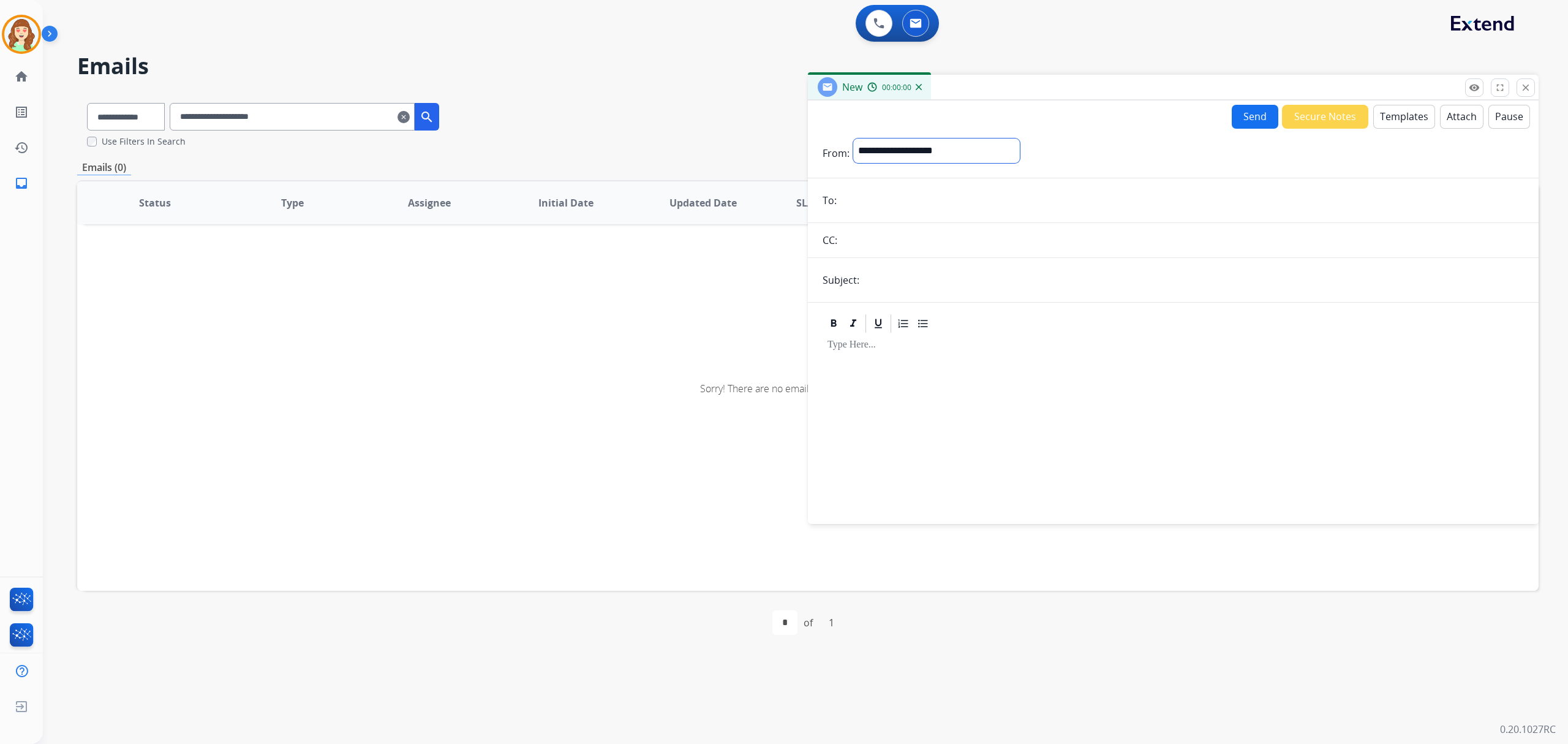
click at [954, 148] on select "**********" at bounding box center [936, 150] width 166 height 24
click at [1523, 87] on mat-icon "close" at bounding box center [1526, 88] width 11 height 11
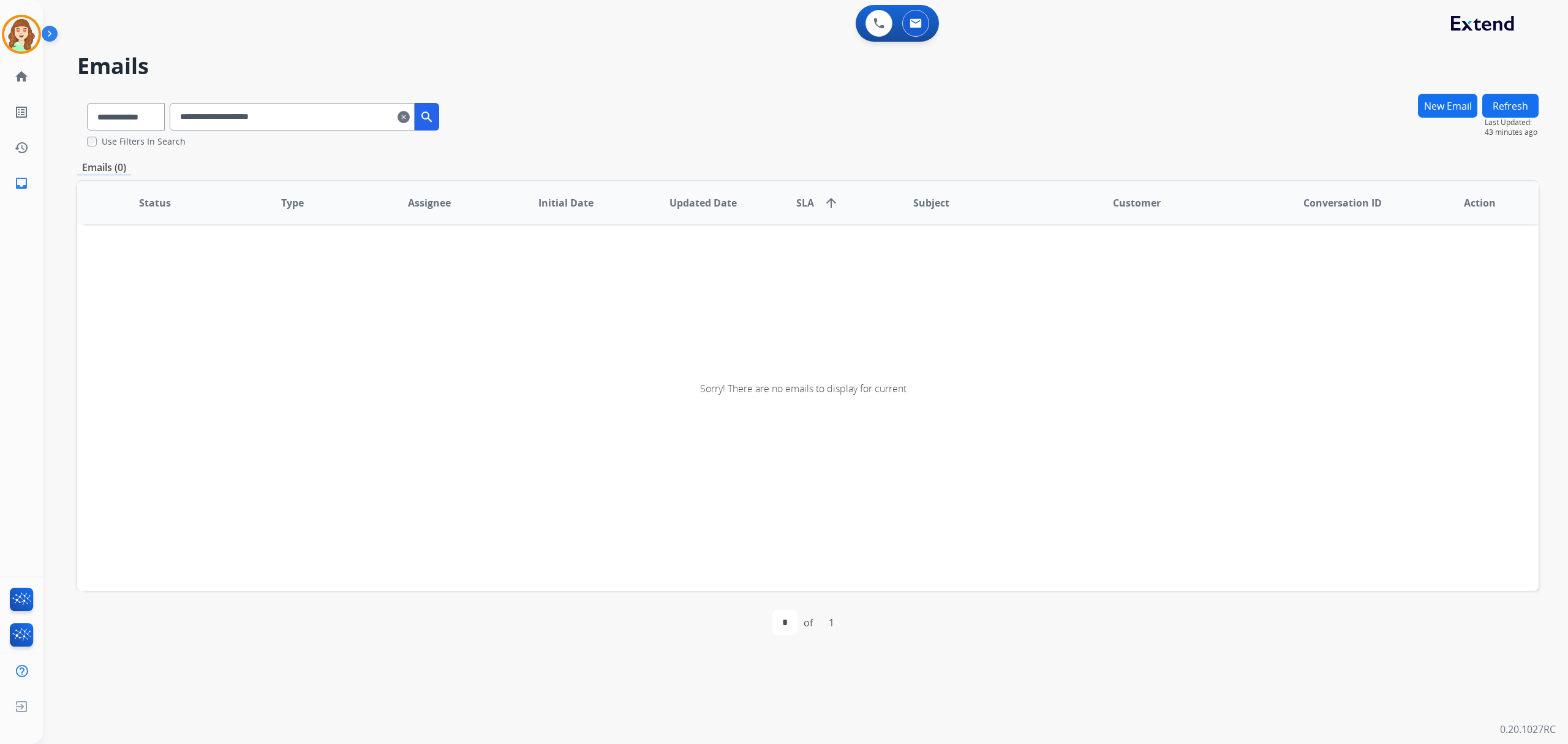
click at [410, 118] on mat-icon "clear" at bounding box center [404, 116] width 13 height 15
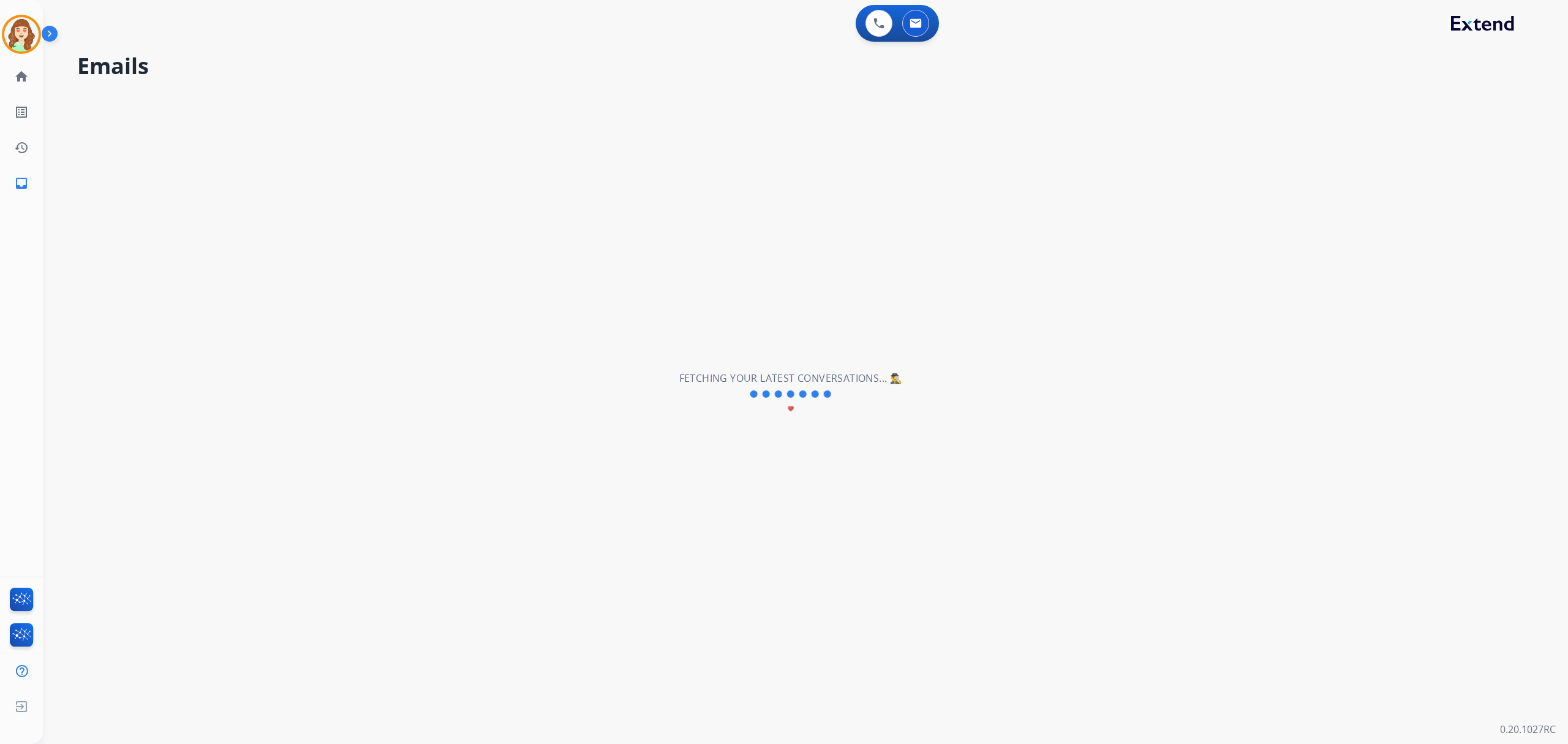
select select "**********"
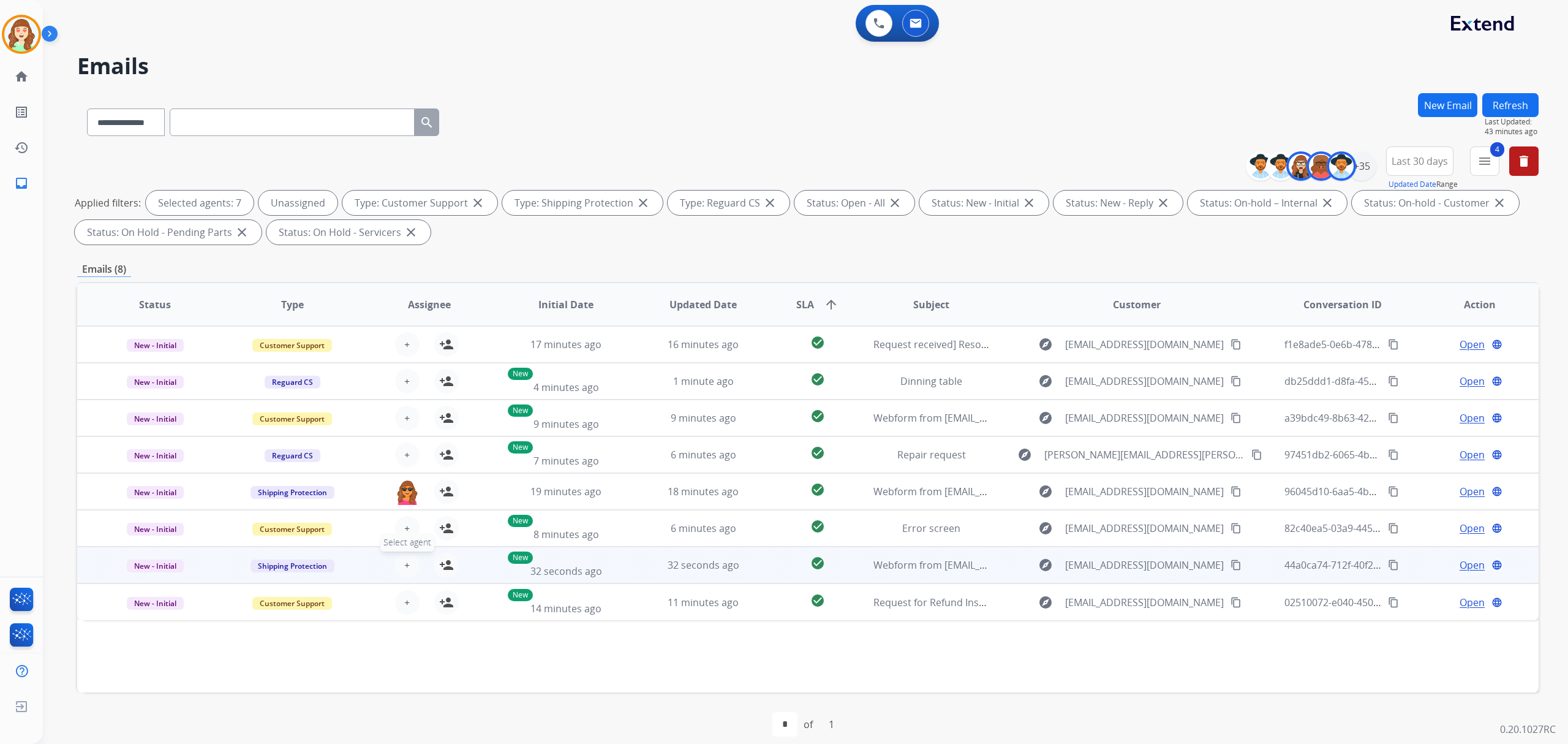
click at [405, 565] on span "+" at bounding box center [407, 565] width 6 height 15
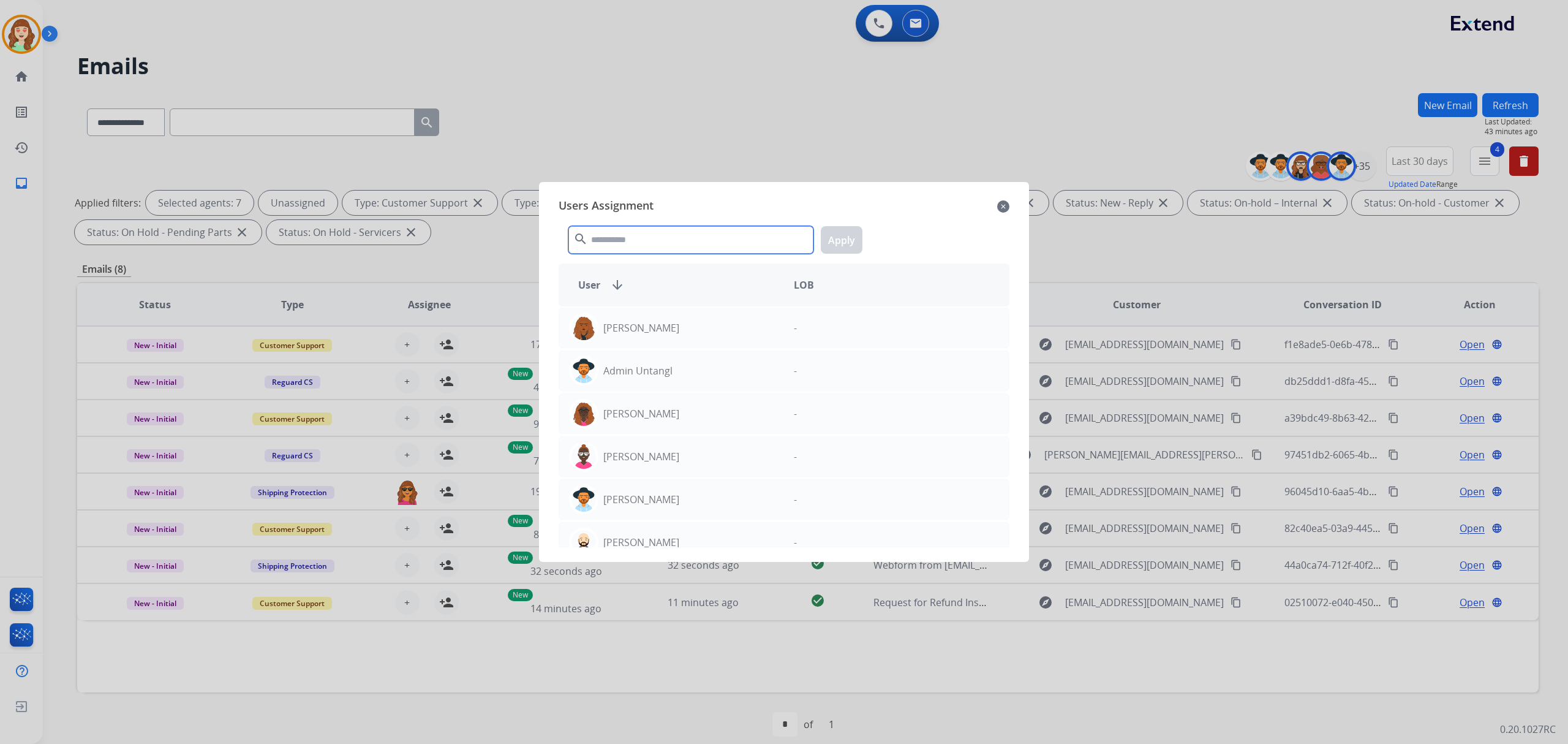
click at [779, 244] on input "text" at bounding box center [691, 240] width 245 height 28
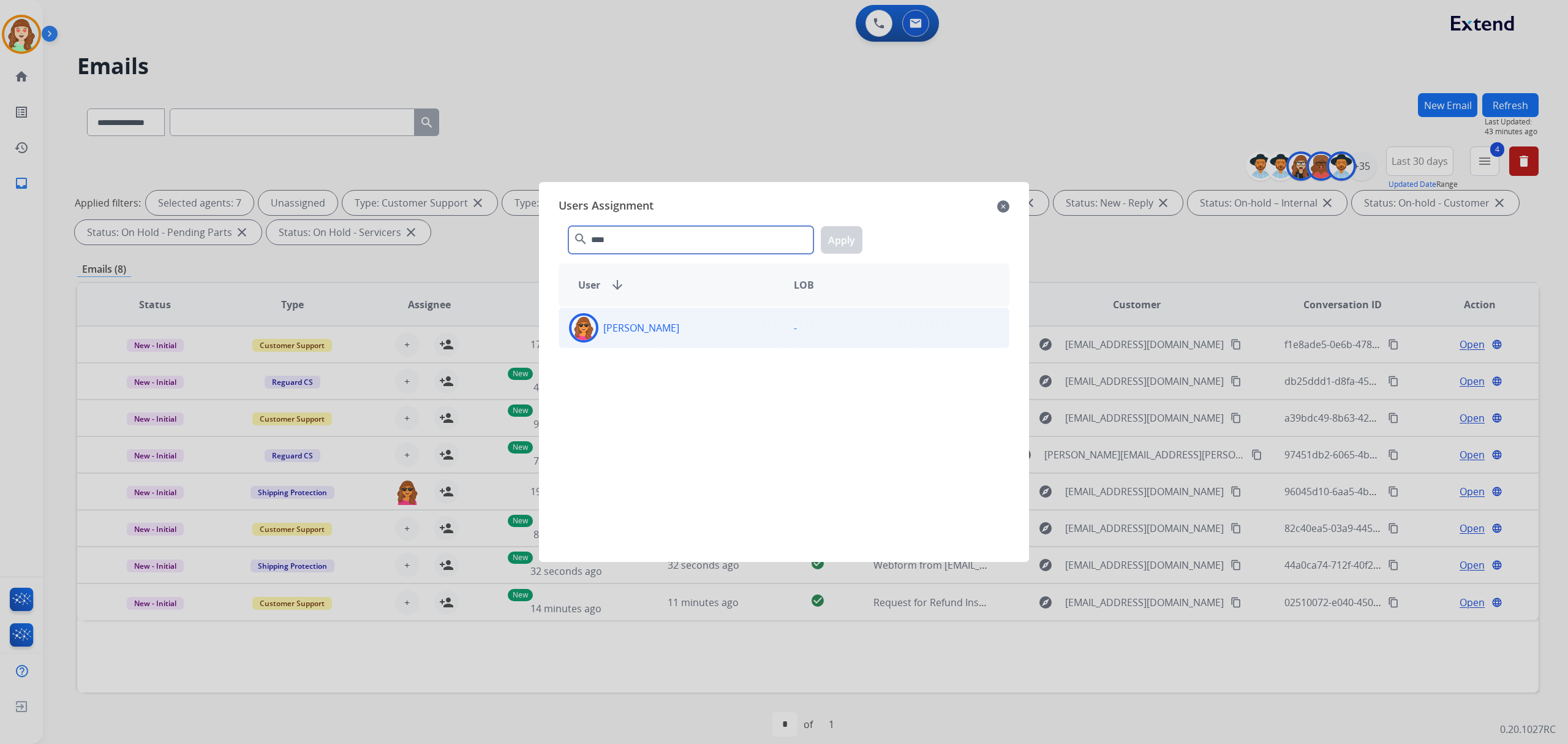
type input "****"
click at [681, 331] on div "[PERSON_NAME]" at bounding box center [671, 328] width 225 height 29
click at [838, 245] on button "Apply" at bounding box center [842, 240] width 42 height 28
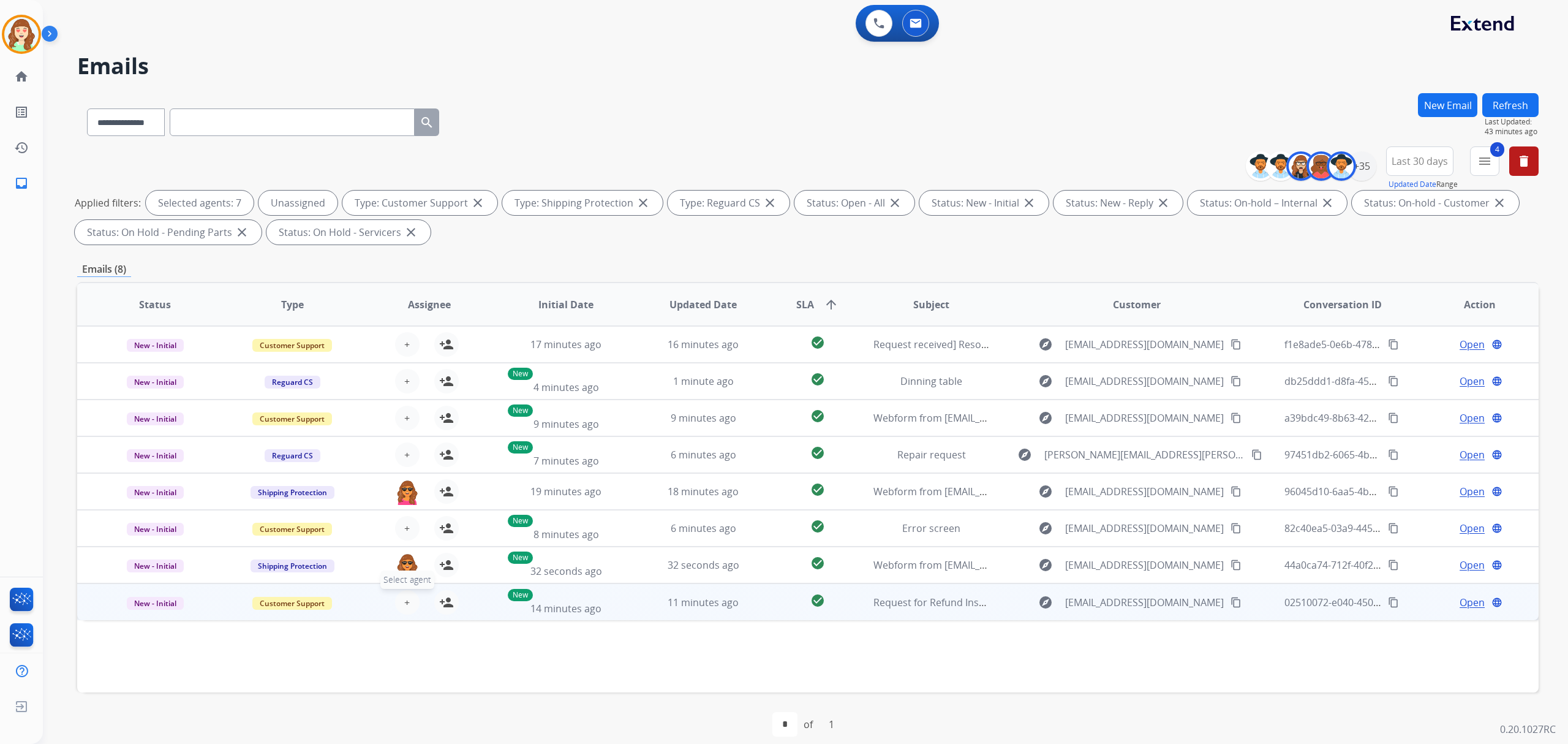
click at [398, 607] on button "+ Select agent" at bounding box center [407, 602] width 24 height 24
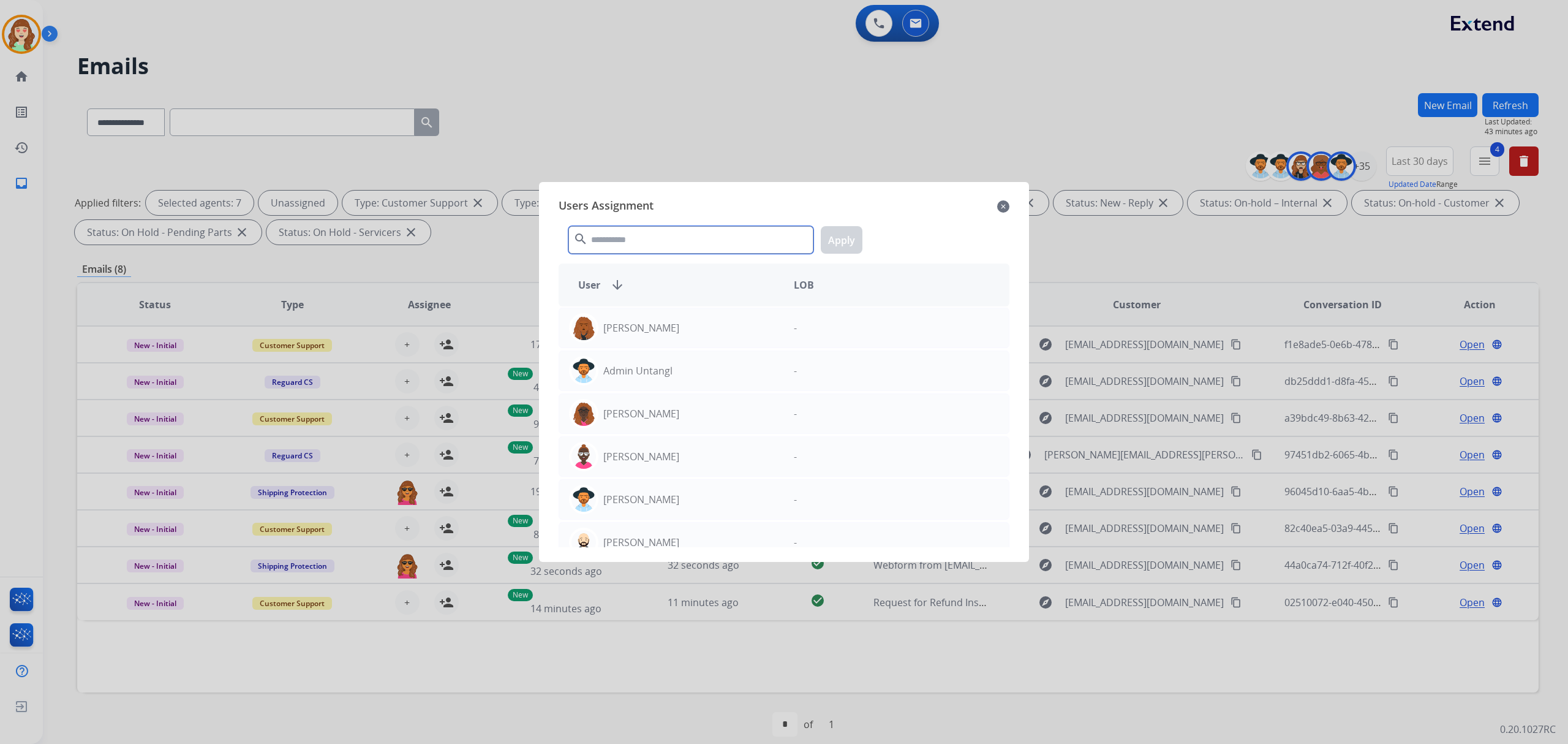
click at [711, 245] on input "text" at bounding box center [691, 240] width 245 height 28
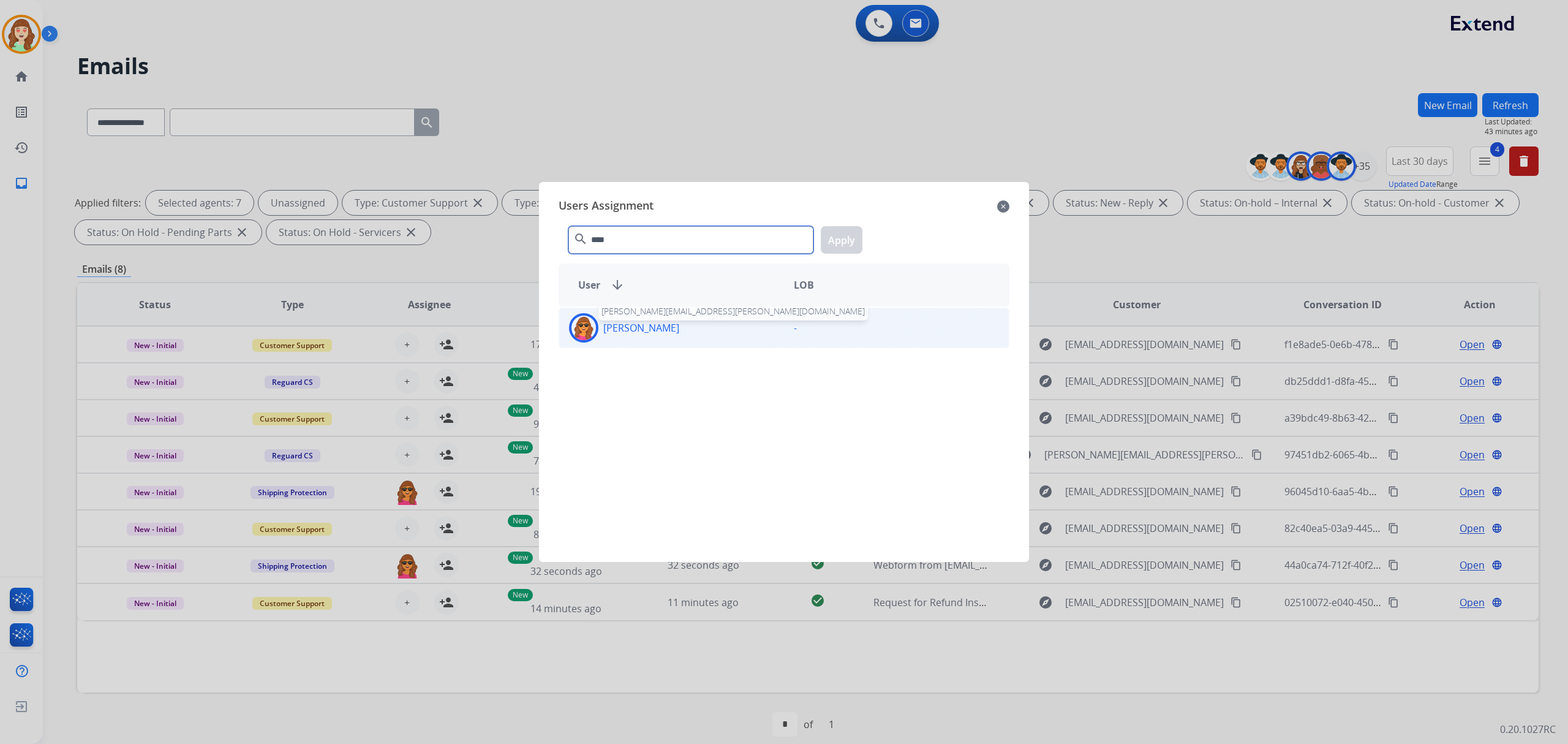
type input "****"
click at [660, 318] on div "[PERSON_NAME]" at bounding box center [671, 328] width 225 height 29
click at [852, 238] on button "Apply" at bounding box center [842, 240] width 42 height 28
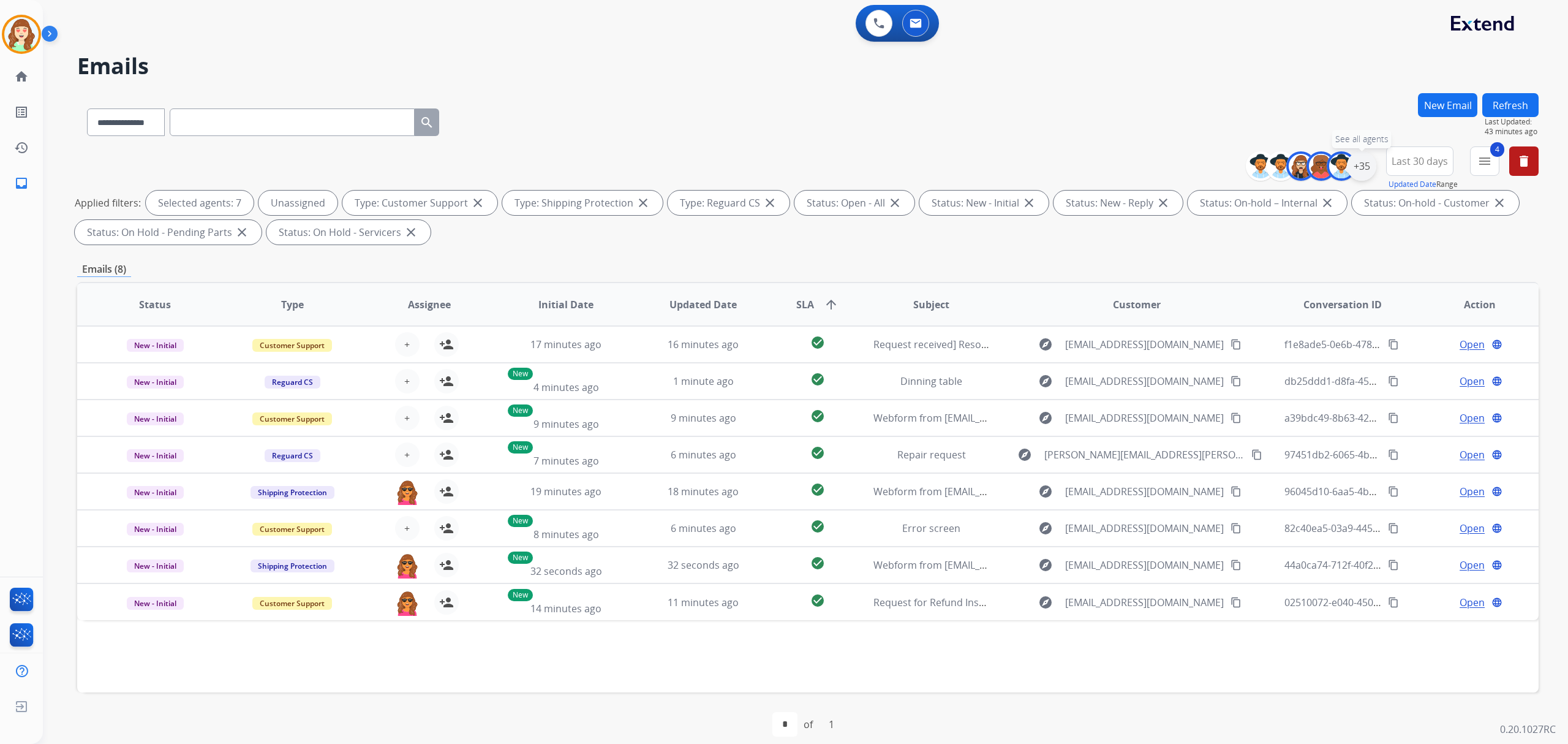
click at [1354, 166] on div "+35" at bounding box center [1362, 166] width 29 height 29
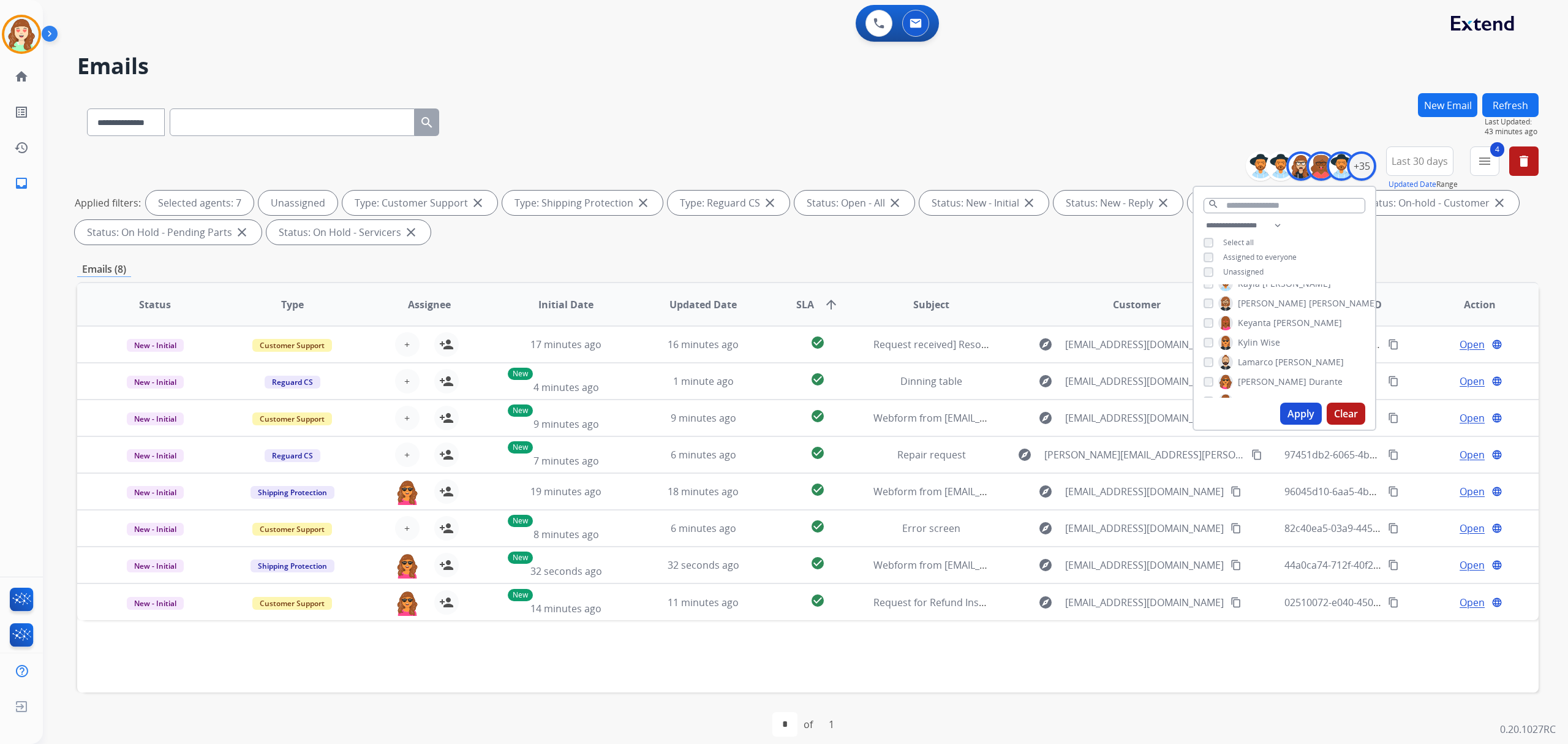
click at [1199, 270] on div "**********" at bounding box center [1285, 250] width 181 height 64
click at [1290, 414] on button "Apply" at bounding box center [1301, 414] width 42 height 22
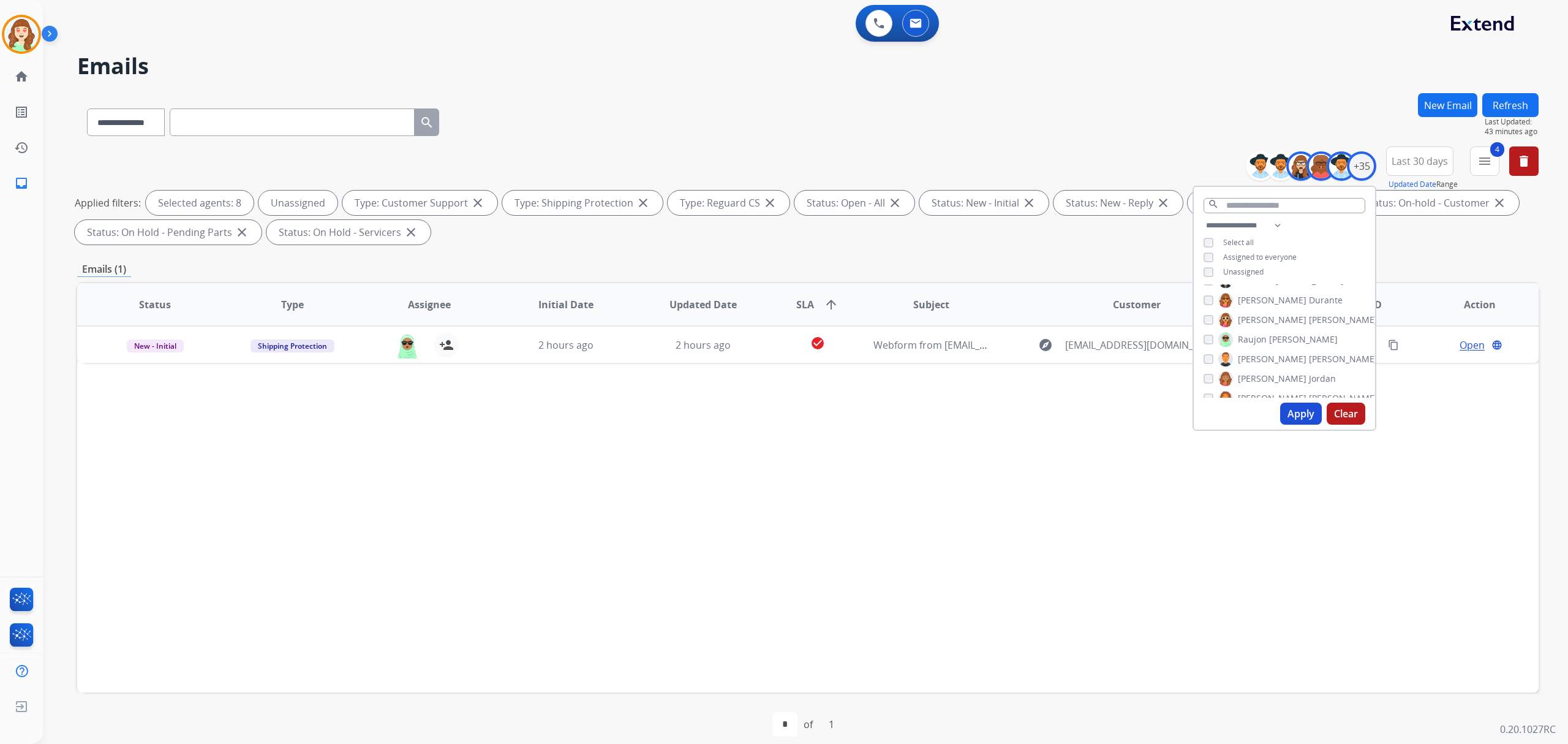
click at [1302, 407] on button "Apply" at bounding box center [1301, 414] width 42 height 22
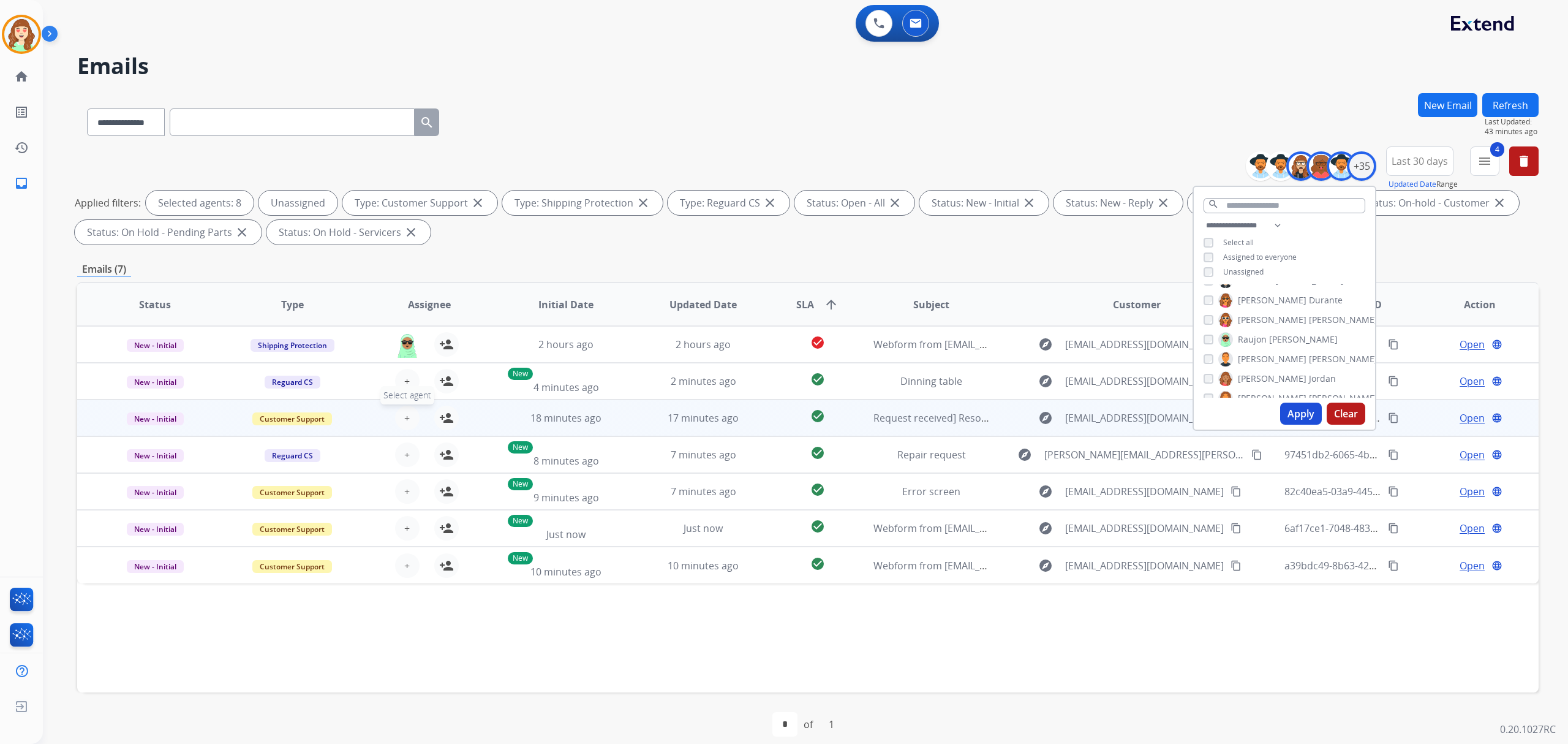
click at [405, 418] on span "+" at bounding box center [407, 417] width 6 height 15
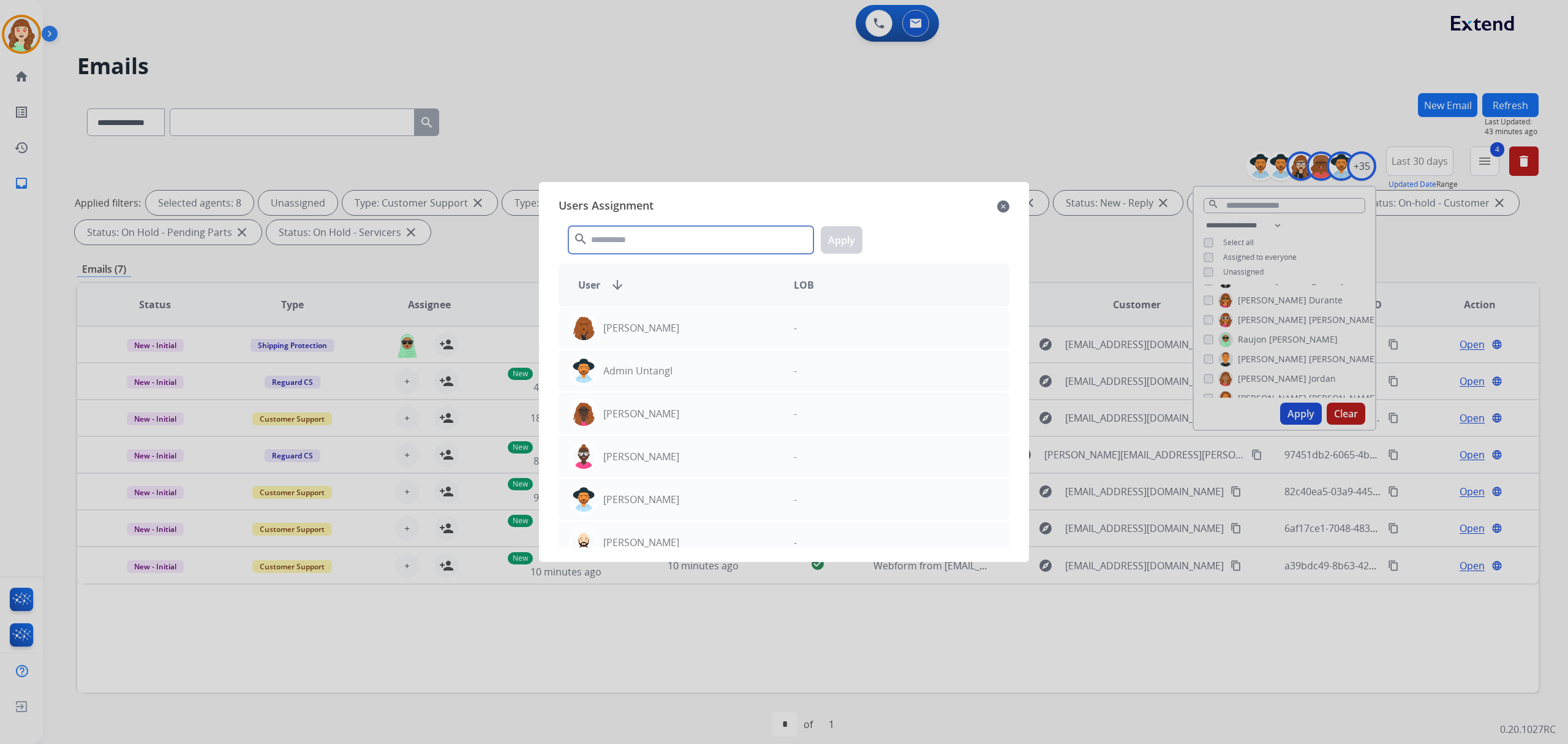
click at [760, 233] on input "text" at bounding box center [691, 240] width 245 height 28
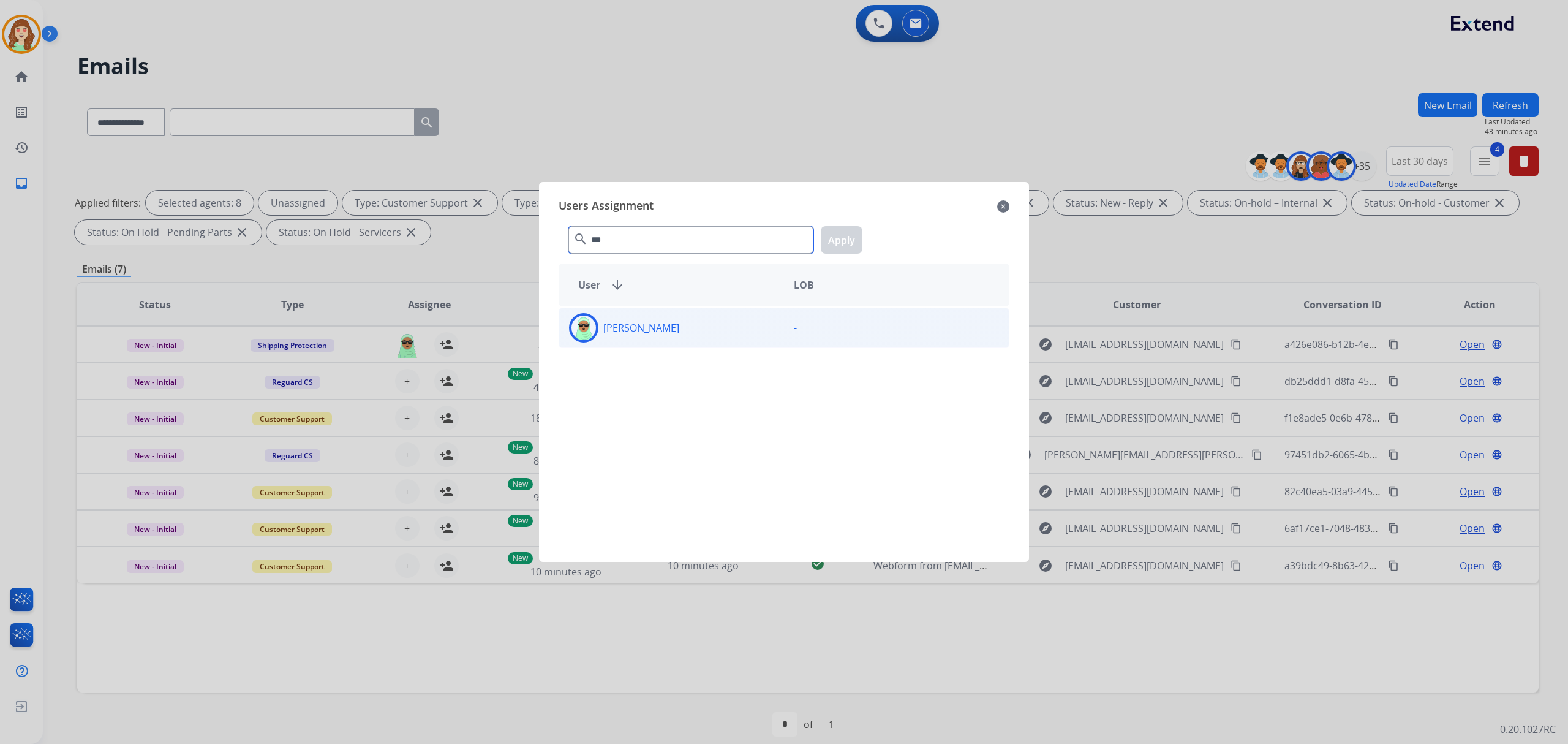
type input "***"
drag, startPoint x: 652, startPoint y: 329, endPoint x: 808, endPoint y: 293, distance: 160.1
click at [652, 329] on p "[PERSON_NAME]" at bounding box center [641, 327] width 76 height 15
click at [851, 237] on button "Apply" at bounding box center [842, 240] width 42 height 28
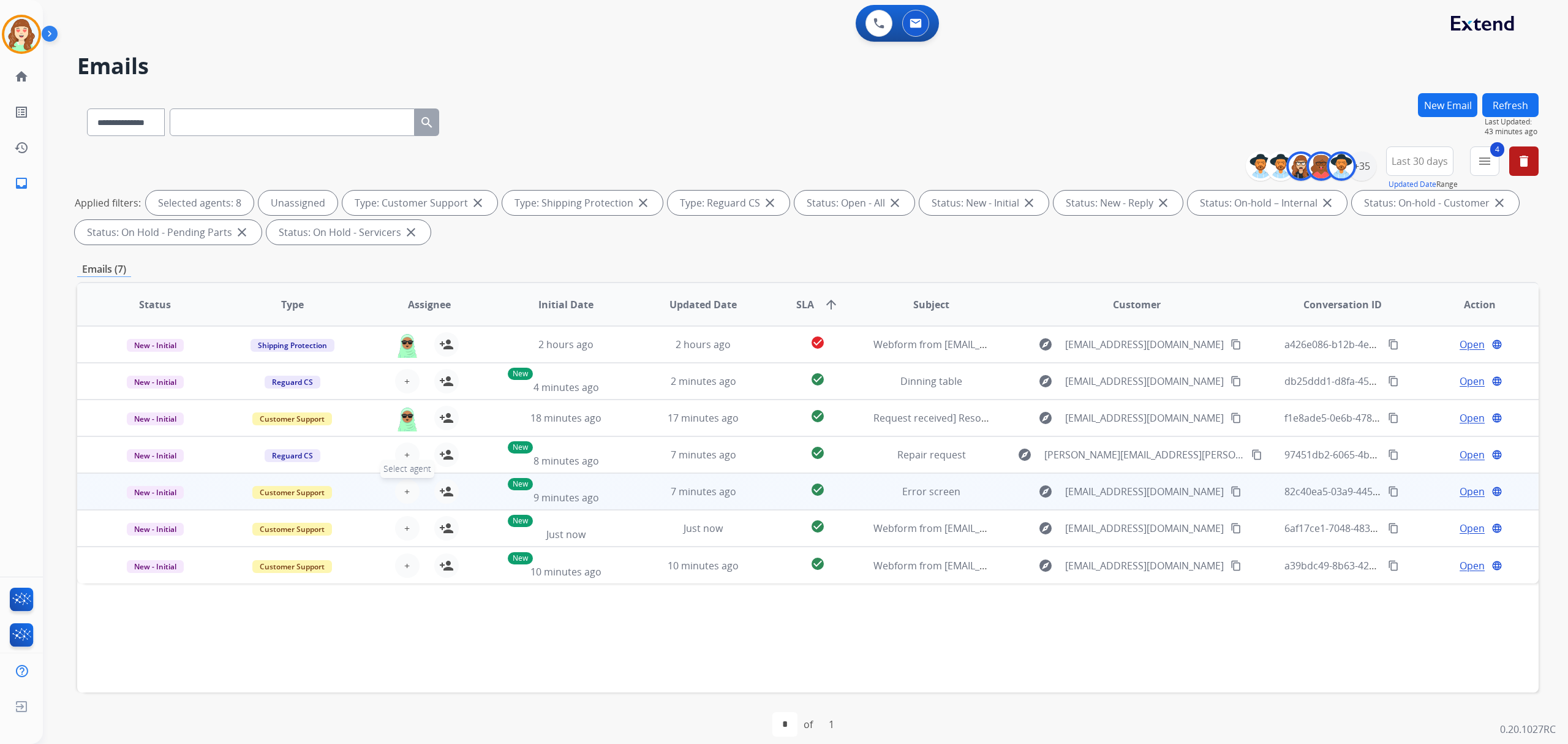
click at [407, 484] on span "+" at bounding box center [407, 491] width 6 height 15
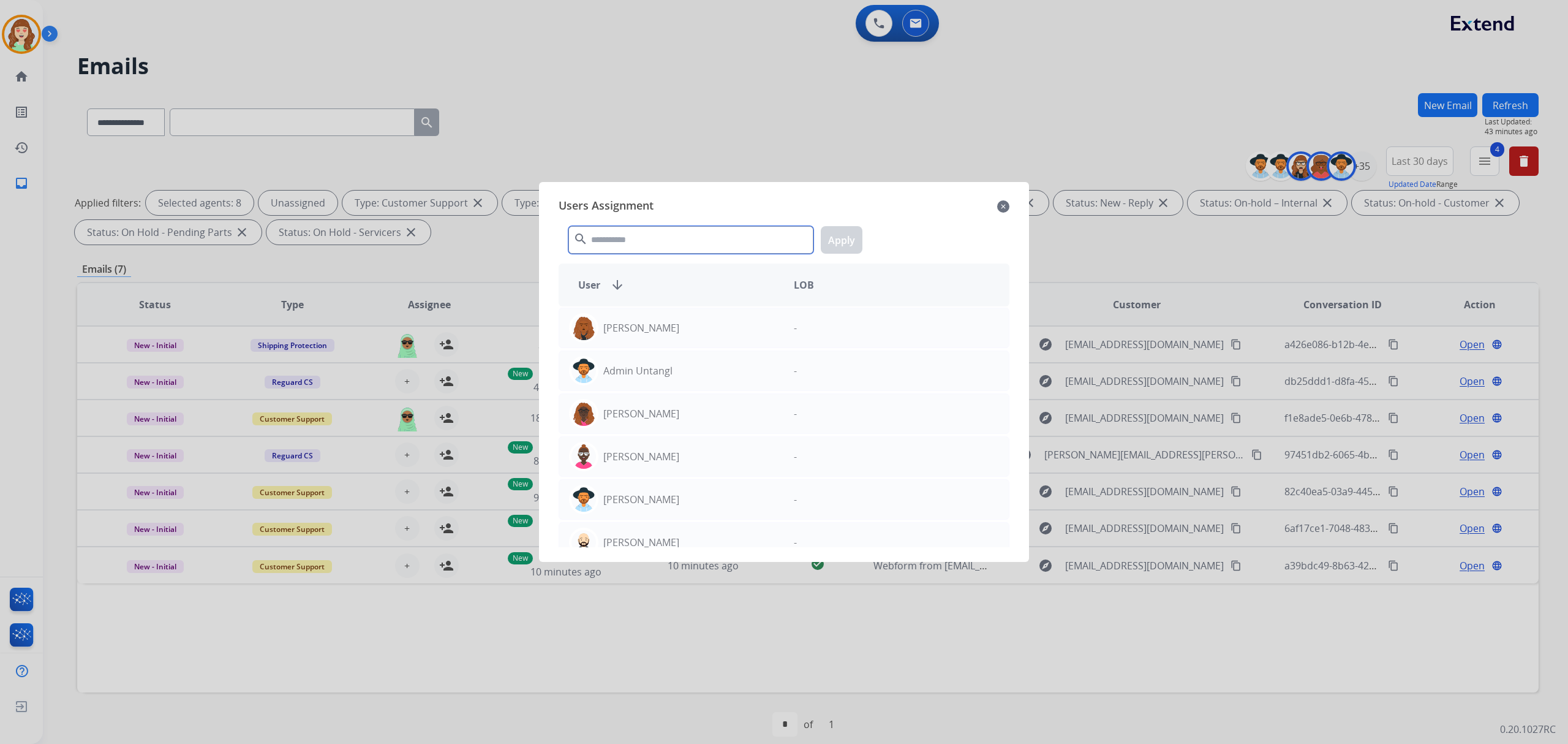
click at [746, 238] on input "text" at bounding box center [691, 240] width 245 height 28
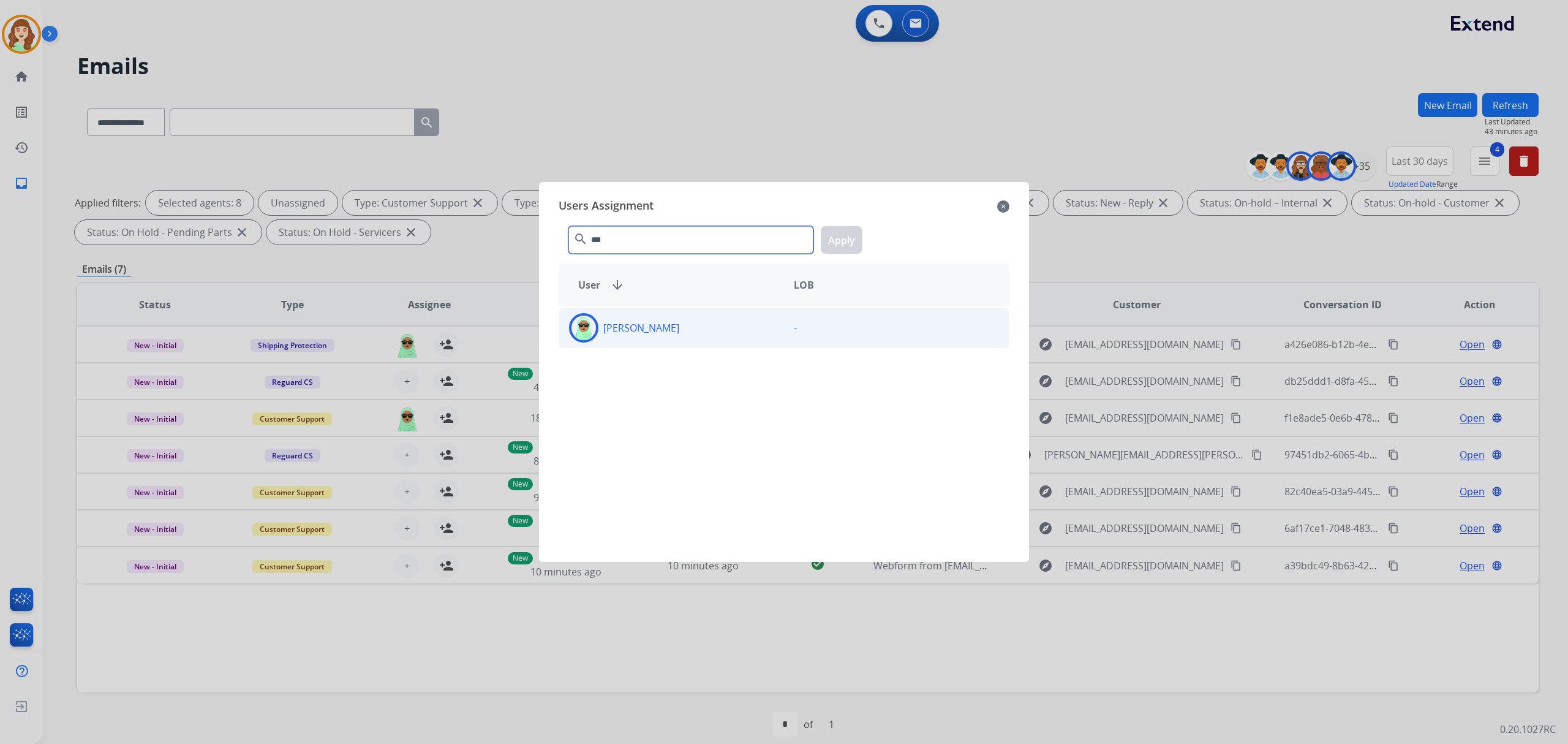
type input "***"
click at [692, 332] on div "[PERSON_NAME]" at bounding box center [671, 328] width 225 height 29
click at [848, 238] on button "Apply" at bounding box center [842, 240] width 42 height 28
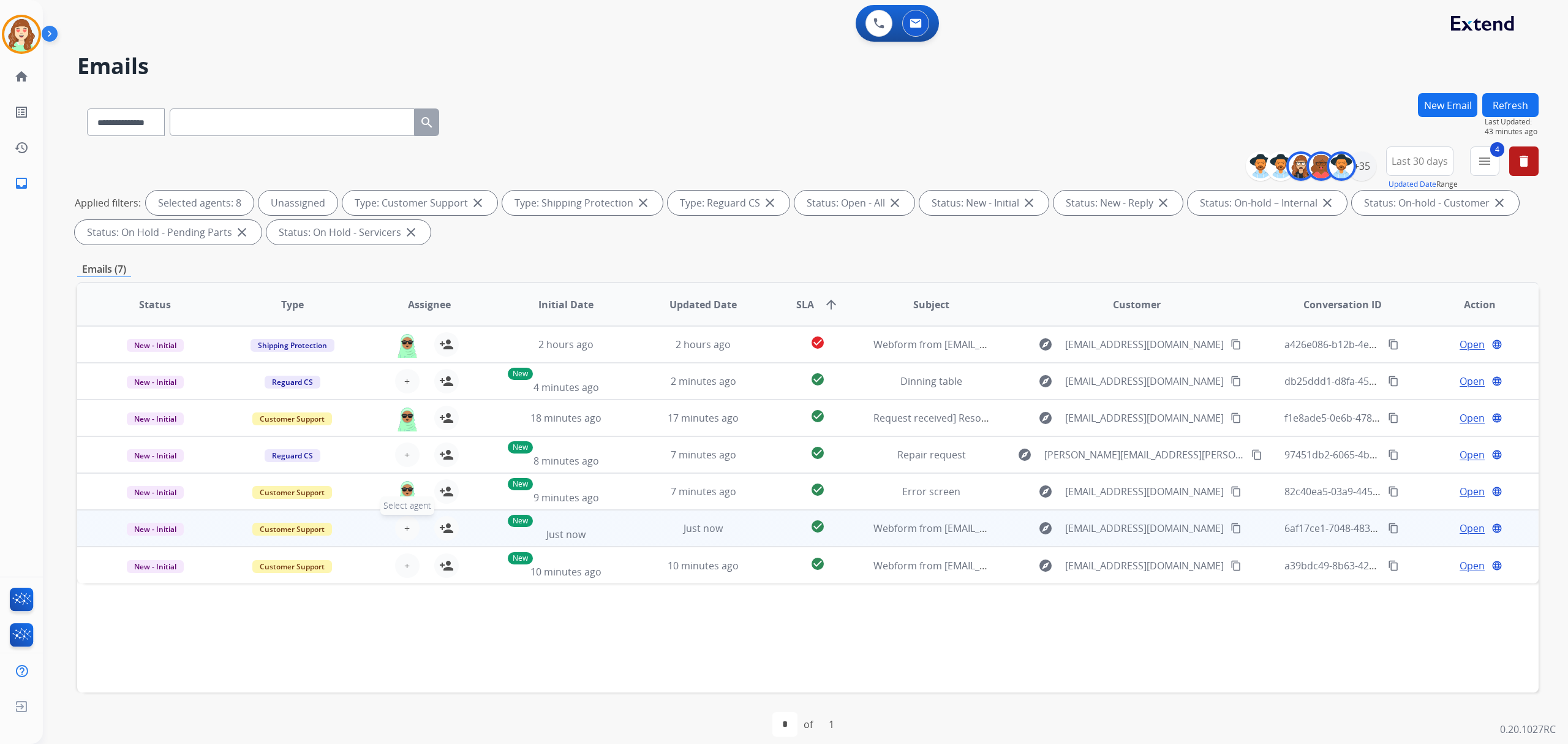
click at [409, 521] on button "+ Select agent" at bounding box center [407, 528] width 24 height 24
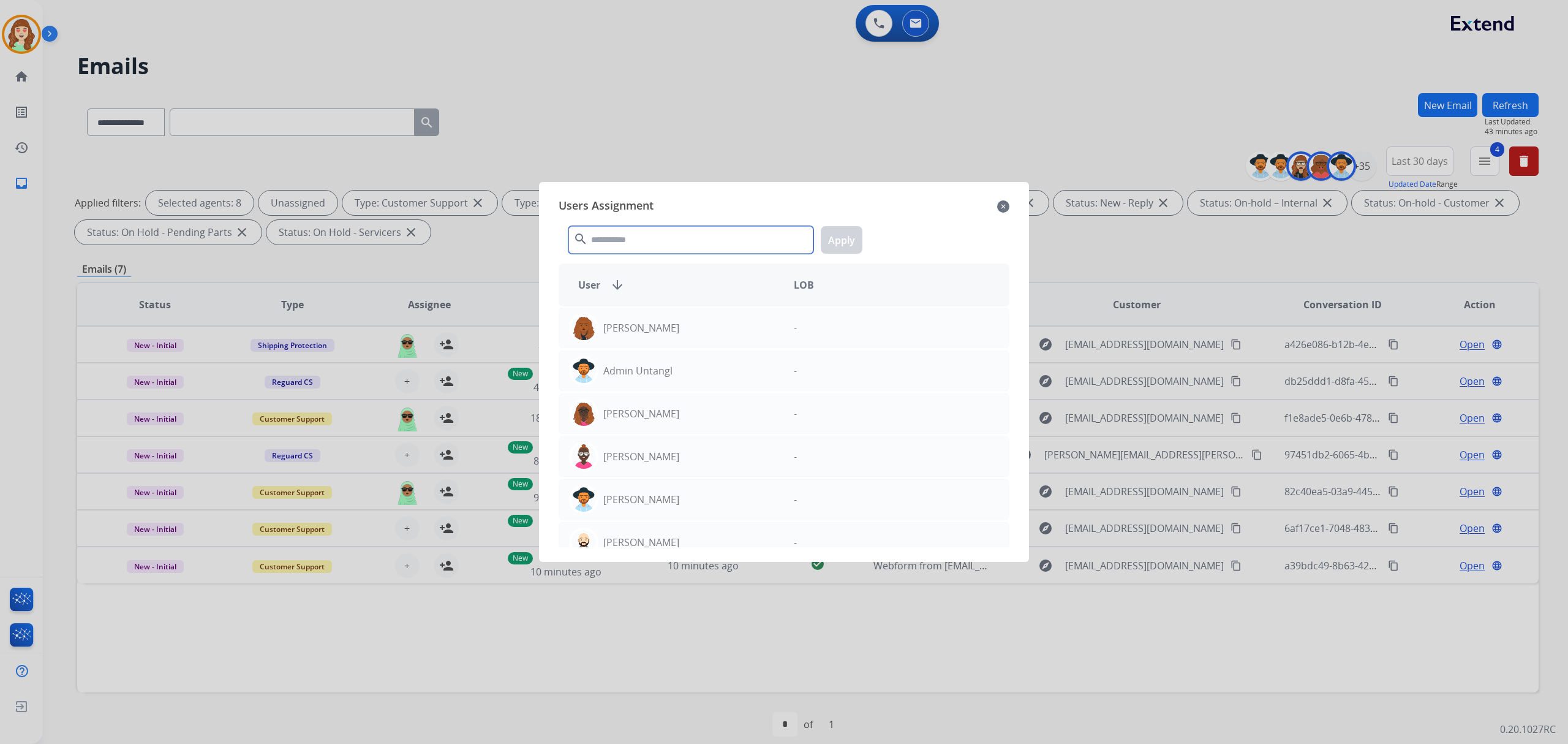
click at [622, 231] on input "text" at bounding box center [691, 240] width 245 height 28
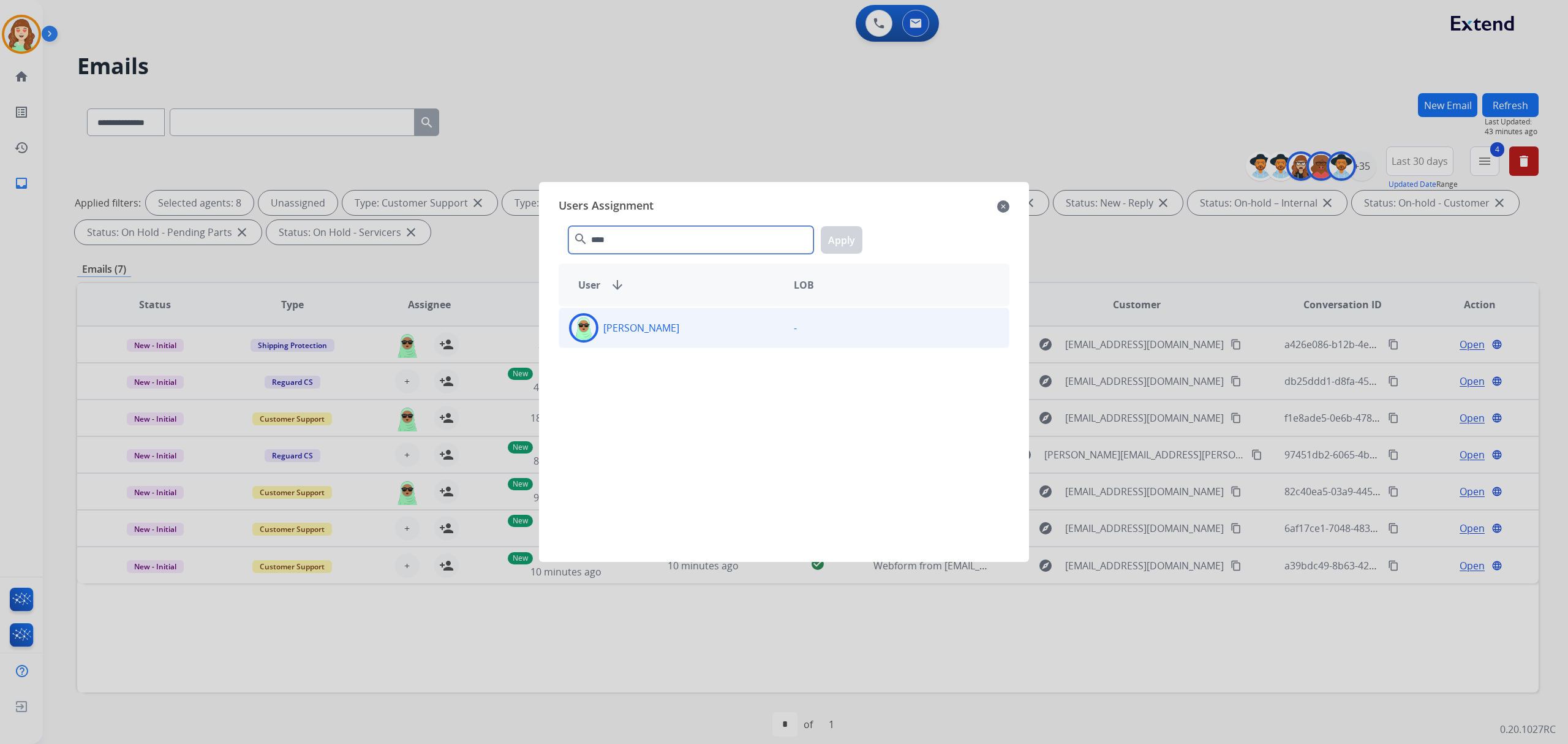
type input "****"
drag, startPoint x: 634, startPoint y: 334, endPoint x: 783, endPoint y: 294, distance: 154.3
click at [638, 334] on p "[PERSON_NAME]" at bounding box center [641, 327] width 76 height 15
drag, startPoint x: 850, startPoint y: 238, endPoint x: 467, endPoint y: 538, distance: 486.5
click at [849, 239] on button "Apply" at bounding box center [842, 240] width 42 height 28
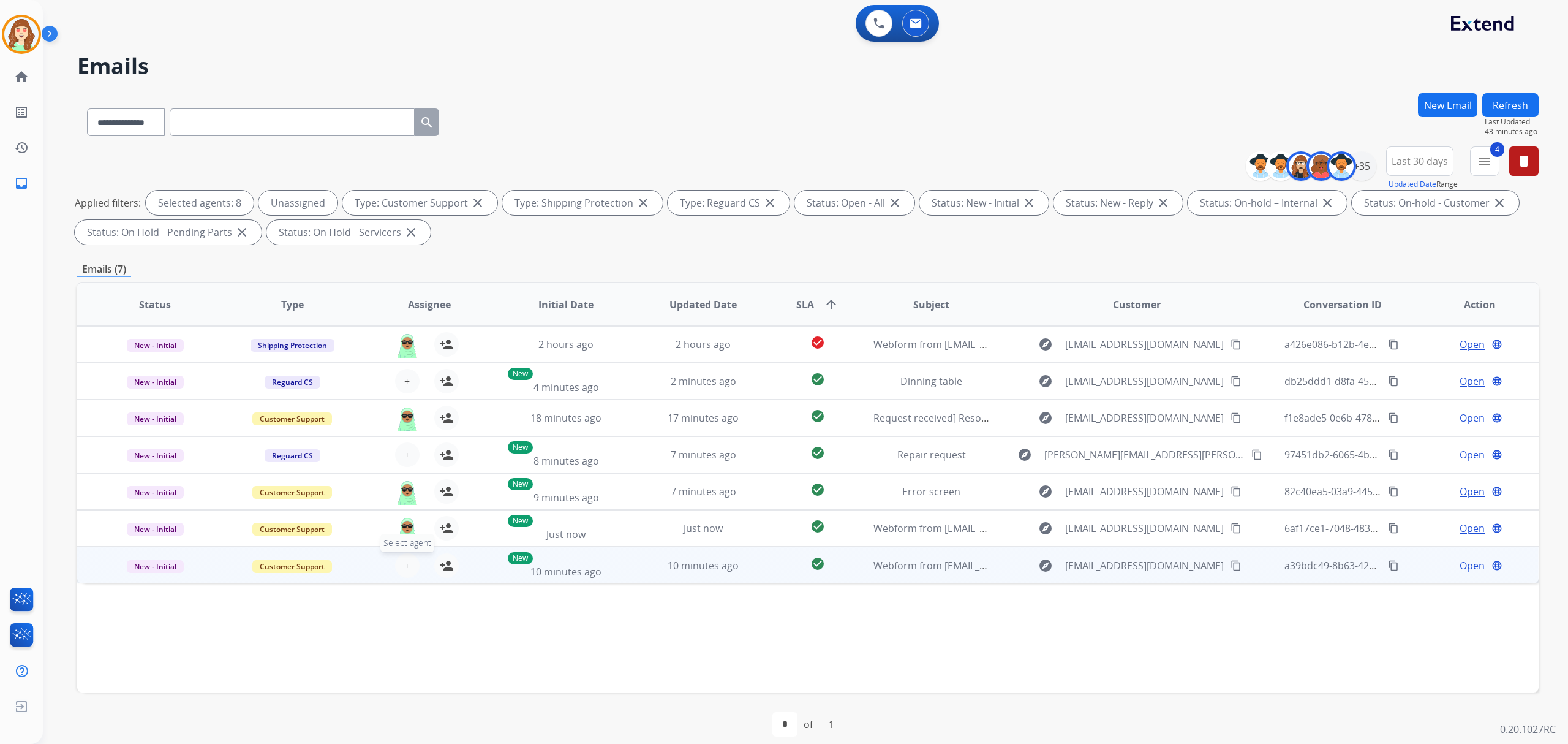
click at [400, 567] on button "+ Select agent" at bounding box center [407, 565] width 24 height 24
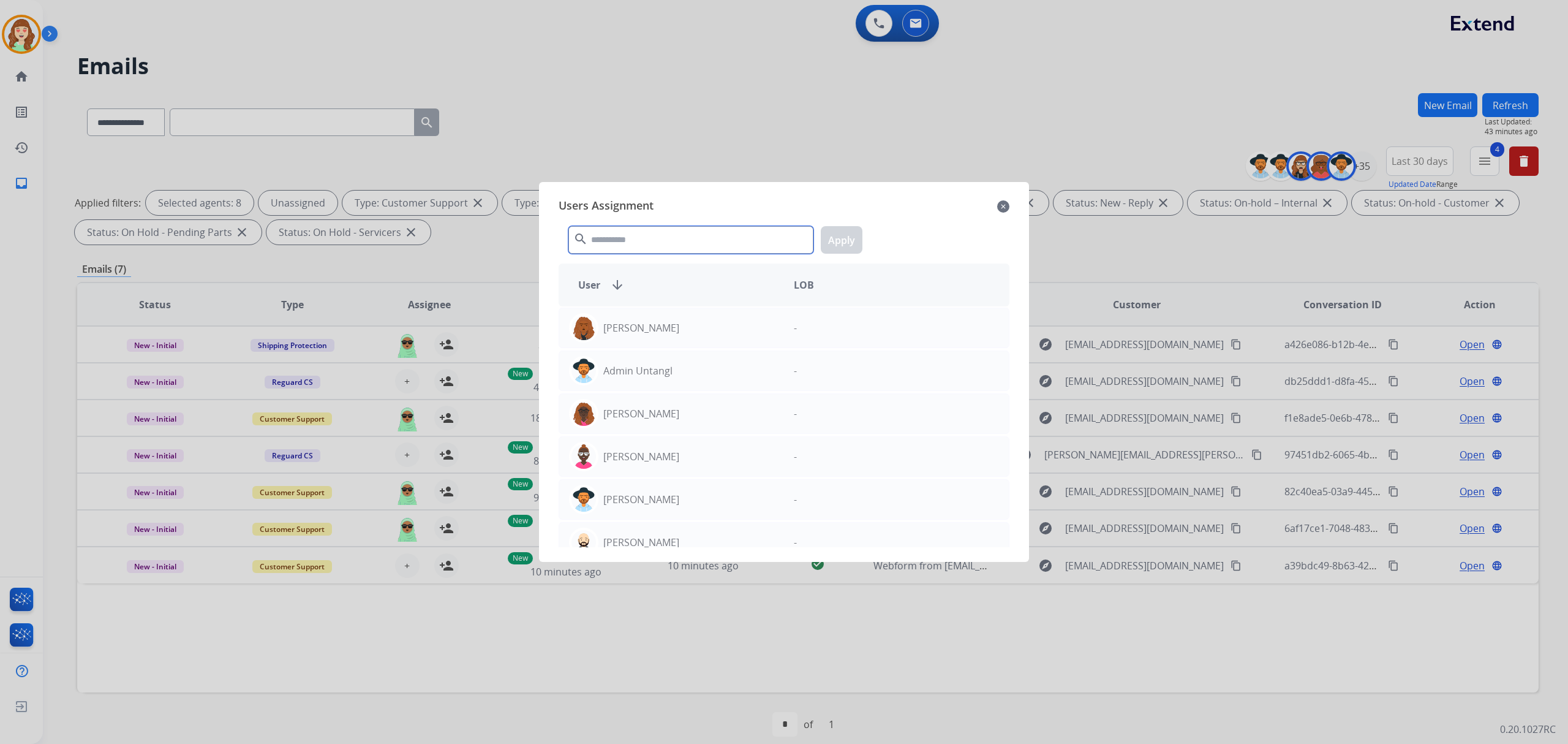
click at [675, 241] on input "text" at bounding box center [691, 240] width 245 height 28
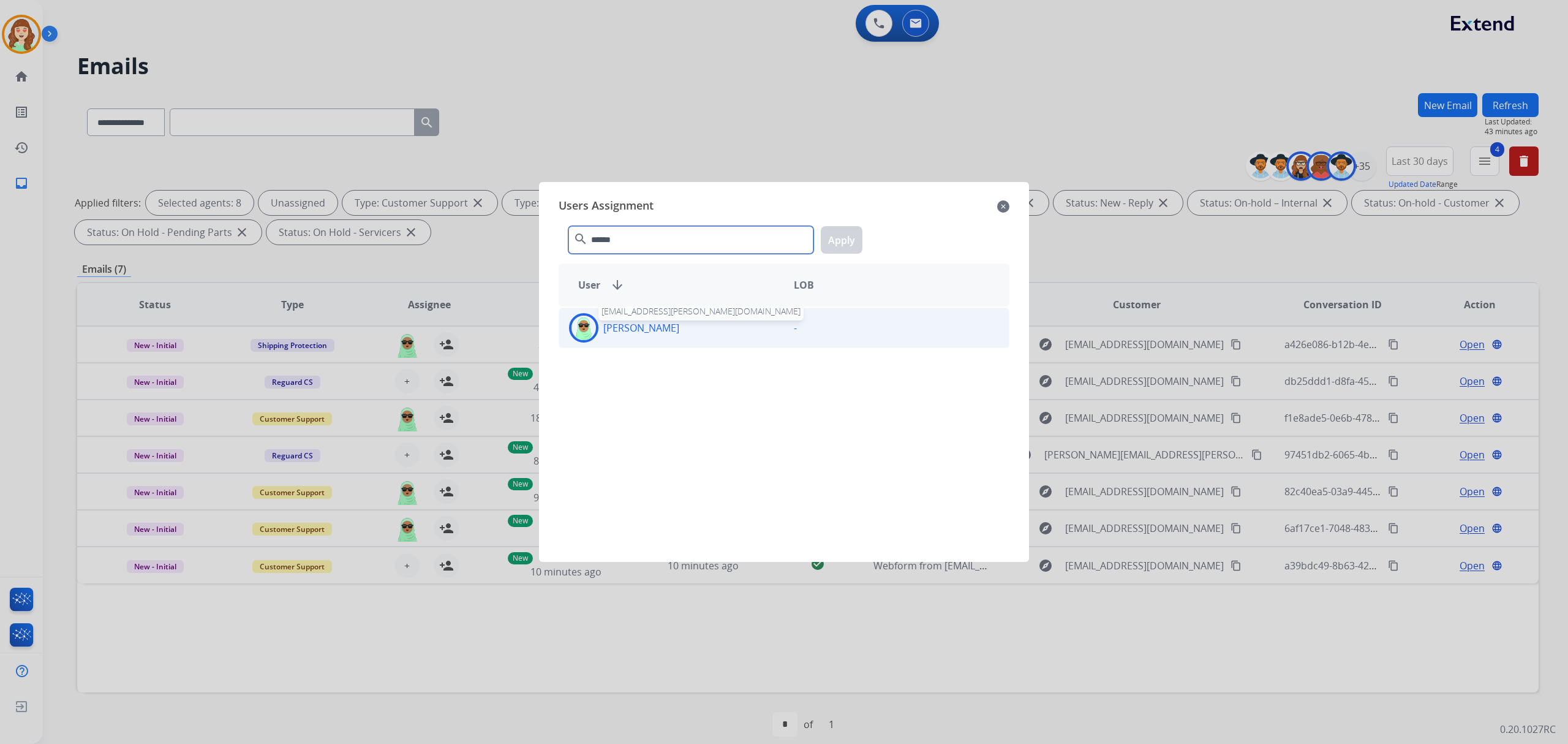
type input "******"
click at [660, 326] on p "[PERSON_NAME]" at bounding box center [641, 327] width 76 height 15
click at [854, 247] on button "Apply" at bounding box center [842, 240] width 42 height 28
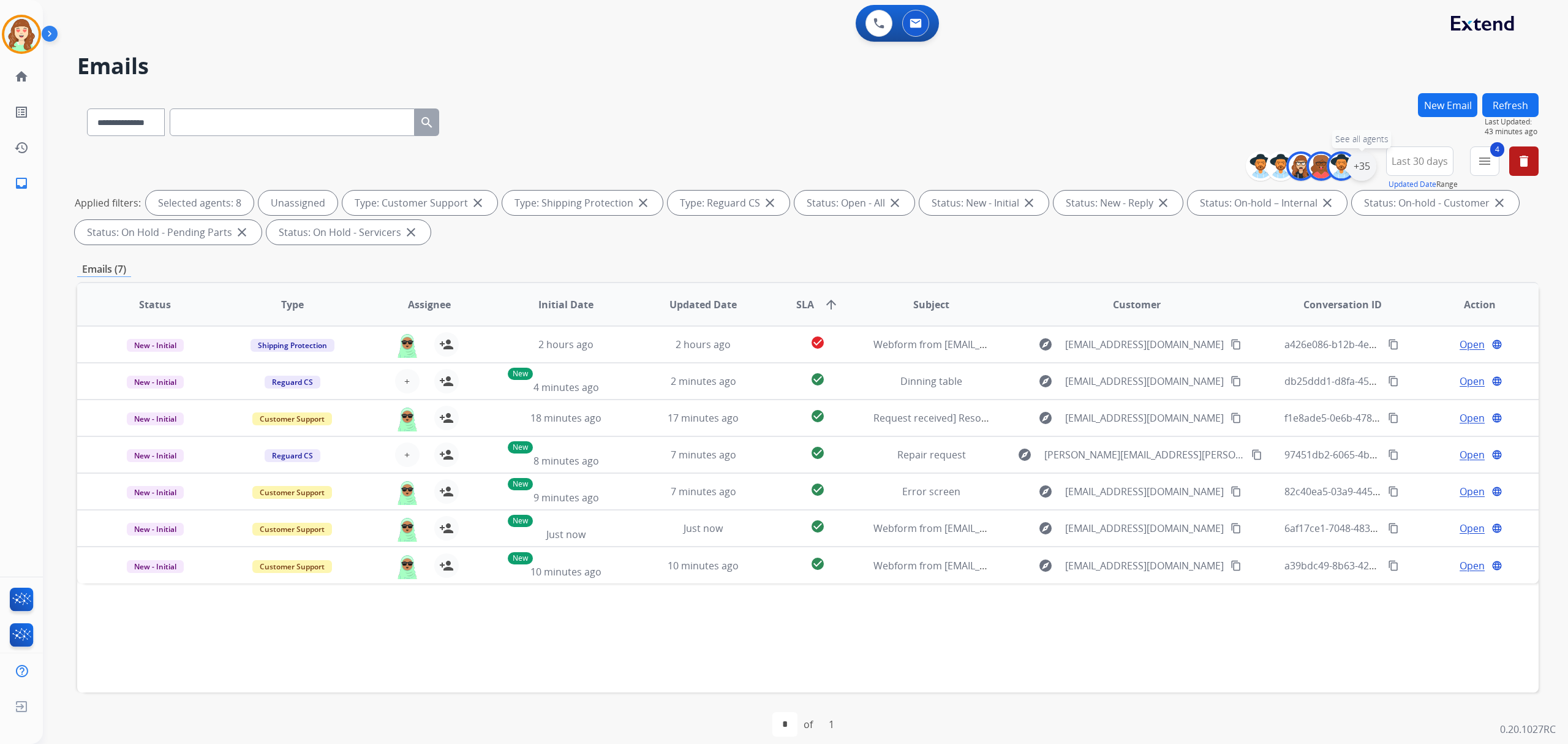
click at [1358, 166] on div "+35" at bounding box center [1362, 166] width 29 height 29
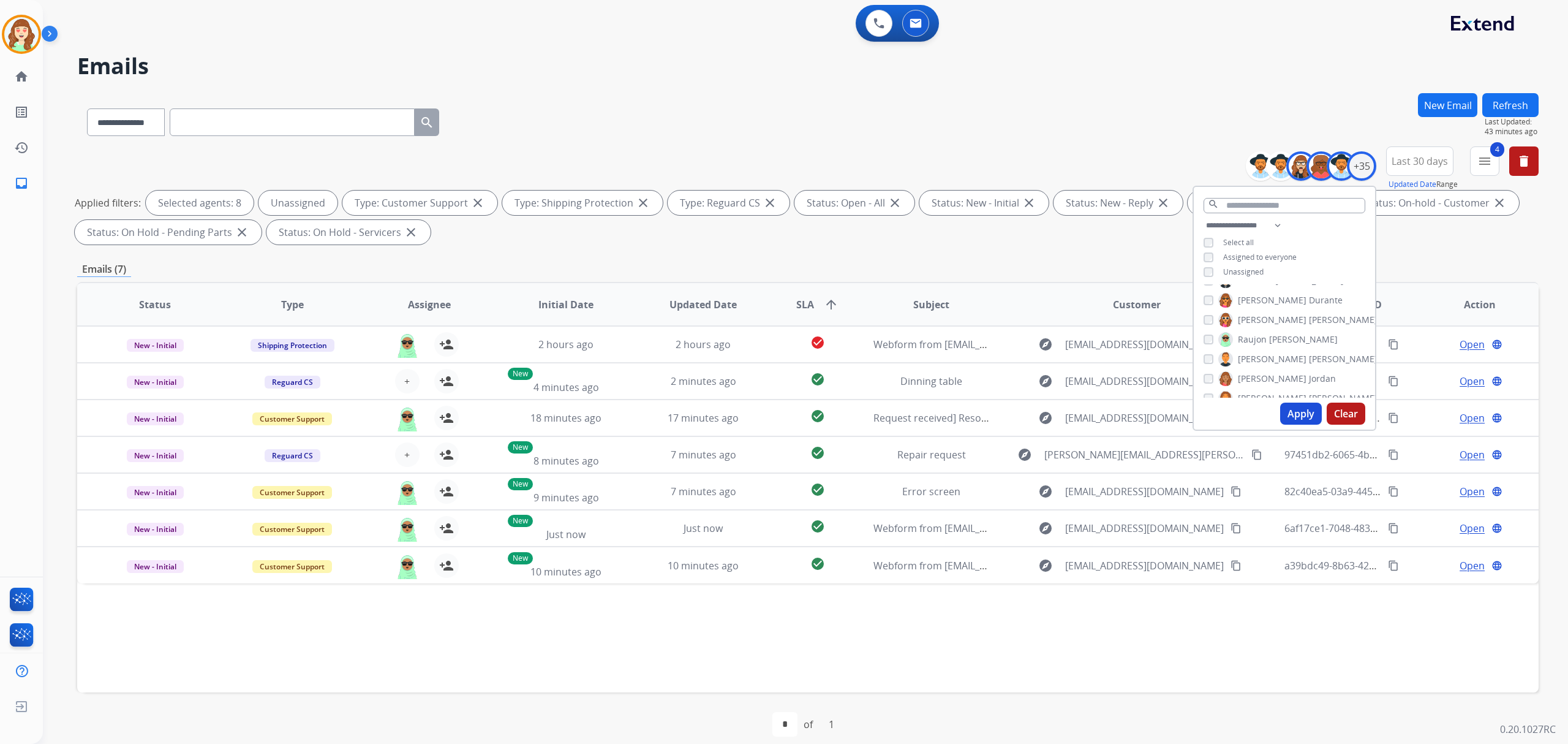
click at [1200, 319] on div "[PERSON_NAME] [PERSON_NAME] [PERSON_NAME] [PERSON_NAME] [PERSON_NAME] [PERSON_N…" at bounding box center [1285, 341] width 181 height 114
click at [1287, 417] on button "Apply" at bounding box center [1301, 414] width 42 height 22
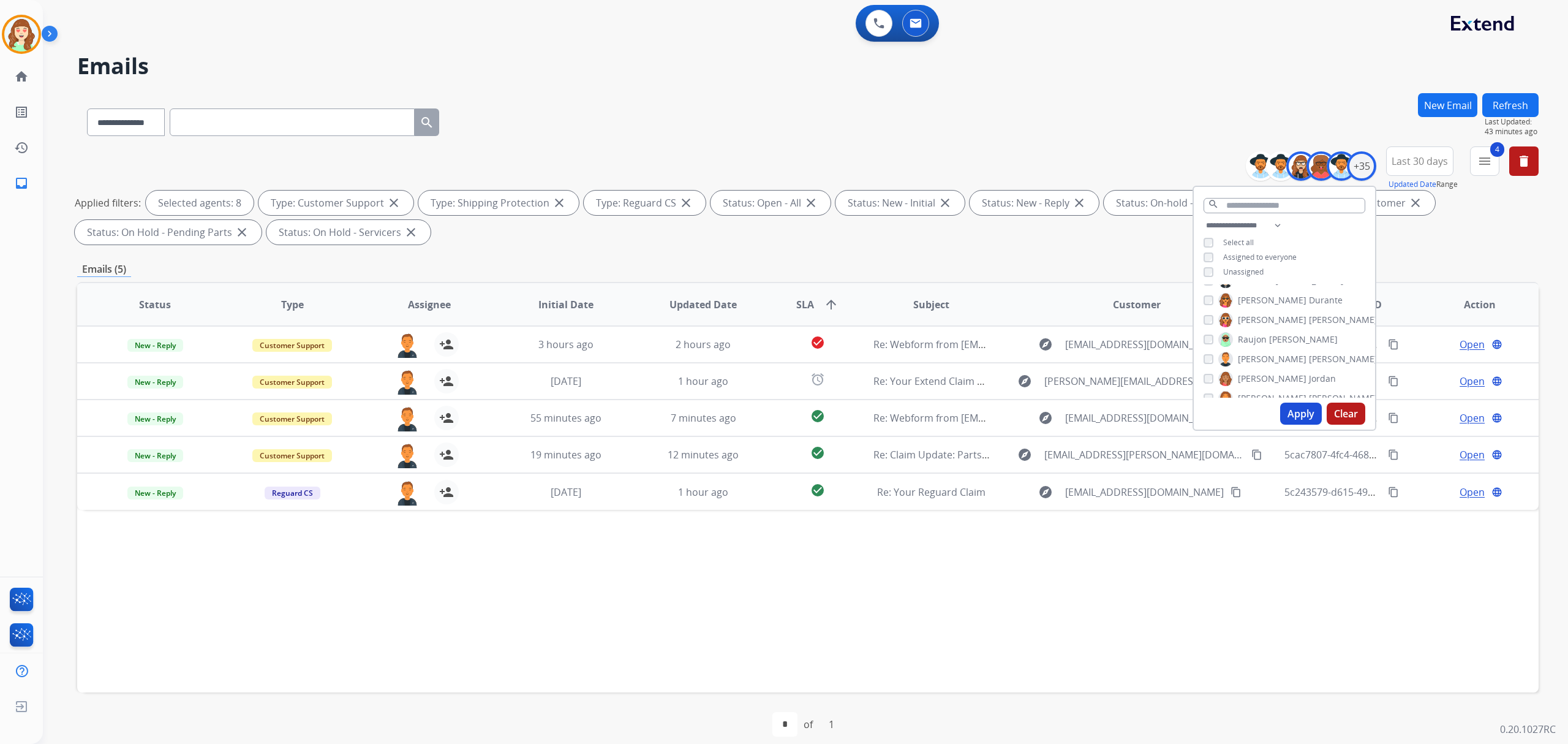
click at [1289, 415] on button "Apply" at bounding box center [1301, 414] width 42 height 22
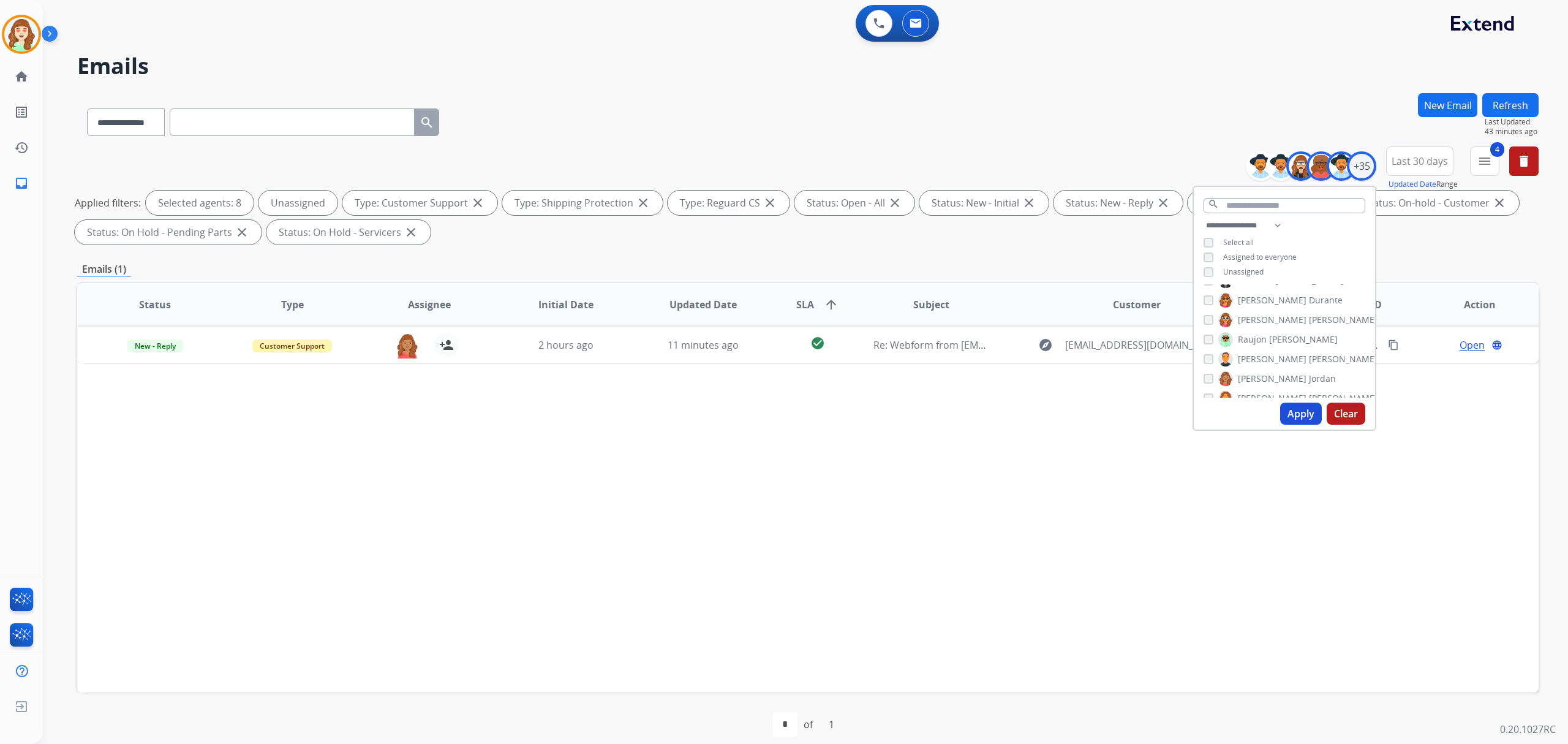
click at [1292, 412] on button "Apply" at bounding box center [1301, 414] width 42 height 22
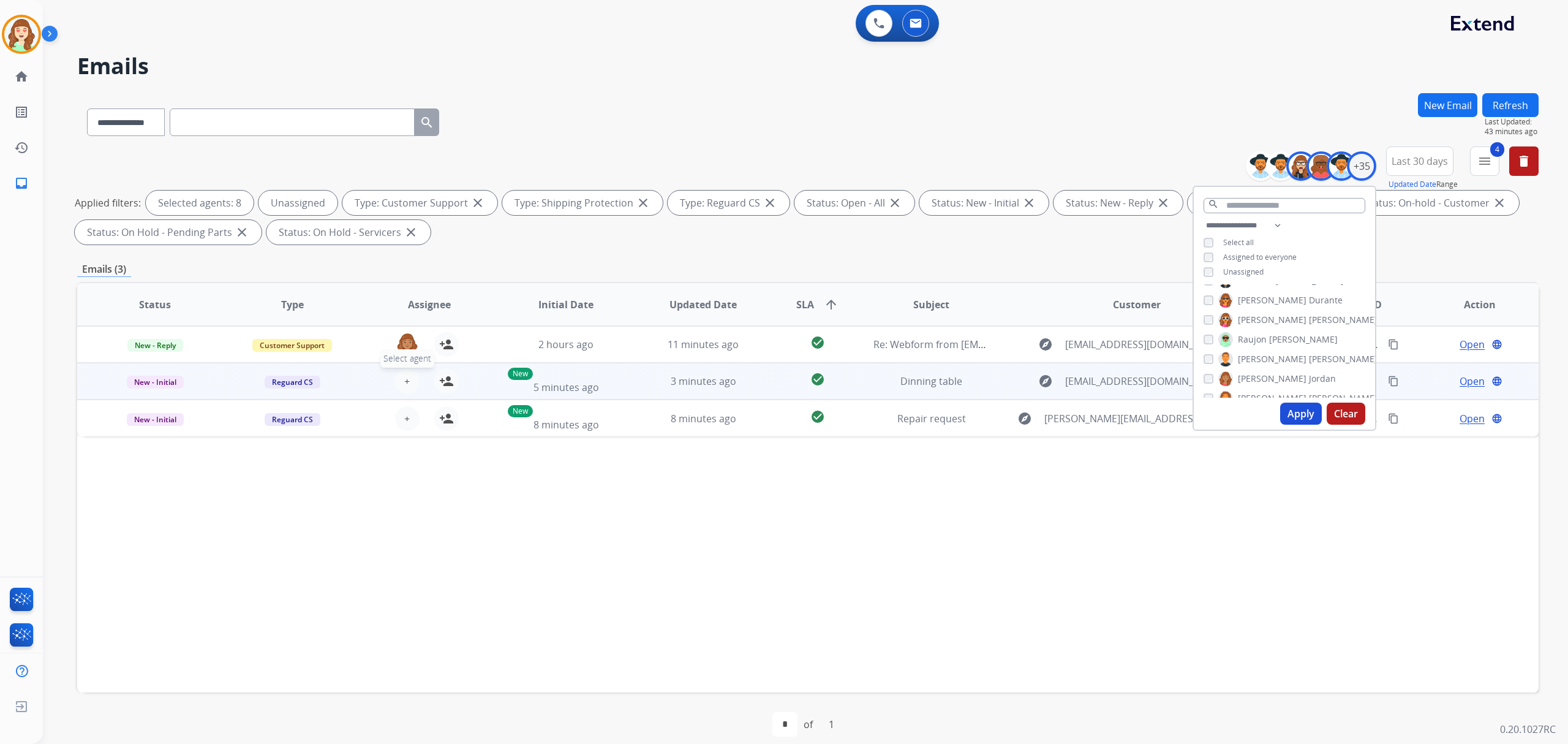
click at [407, 376] on span "+" at bounding box center [407, 381] width 6 height 15
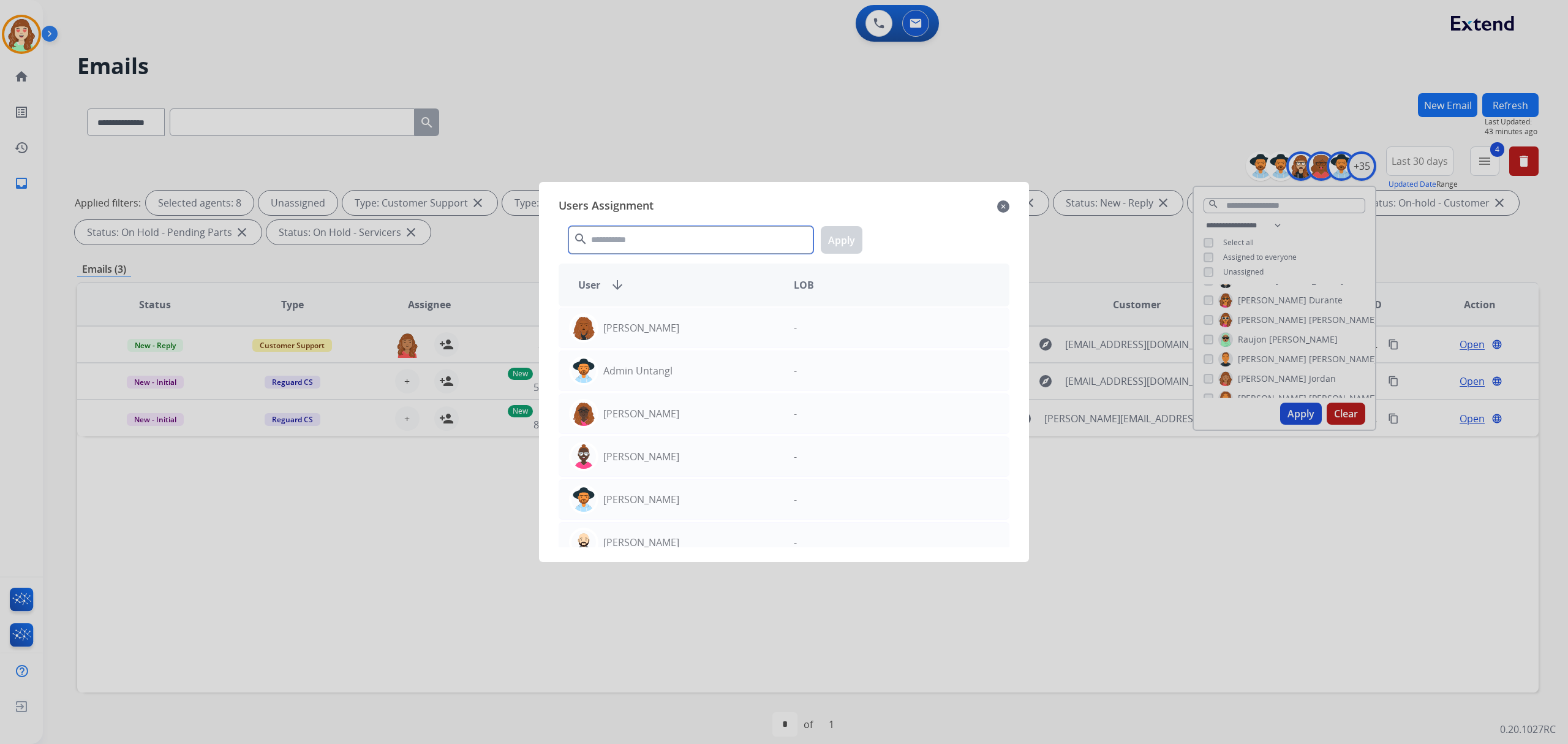
click at [757, 242] on input "text" at bounding box center [691, 240] width 245 height 28
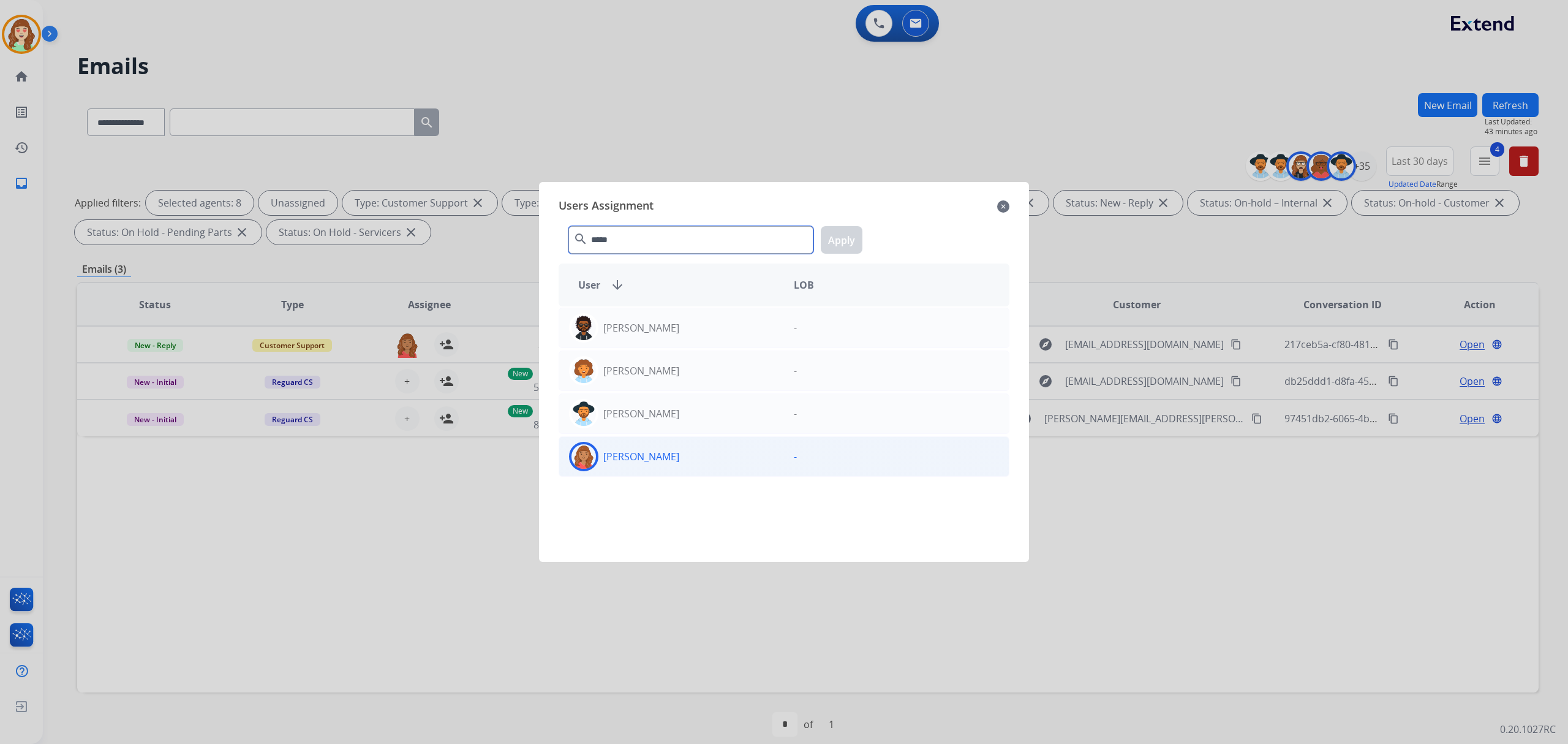
type input "*****"
click at [718, 463] on div "[PERSON_NAME]" at bounding box center [671, 456] width 225 height 29
click at [842, 227] on button "Apply" at bounding box center [842, 240] width 42 height 28
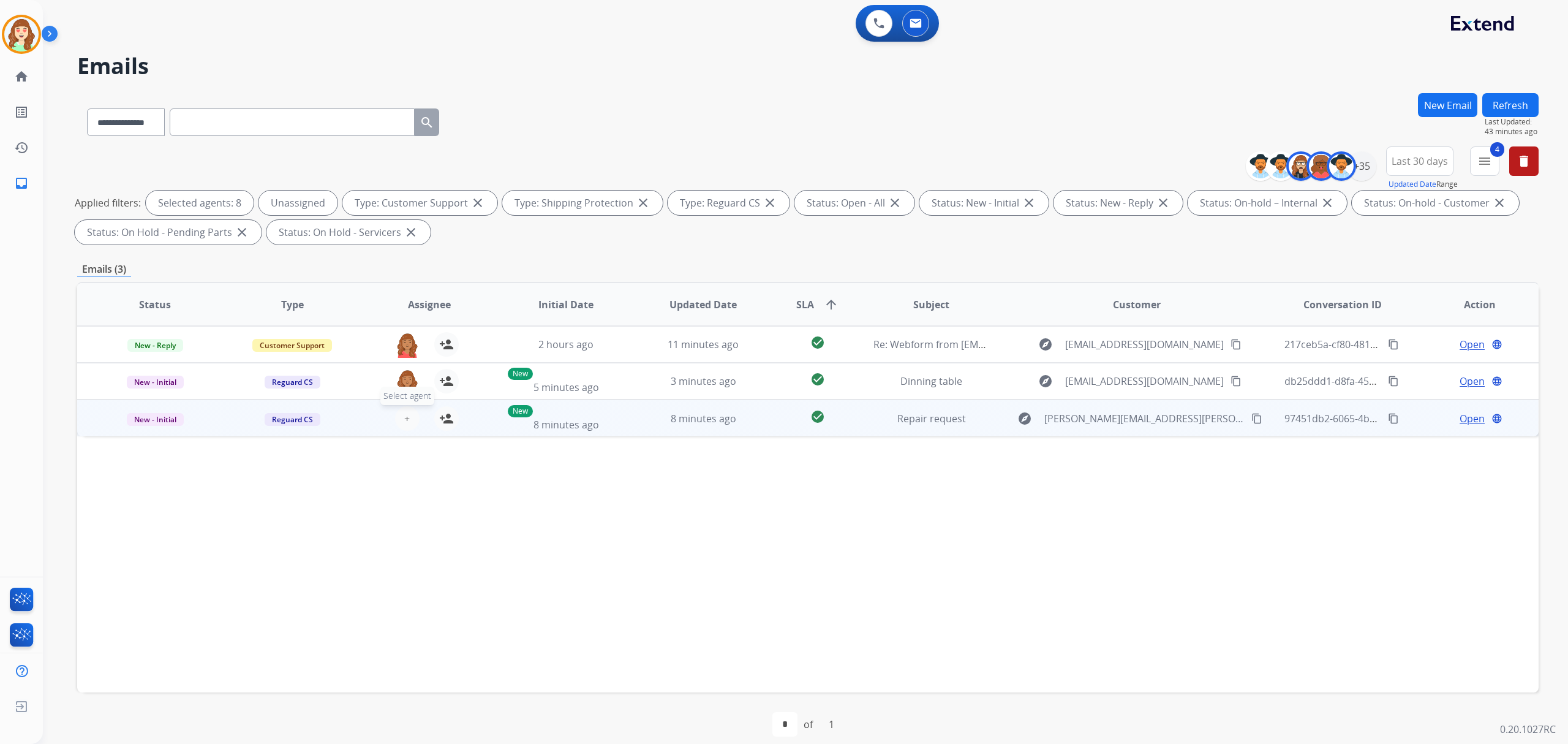
click at [400, 421] on button "+ Select agent" at bounding box center [407, 418] width 24 height 24
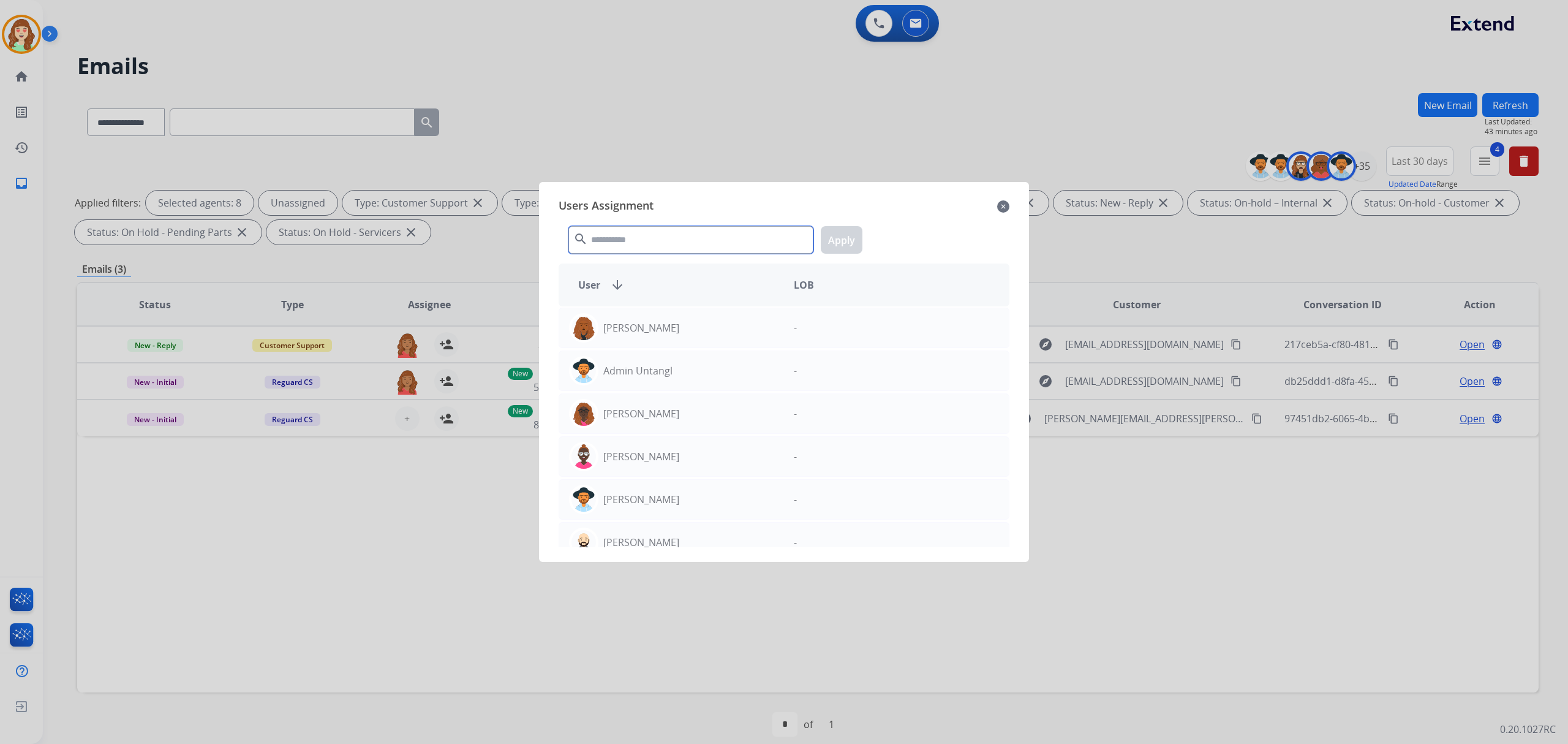
click at [677, 250] on input "text" at bounding box center [691, 240] width 245 height 28
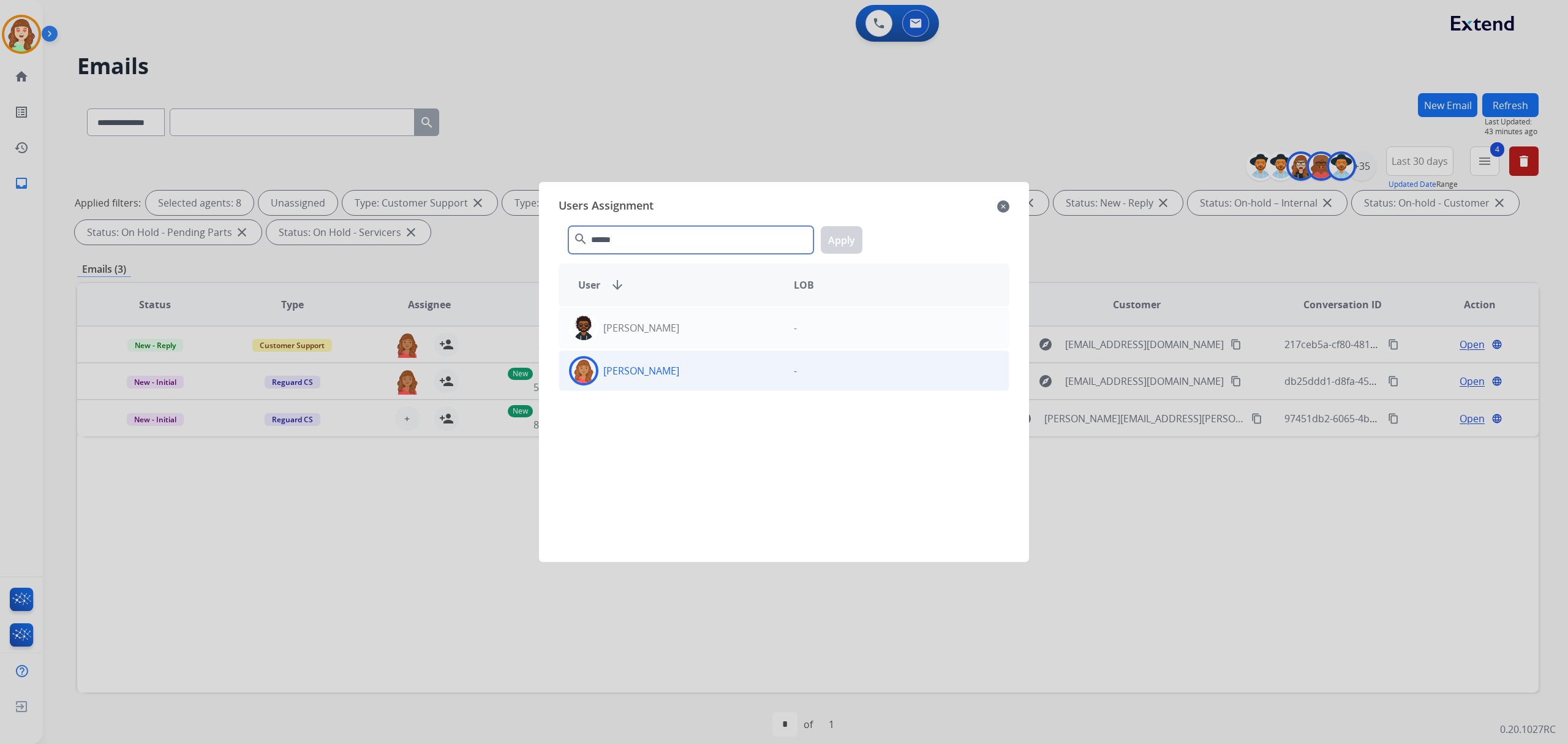
type input "******"
click at [813, 361] on div "-" at bounding box center [896, 371] width 225 height 29
click at [829, 237] on button "Apply" at bounding box center [842, 240] width 42 height 28
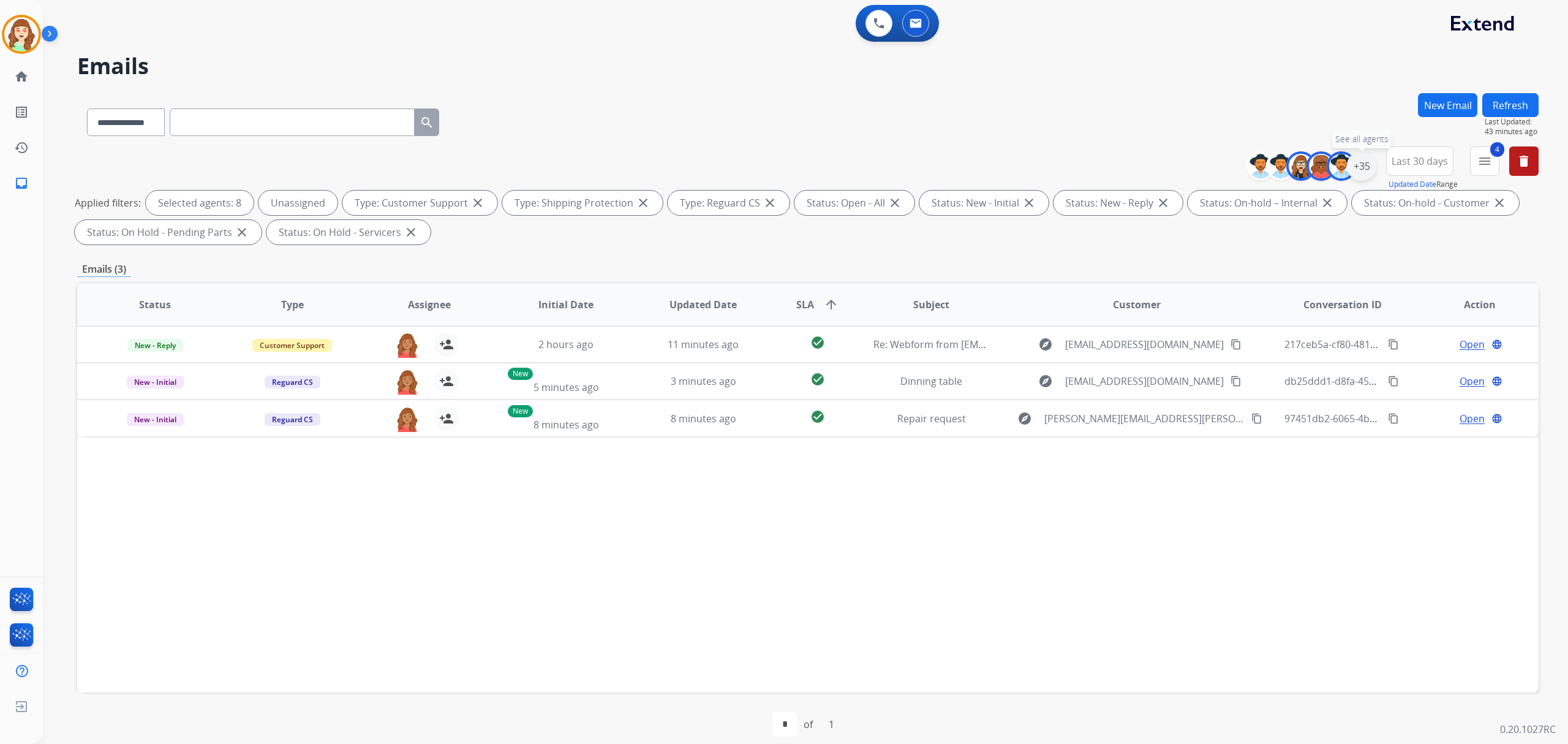
click at [1361, 166] on div "+35" at bounding box center [1362, 166] width 29 height 29
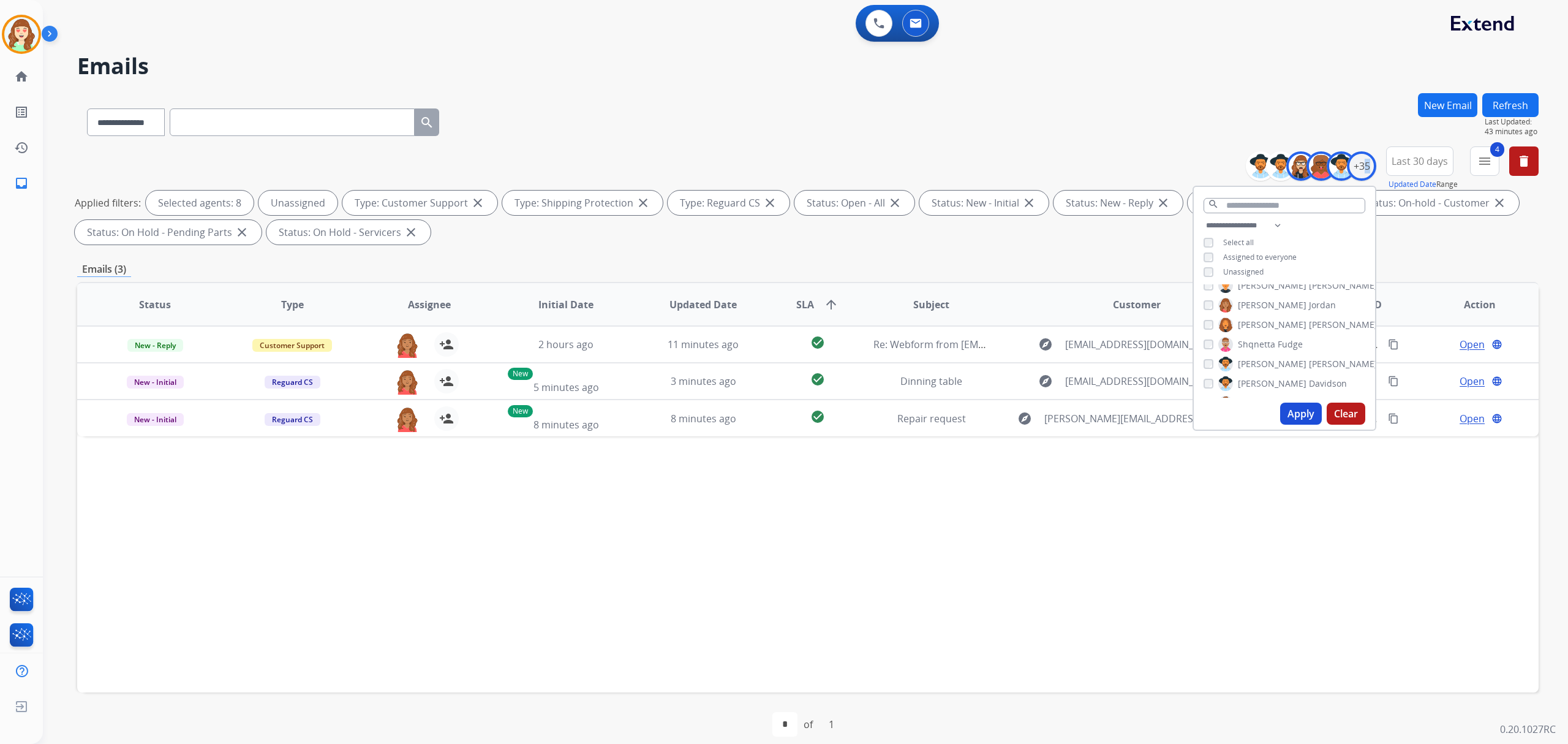
scroll to position [490, 0]
click at [1204, 320] on div "[PERSON_NAME]" at bounding box center [1291, 316] width 174 height 15
click at [1280, 410] on button "Apply" at bounding box center [1301, 414] width 42 height 22
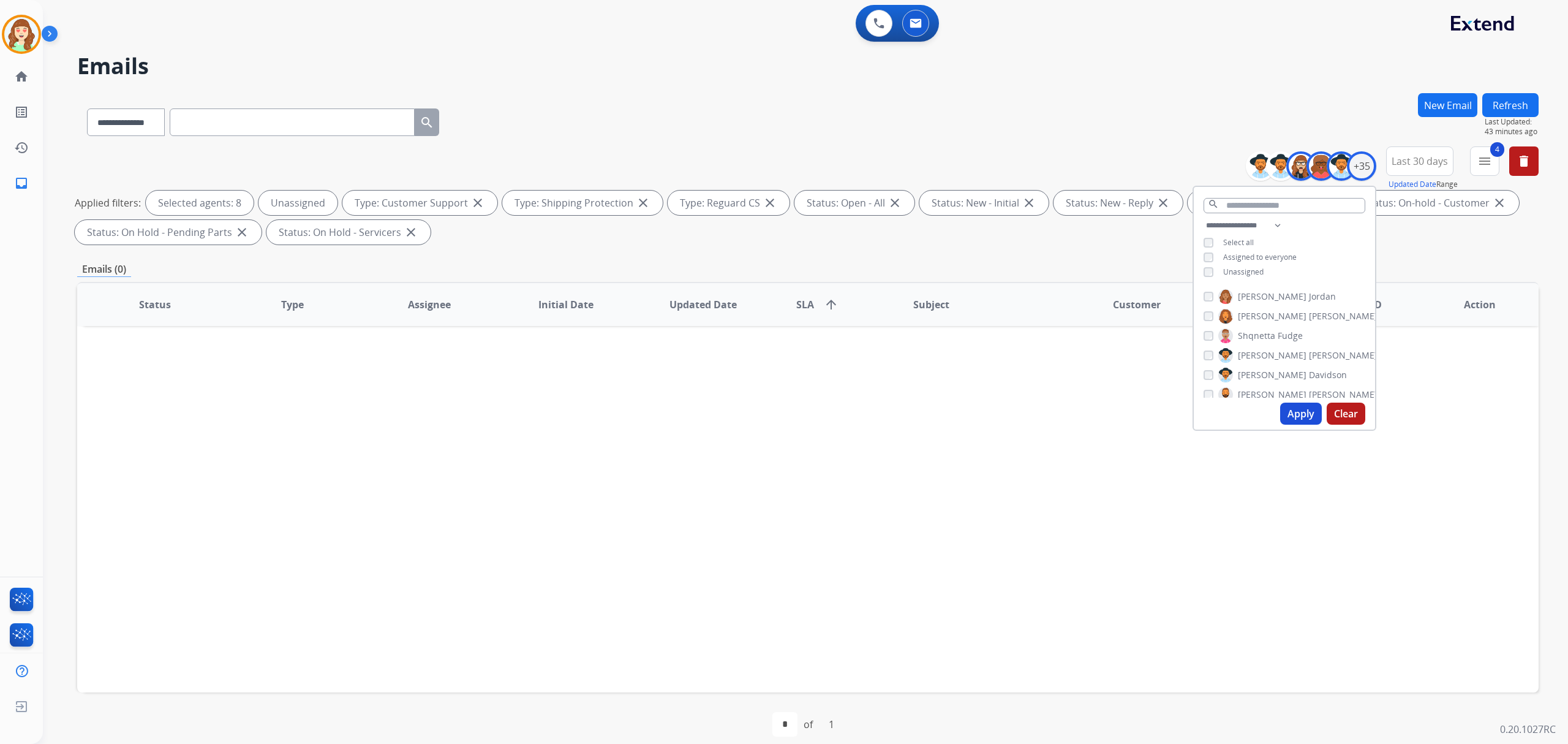
click at [1208, 359] on div "[PERSON_NAME]" at bounding box center [1291, 355] width 174 height 15
click at [1292, 408] on button "Apply" at bounding box center [1301, 414] width 42 height 22
click at [1292, 412] on button "Apply" at bounding box center [1301, 414] width 42 height 22
click at [1294, 410] on button "Apply" at bounding box center [1301, 414] width 42 height 22
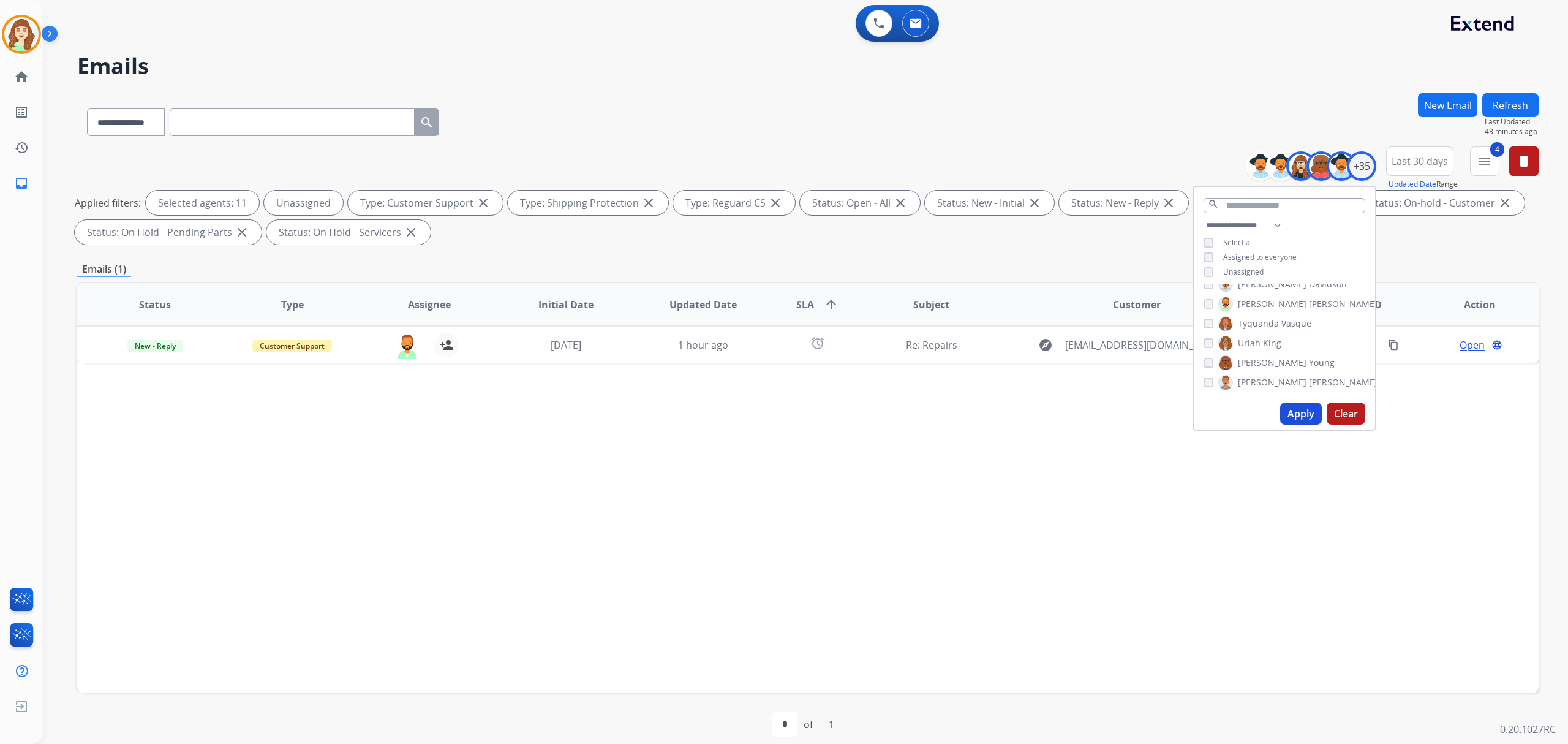
click at [1300, 420] on button "Apply" at bounding box center [1301, 414] width 42 height 22
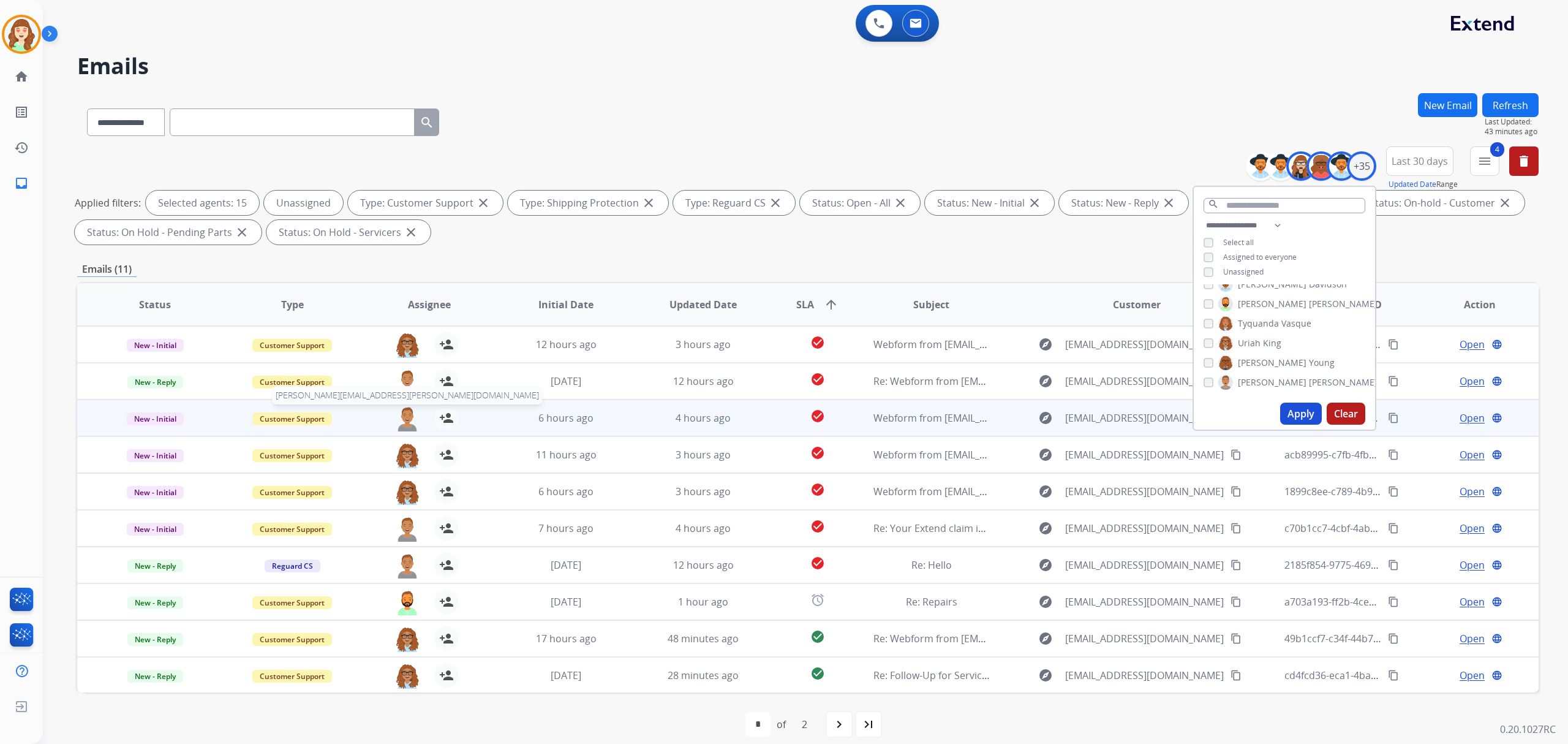
click at [403, 415] on img at bounding box center [407, 418] width 24 height 26
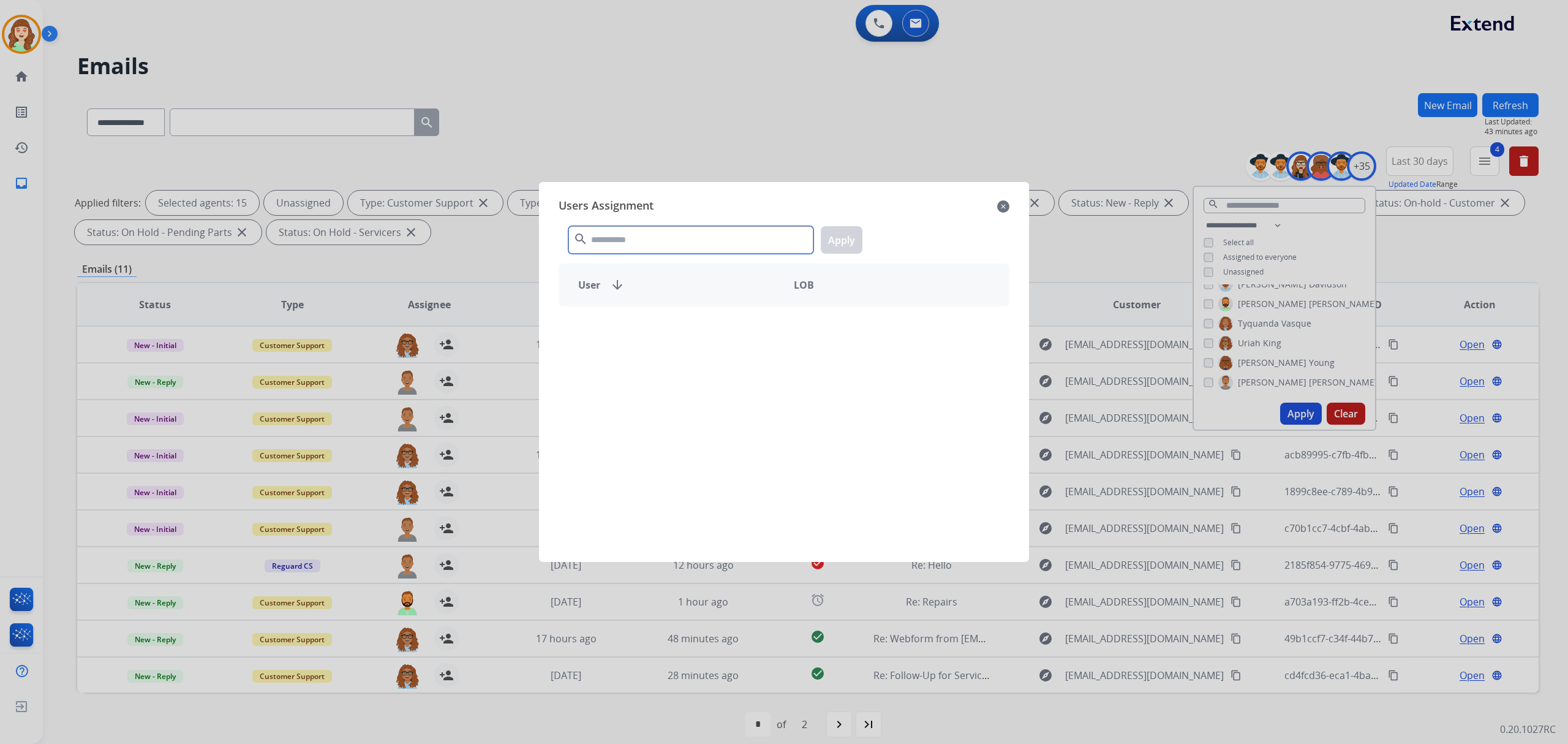
click at [751, 236] on input "text" at bounding box center [691, 240] width 245 height 28
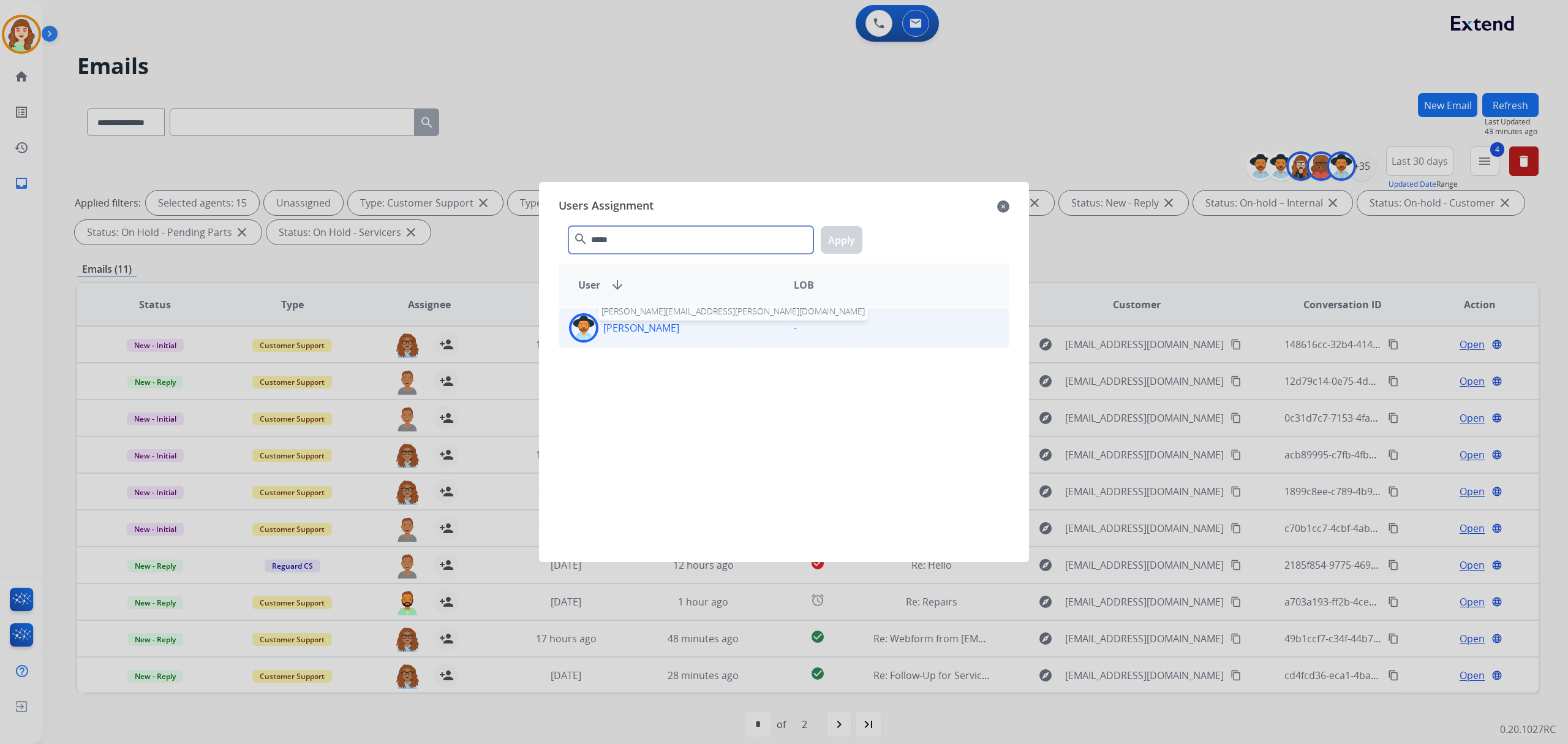
type input "*****"
click at [638, 326] on p "[PERSON_NAME]" at bounding box center [641, 327] width 76 height 15
drag, startPoint x: 851, startPoint y: 247, endPoint x: 690, endPoint y: 304, distance: 170.8
click at [850, 247] on button "Apply" at bounding box center [842, 240] width 42 height 28
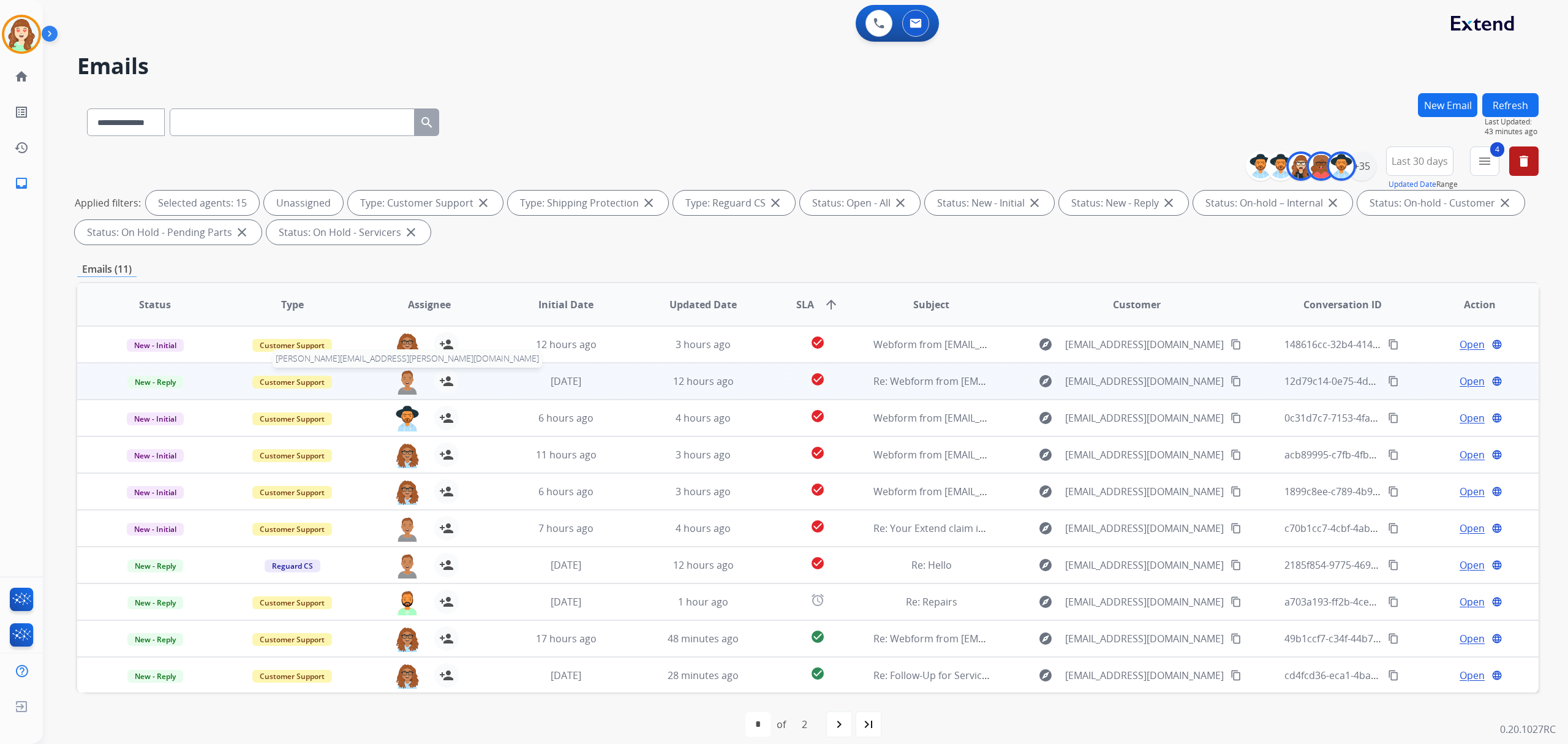
click at [403, 381] on img at bounding box center [407, 382] width 24 height 26
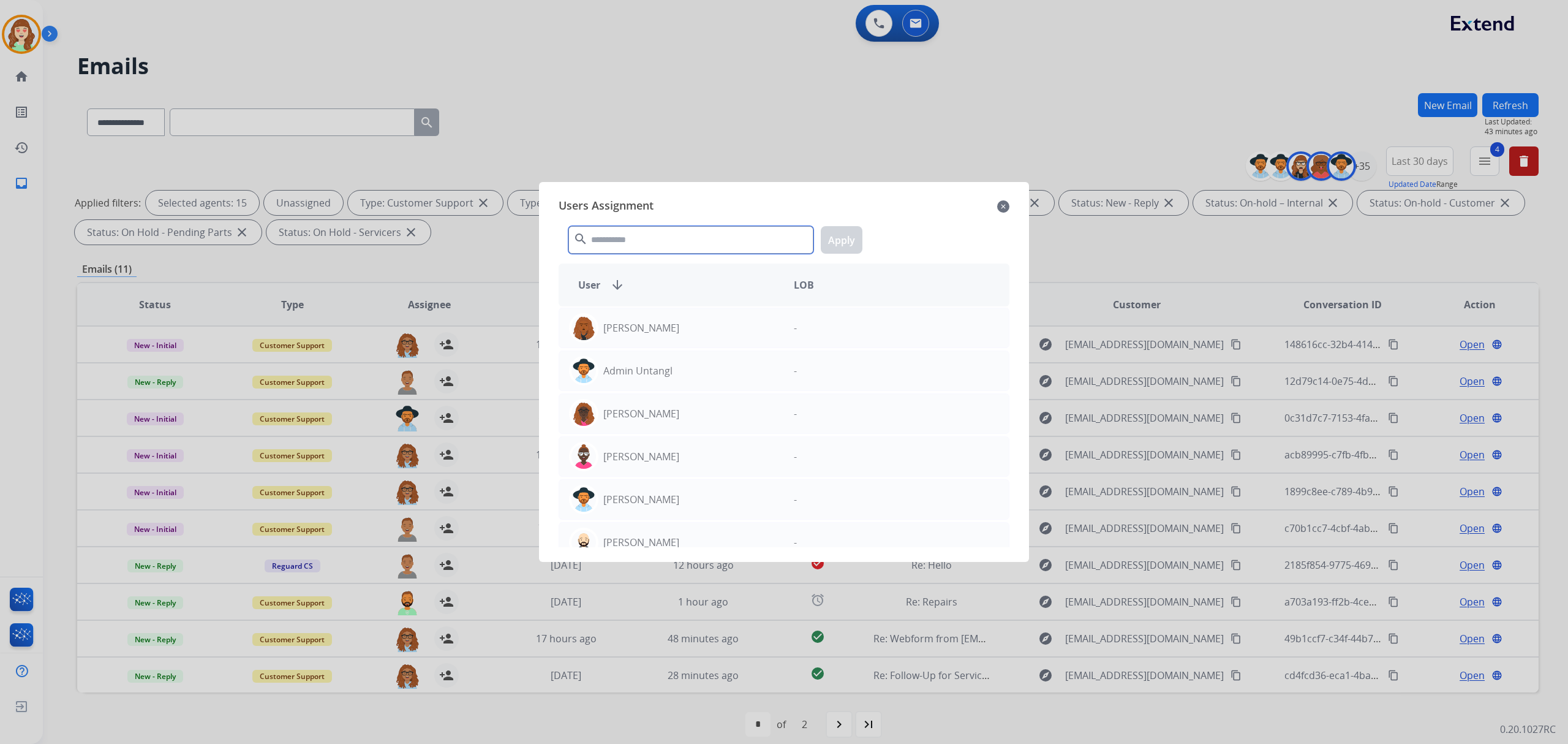
click at [655, 231] on input "text" at bounding box center [691, 240] width 245 height 28
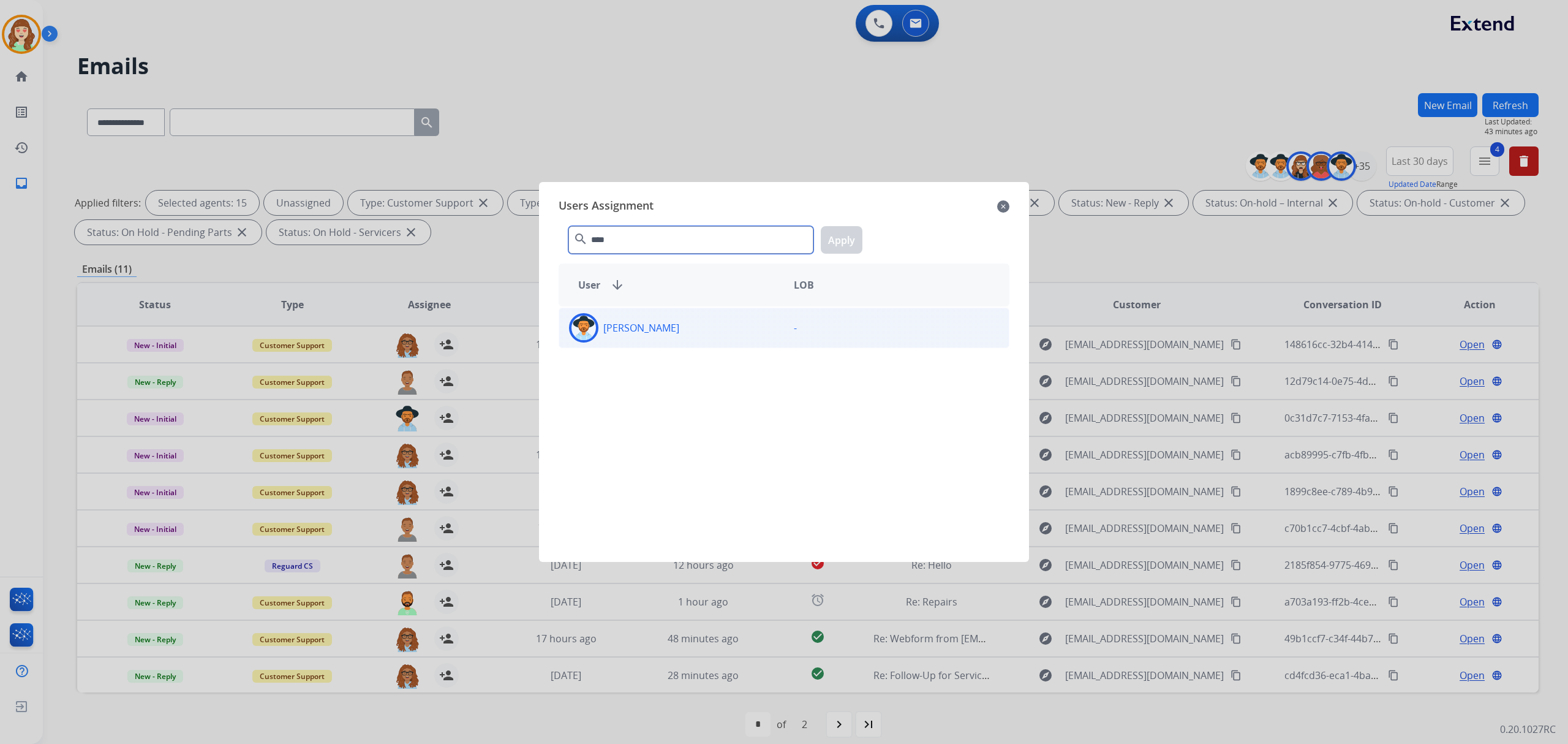
type input "****"
click at [748, 331] on div "[PERSON_NAME]" at bounding box center [671, 328] width 225 height 29
click at [871, 240] on div "**** search Apply" at bounding box center [784, 238] width 451 height 42
click at [848, 232] on button "Apply" at bounding box center [842, 240] width 42 height 28
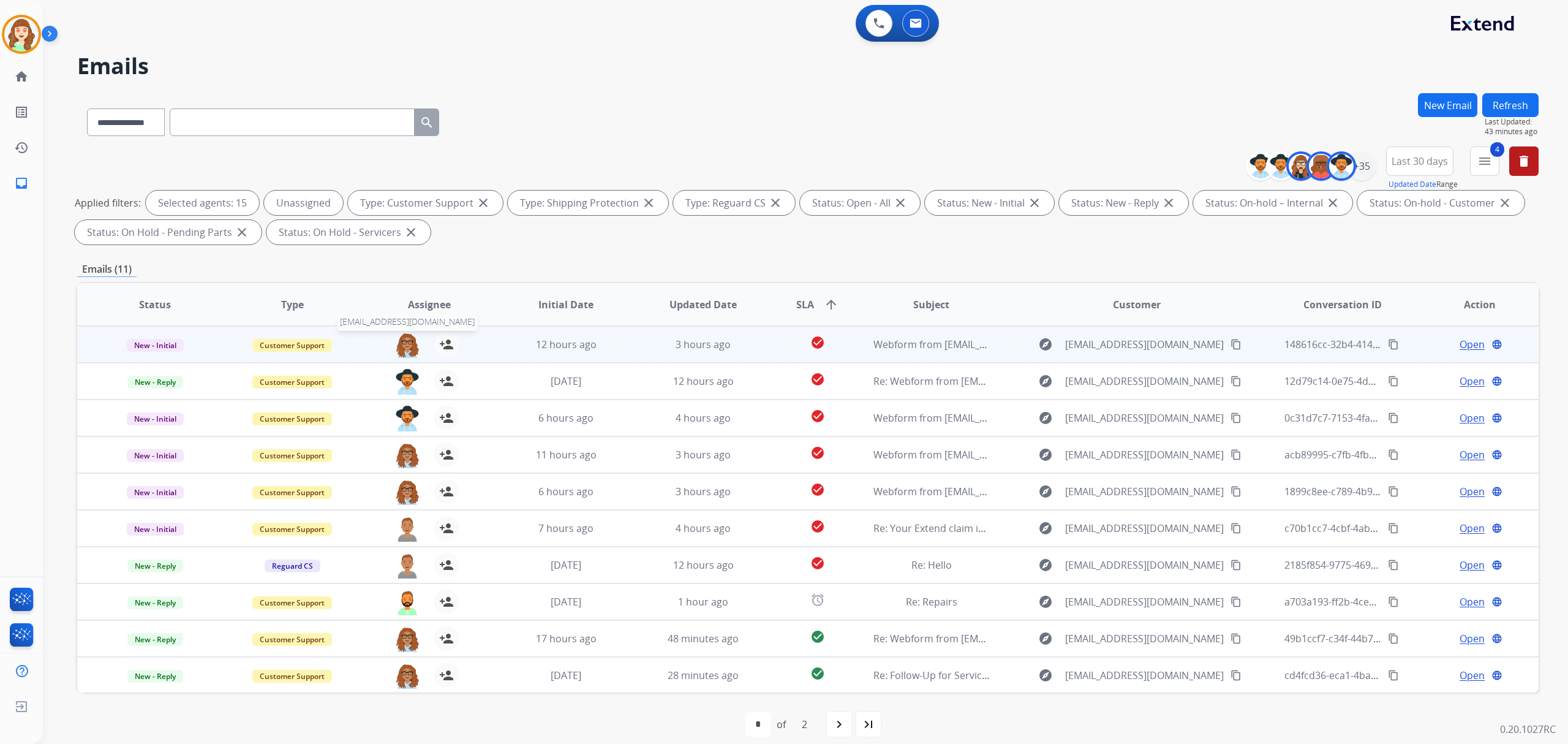
click at [400, 344] on img at bounding box center [407, 345] width 24 height 26
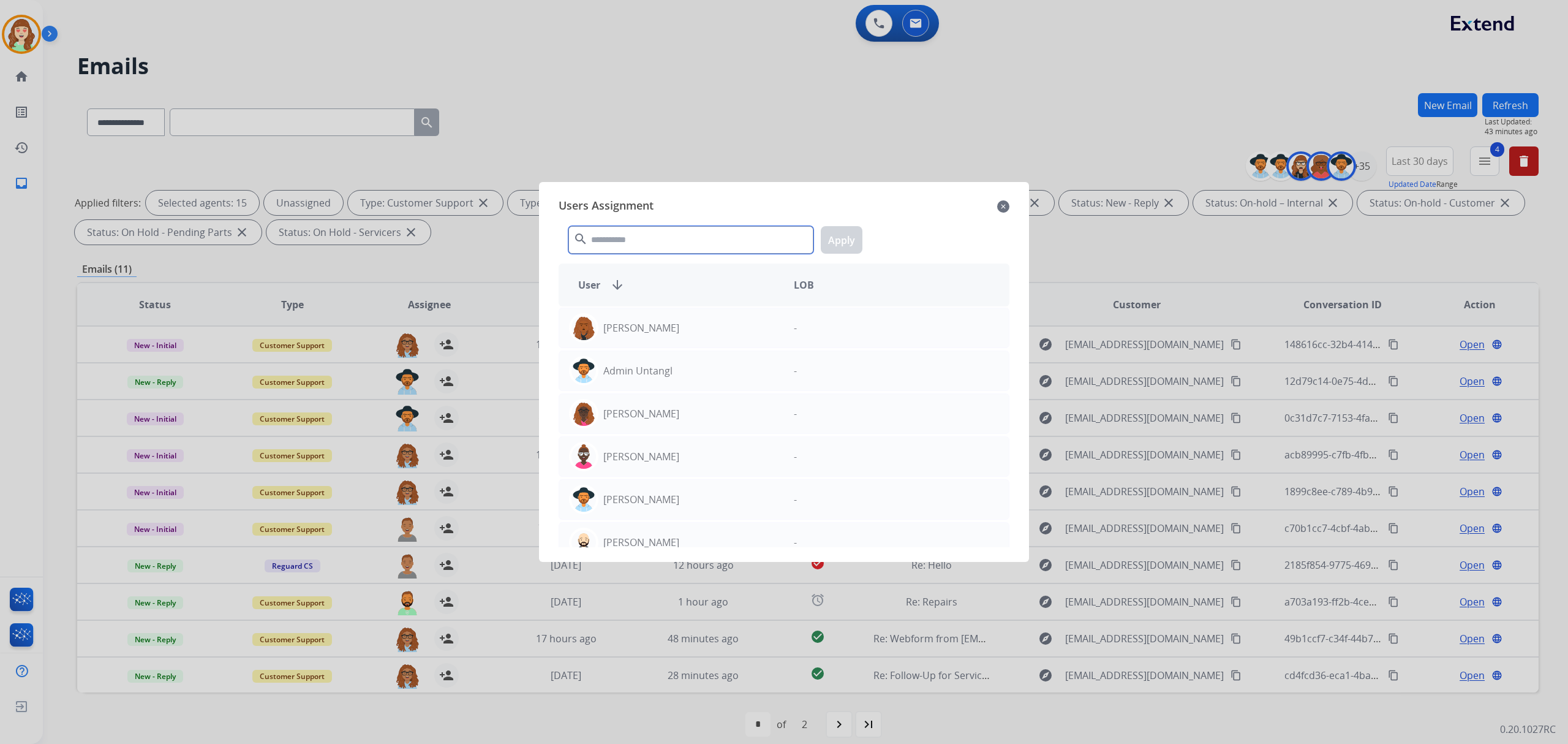
click at [664, 242] on input "text" at bounding box center [691, 240] width 245 height 28
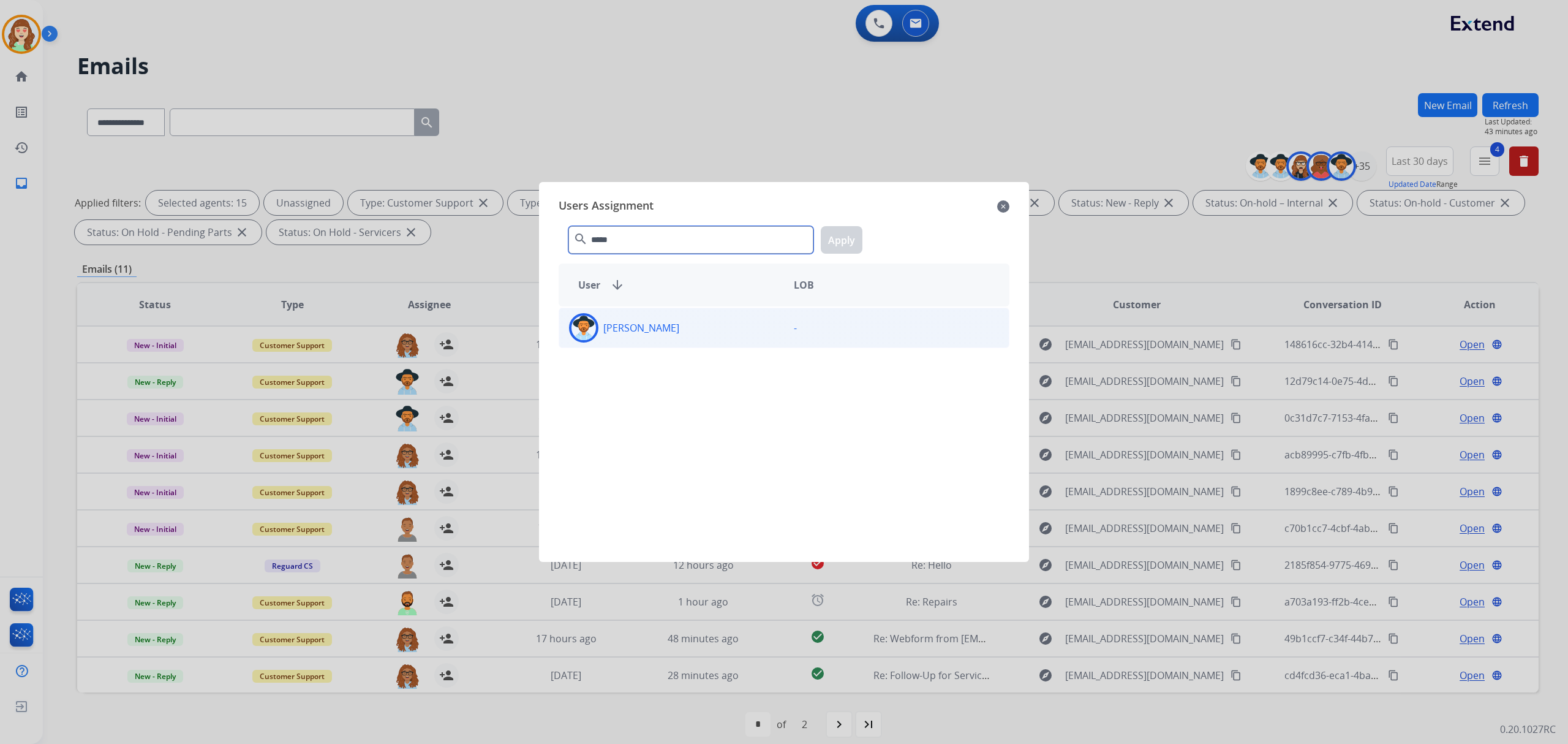
type input "*****"
drag, startPoint x: 690, startPoint y: 330, endPoint x: 789, endPoint y: 298, distance: 104.0
click at [694, 331] on div "[PERSON_NAME]" at bounding box center [671, 328] width 225 height 29
click at [832, 231] on button "Apply" at bounding box center [842, 240] width 42 height 28
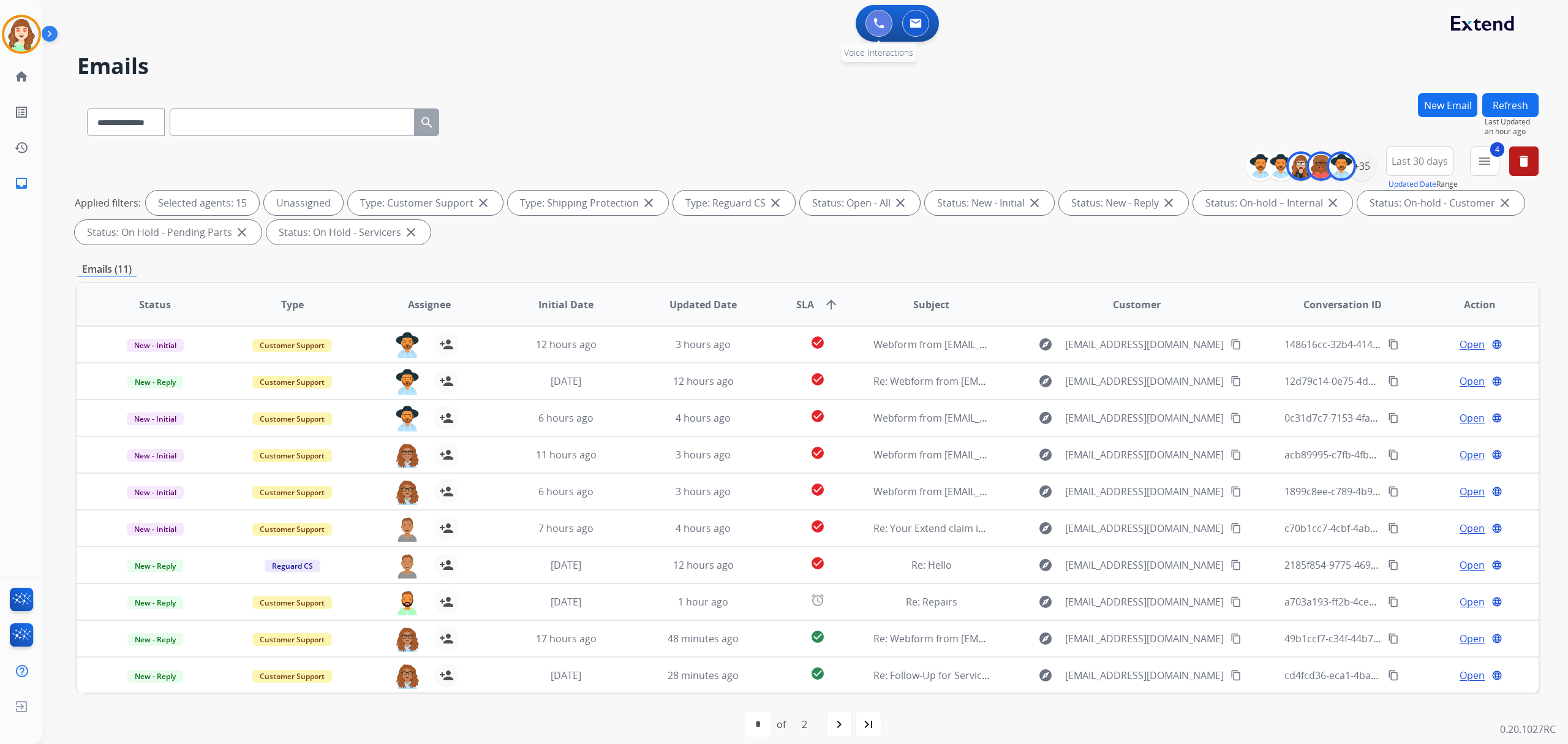
click at [873, 18] on button at bounding box center [879, 23] width 27 height 27
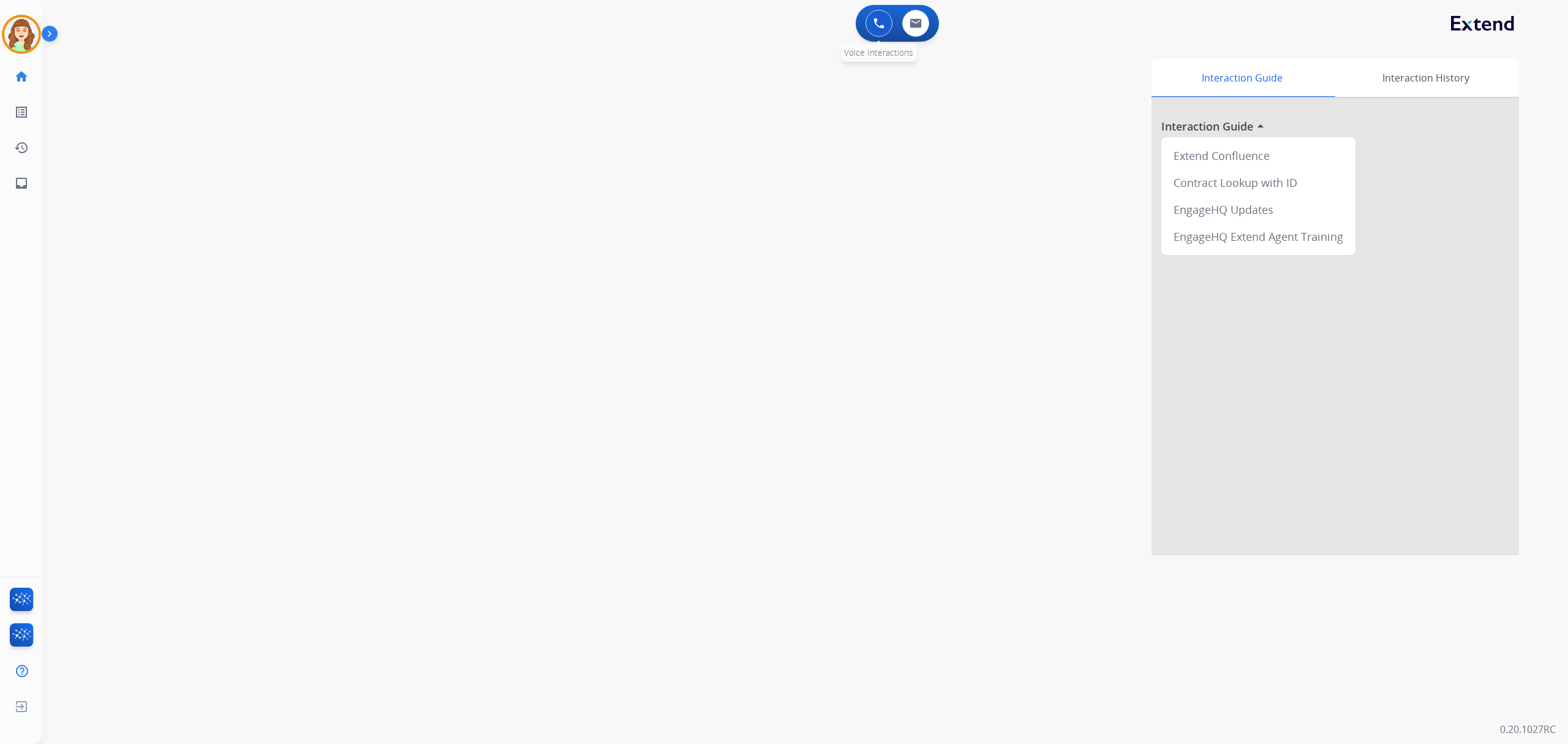
click at [877, 24] on img at bounding box center [879, 24] width 11 height 11
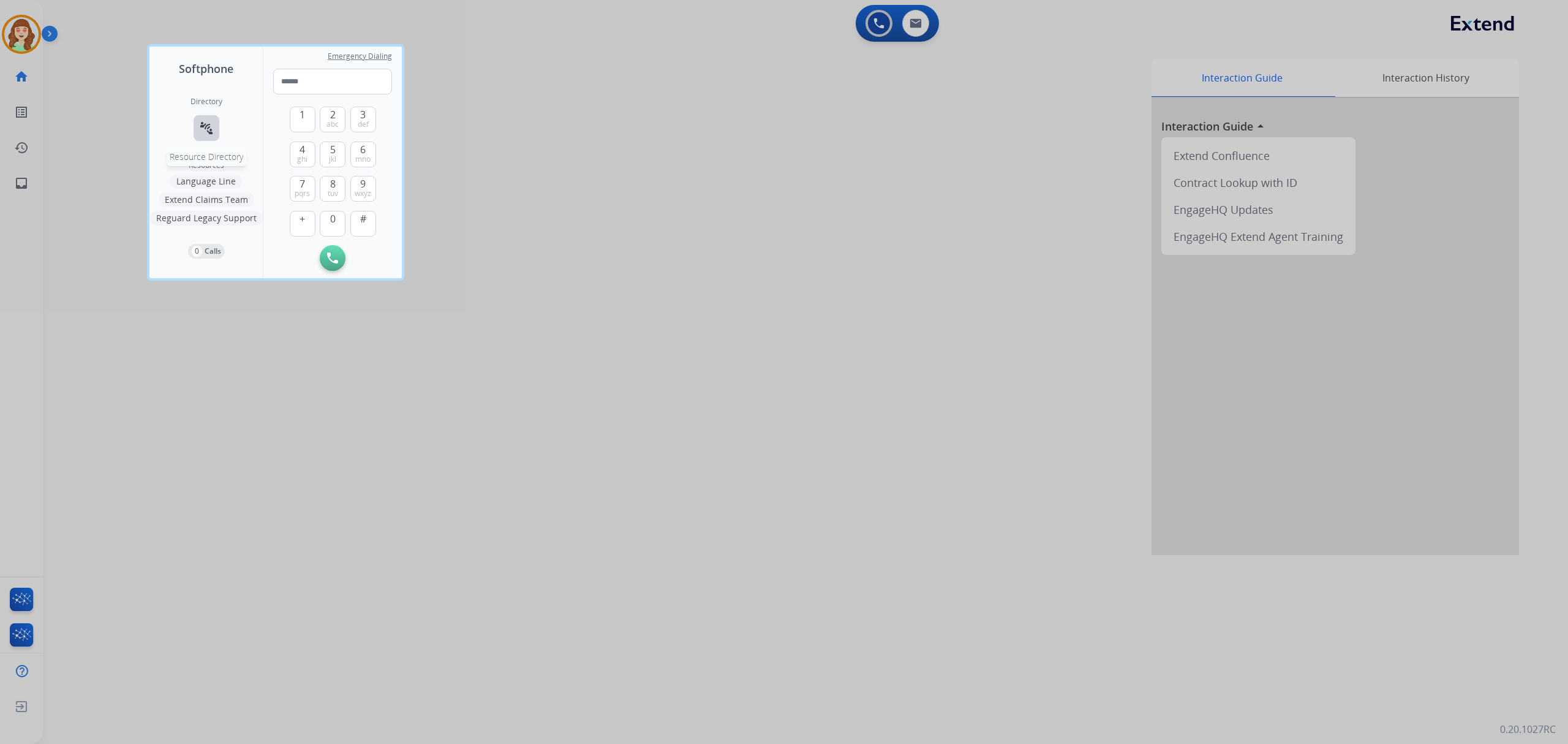
click at [204, 130] on mat-icon "connect_without_contact" at bounding box center [206, 127] width 15 height 15
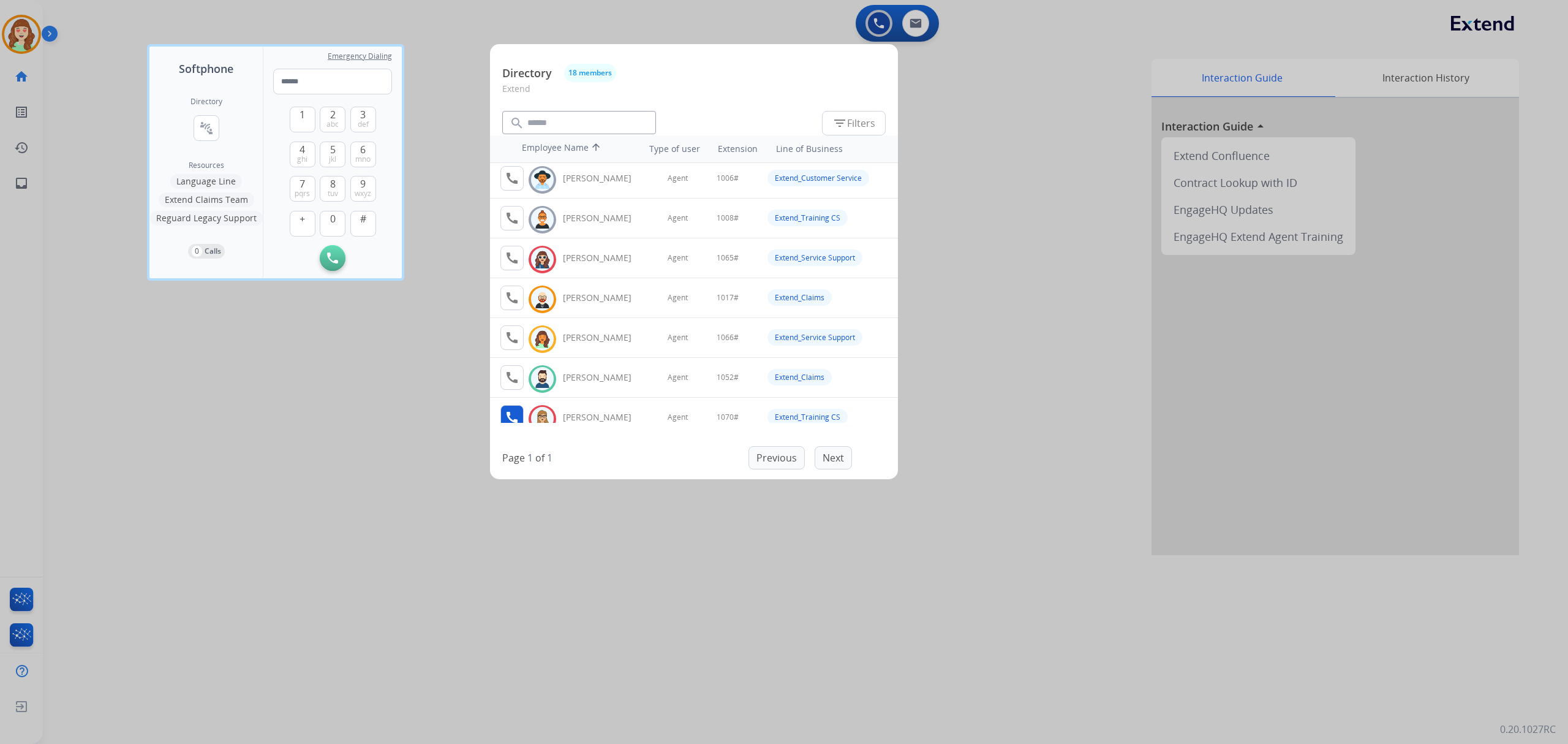
scroll to position [82, 0]
drag, startPoint x: 304, startPoint y: 505, endPoint x: 428, endPoint y: 1, distance: 519.0
click at [308, 498] on div at bounding box center [784, 372] width 1568 height 744
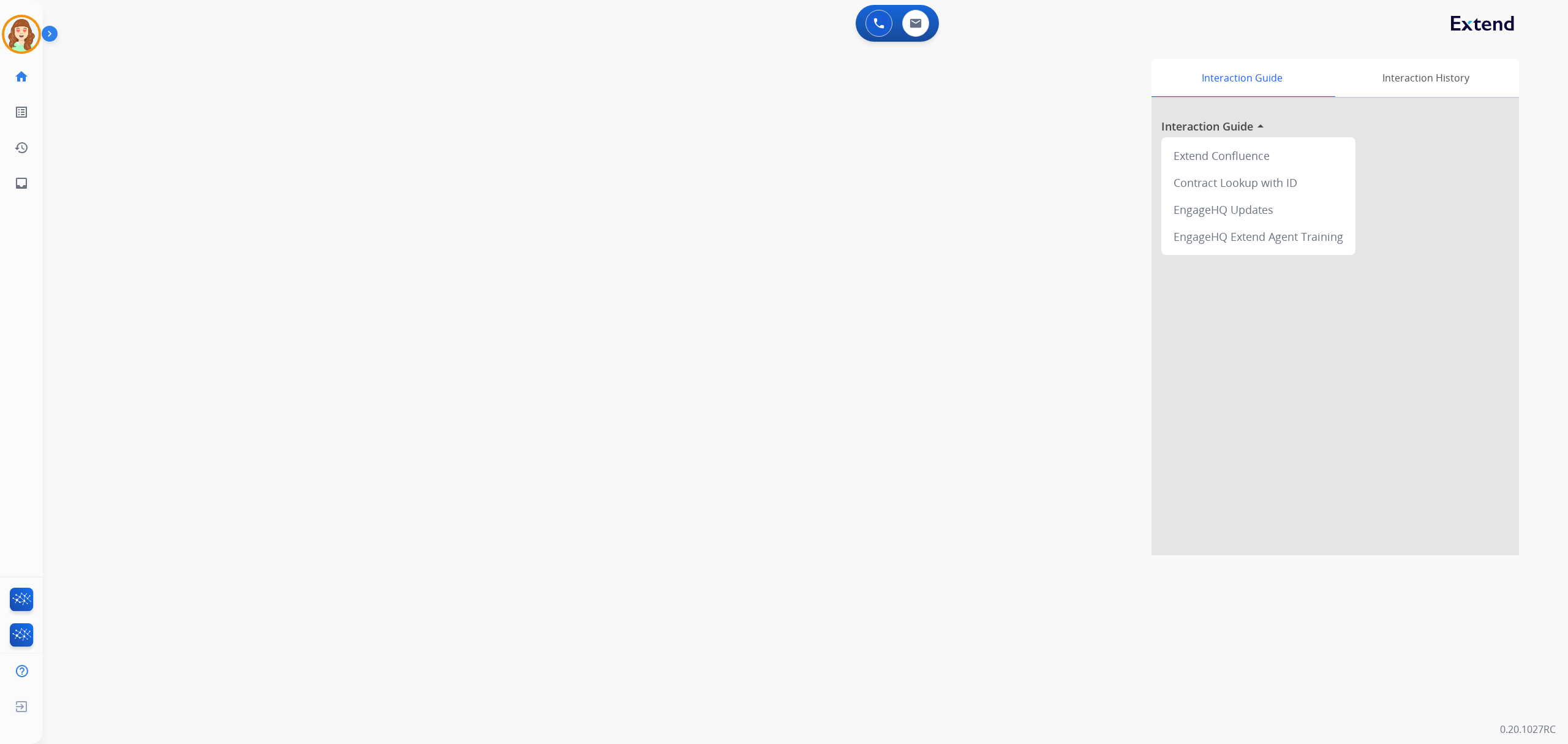
drag, startPoint x: 10, startPoint y: 34, endPoint x: 42, endPoint y: 23, distance: 33.8
click at [13, 33] on img at bounding box center [21, 34] width 34 height 34
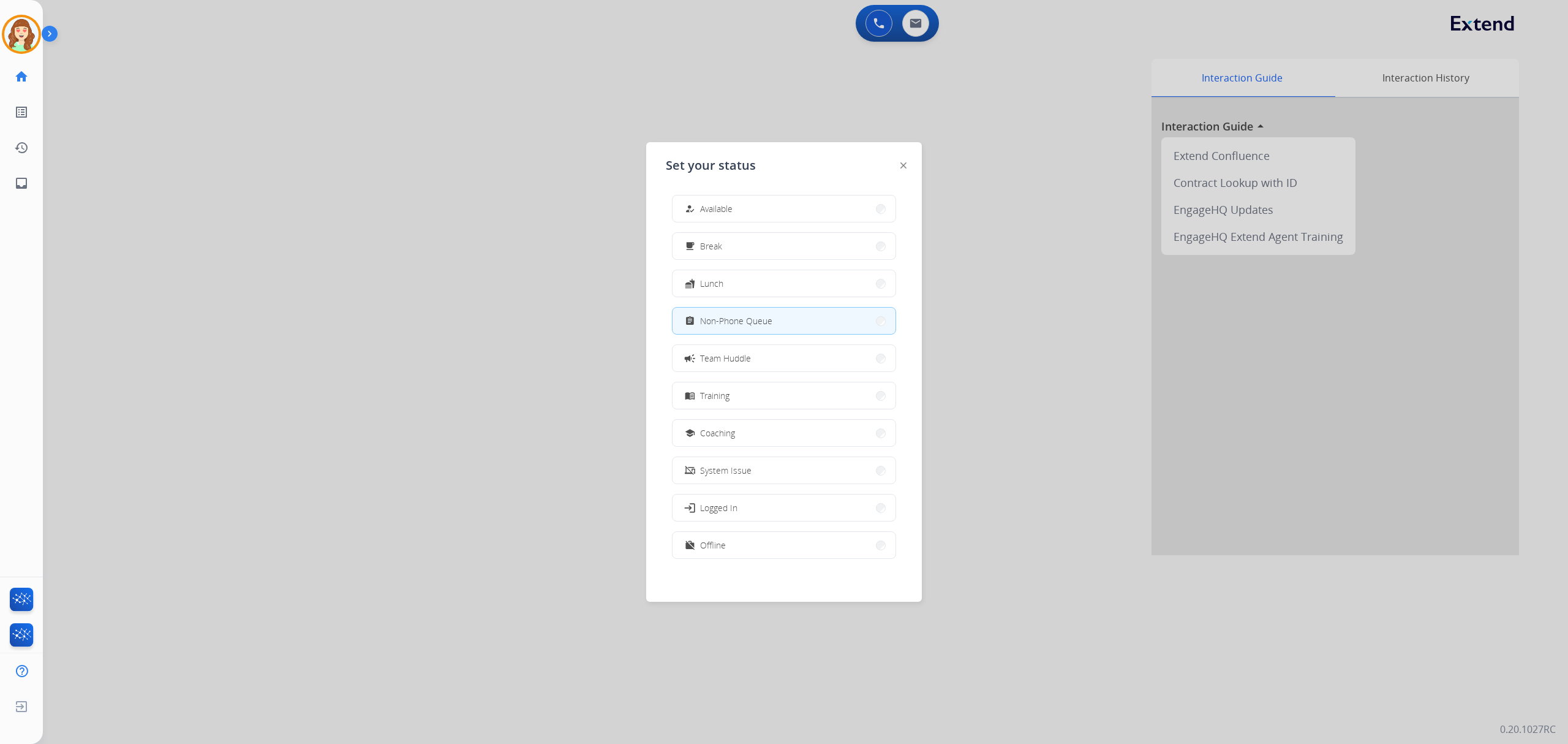
drag, startPoint x: 951, startPoint y: 88, endPoint x: 949, endPoint y: 64, distance: 24.1
click at [949, 64] on div at bounding box center [784, 372] width 1568 height 744
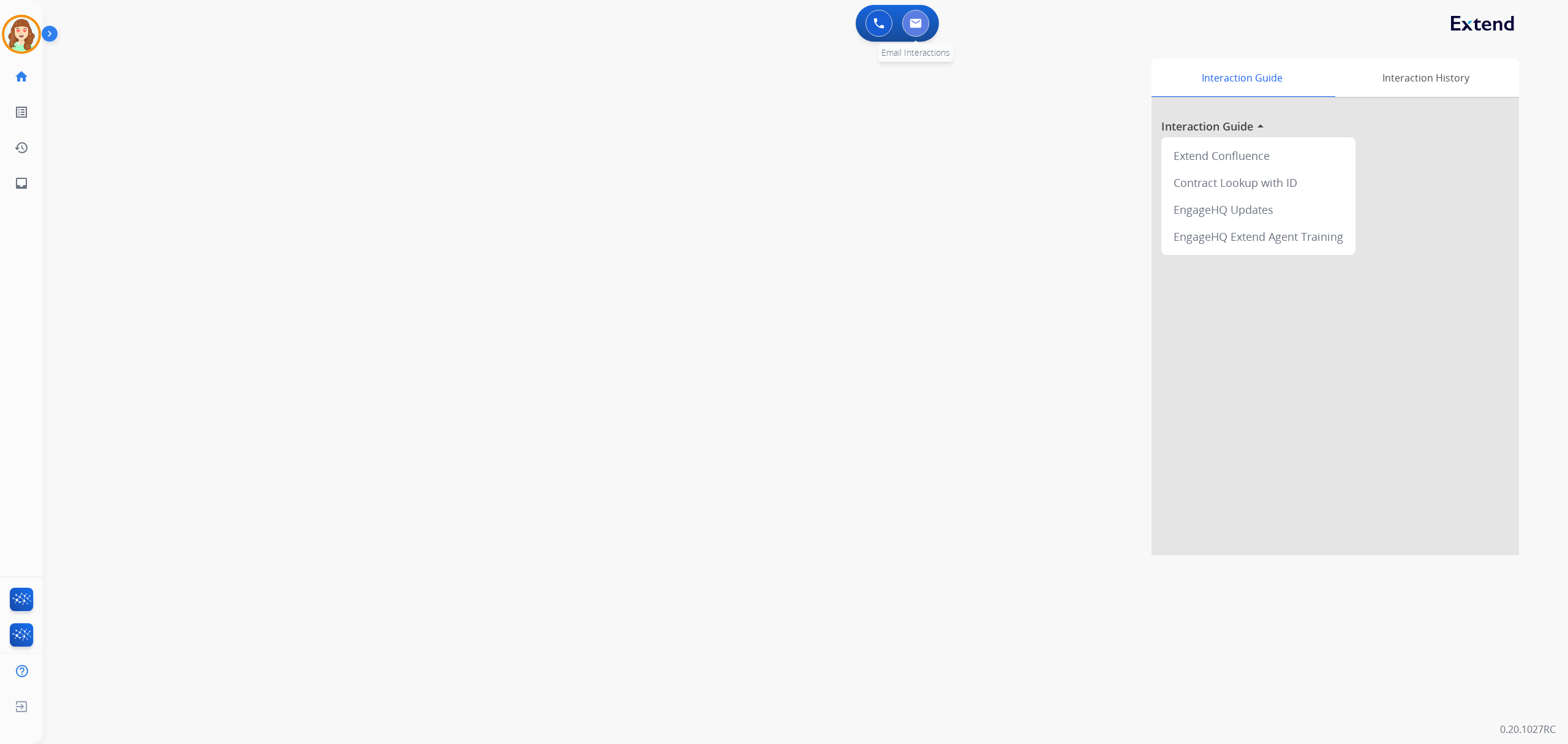
click at [915, 29] on button at bounding box center [916, 23] width 27 height 27
select select "**********"
